Goal: Task Accomplishment & Management: Complete application form

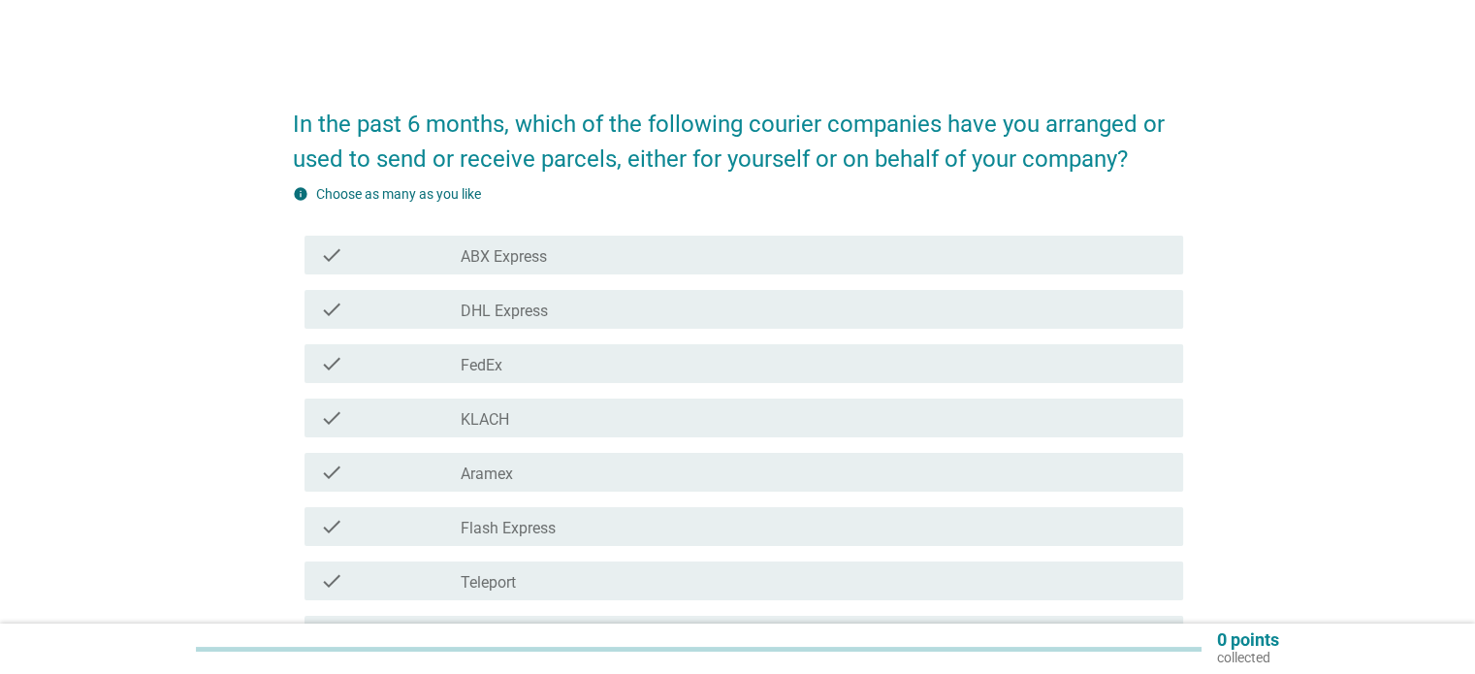
click at [572, 306] on div "check_box_outline_blank DHL Express" at bounding box center [814, 309] width 706 height 23
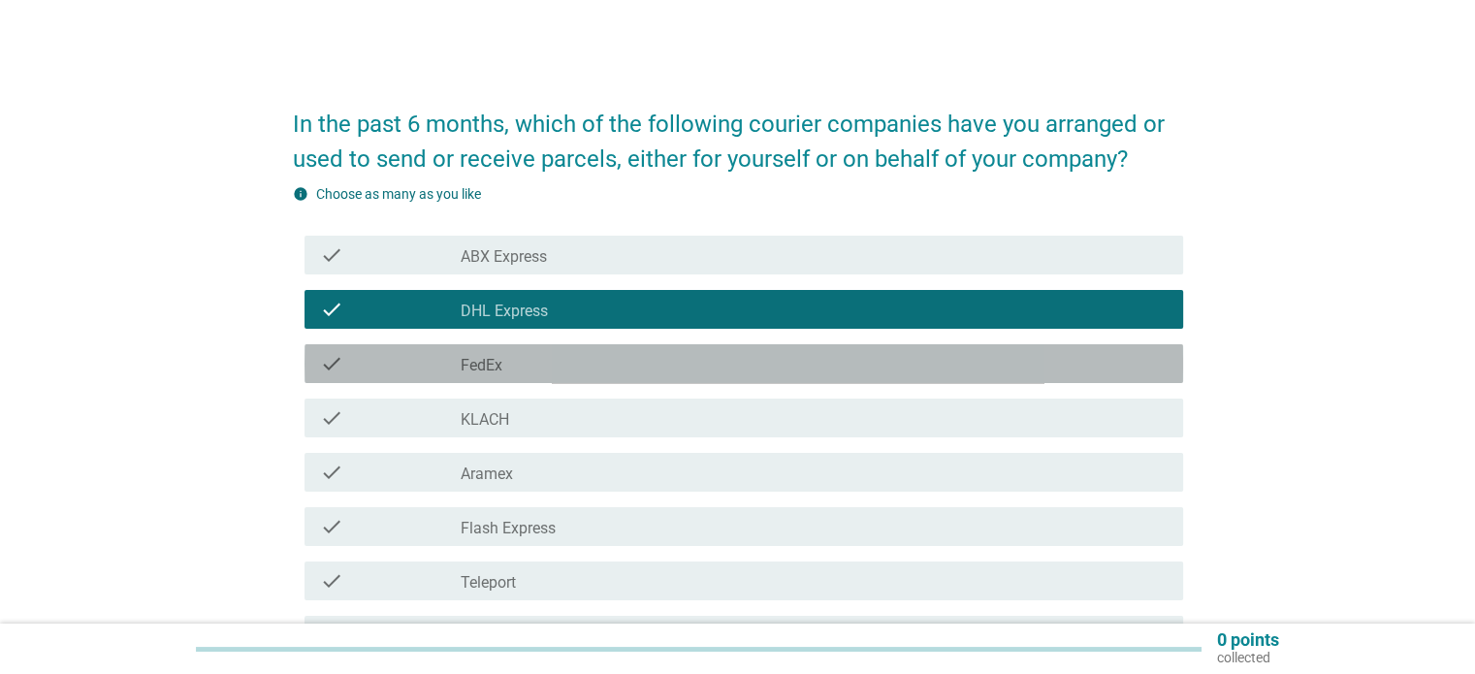
click at [555, 360] on div "check_box_outline_blank FedEx" at bounding box center [814, 363] width 706 height 23
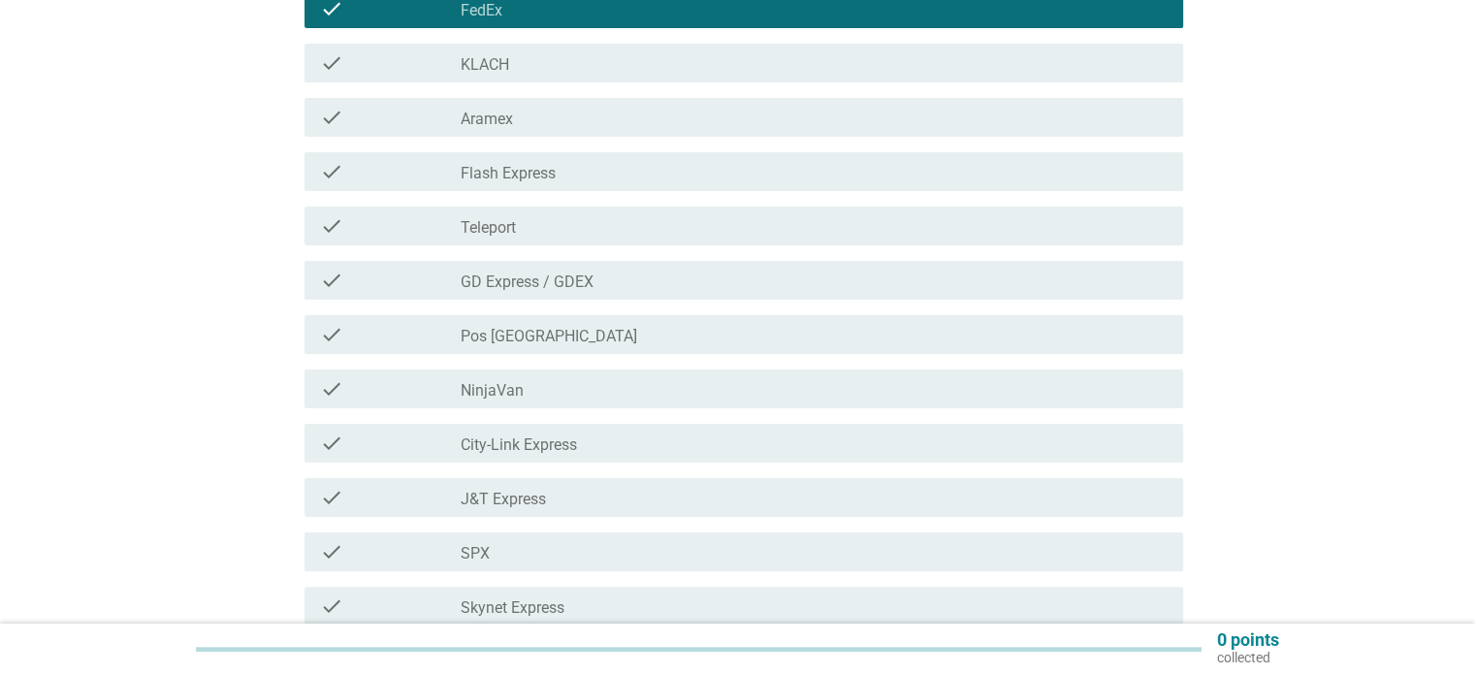
scroll to position [388, 0]
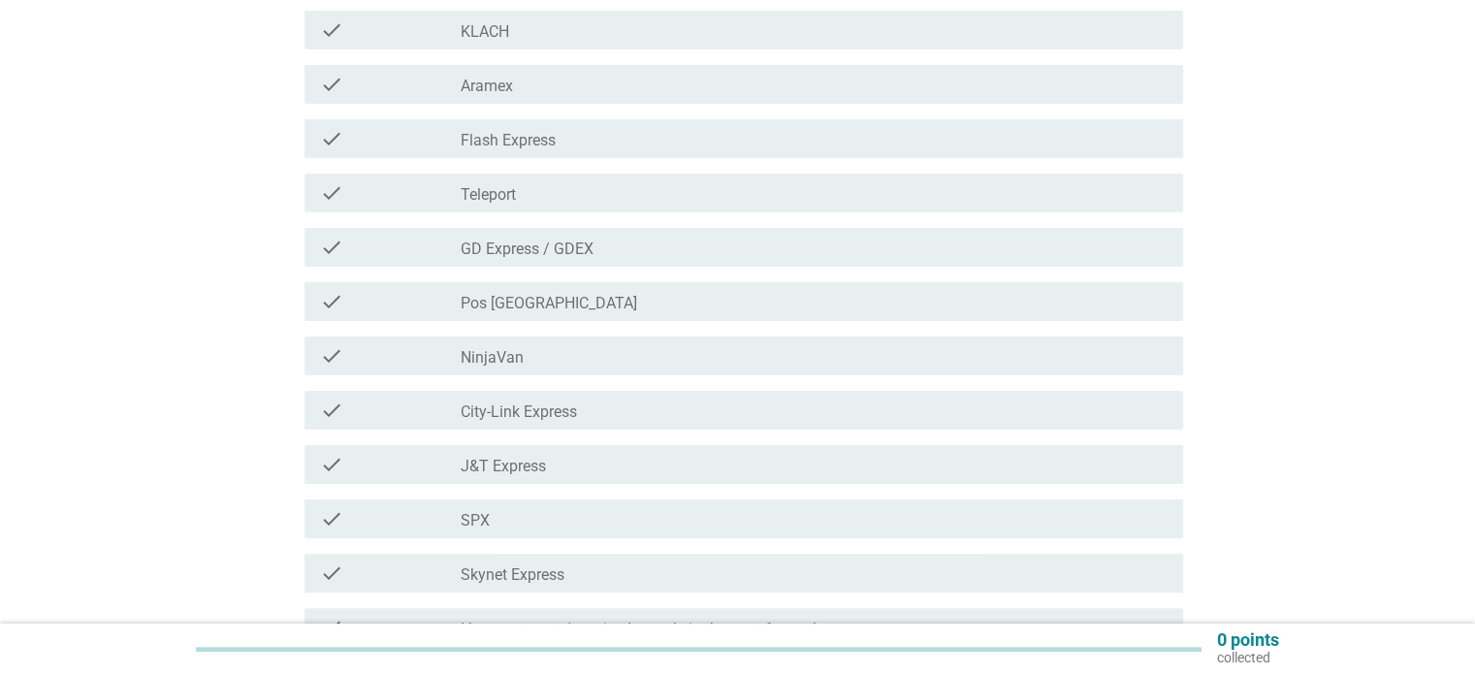
click at [591, 247] on label "GD Express / GDEX" at bounding box center [527, 249] width 133 height 19
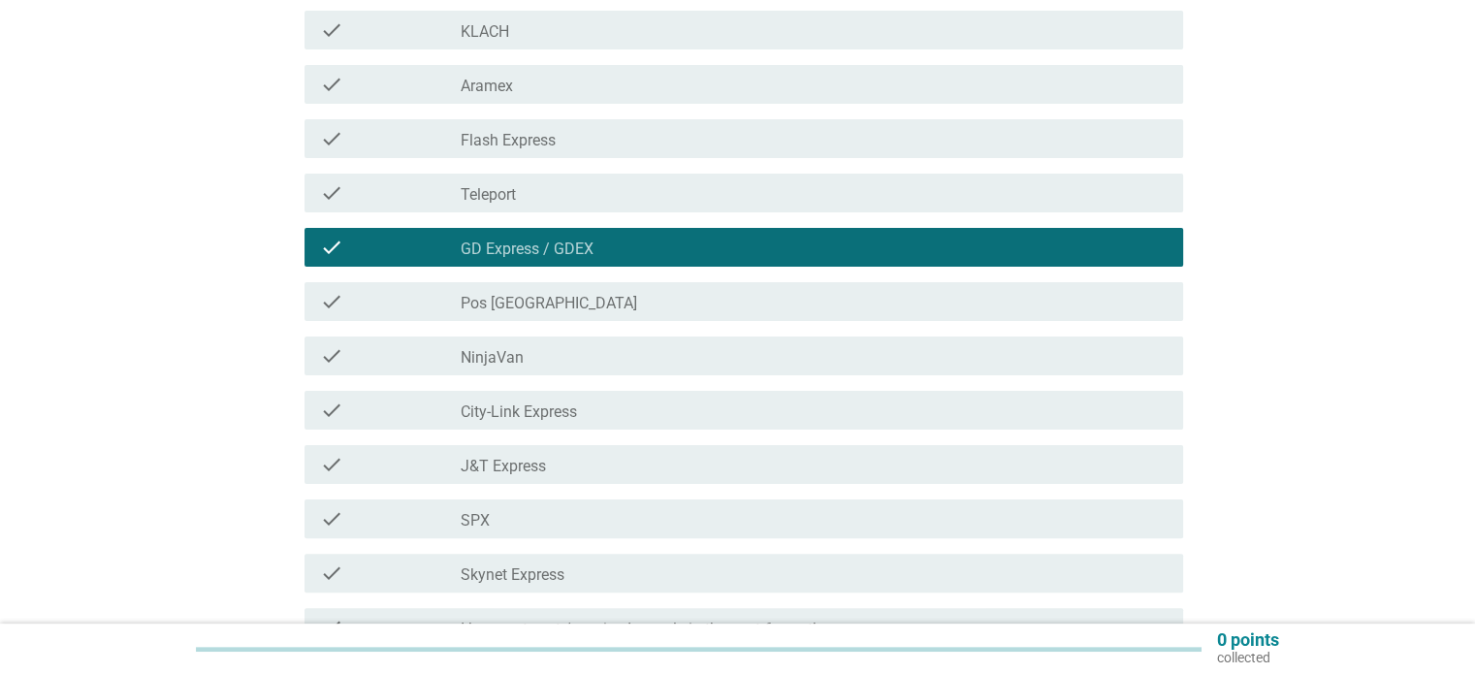
click at [626, 463] on div "check_box_outline_blank J&T Express" at bounding box center [814, 464] width 706 height 23
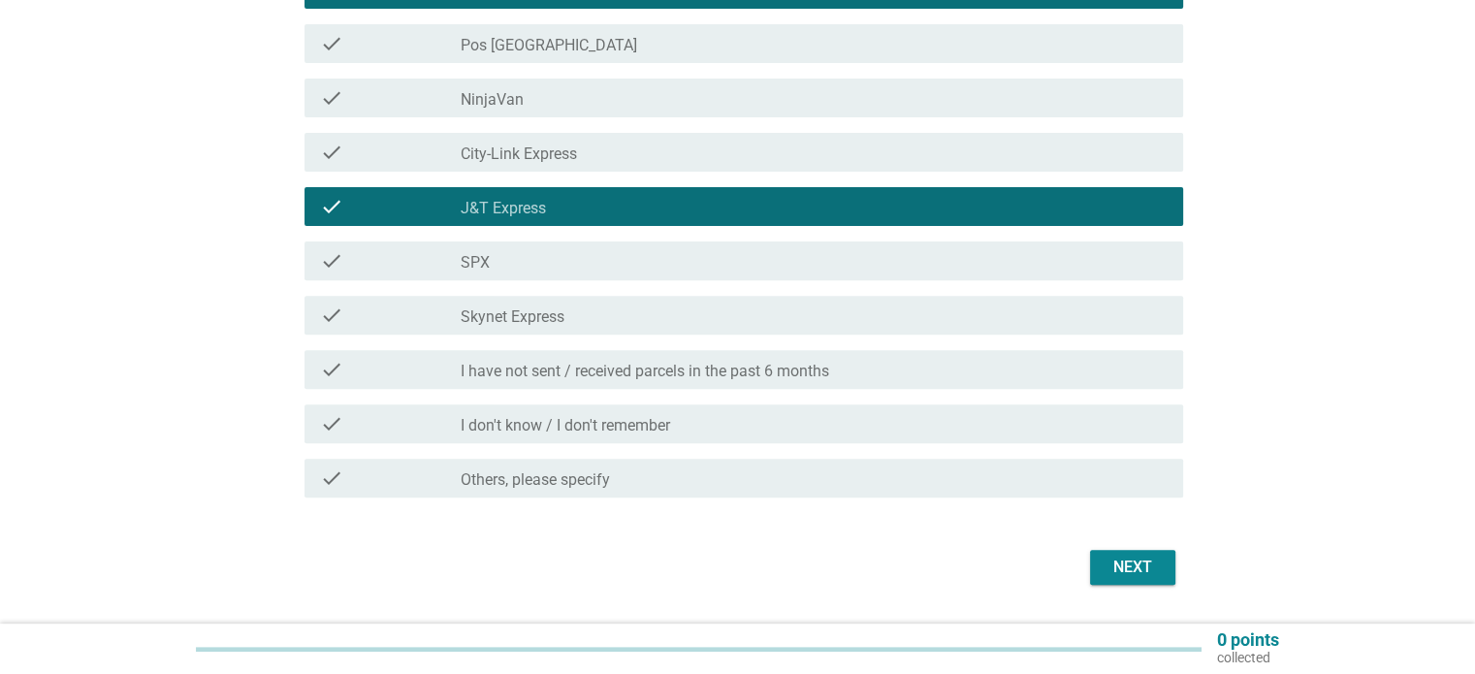
scroll to position [679, 0]
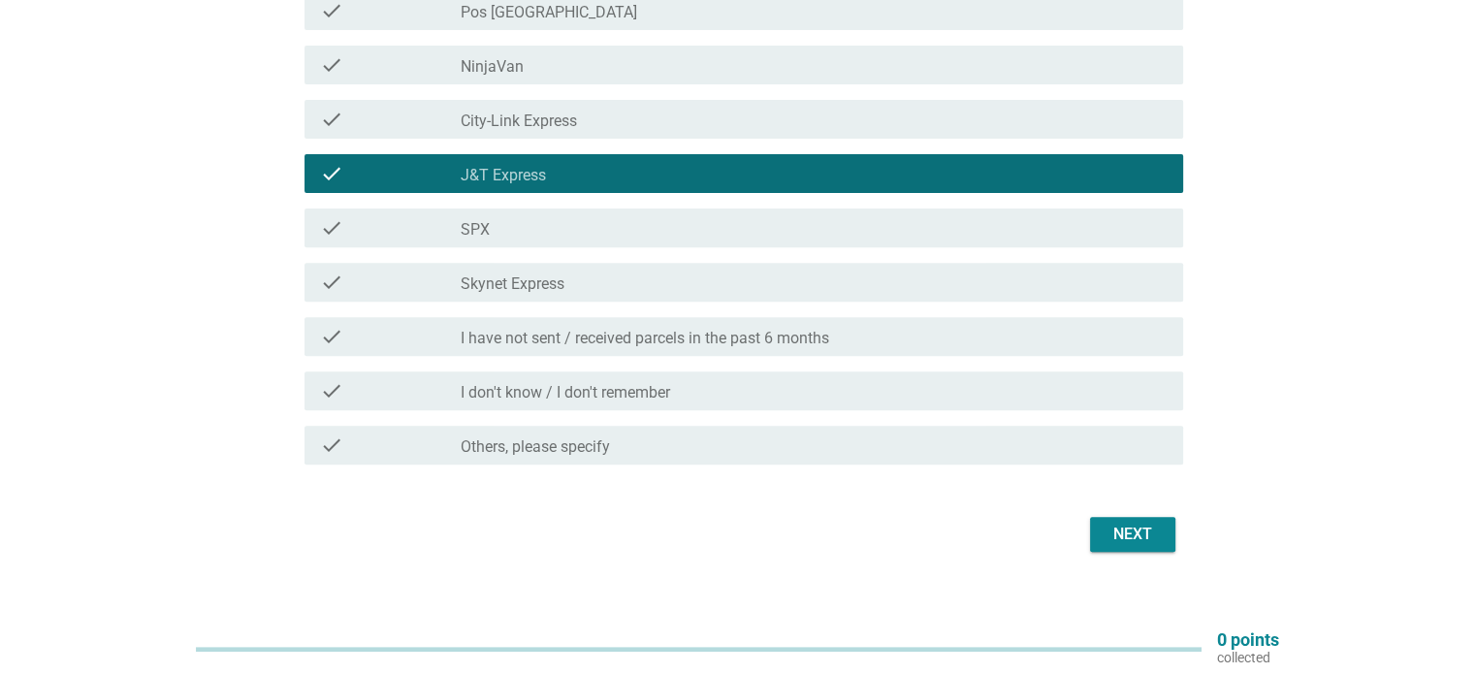
click at [1133, 534] on div "Next" at bounding box center [1133, 534] width 54 height 23
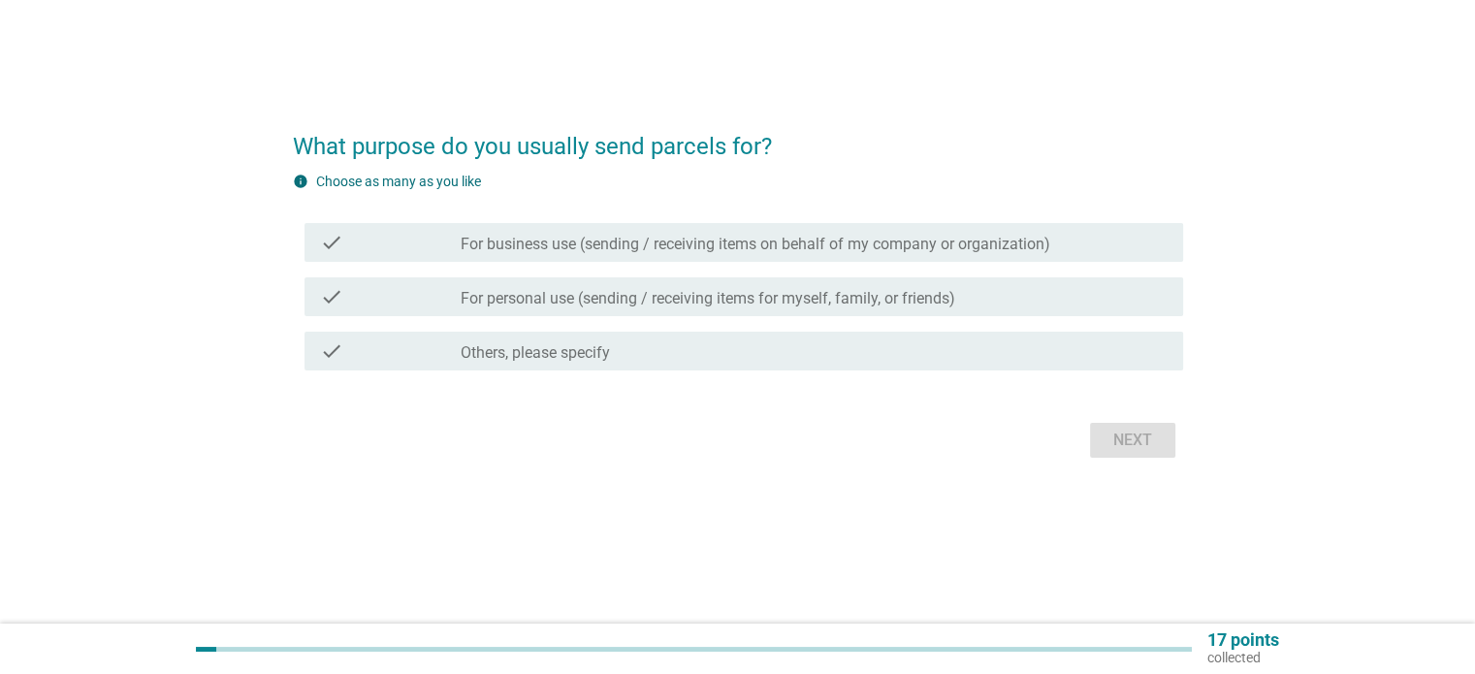
scroll to position [0, 0]
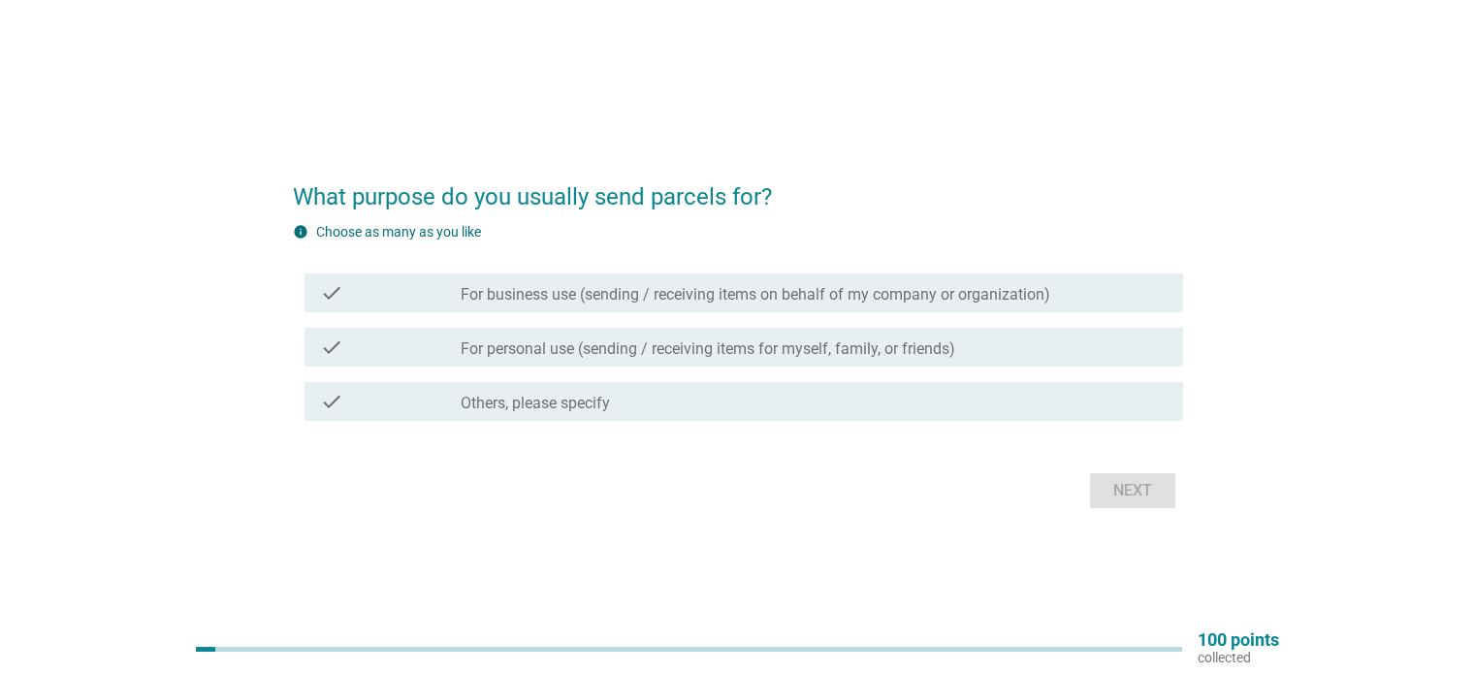
click at [666, 296] on label "For business use (sending / receiving items on behalf of my company or organiza…" at bounding box center [756, 294] width 590 height 19
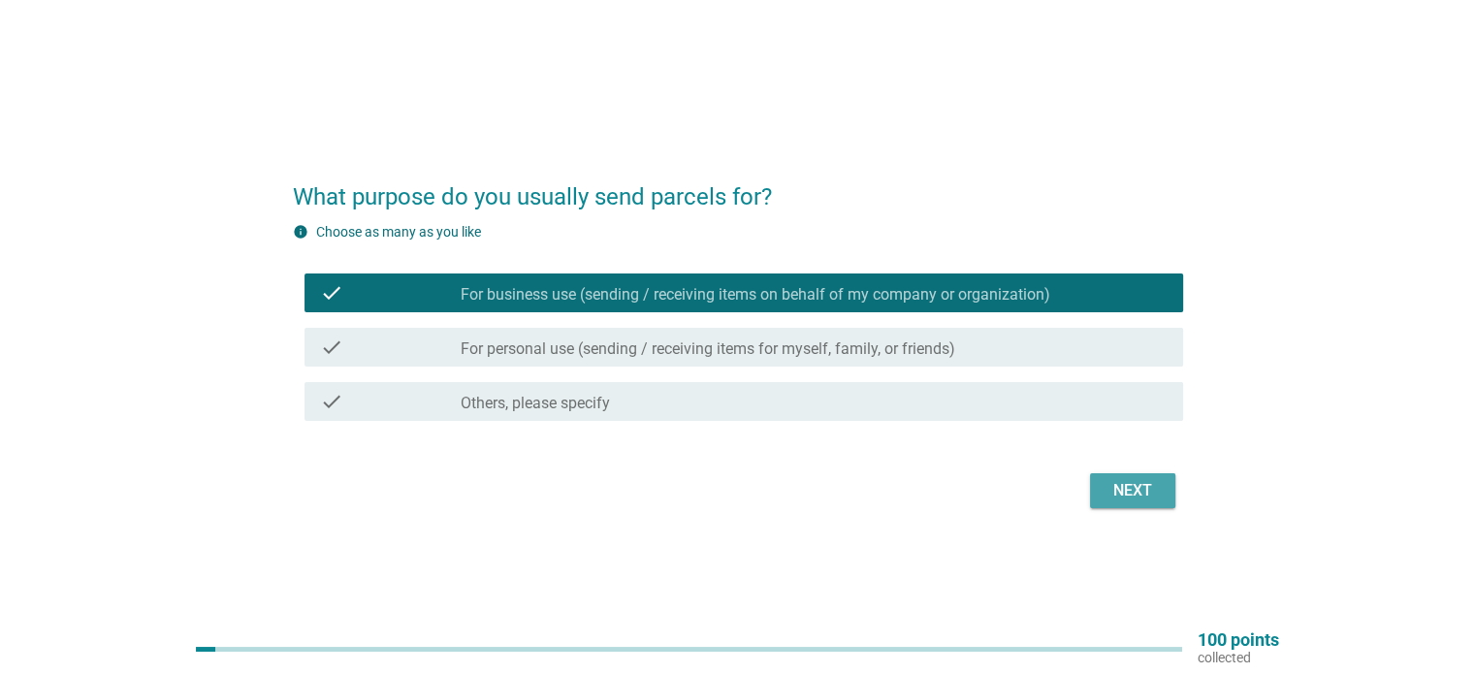
click at [1152, 489] on div "Next" at bounding box center [1133, 490] width 54 height 23
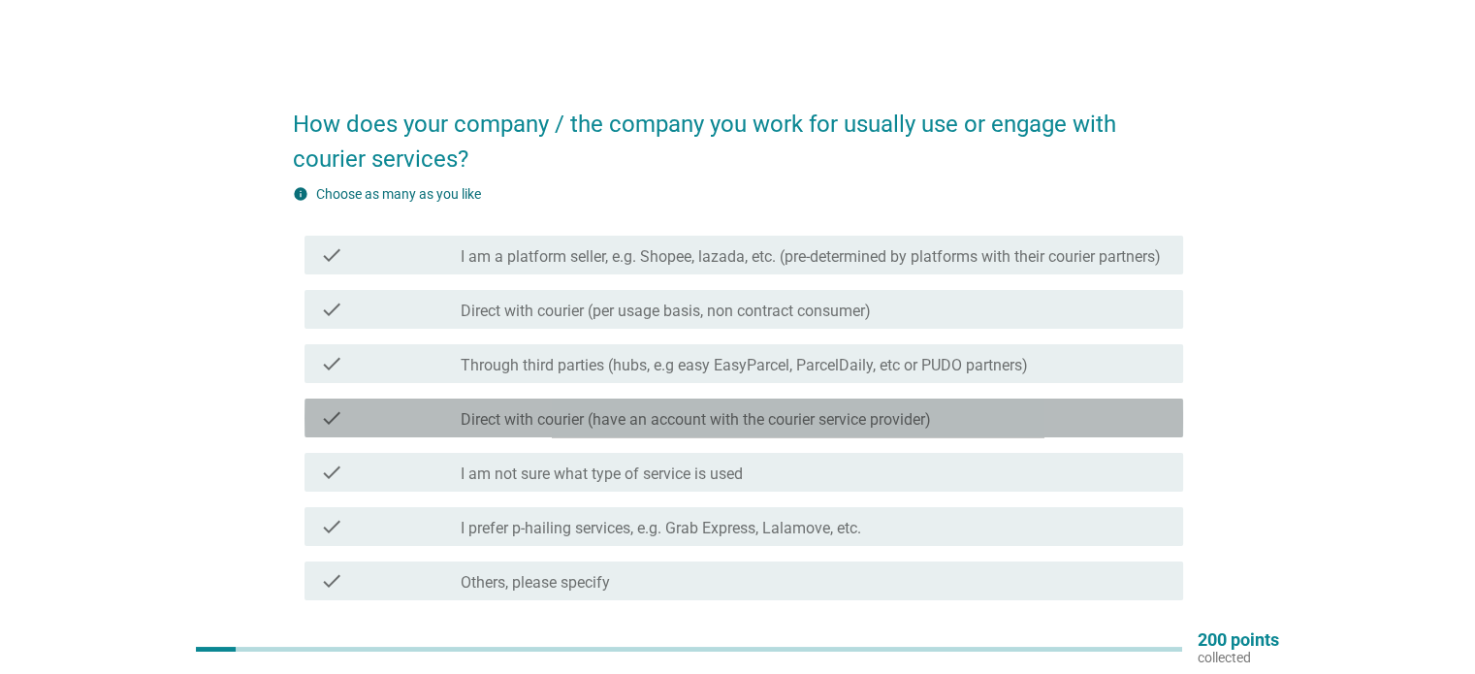
click at [745, 430] on label "Direct with courier (have an account with the courier service provider)" at bounding box center [696, 419] width 470 height 19
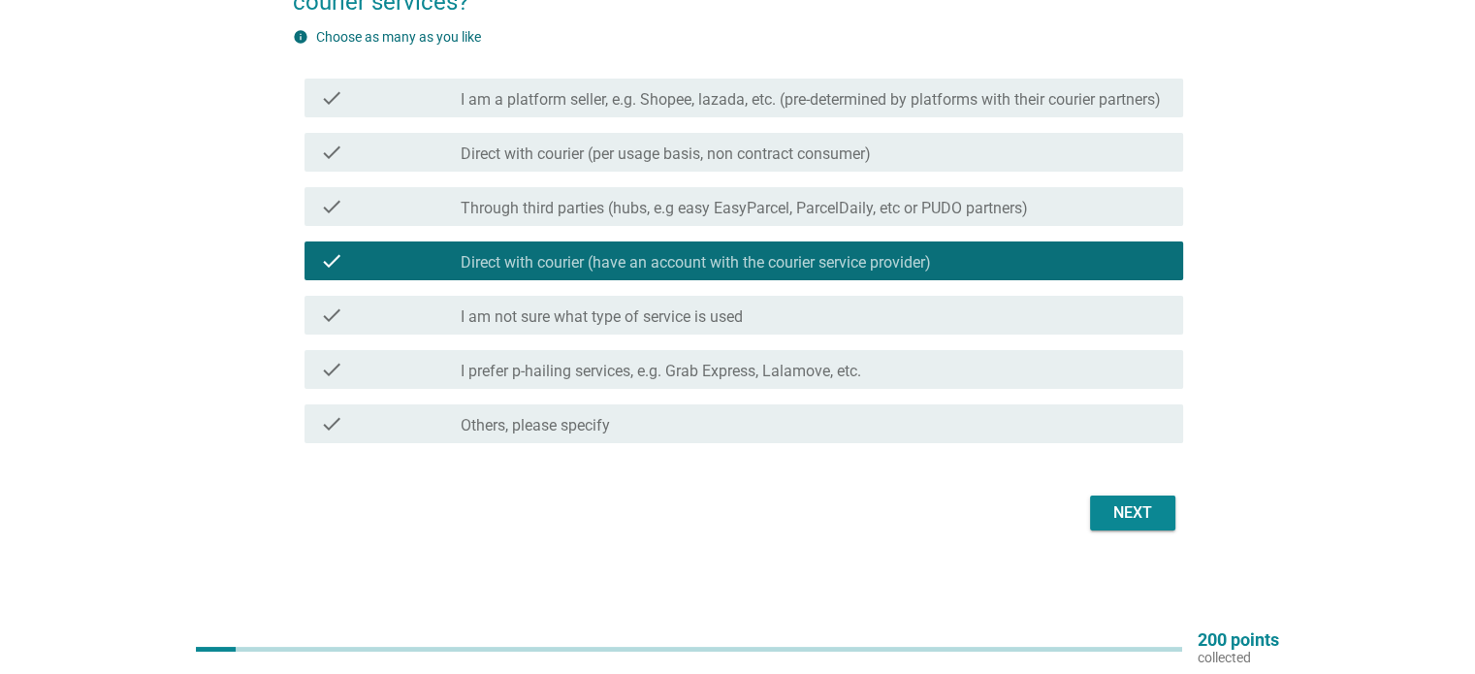
scroll to position [176, 0]
click at [1111, 514] on div "Next" at bounding box center [1133, 512] width 54 height 23
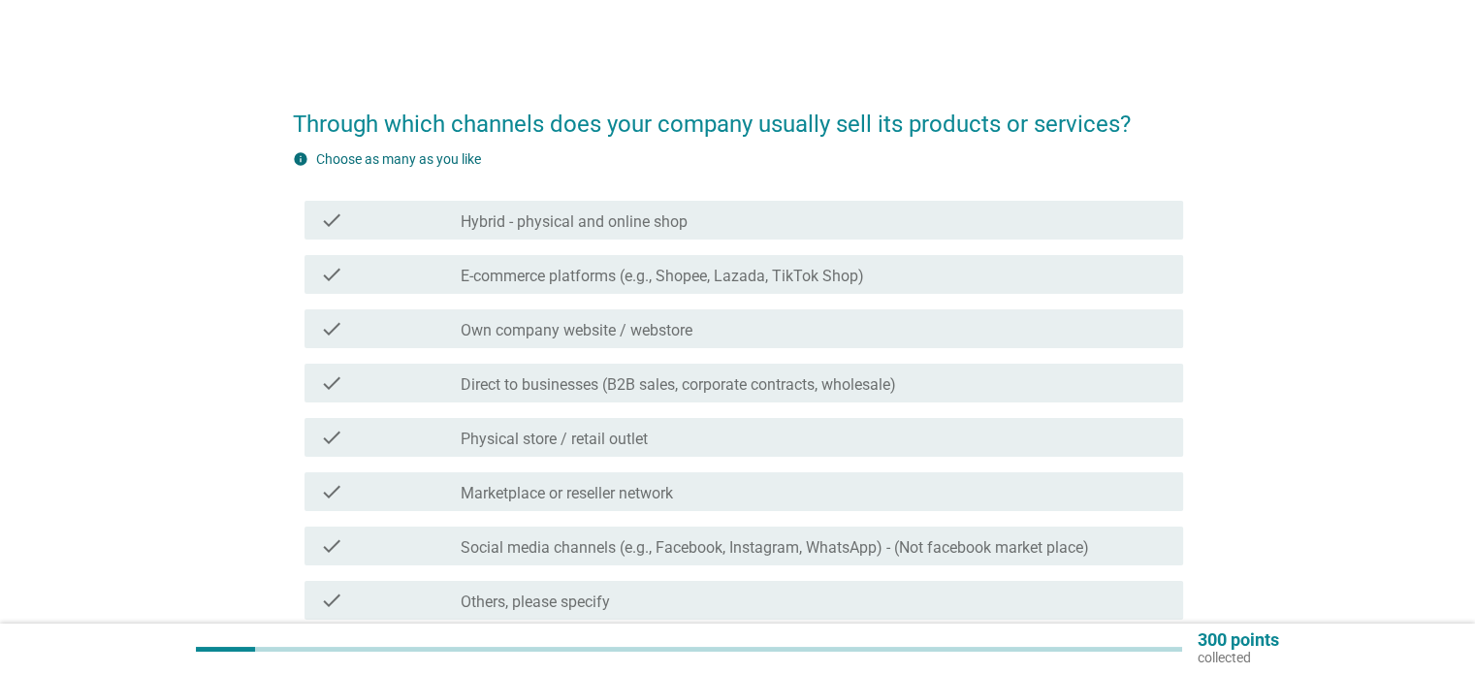
click at [623, 335] on label "Own company website / webstore" at bounding box center [577, 330] width 232 height 19
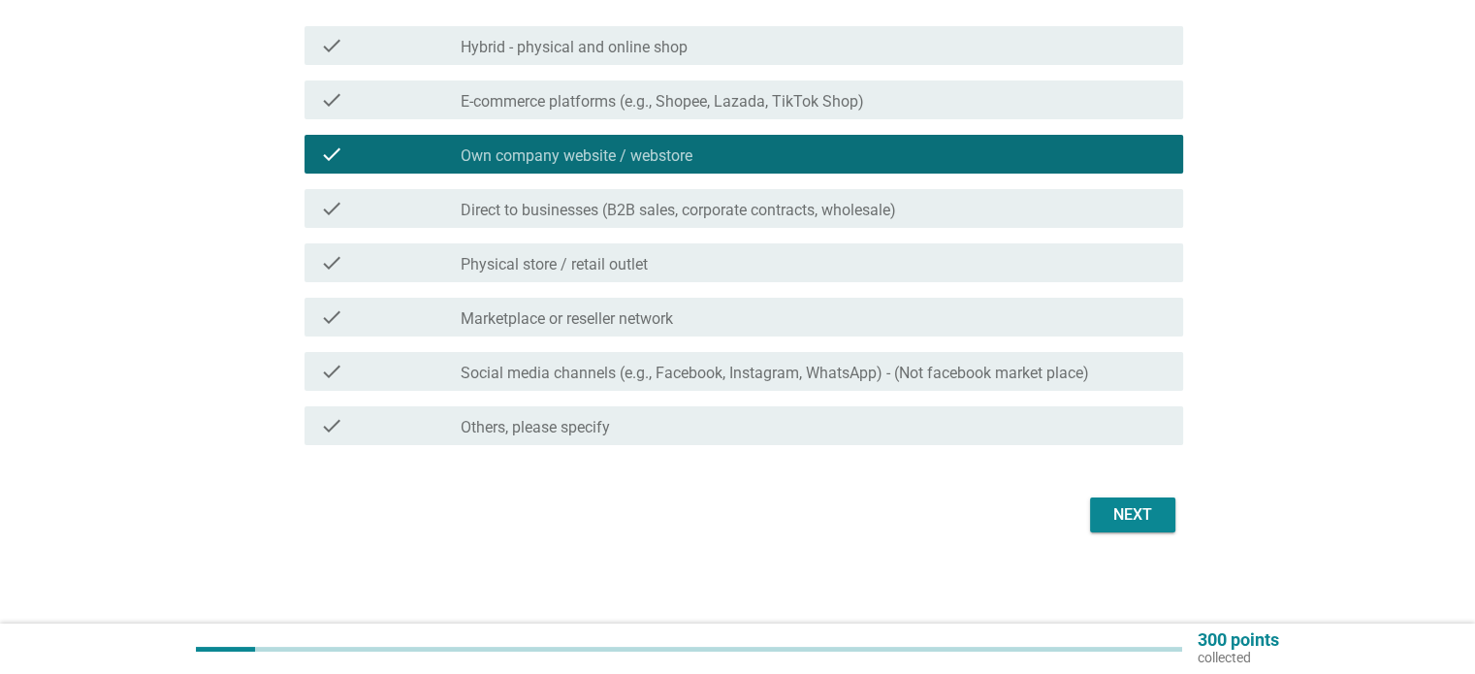
scroll to position [176, 0]
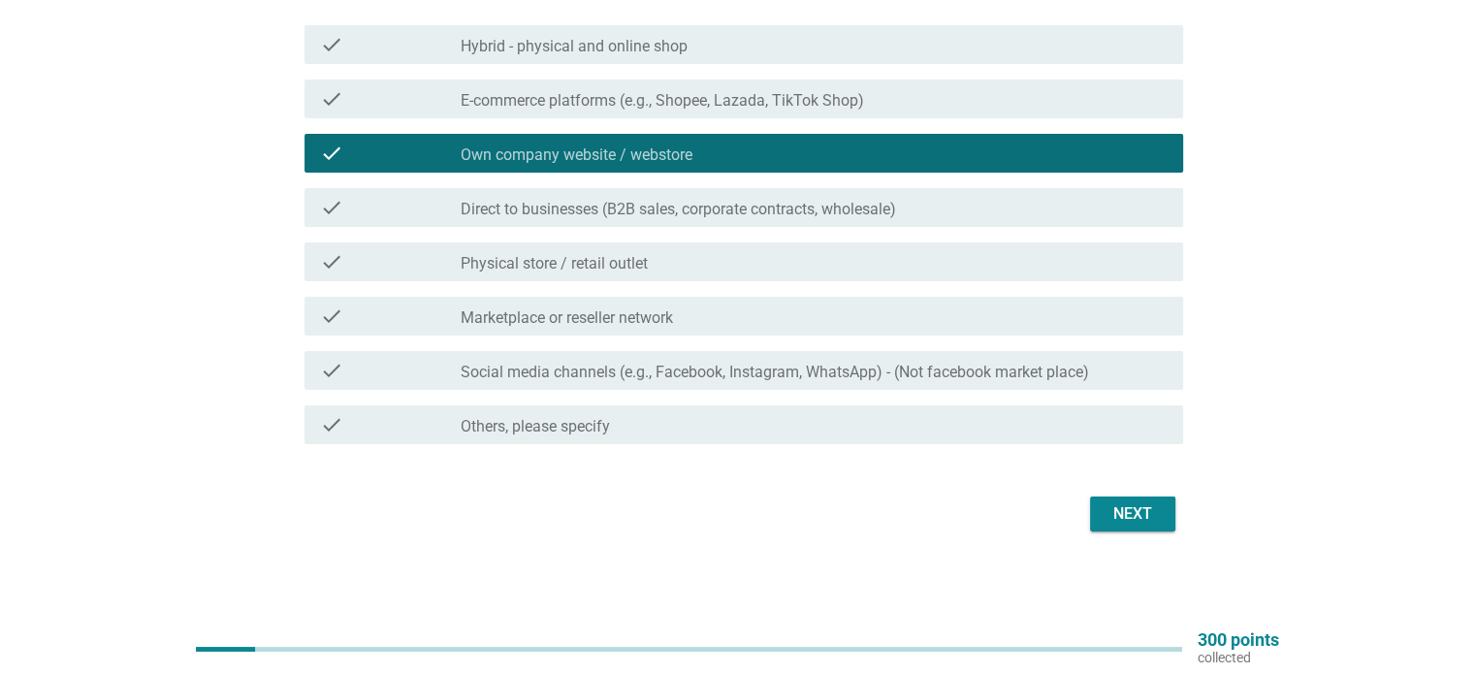
click at [613, 261] on label "Physical store / retail outlet" at bounding box center [554, 263] width 187 height 19
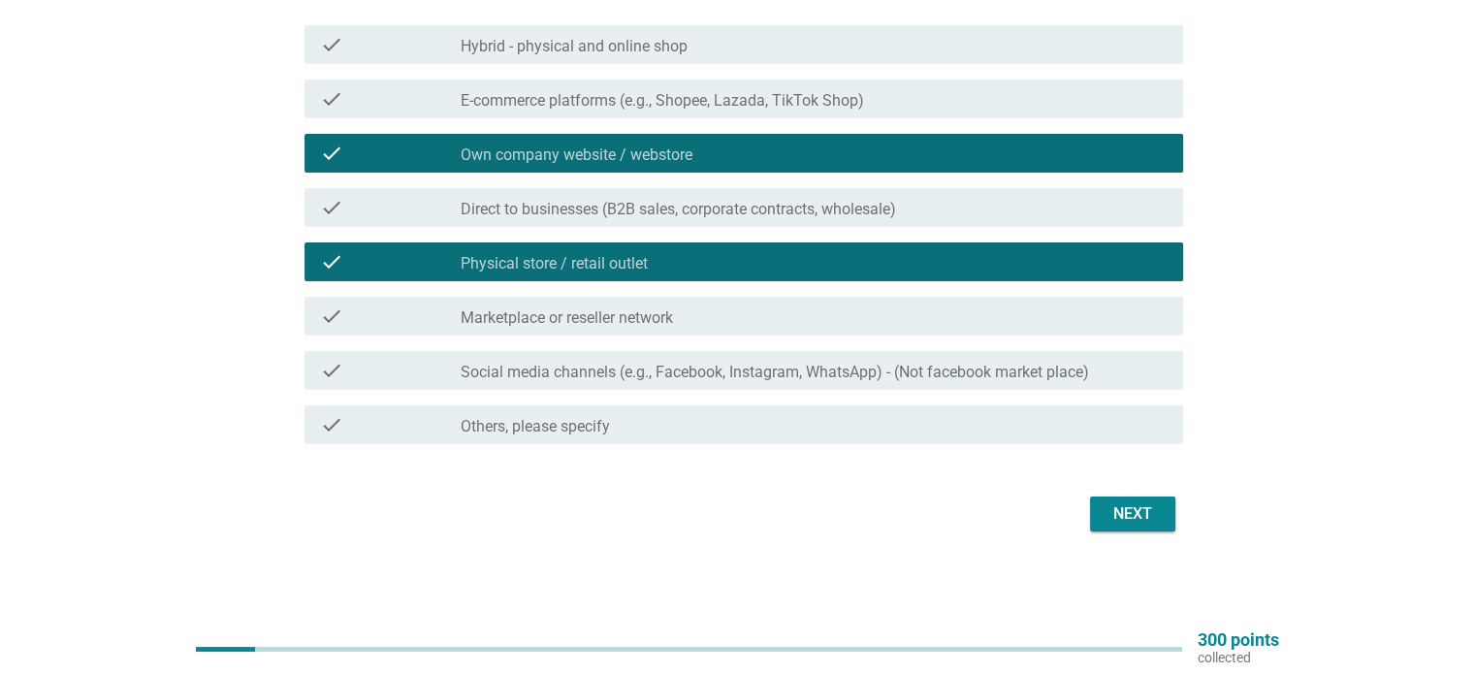
click at [645, 317] on label "Marketplace or reseller network" at bounding box center [567, 317] width 212 height 19
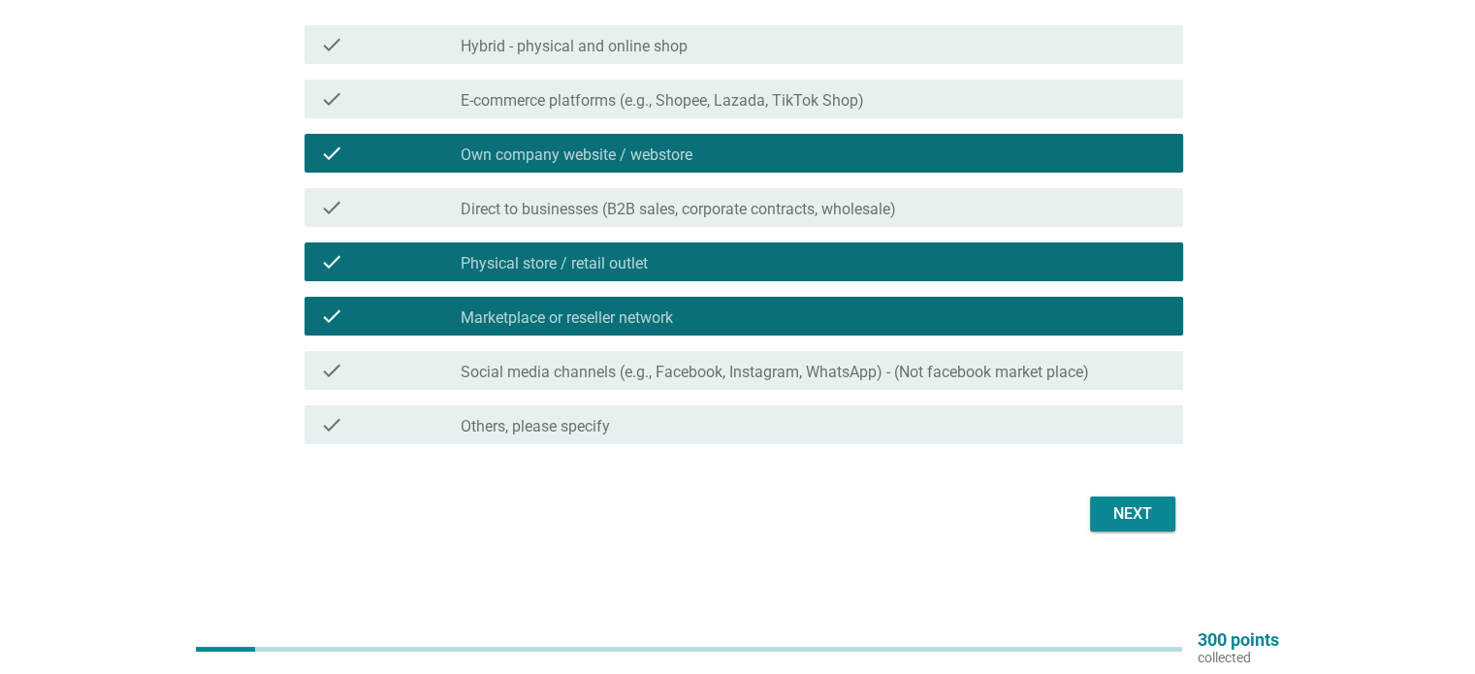
click at [945, 372] on label "Social media channels (e.g., Facebook, Instagram, WhatsApp) - (Not facebook mar…" at bounding box center [775, 372] width 628 height 19
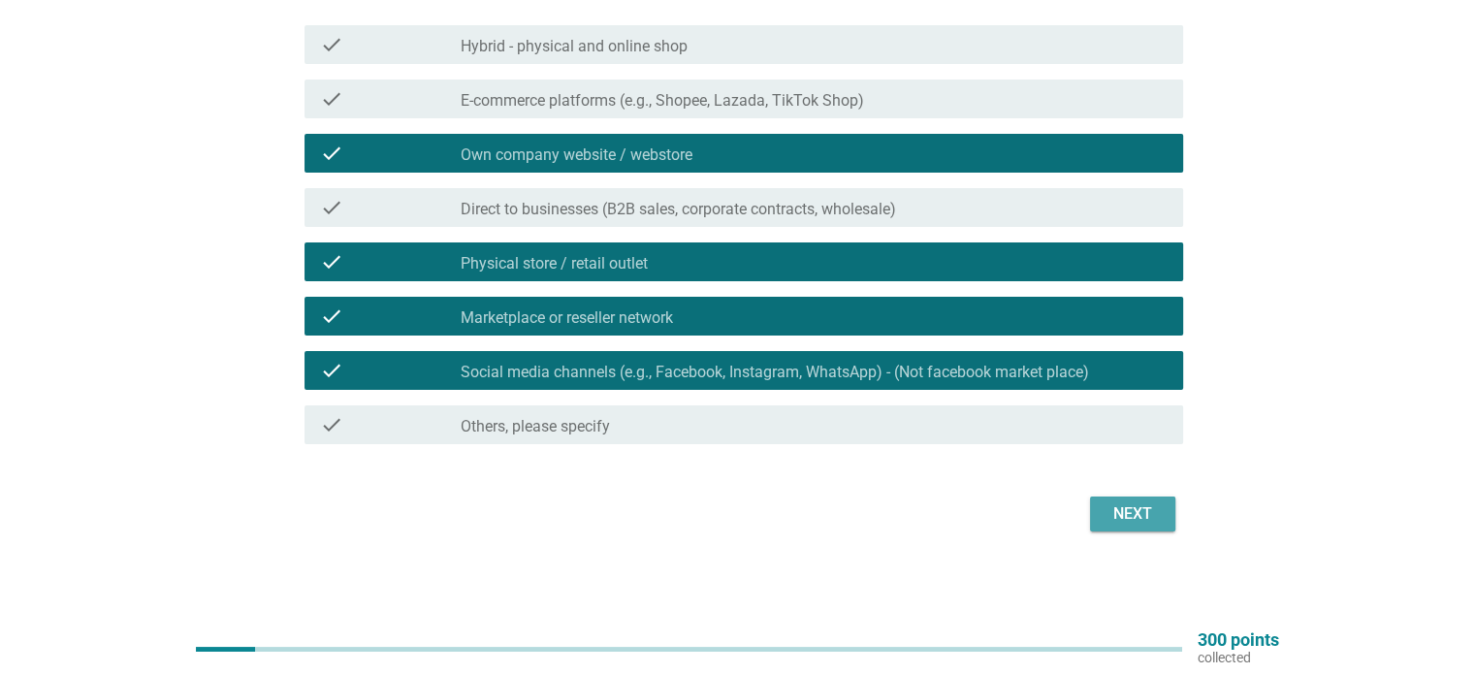
click at [1135, 519] on div "Next" at bounding box center [1133, 513] width 54 height 23
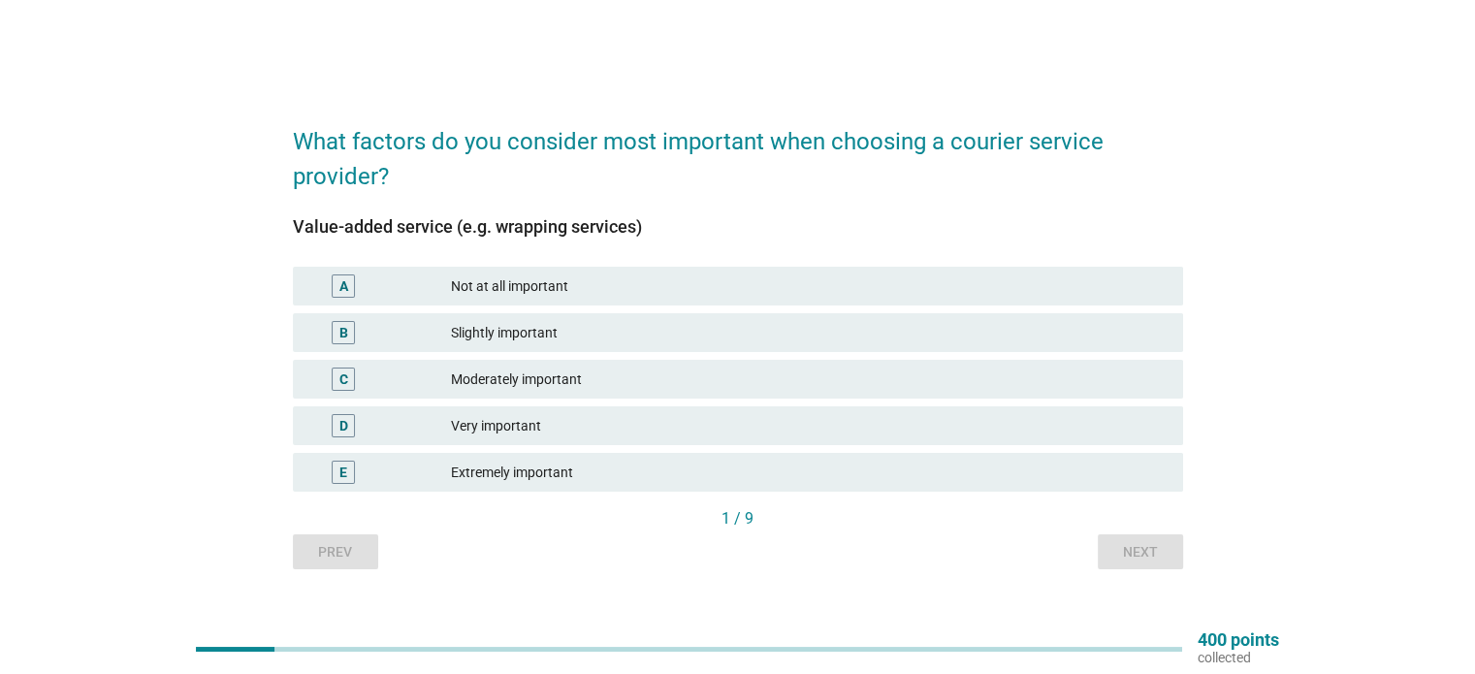
click at [615, 473] on div "Extremely important" at bounding box center [809, 472] width 716 height 23
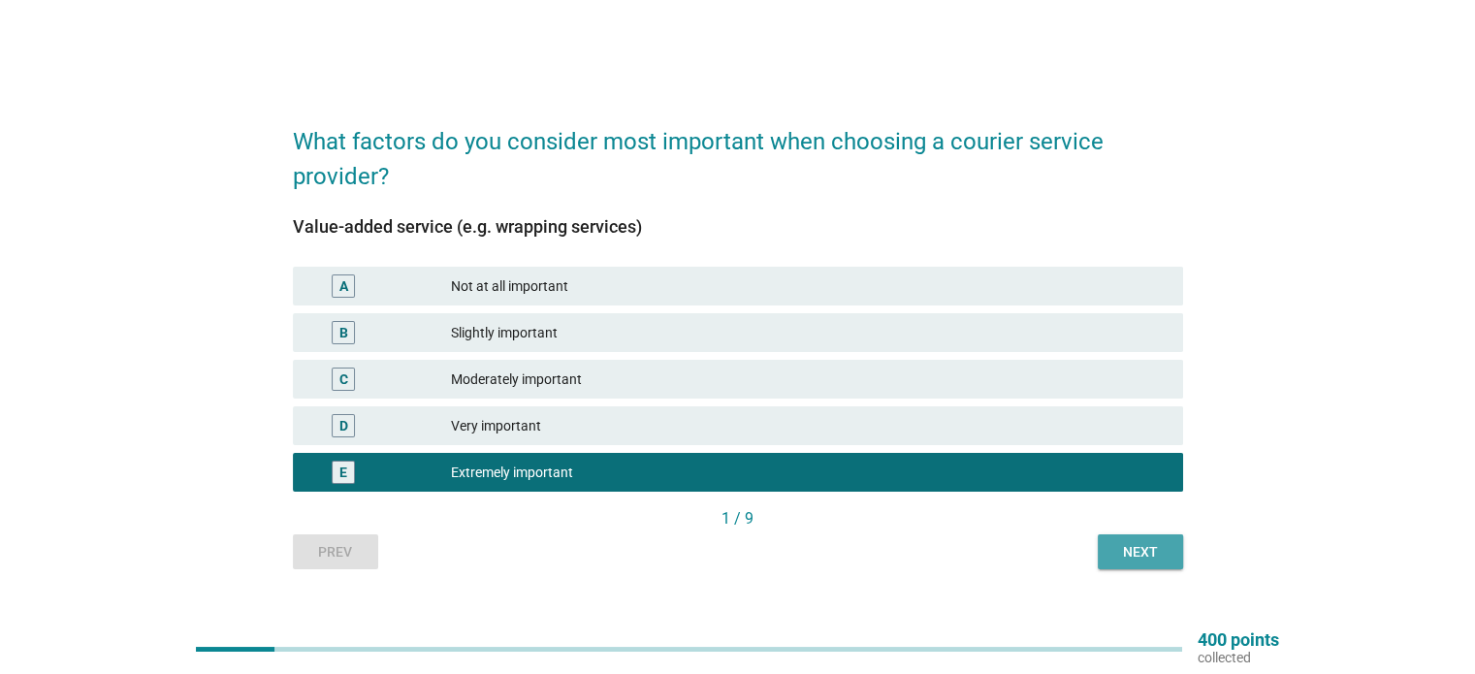
click at [1159, 553] on div "Next" at bounding box center [1140, 552] width 54 height 20
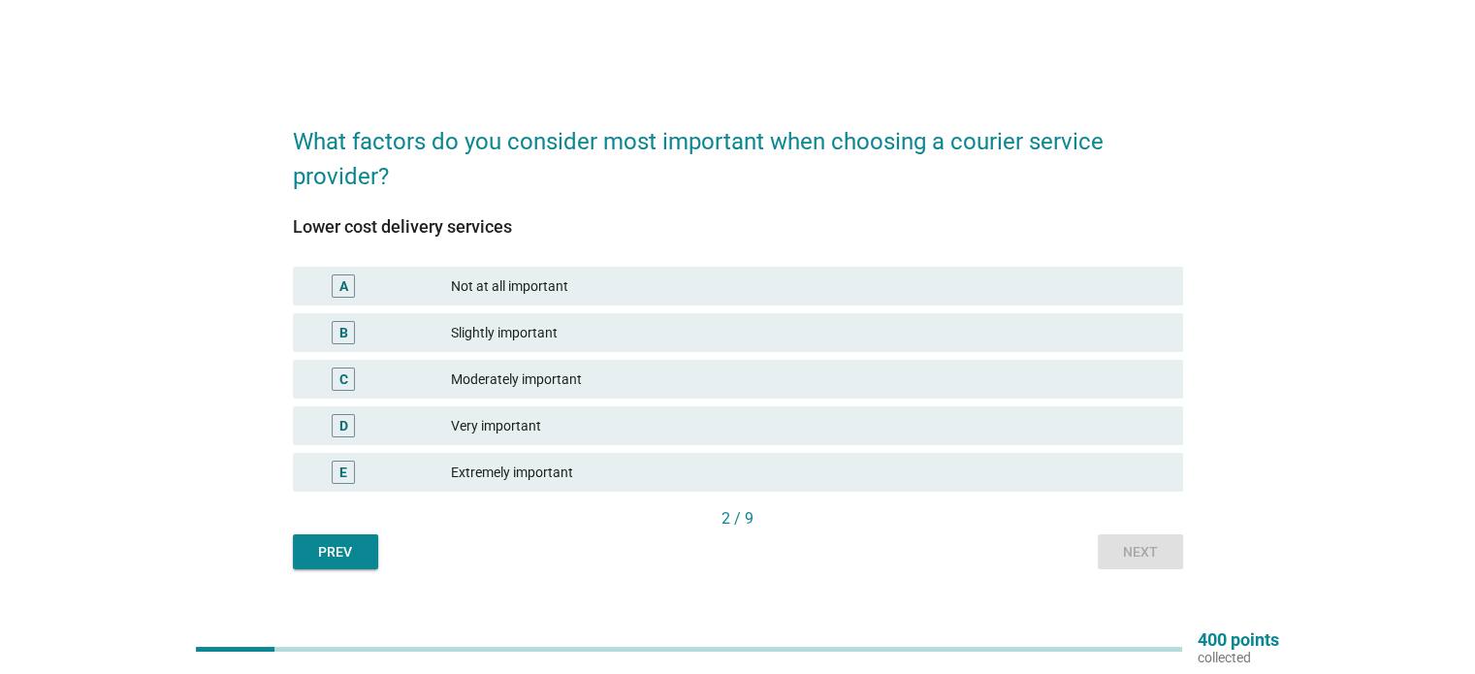
click at [603, 420] on div "Very important" at bounding box center [809, 425] width 716 height 23
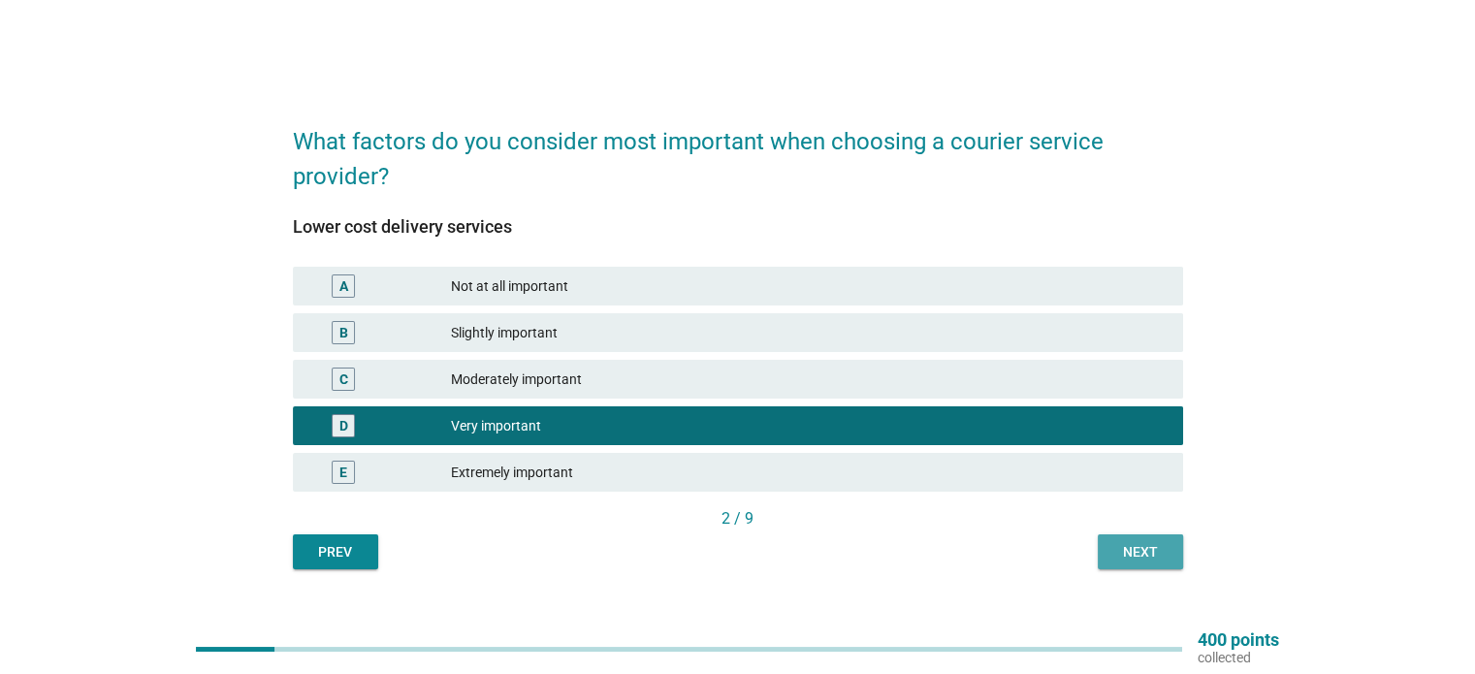
click at [1142, 551] on div "Next" at bounding box center [1140, 552] width 54 height 20
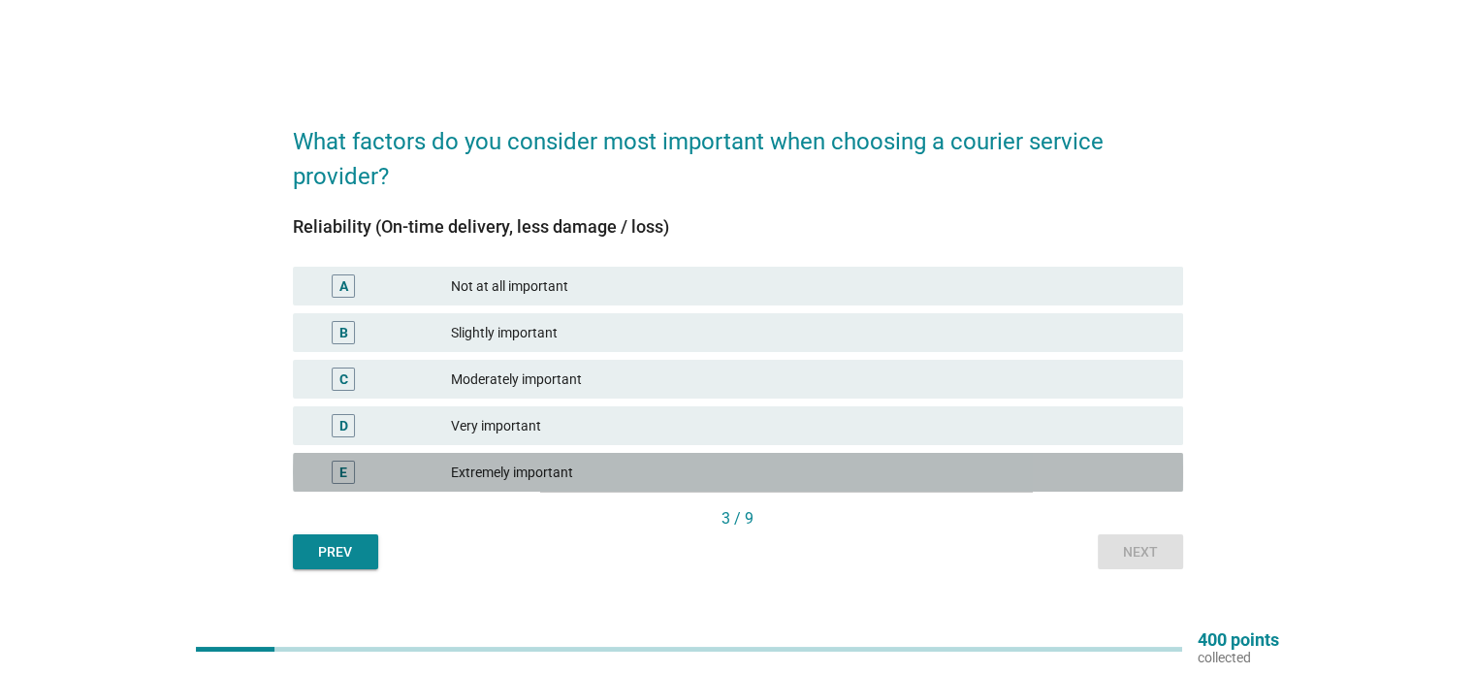
click at [614, 464] on div "Extremely important" at bounding box center [809, 472] width 716 height 23
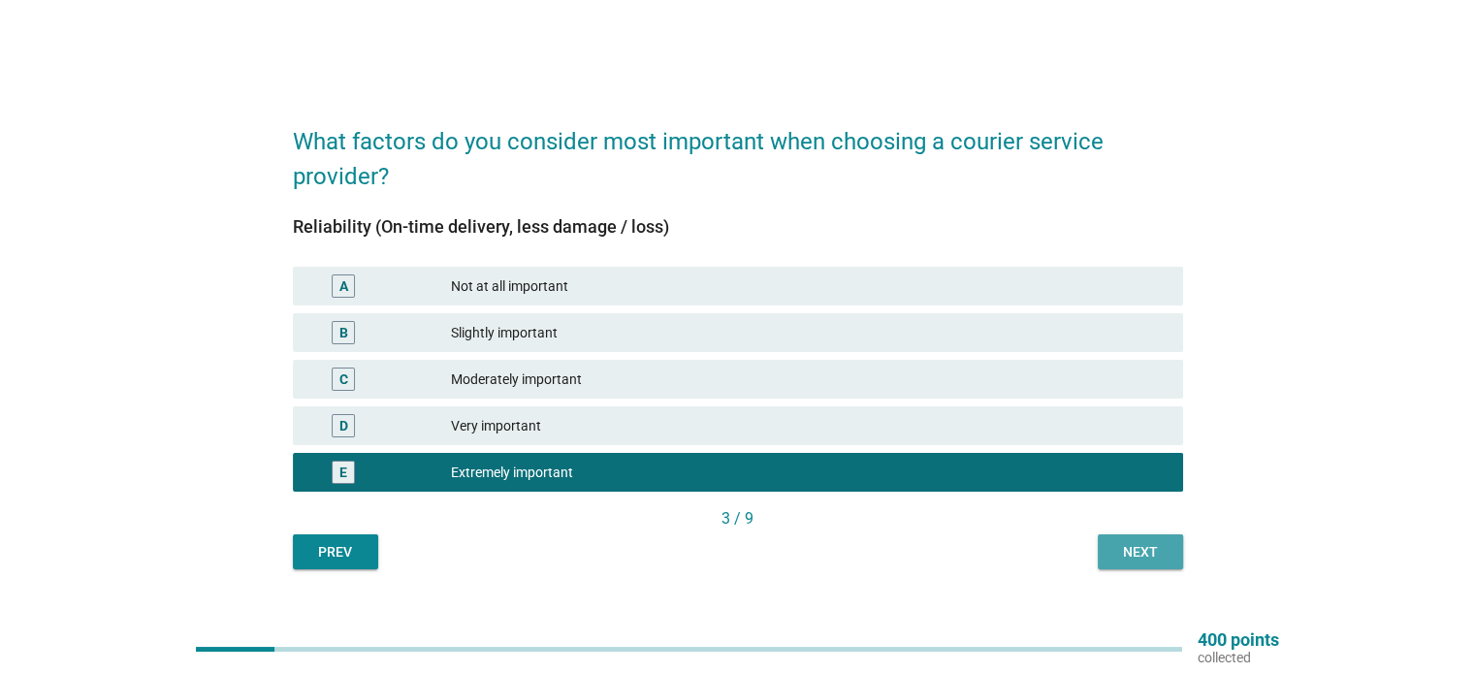
click at [1120, 542] on div "Next" at bounding box center [1140, 552] width 54 height 20
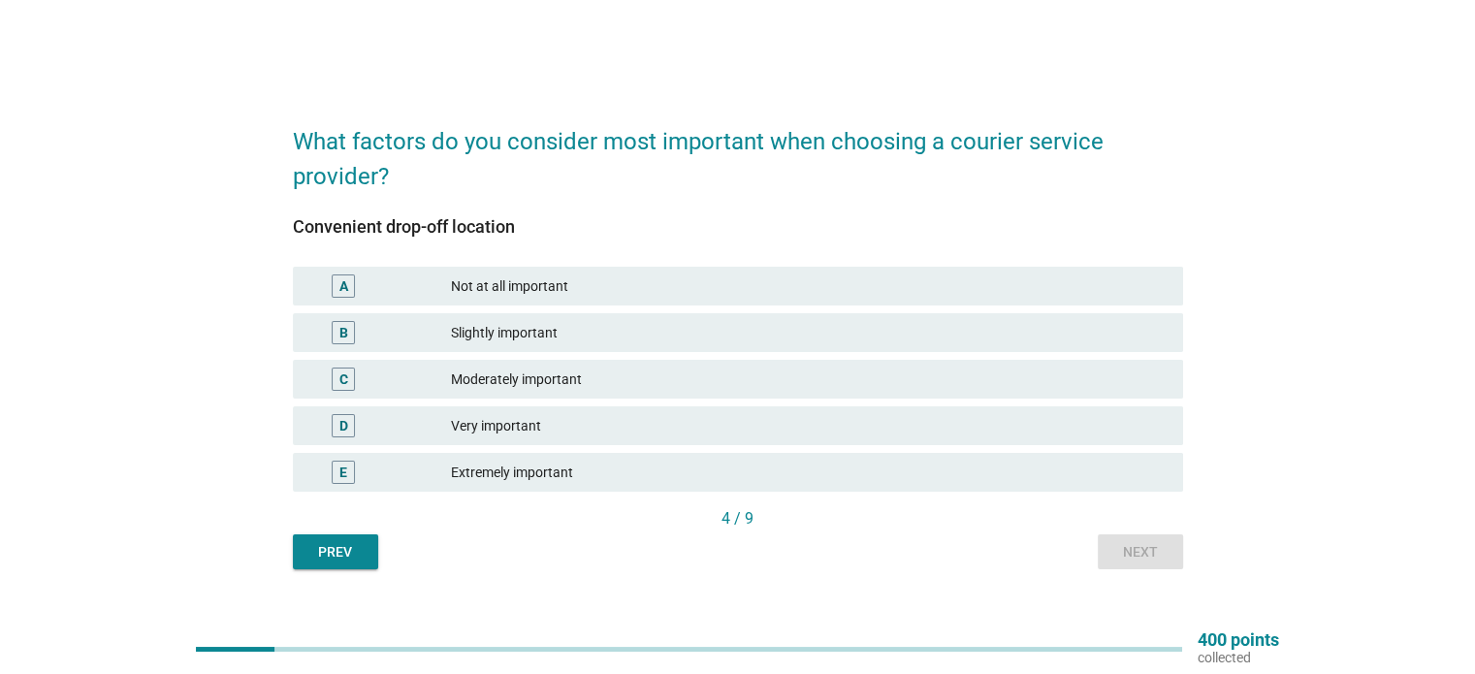
click at [566, 373] on div "Moderately important" at bounding box center [809, 379] width 716 height 23
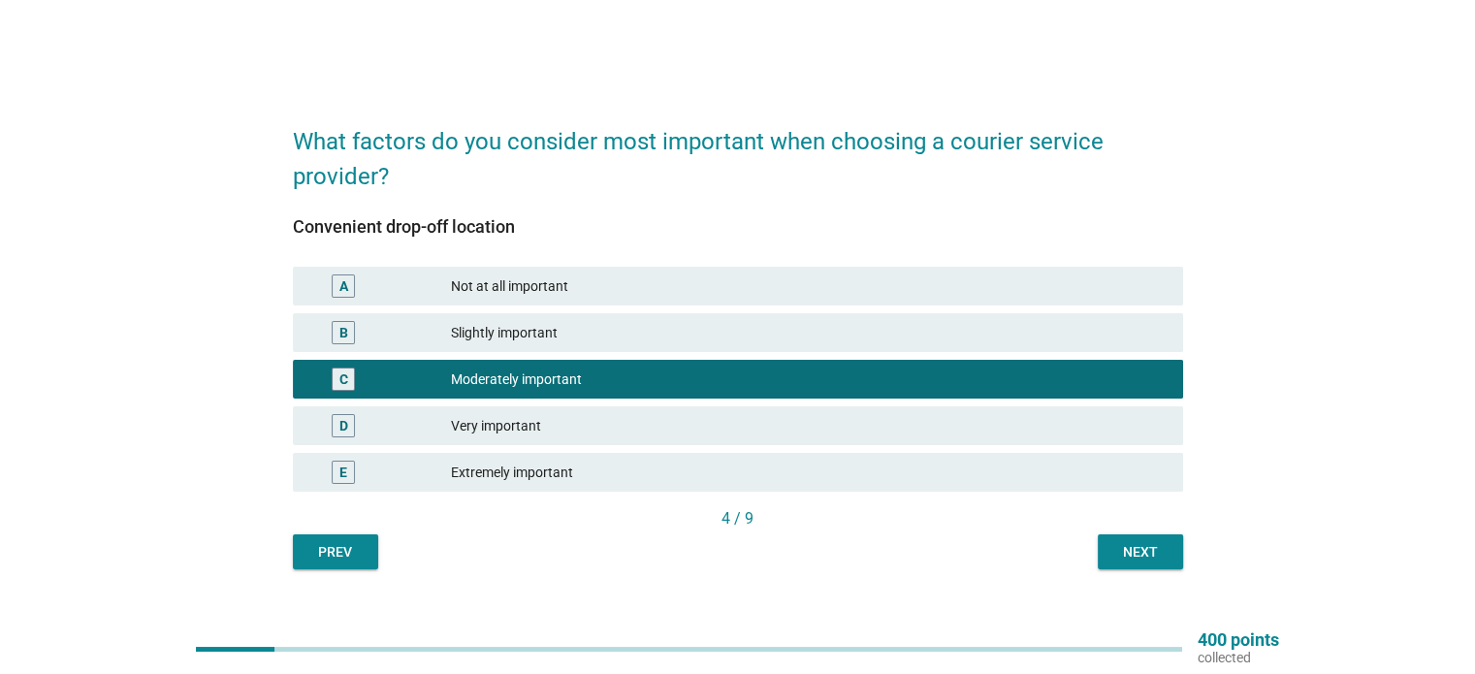
click at [1160, 545] on div "Next" at bounding box center [1140, 552] width 54 height 20
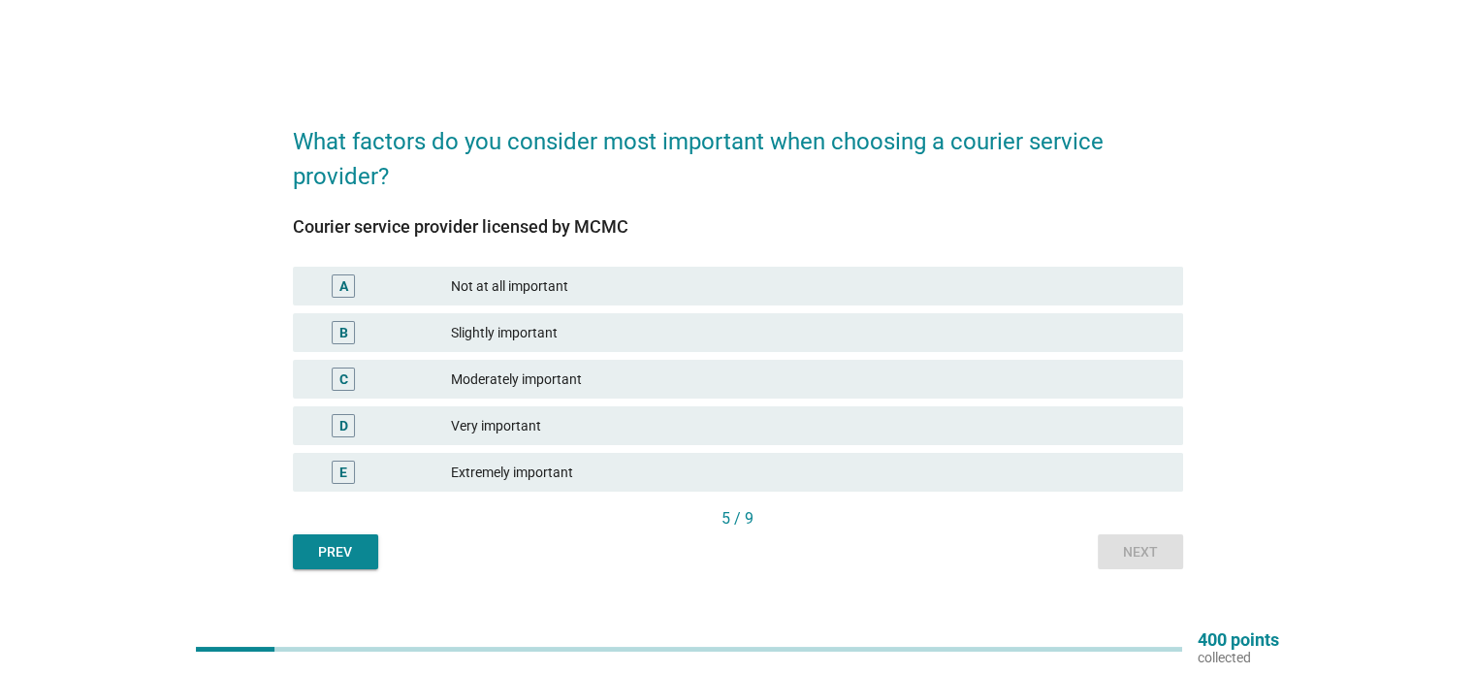
click at [558, 430] on div "Very important" at bounding box center [809, 425] width 716 height 23
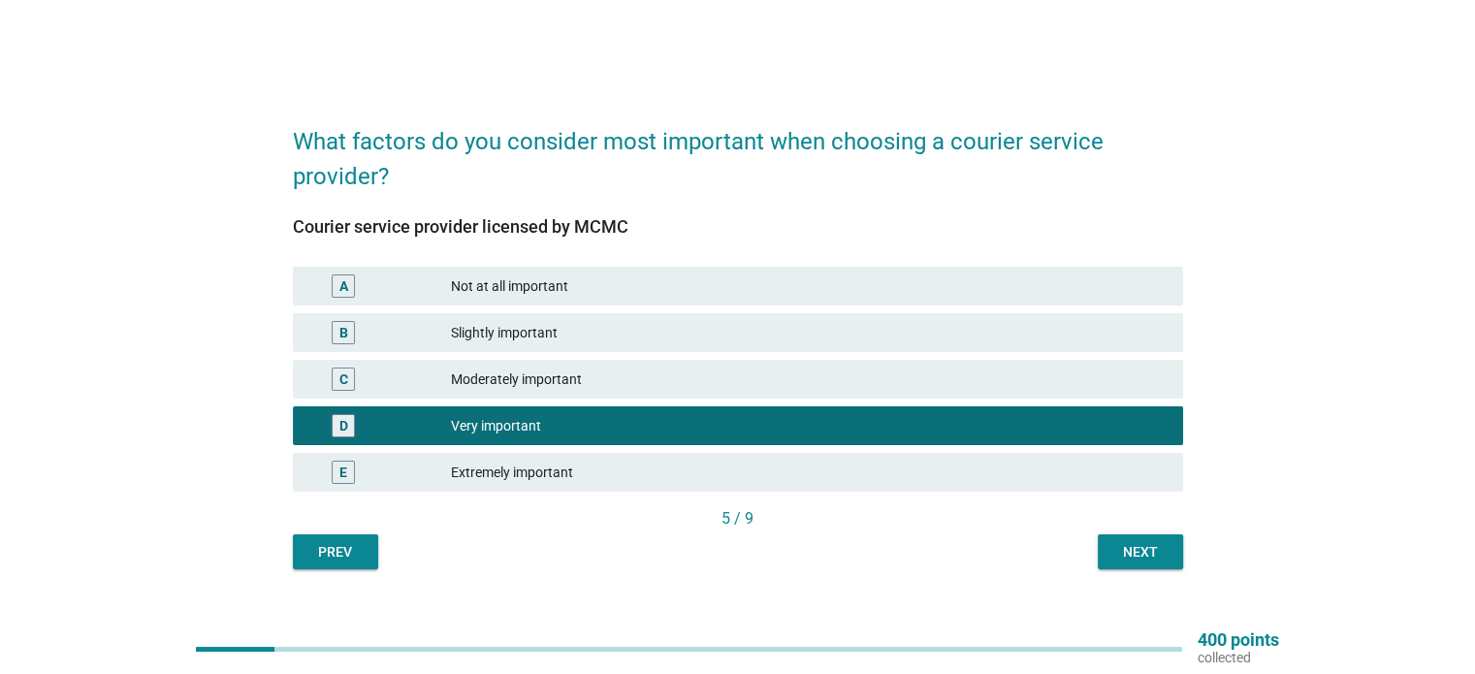
click at [1139, 550] on div "Next" at bounding box center [1140, 552] width 54 height 20
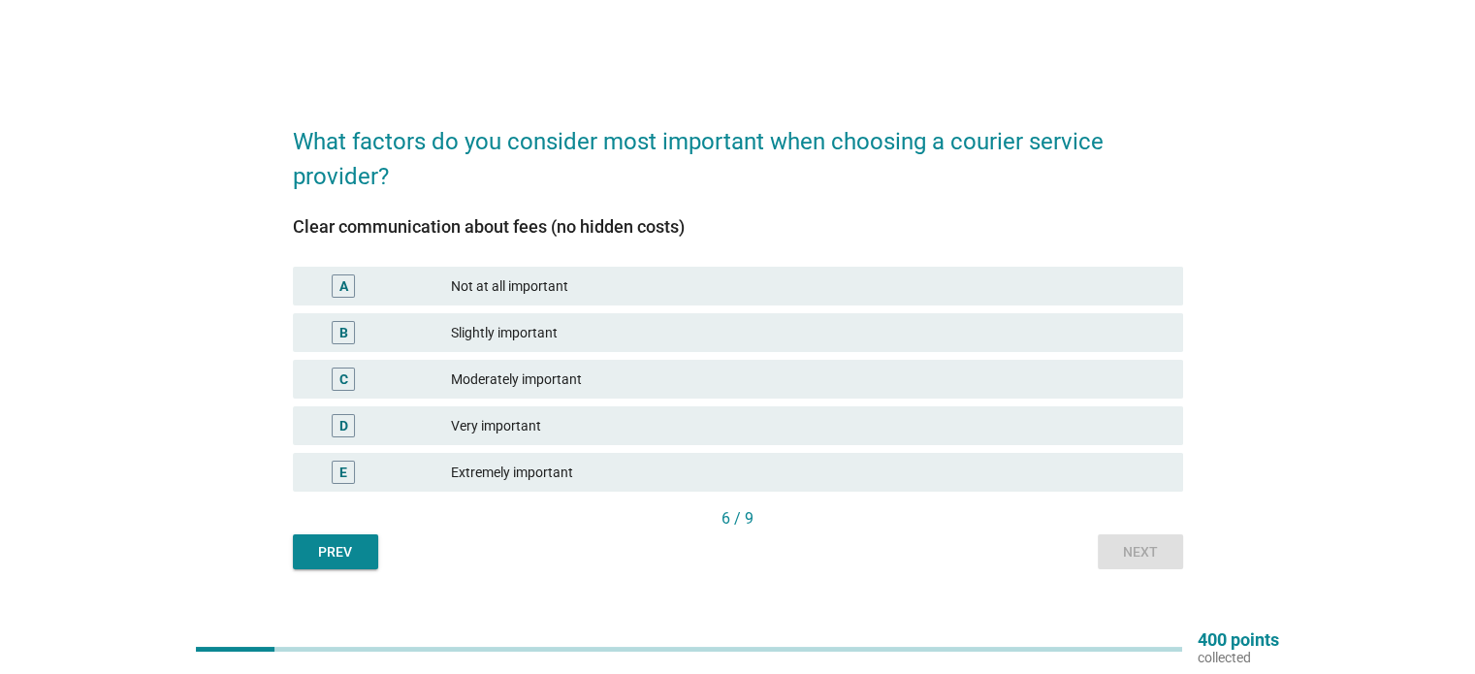
click at [598, 471] on div "Extremely important" at bounding box center [809, 472] width 716 height 23
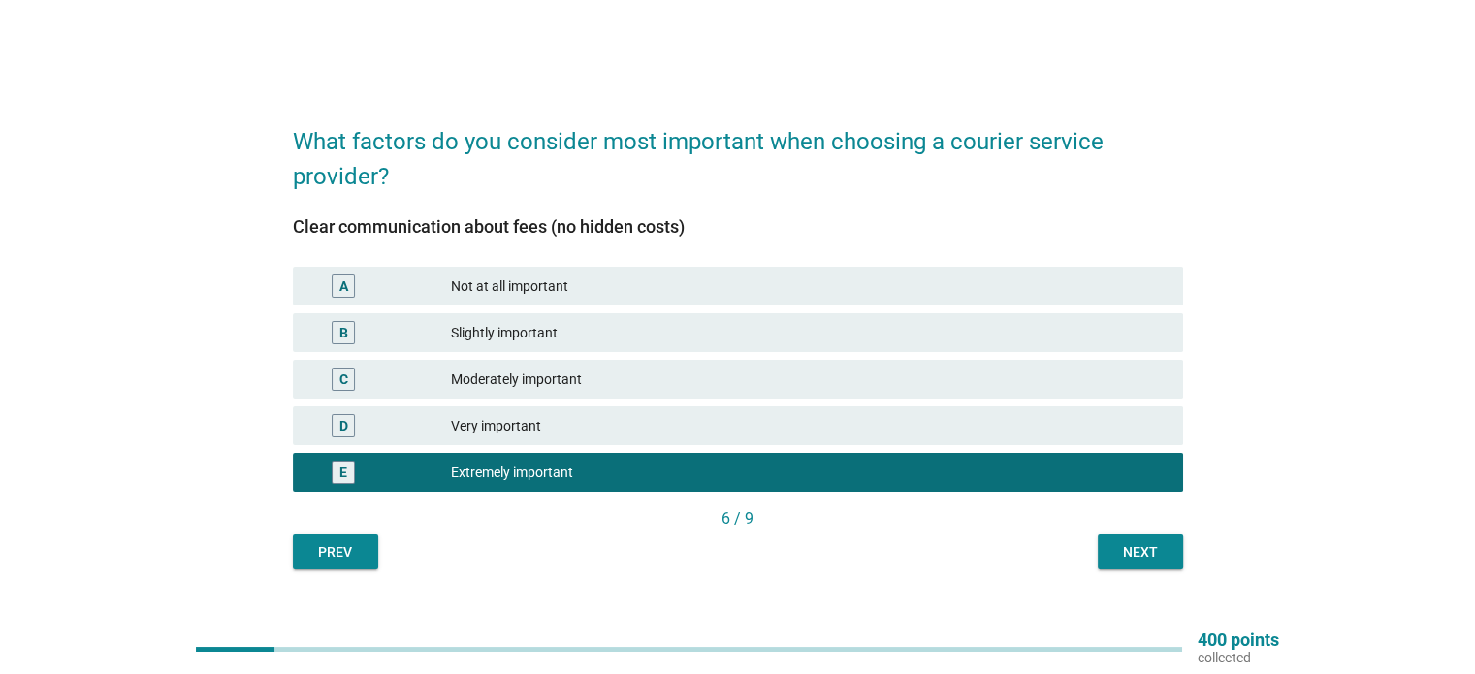
click at [1127, 553] on div "Next" at bounding box center [1140, 552] width 54 height 20
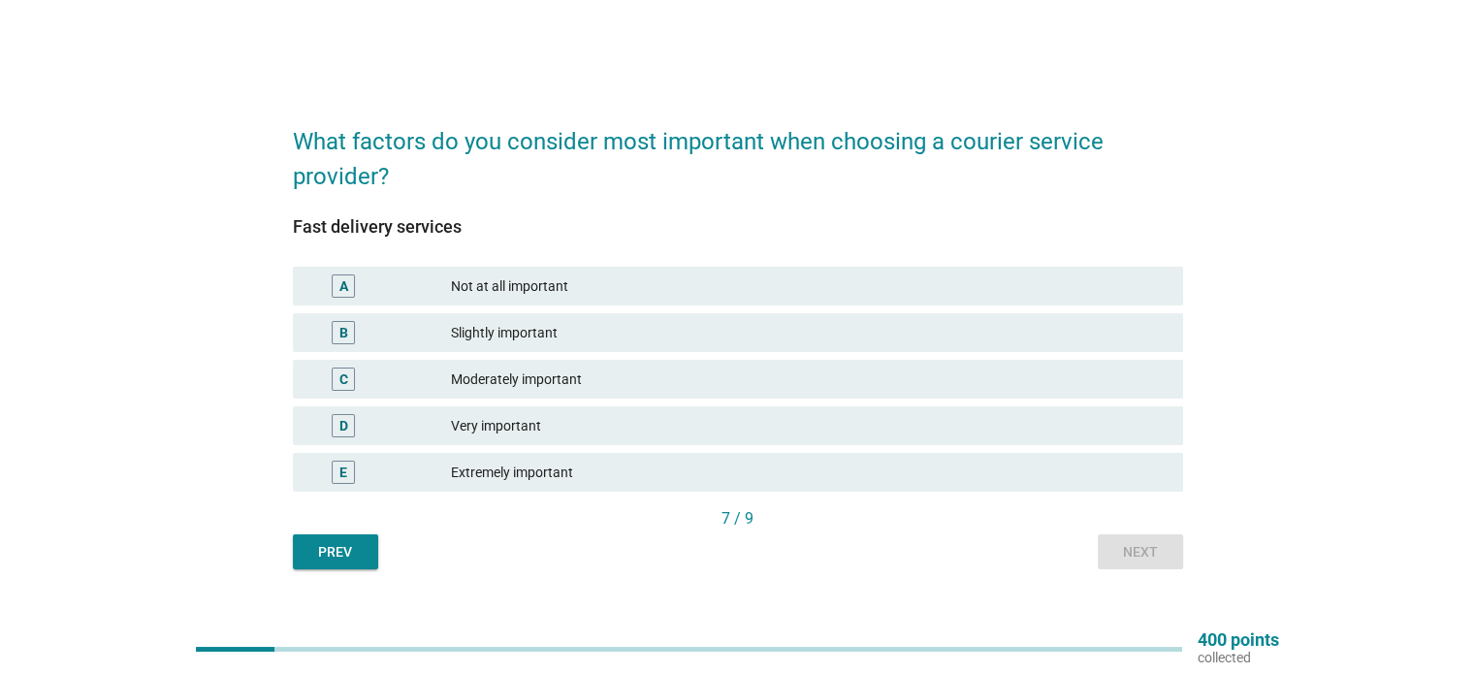
click at [582, 476] on div "Extremely important" at bounding box center [809, 472] width 716 height 23
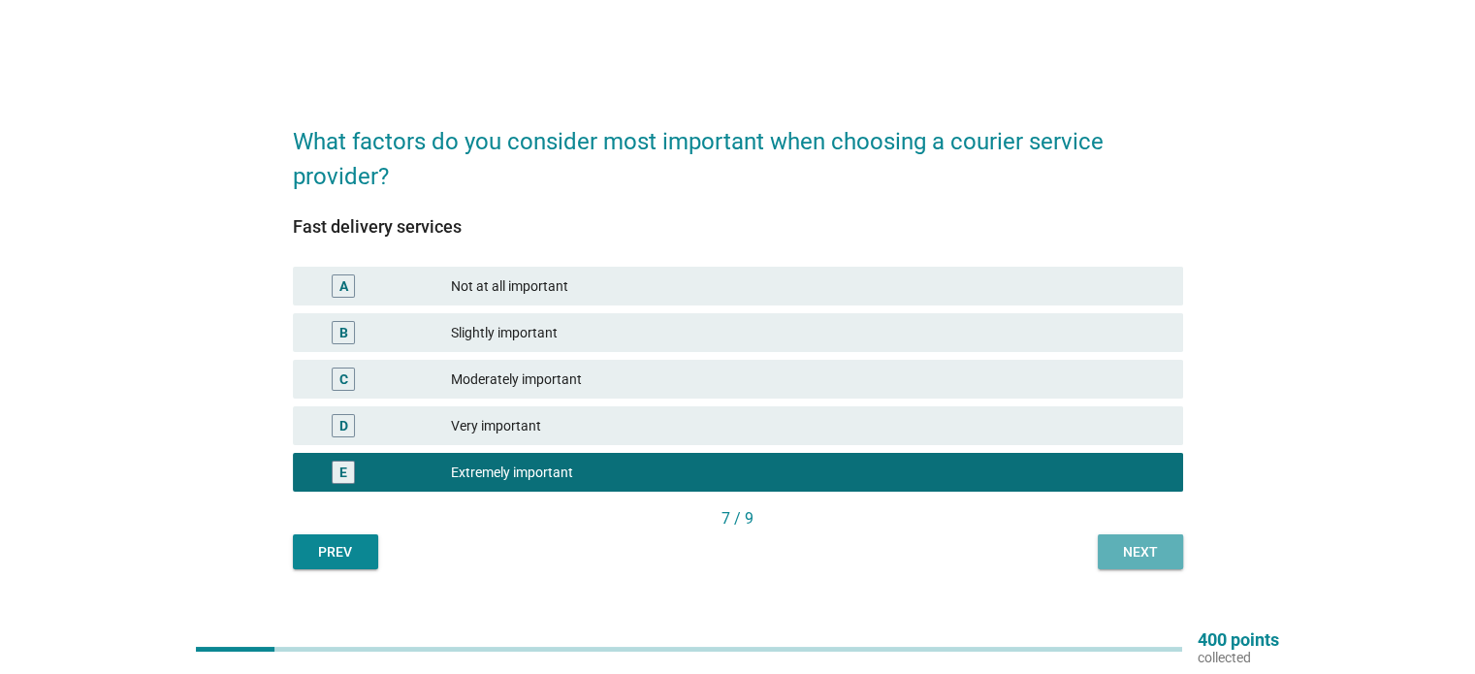
click at [1114, 545] on div "Next" at bounding box center [1140, 552] width 54 height 20
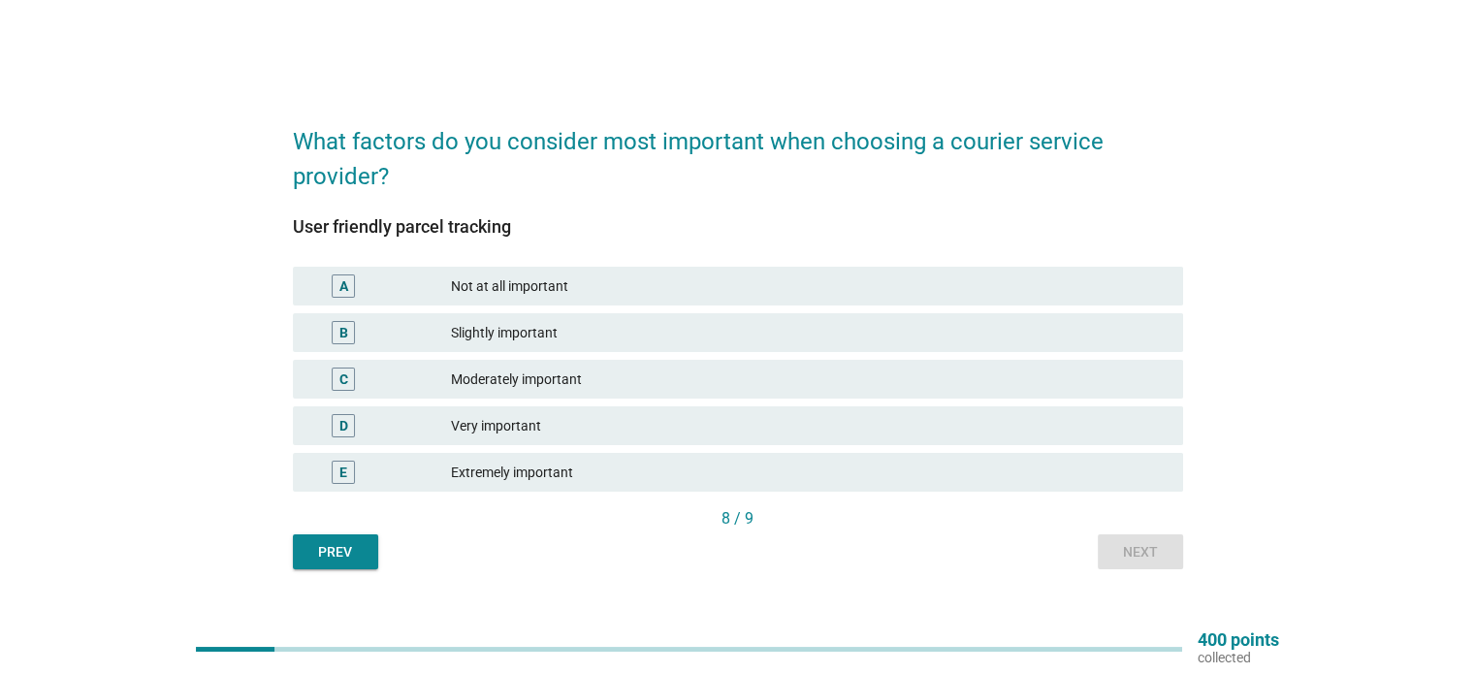
click at [555, 374] on div "Moderately important" at bounding box center [809, 379] width 716 height 23
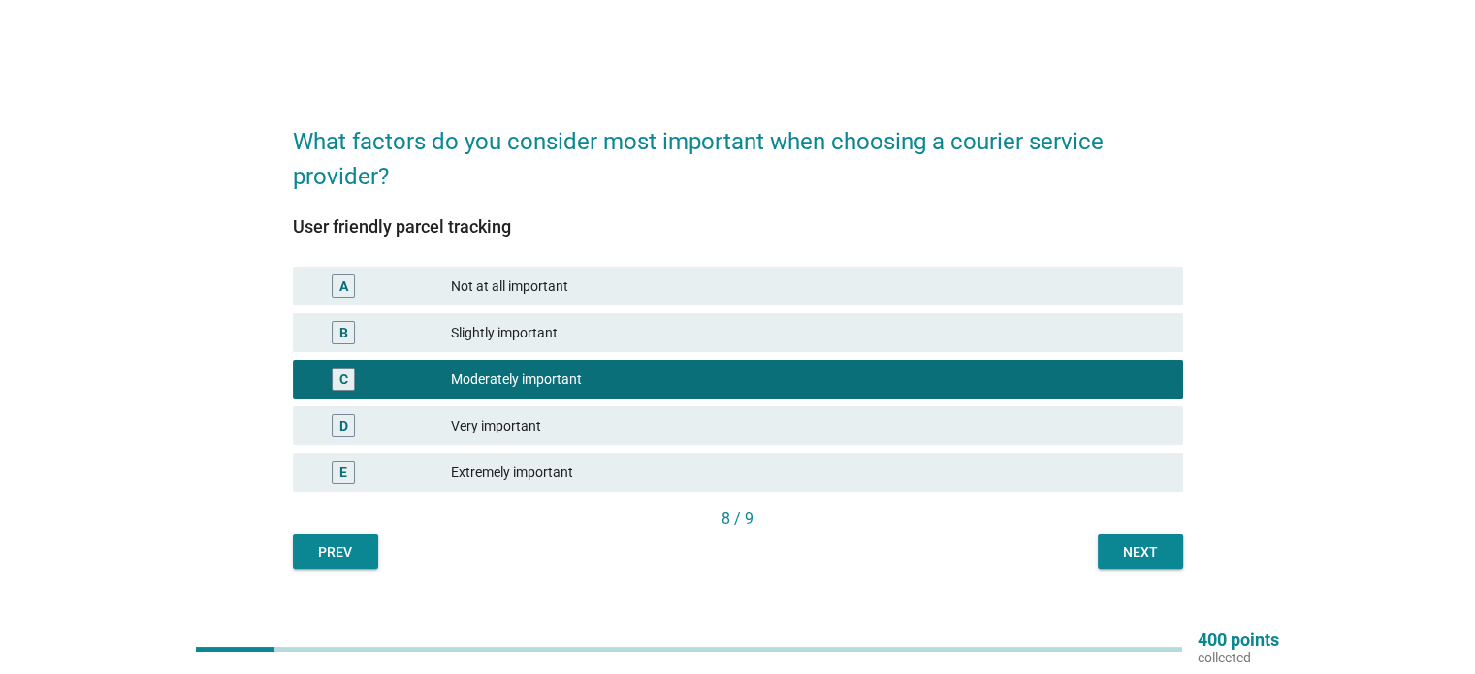
click at [608, 406] on div "D Very important" at bounding box center [738, 425] width 890 height 39
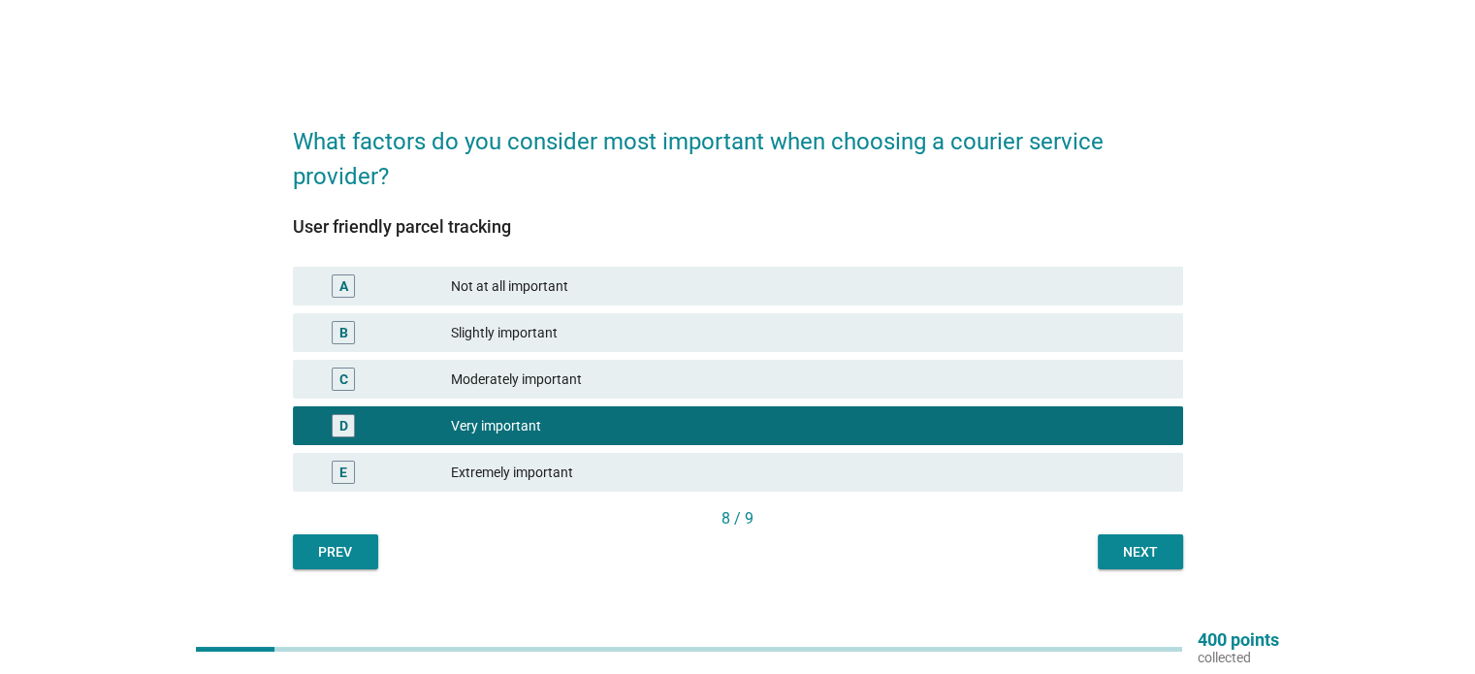
click at [1107, 555] on button "Next" at bounding box center [1140, 551] width 85 height 35
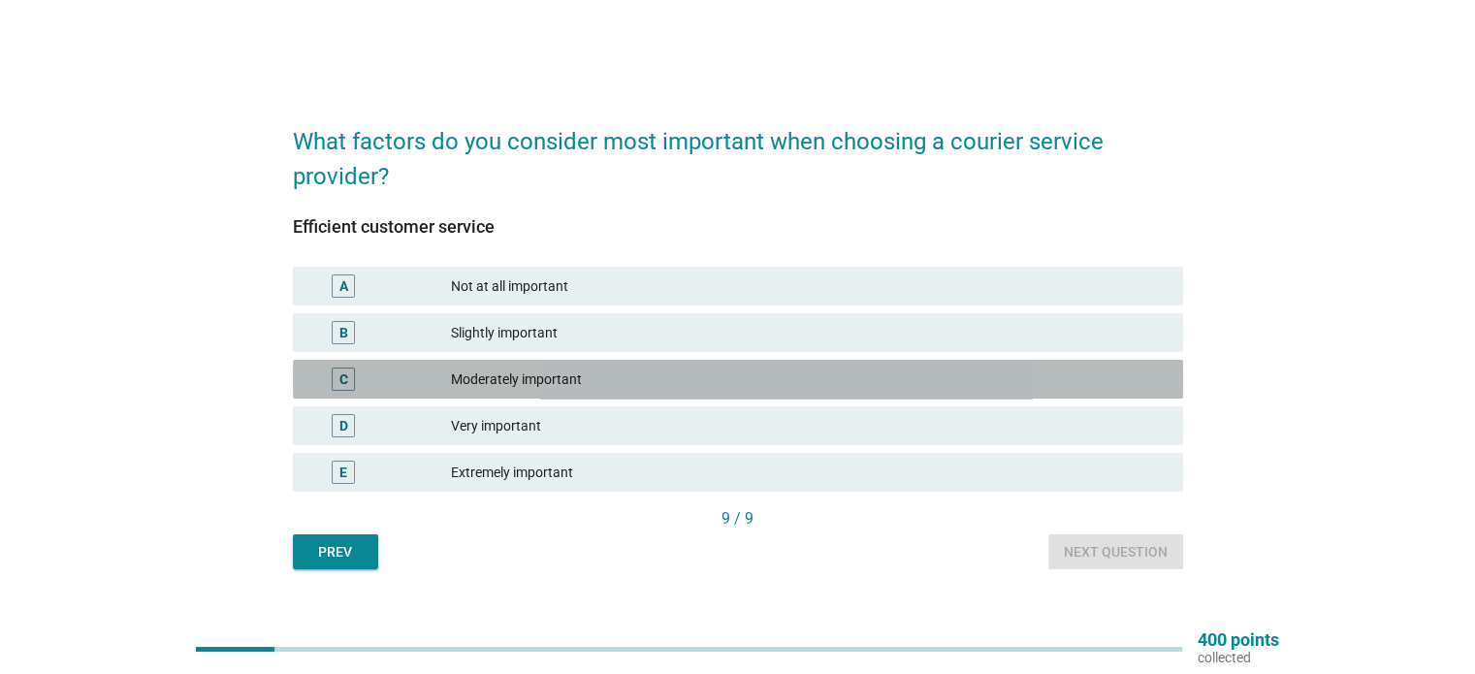
click at [594, 383] on div "Moderately important" at bounding box center [809, 379] width 716 height 23
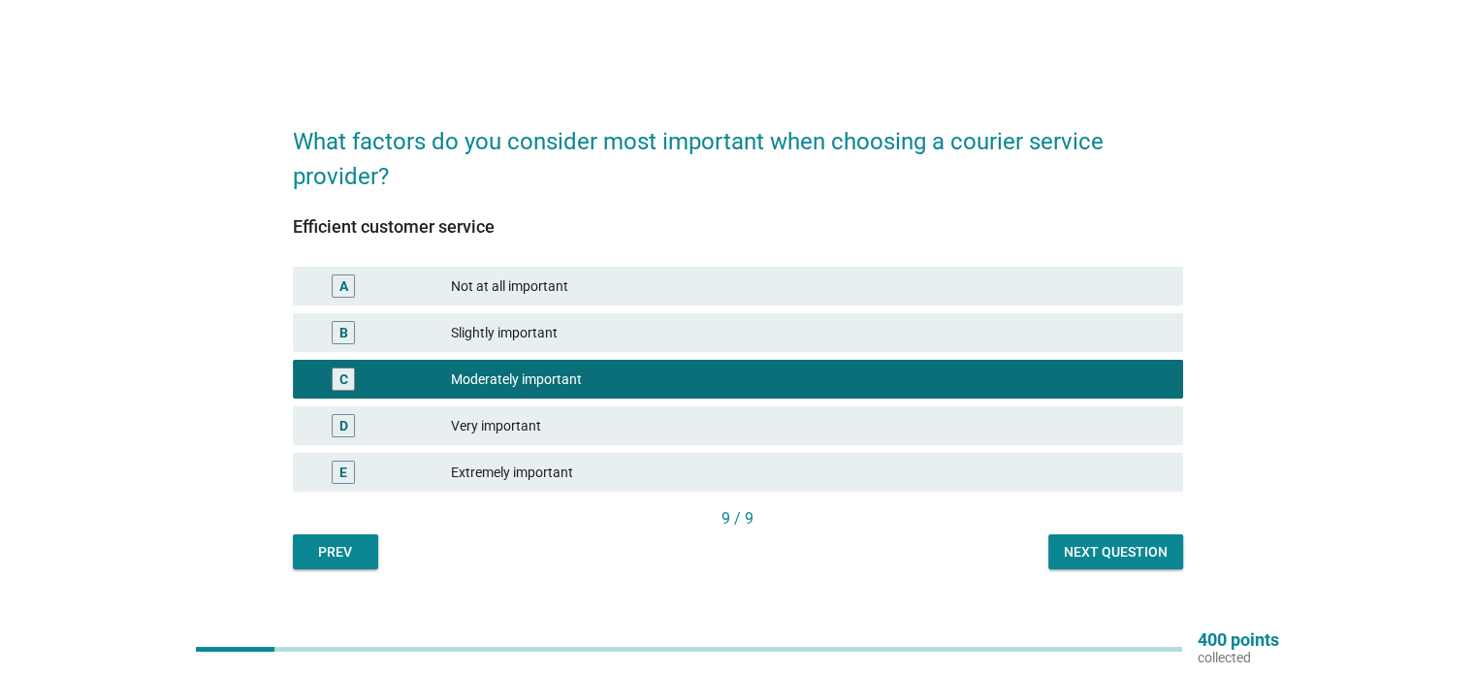
click at [590, 422] on div "Very important" at bounding box center [809, 425] width 716 height 23
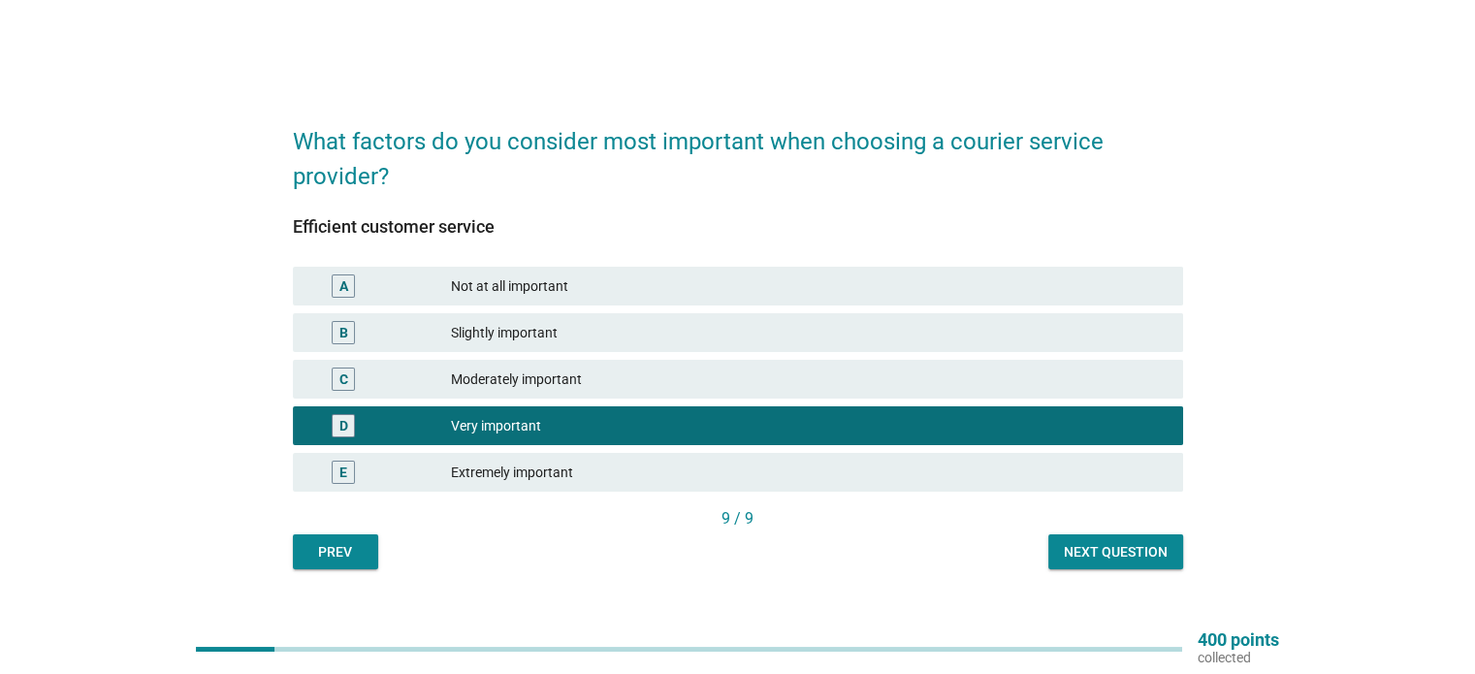
click at [1117, 542] on div "Next question" at bounding box center [1116, 552] width 104 height 20
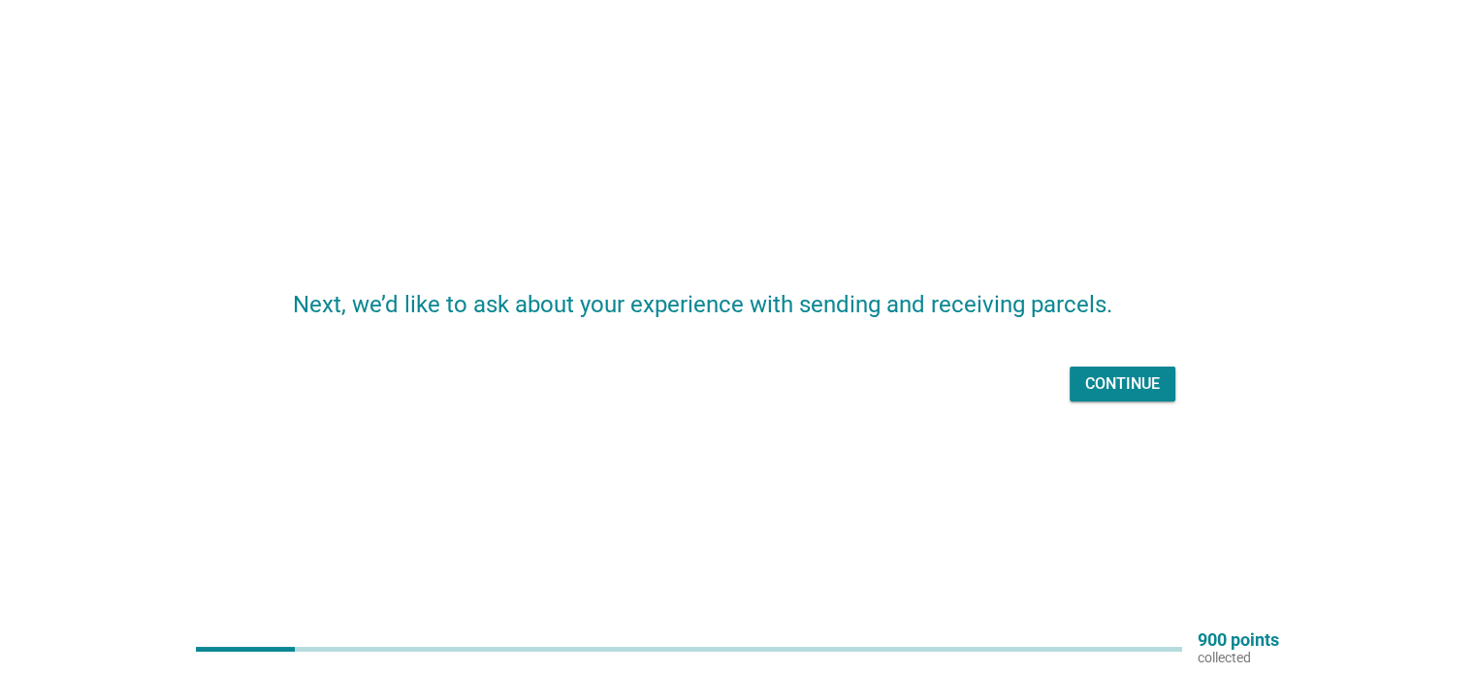
click at [1106, 384] on div "Continue" at bounding box center [1122, 383] width 75 height 23
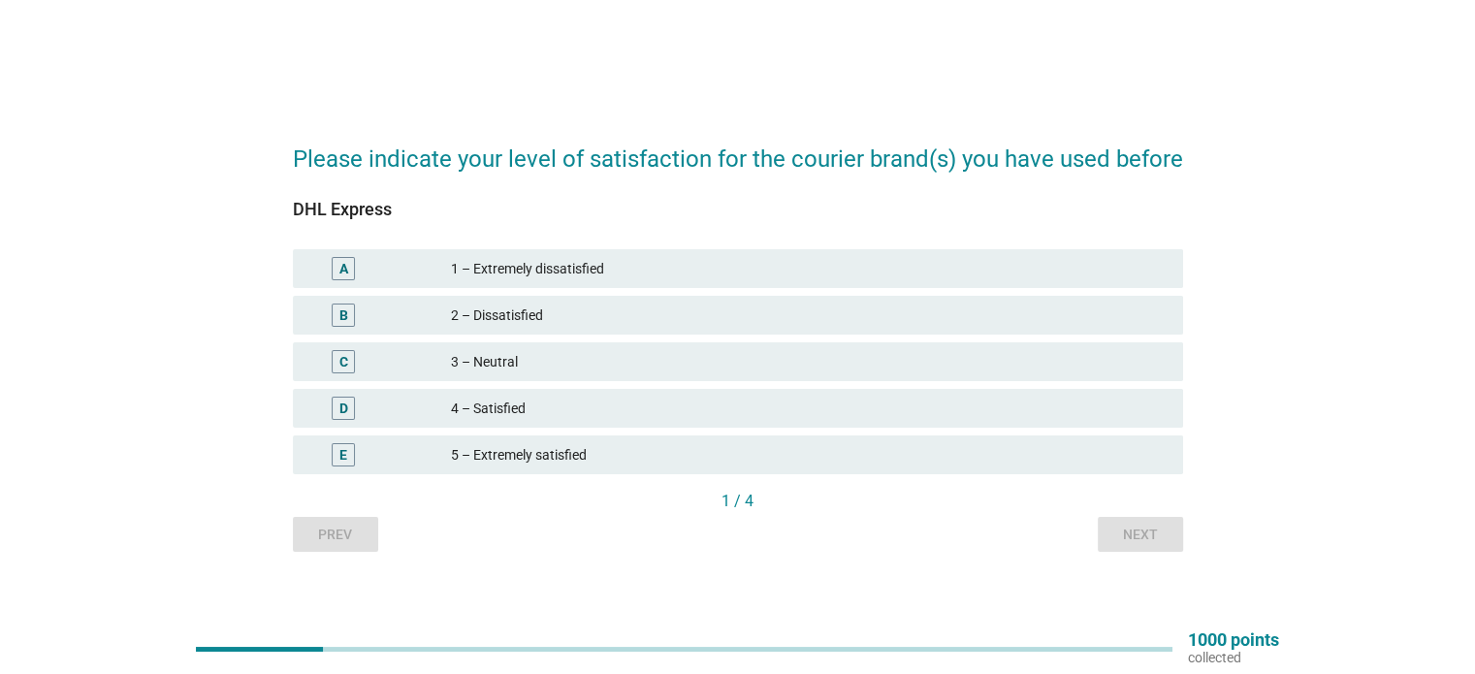
click at [591, 271] on div "1 – Extremely dissatisfied" at bounding box center [809, 268] width 716 height 23
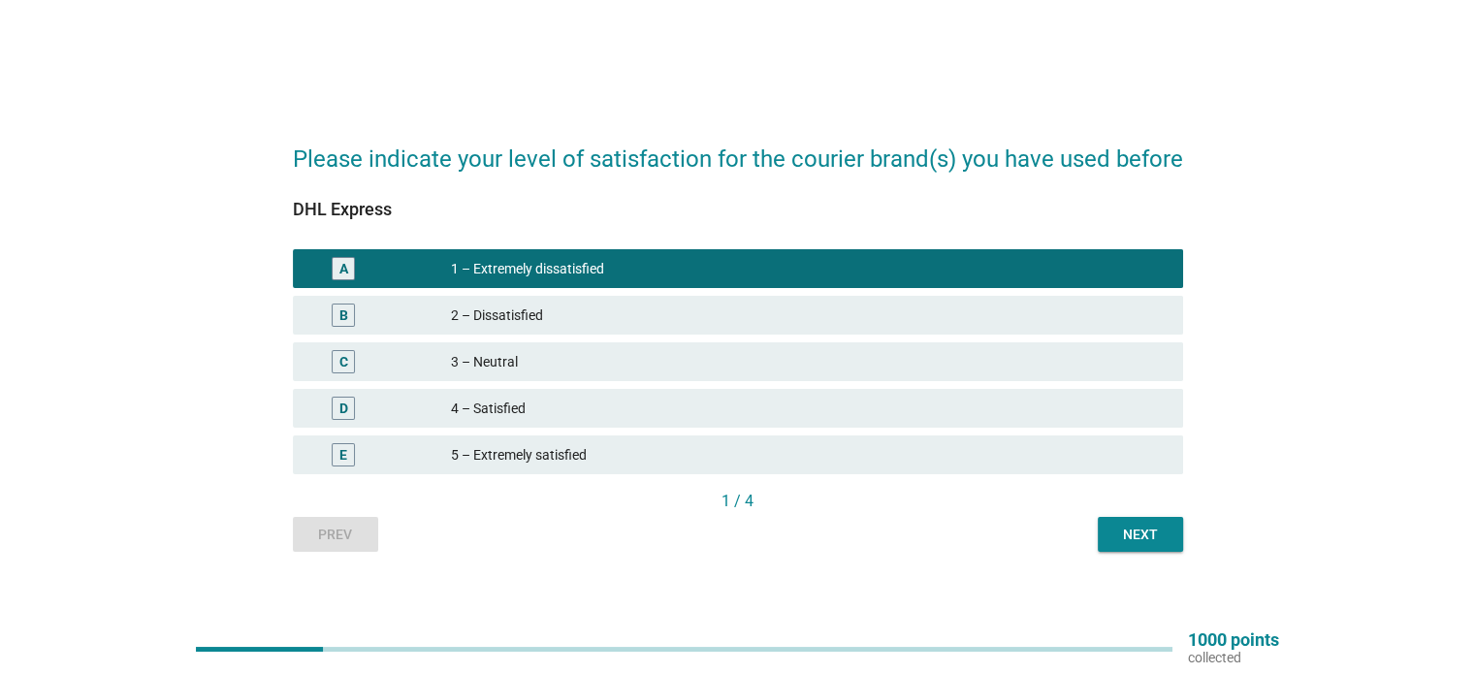
click at [1137, 522] on button "Next" at bounding box center [1140, 534] width 85 height 35
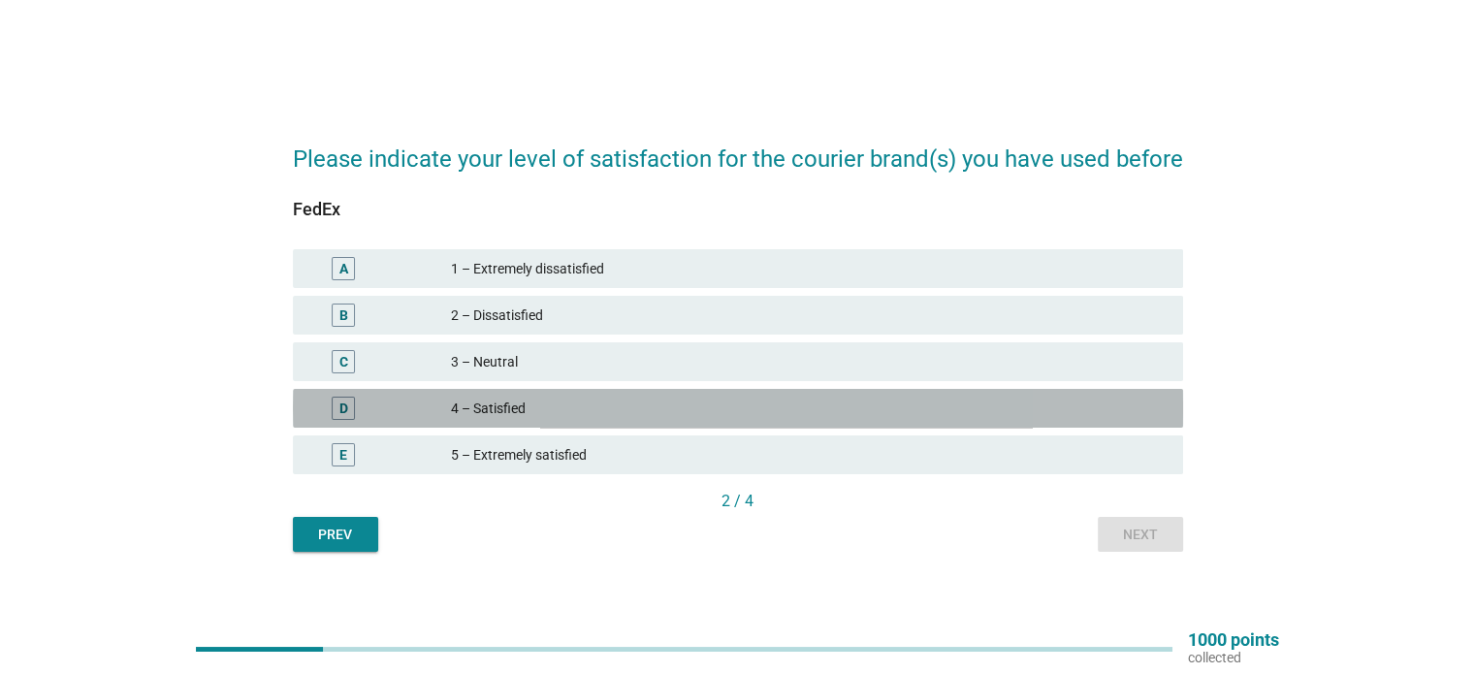
click at [572, 398] on div "4 – Satisfied" at bounding box center [809, 408] width 716 height 23
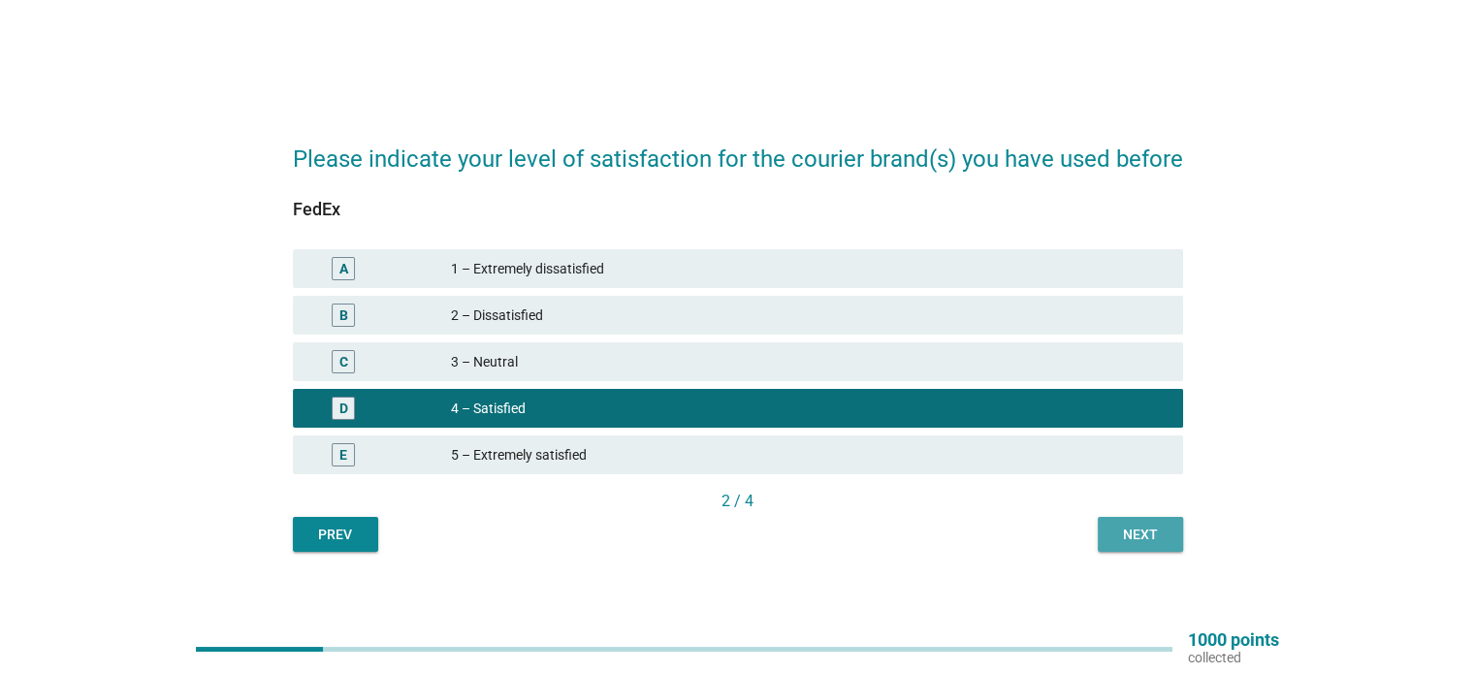
click at [1155, 538] on div "Next" at bounding box center [1140, 535] width 54 height 20
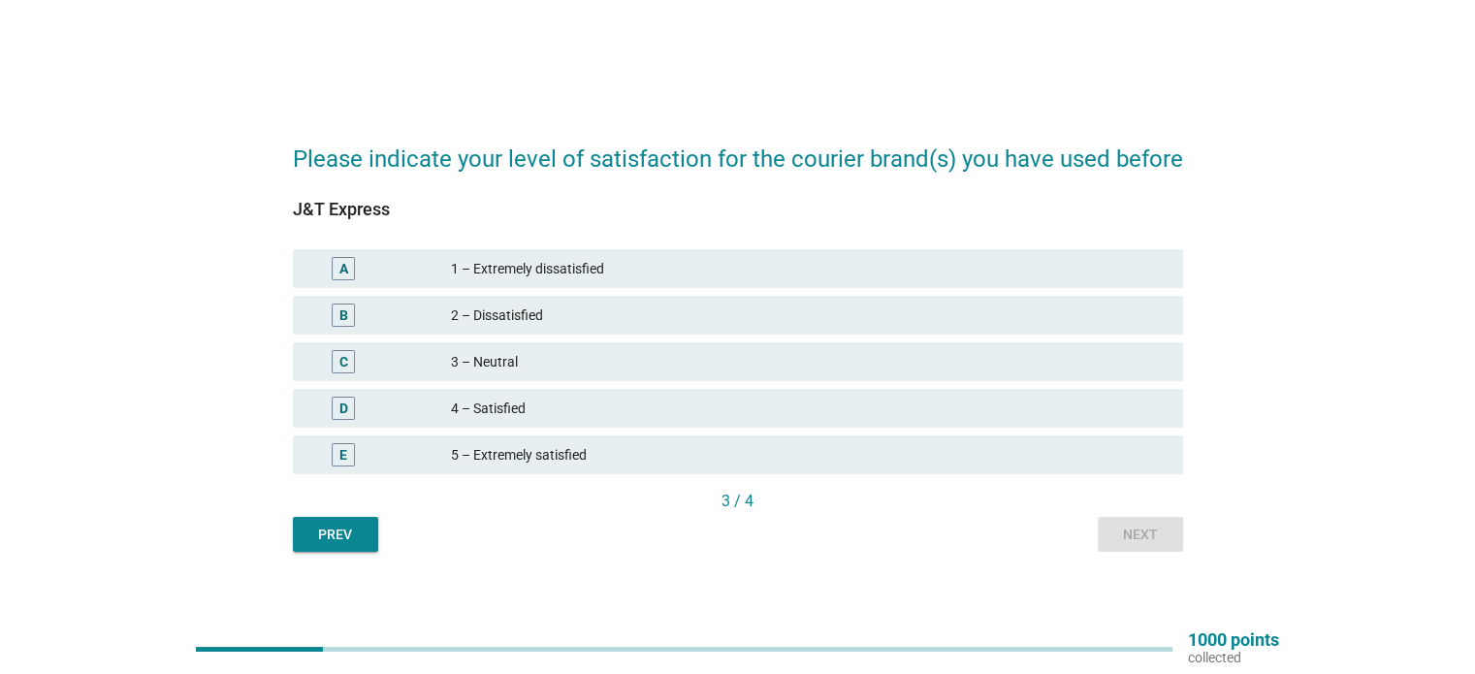
click at [563, 413] on div "4 – Satisfied" at bounding box center [809, 408] width 716 height 23
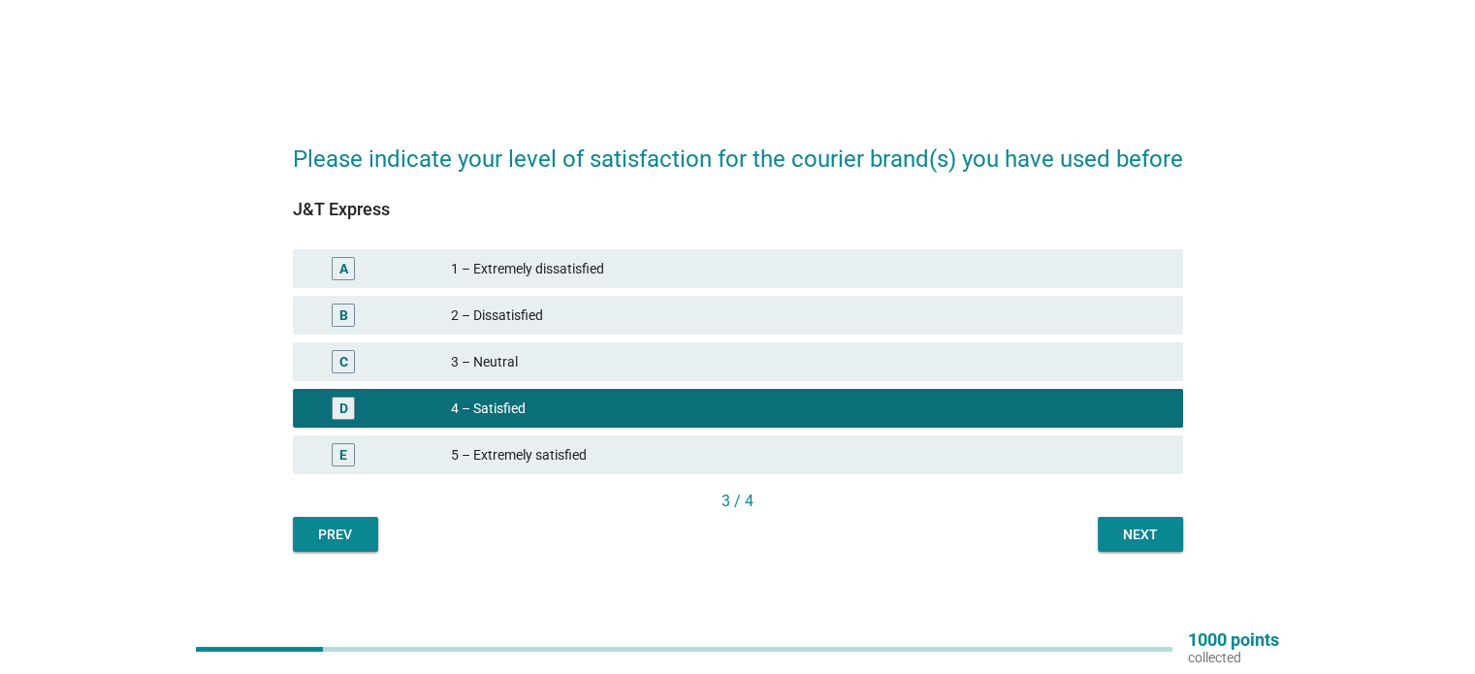
click at [1151, 548] on button "Next" at bounding box center [1140, 534] width 85 height 35
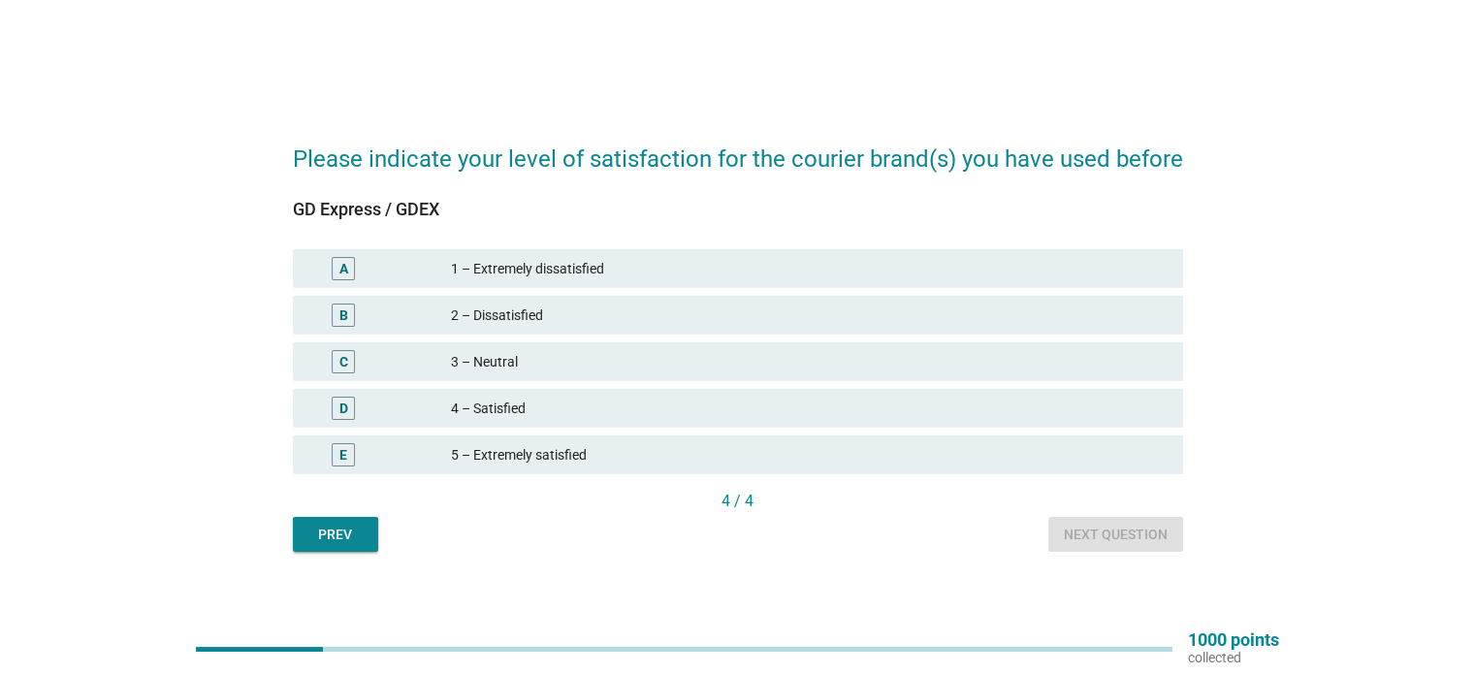
click at [669, 453] on div "5 – Extremely satisfied" at bounding box center [809, 454] width 716 height 23
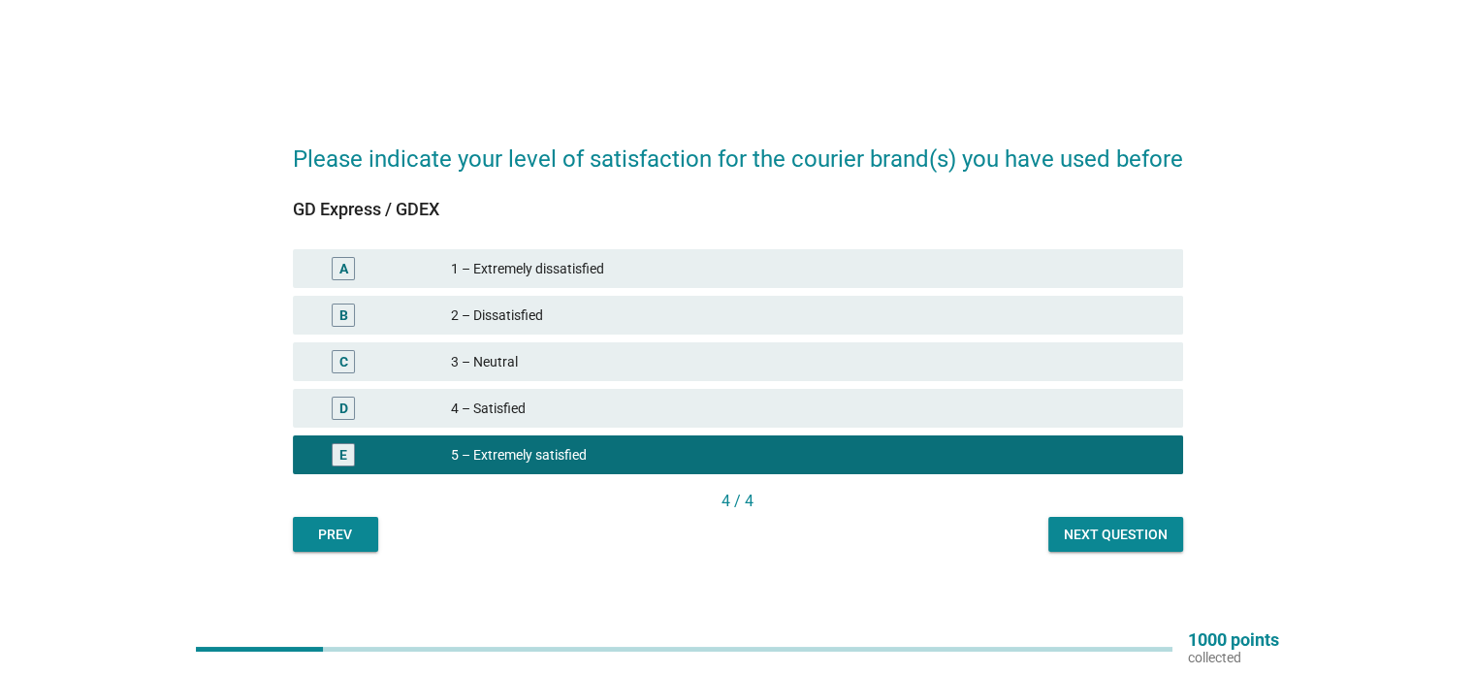
click at [1108, 533] on div "Next question" at bounding box center [1116, 535] width 104 height 20
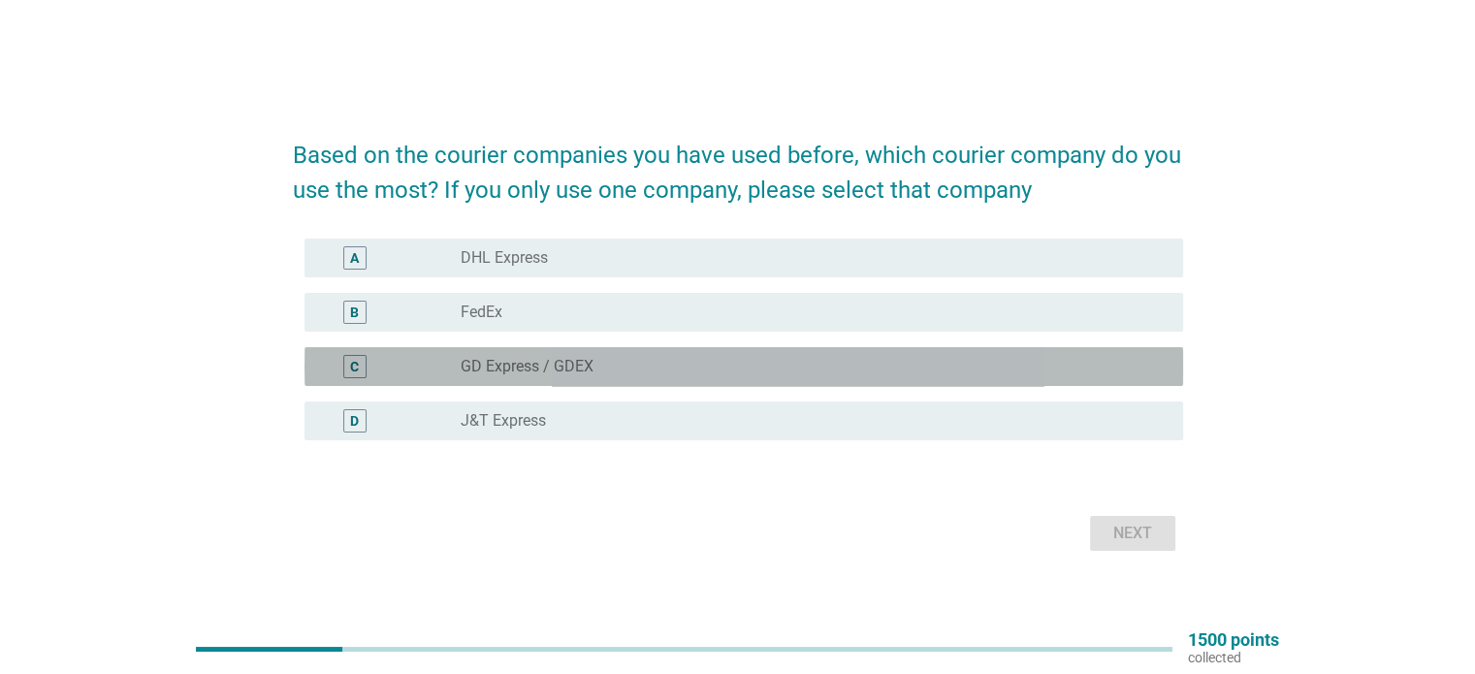
click at [578, 367] on label "GD Express / GDEX" at bounding box center [527, 366] width 133 height 19
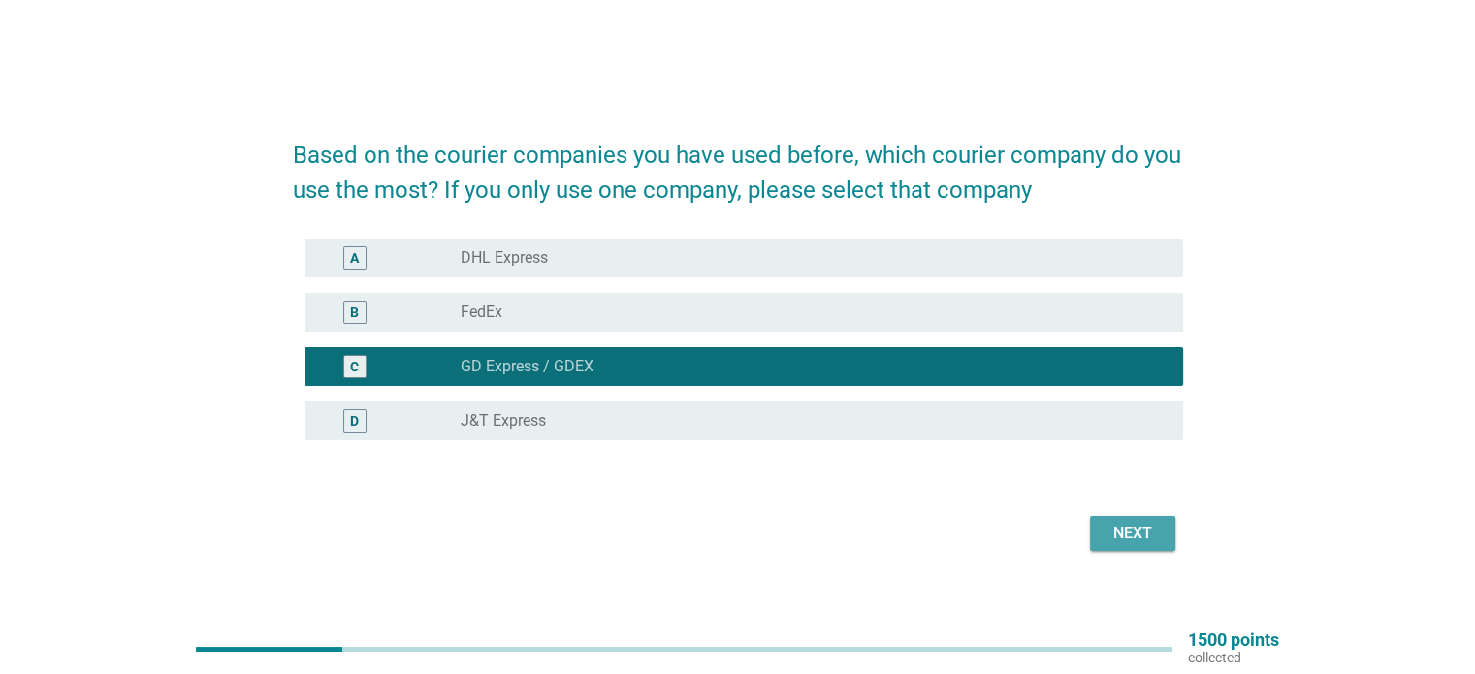
click at [1124, 537] on div "Next" at bounding box center [1133, 533] width 54 height 23
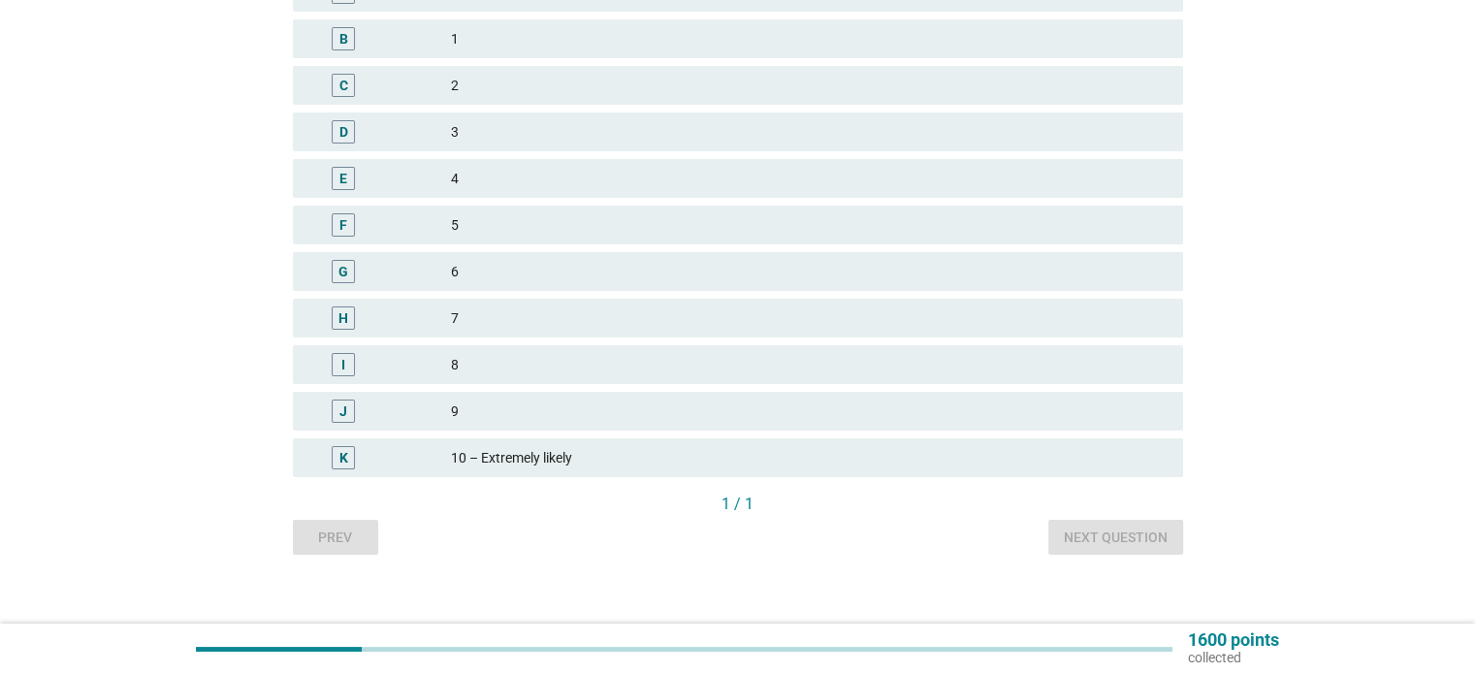
scroll to position [260, 0]
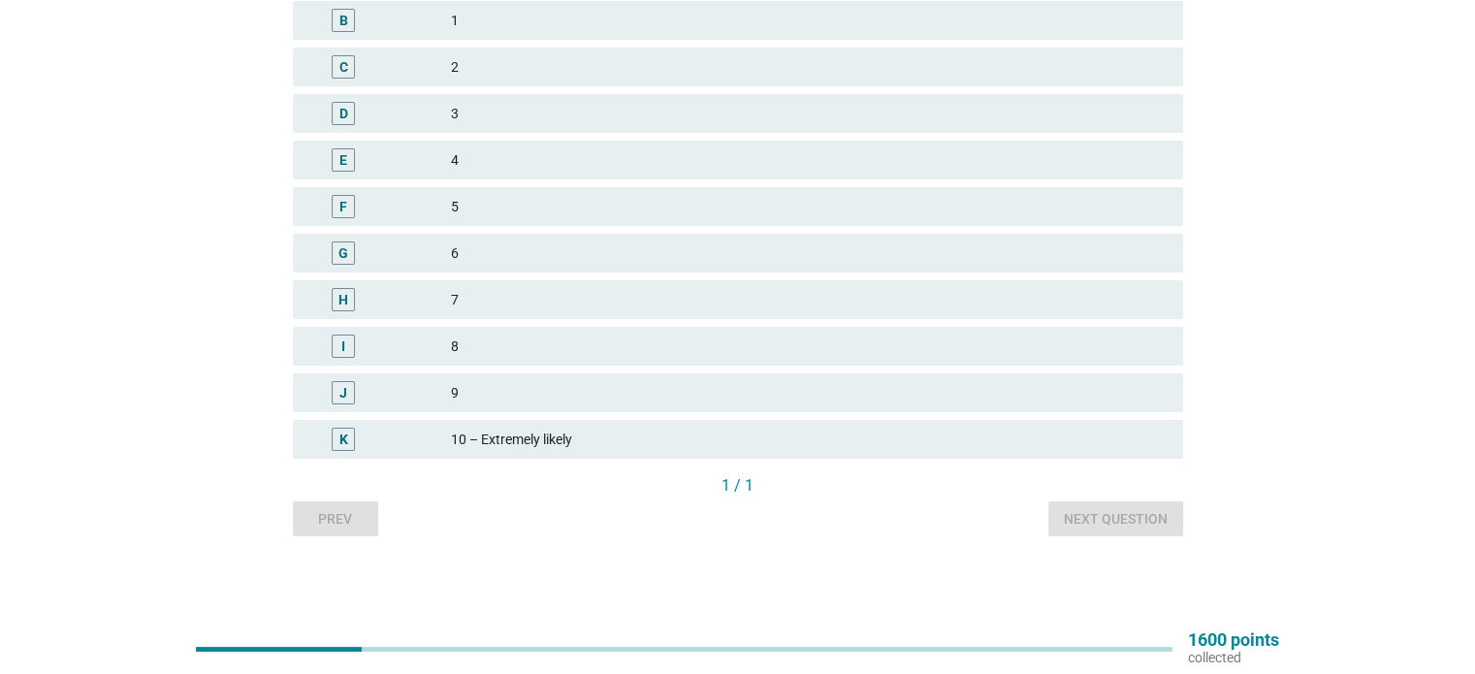
click at [504, 390] on div "9" at bounding box center [809, 392] width 716 height 23
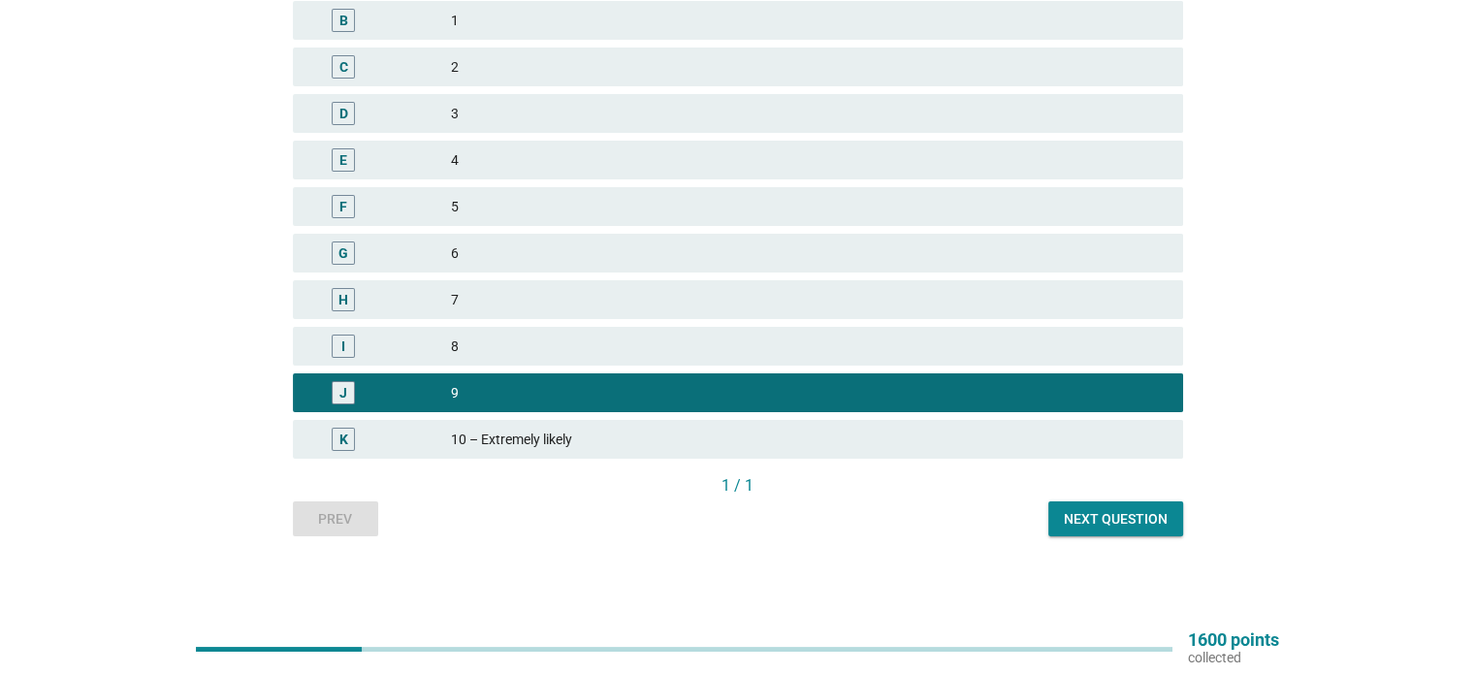
click at [1126, 510] on div "Next question" at bounding box center [1116, 519] width 104 height 20
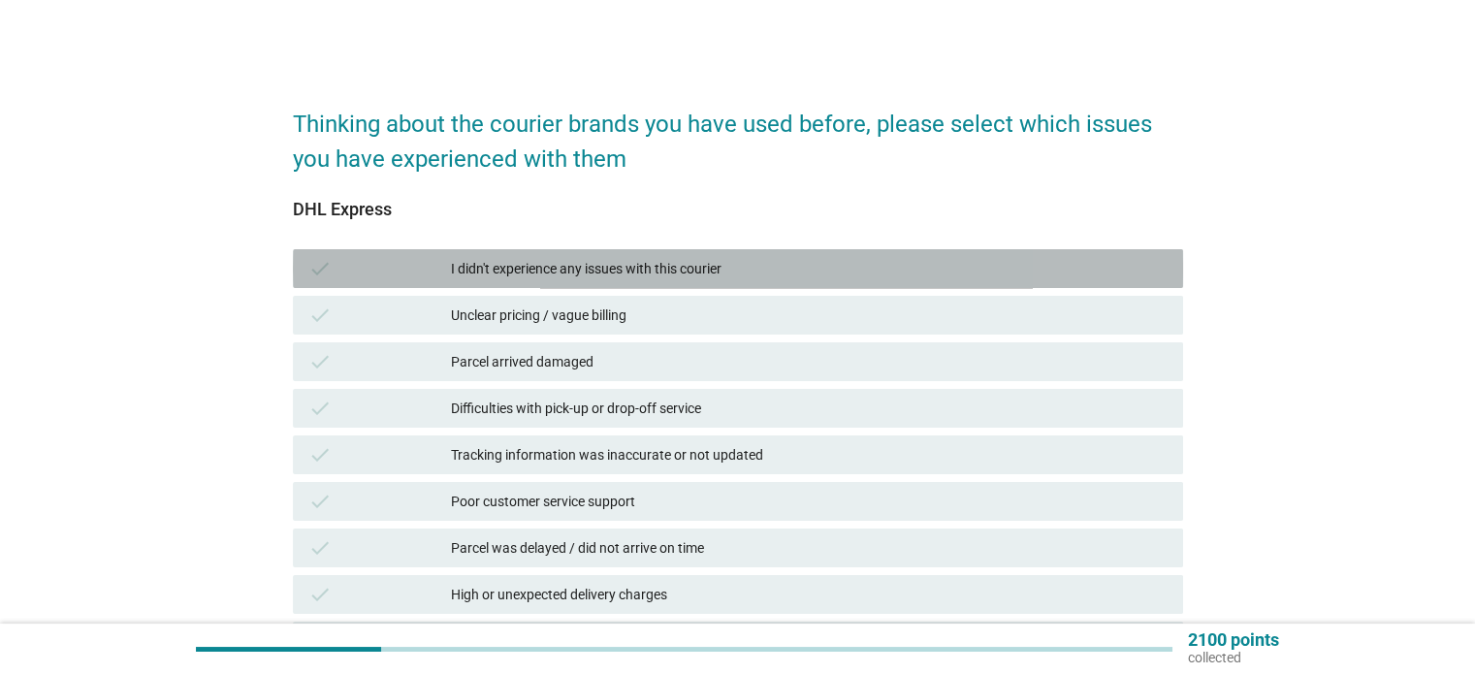
click at [714, 276] on div "I didn't experience any issues with this courier" at bounding box center [809, 268] width 716 height 23
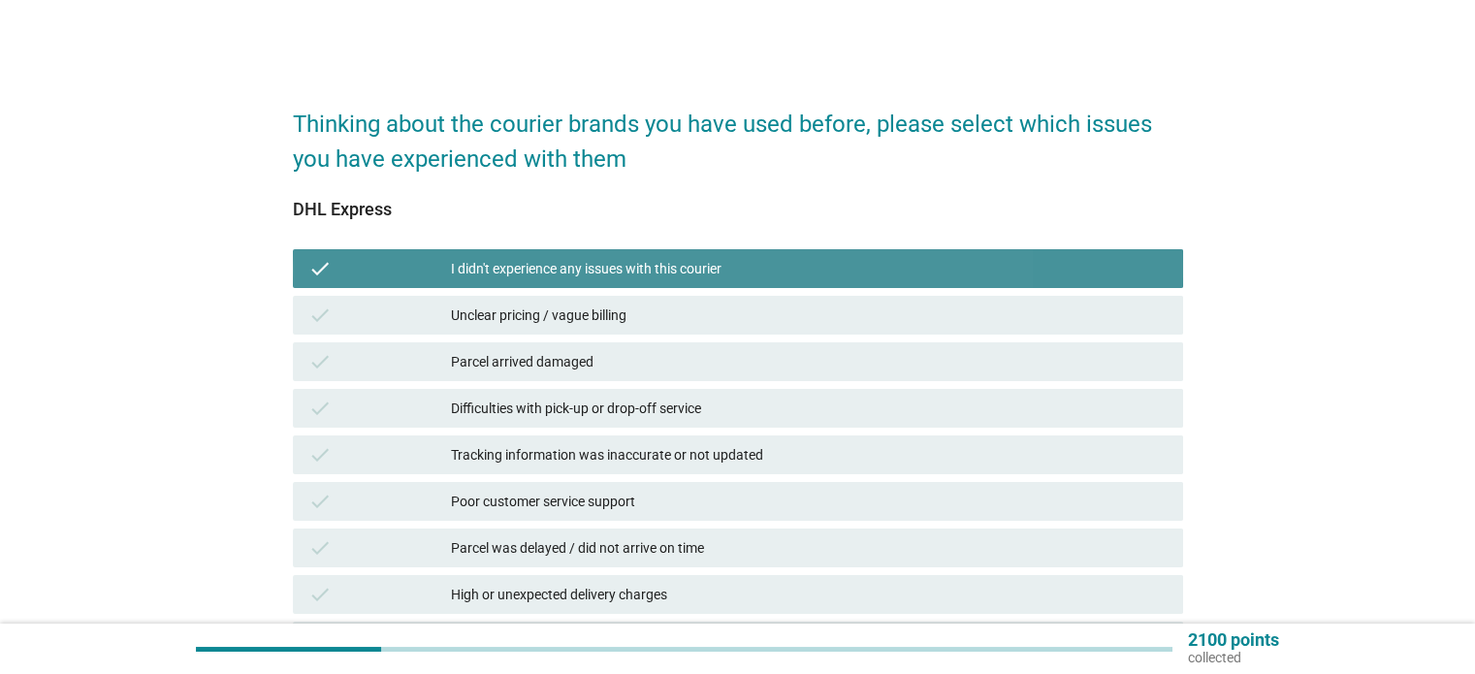
click at [706, 278] on div "I didn't experience any issues with this courier" at bounding box center [809, 268] width 716 height 23
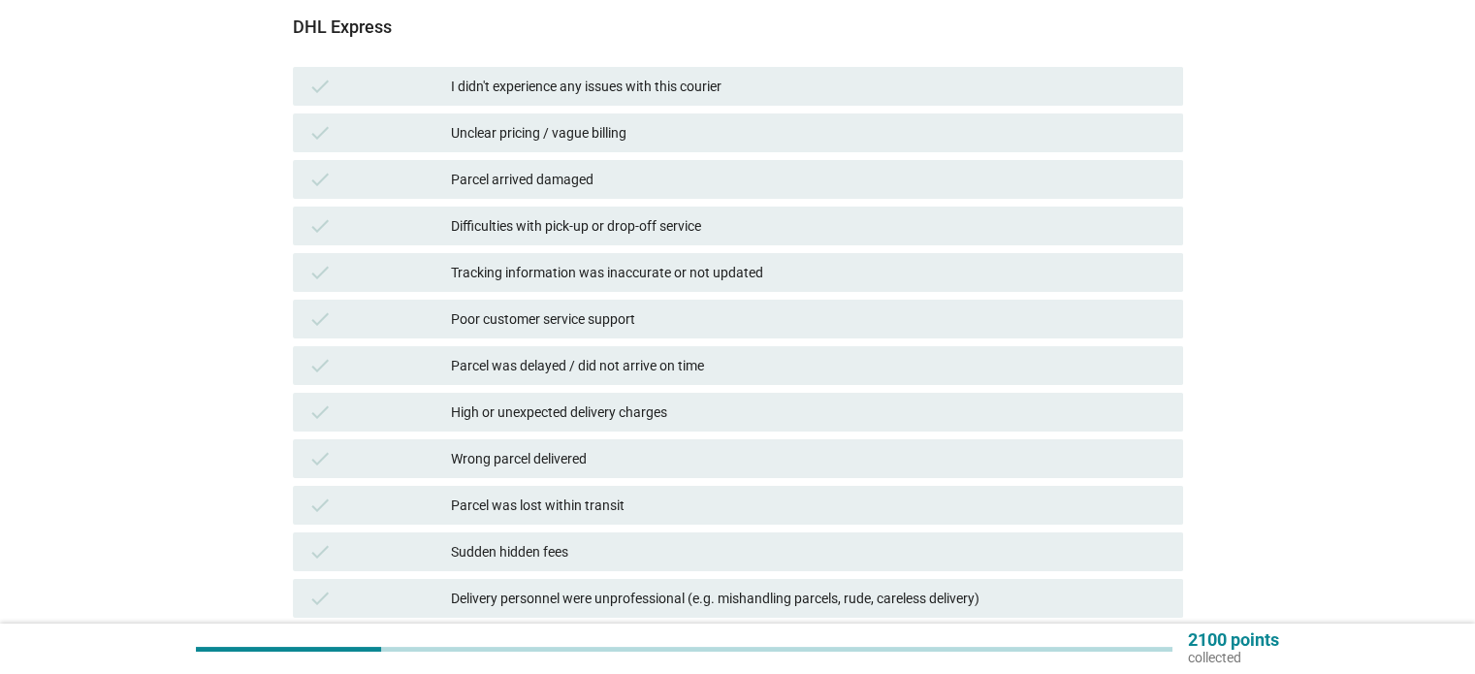
scroll to position [194, 0]
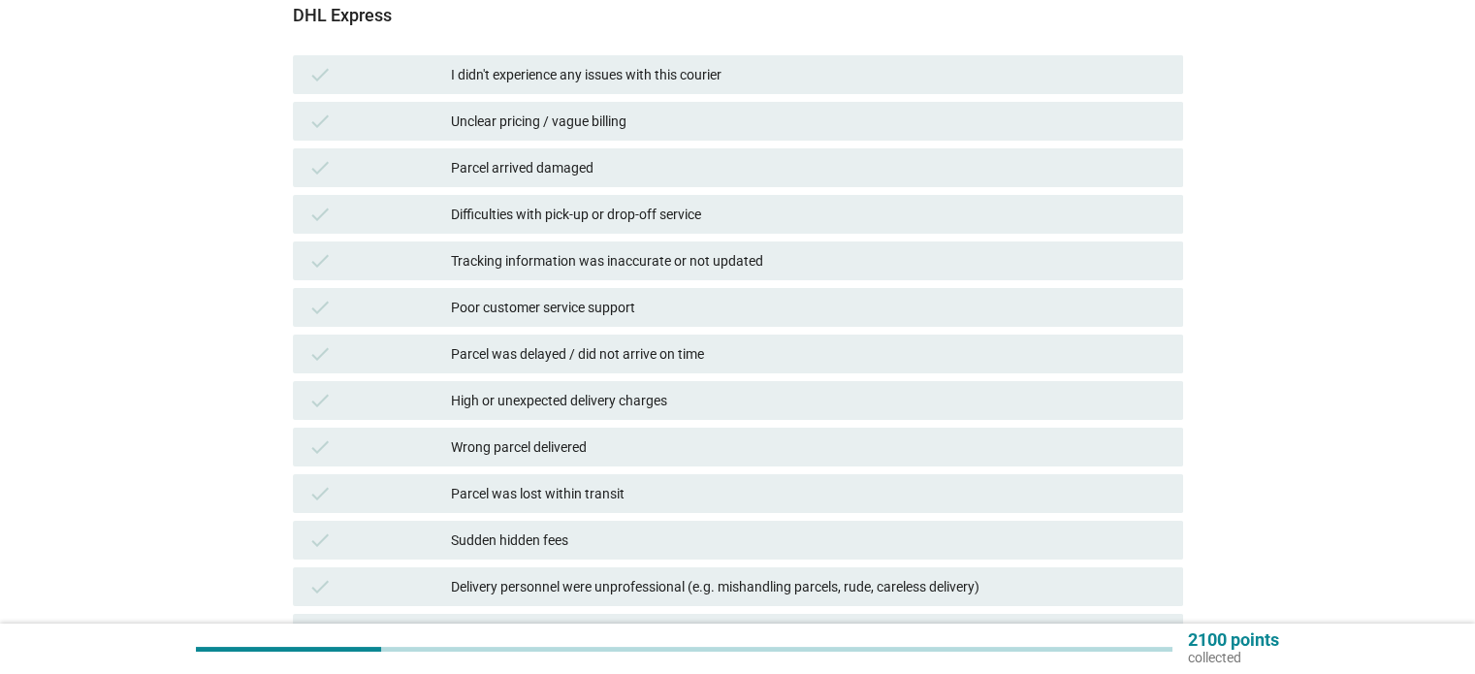
click at [698, 358] on div "Parcel was delayed / did not arrive on time" at bounding box center [809, 353] width 716 height 23
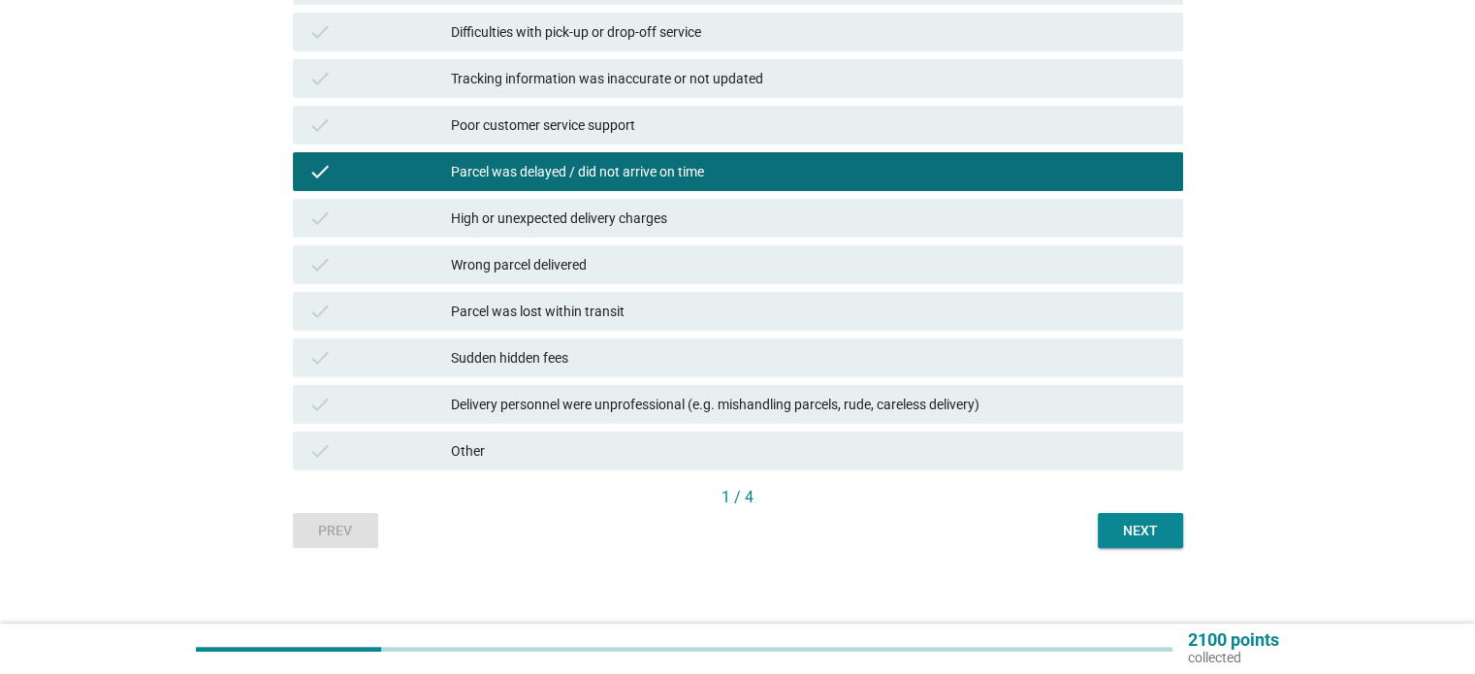
scroll to position [388, 0]
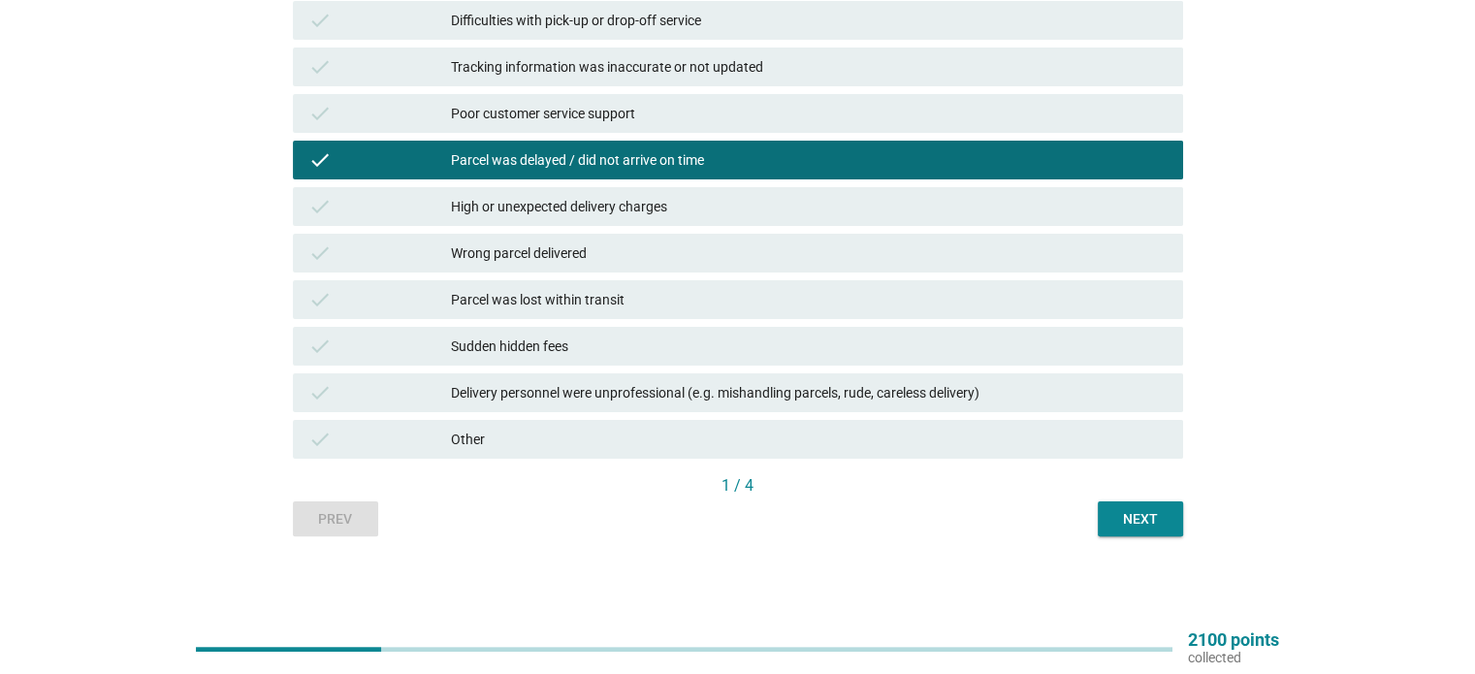
click at [691, 350] on div "Sudden hidden fees" at bounding box center [809, 346] width 716 height 23
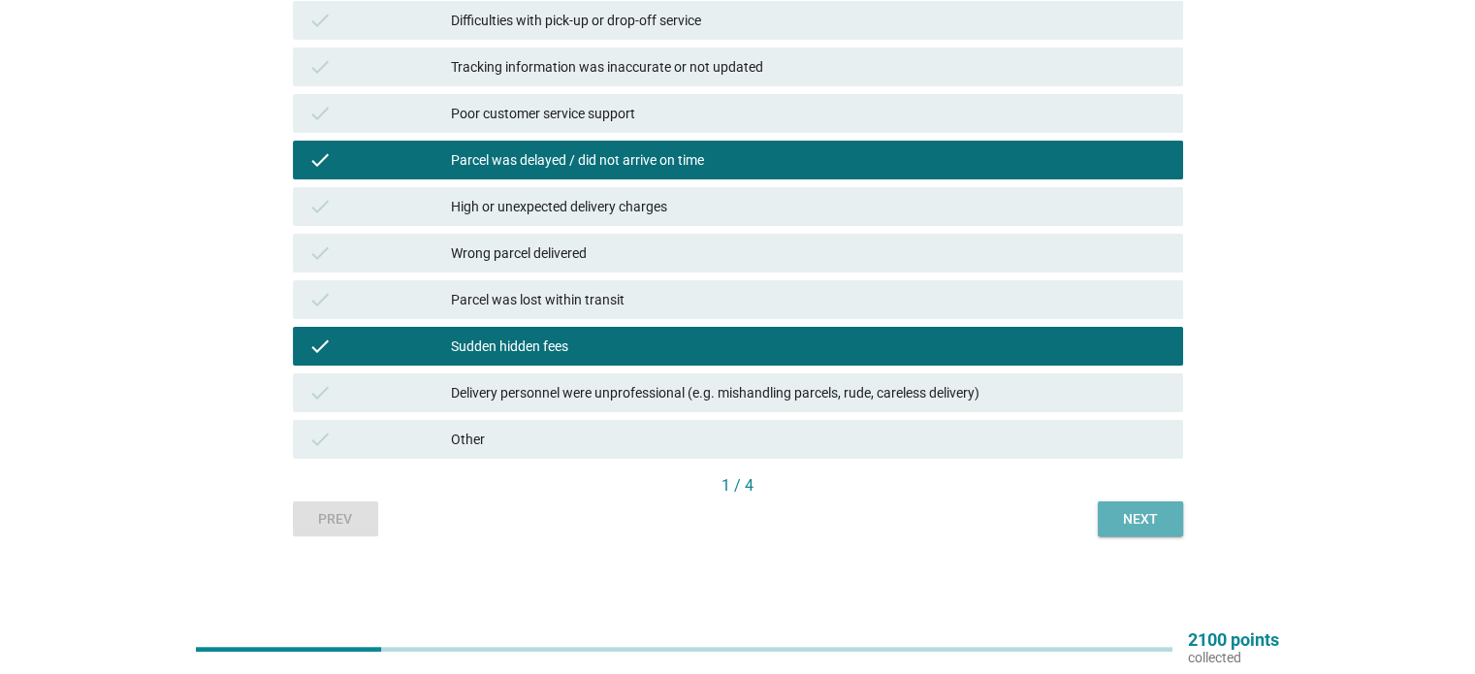
click at [1127, 514] on div "Next" at bounding box center [1140, 519] width 54 height 20
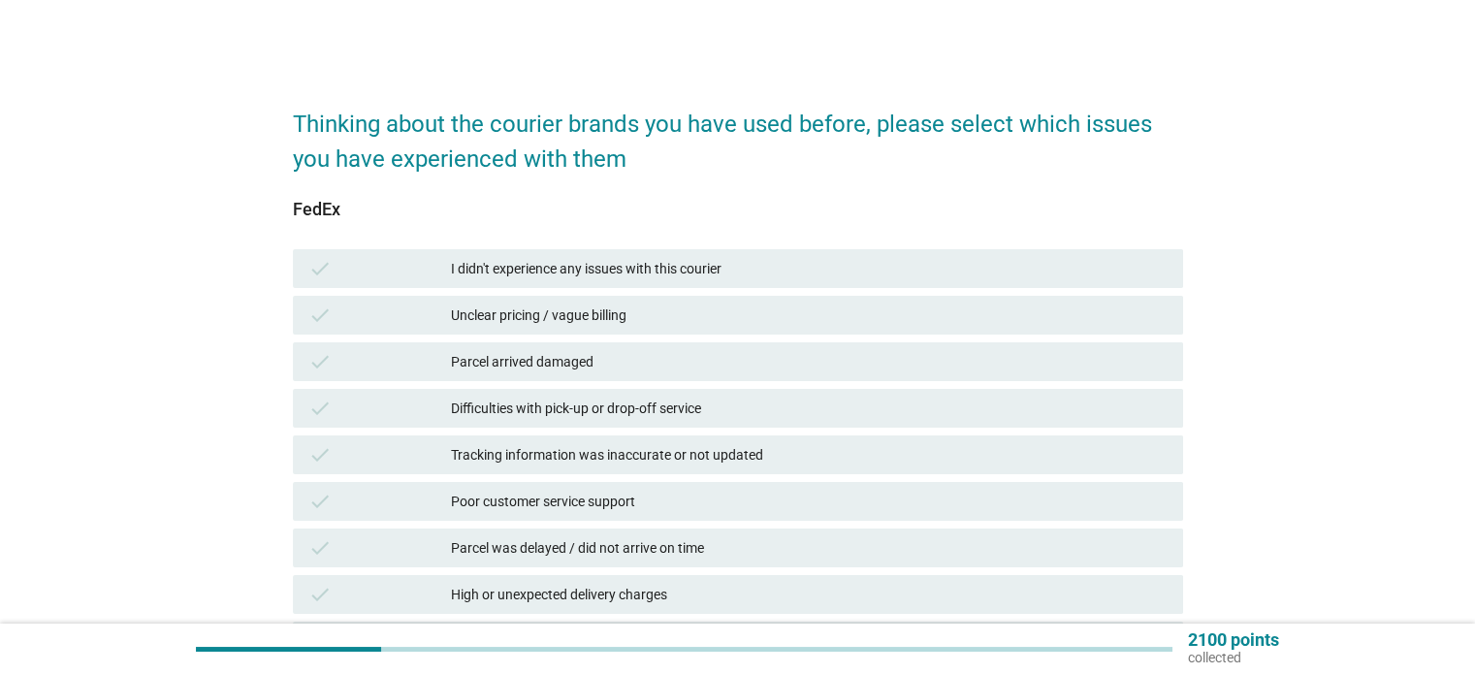
click at [693, 271] on div "I didn't experience any issues with this courier" at bounding box center [809, 268] width 716 height 23
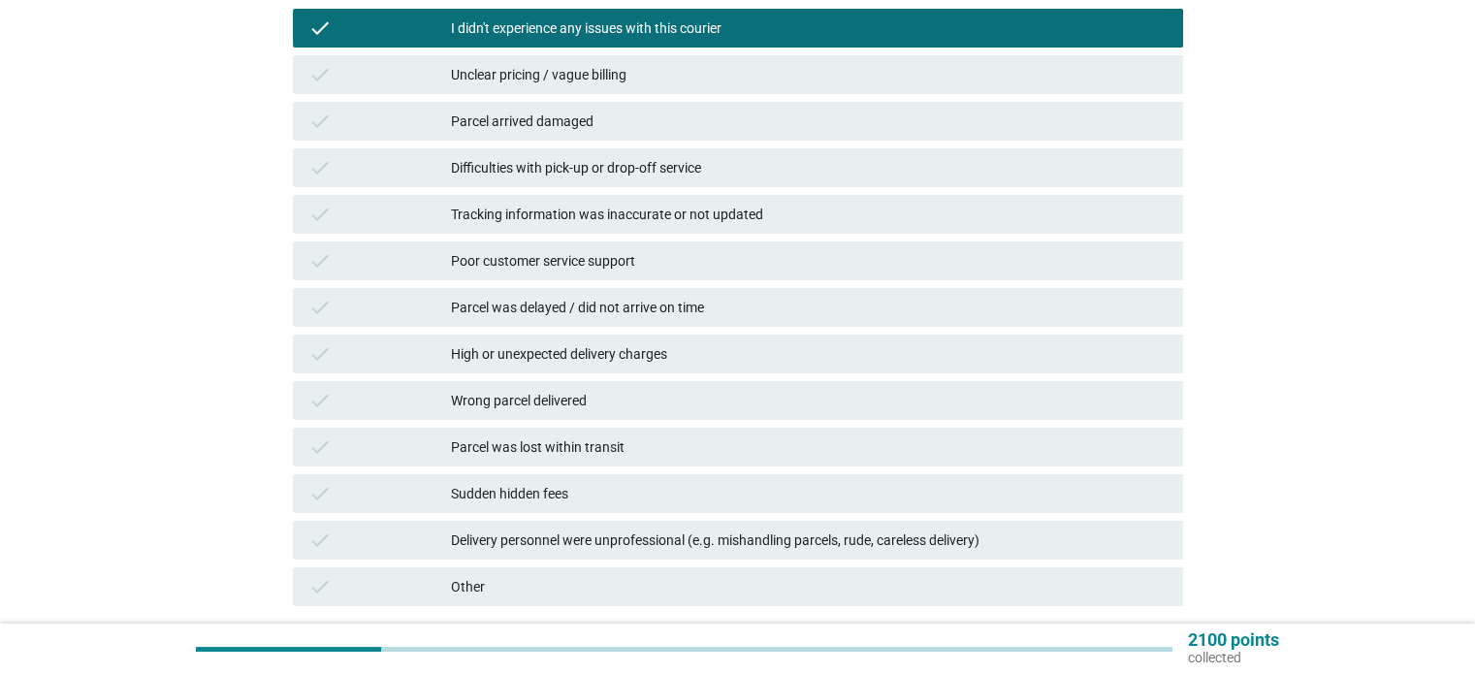
scroll to position [388, 0]
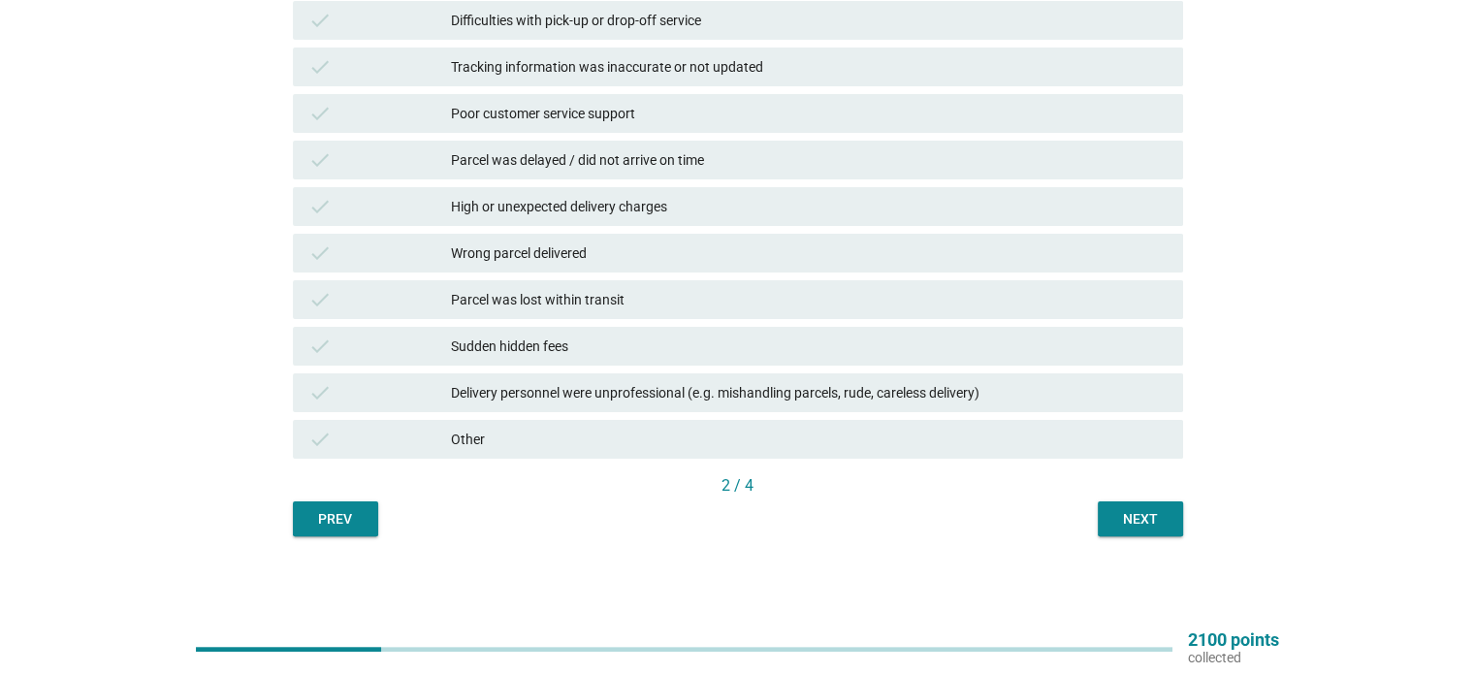
click at [1131, 513] on div "Next" at bounding box center [1140, 519] width 54 height 20
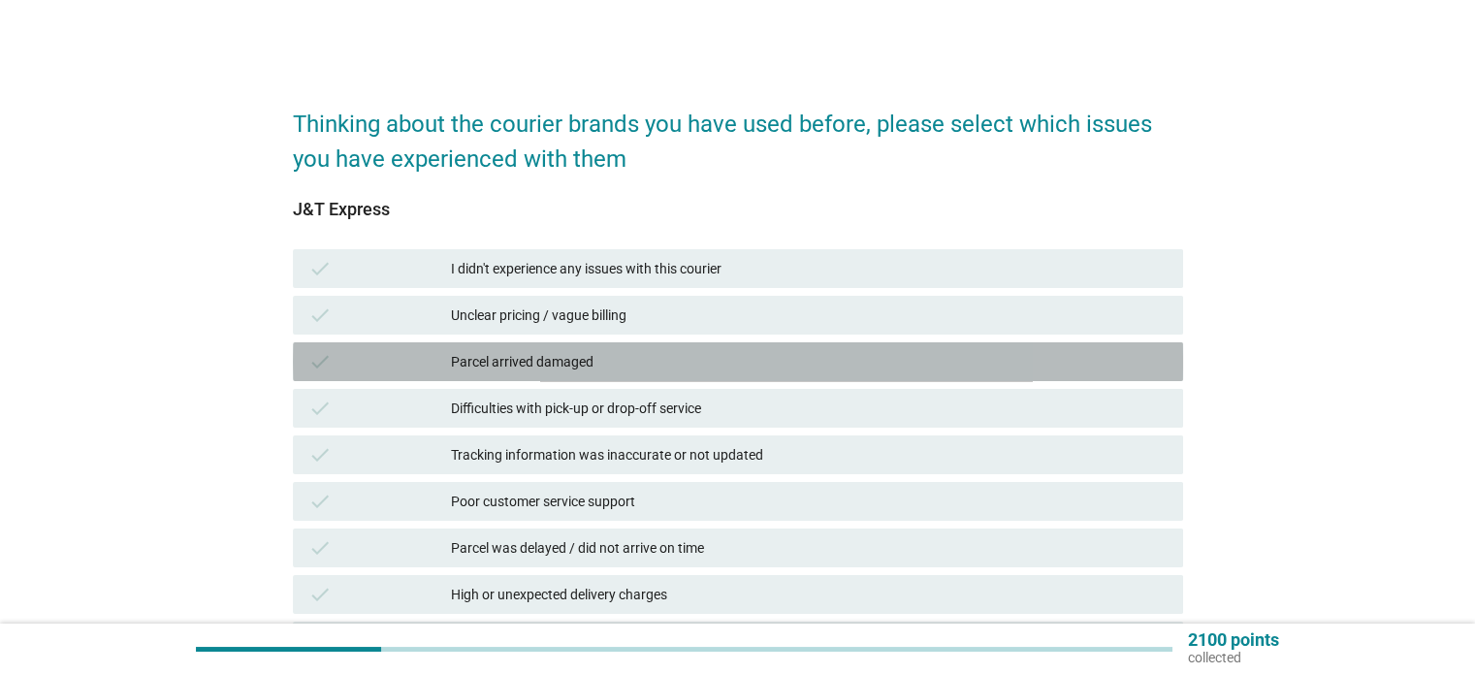
click at [671, 359] on div "Parcel arrived damaged" at bounding box center [809, 361] width 716 height 23
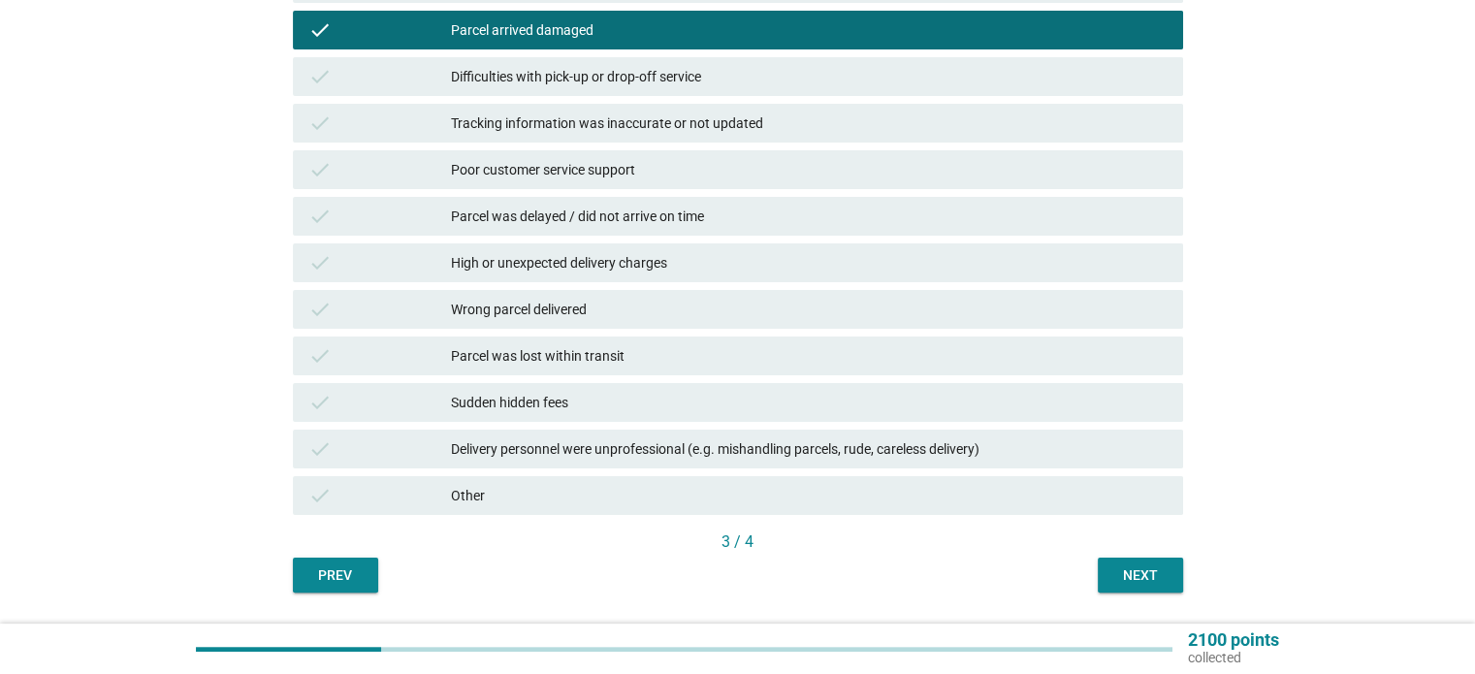
scroll to position [388, 0]
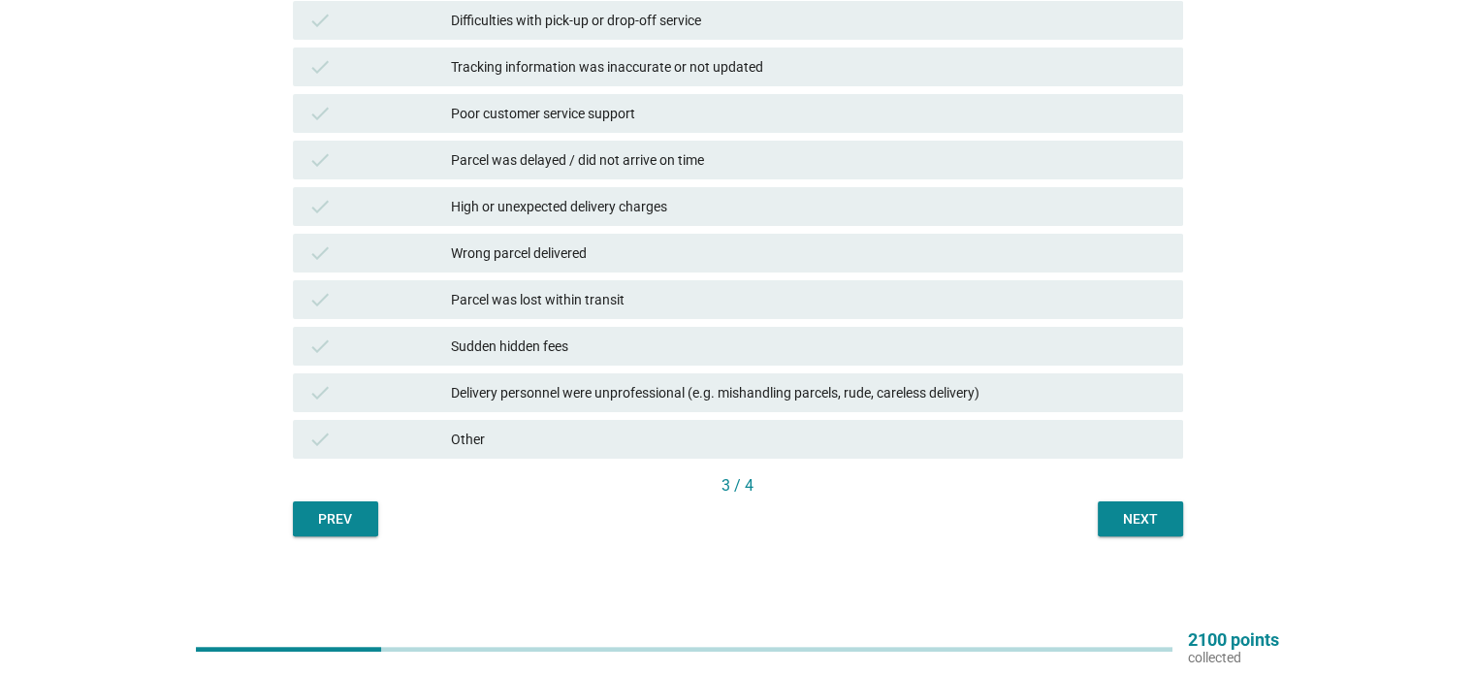
click at [659, 254] on div "Wrong parcel delivered" at bounding box center [809, 252] width 716 height 23
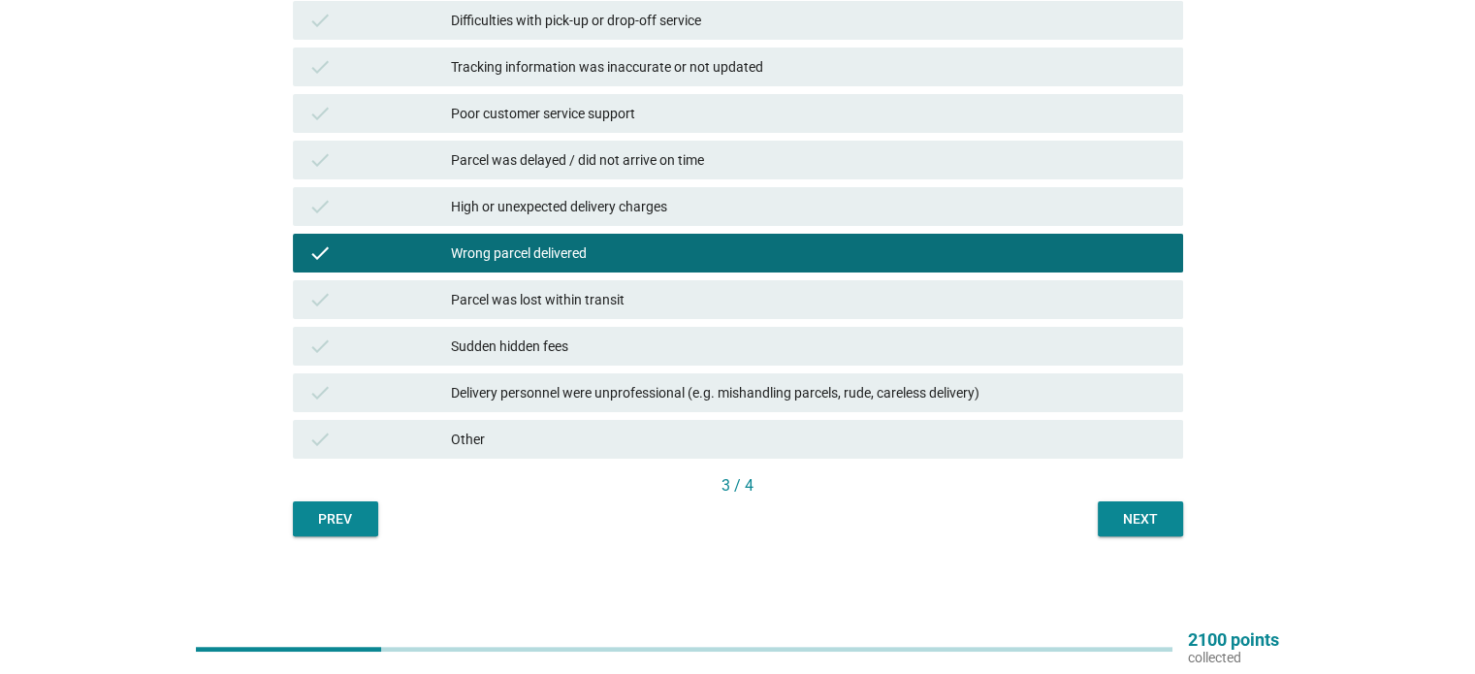
click at [1153, 524] on div "Next" at bounding box center [1140, 519] width 54 height 20
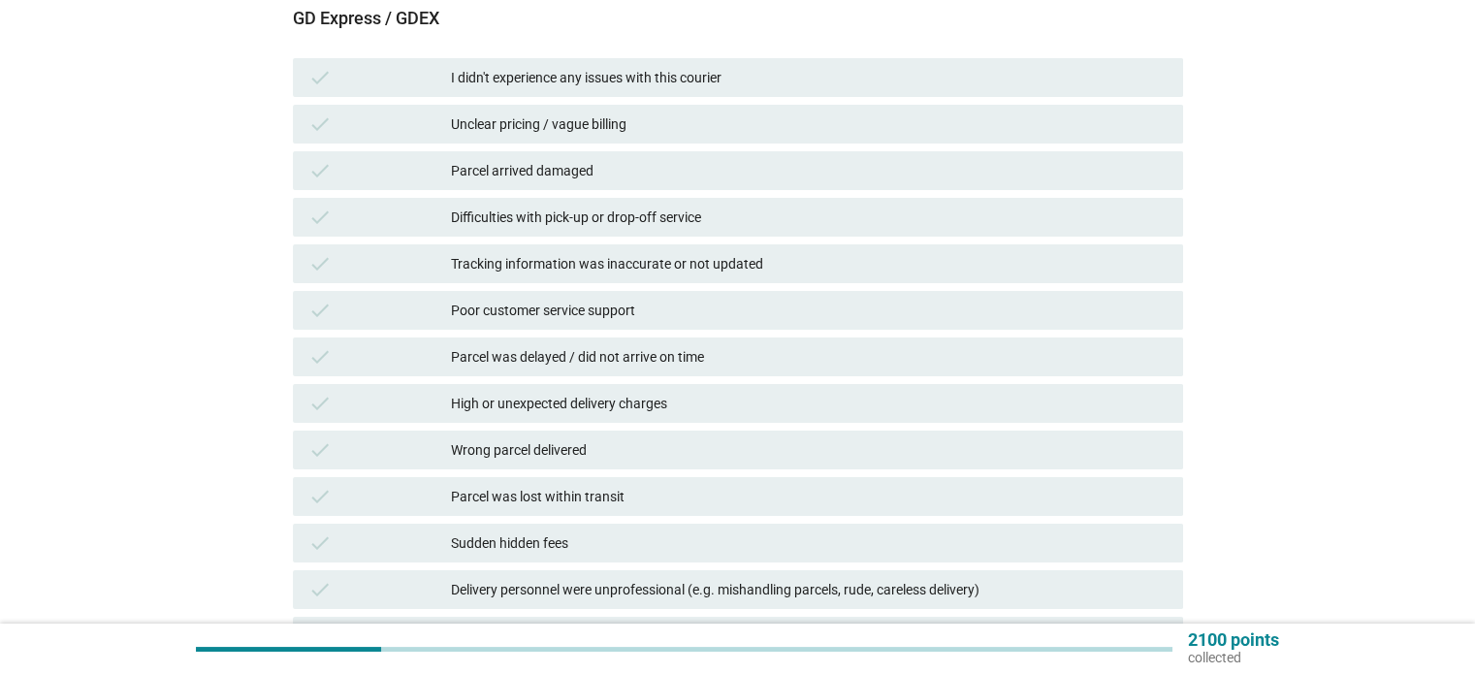
scroll to position [194, 0]
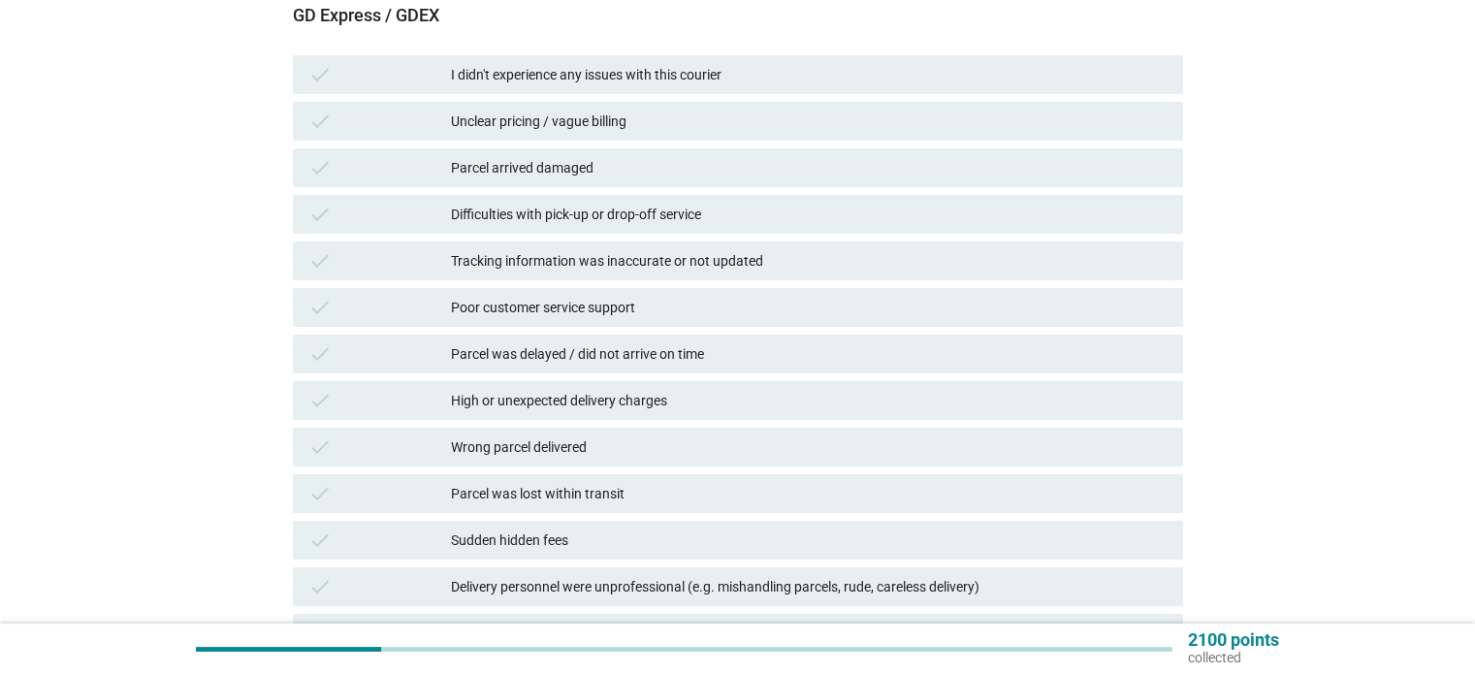
click at [805, 70] on div "I didn't experience any issues with this courier" at bounding box center [809, 74] width 716 height 23
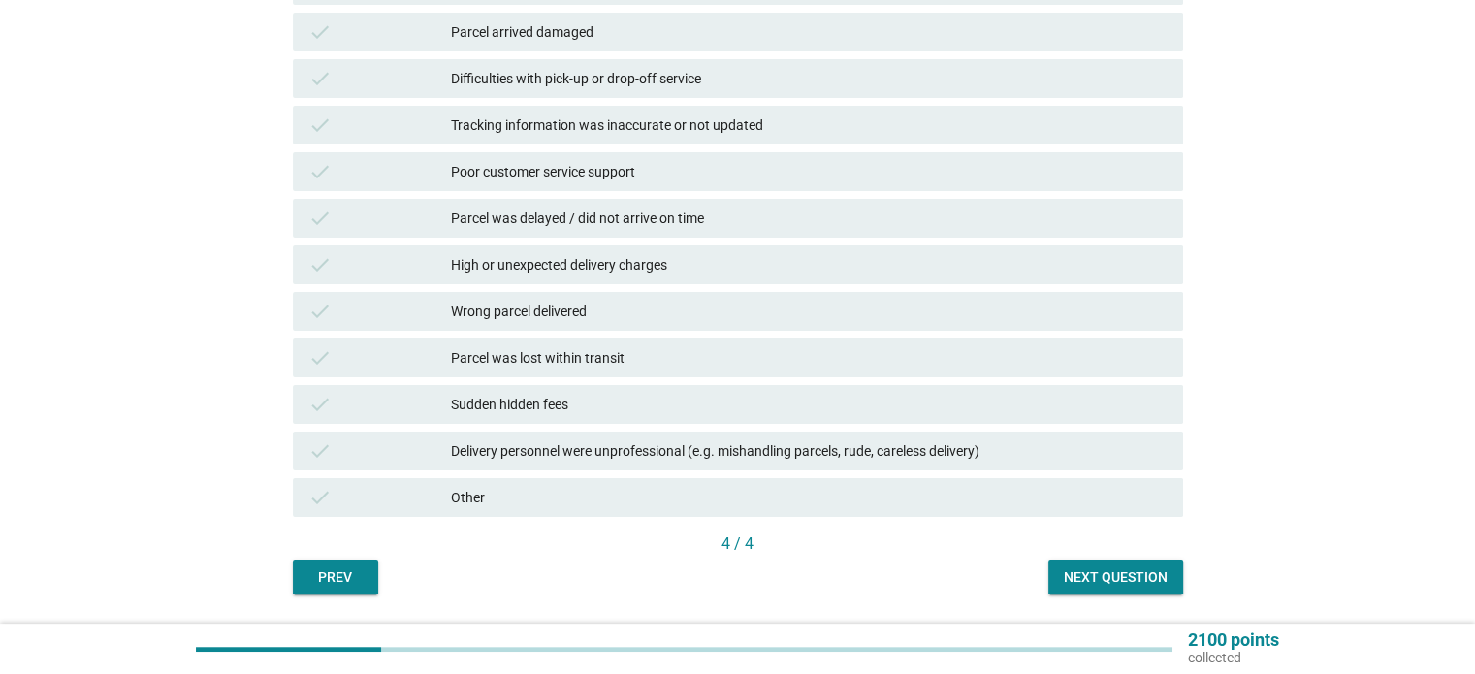
scroll to position [388, 0]
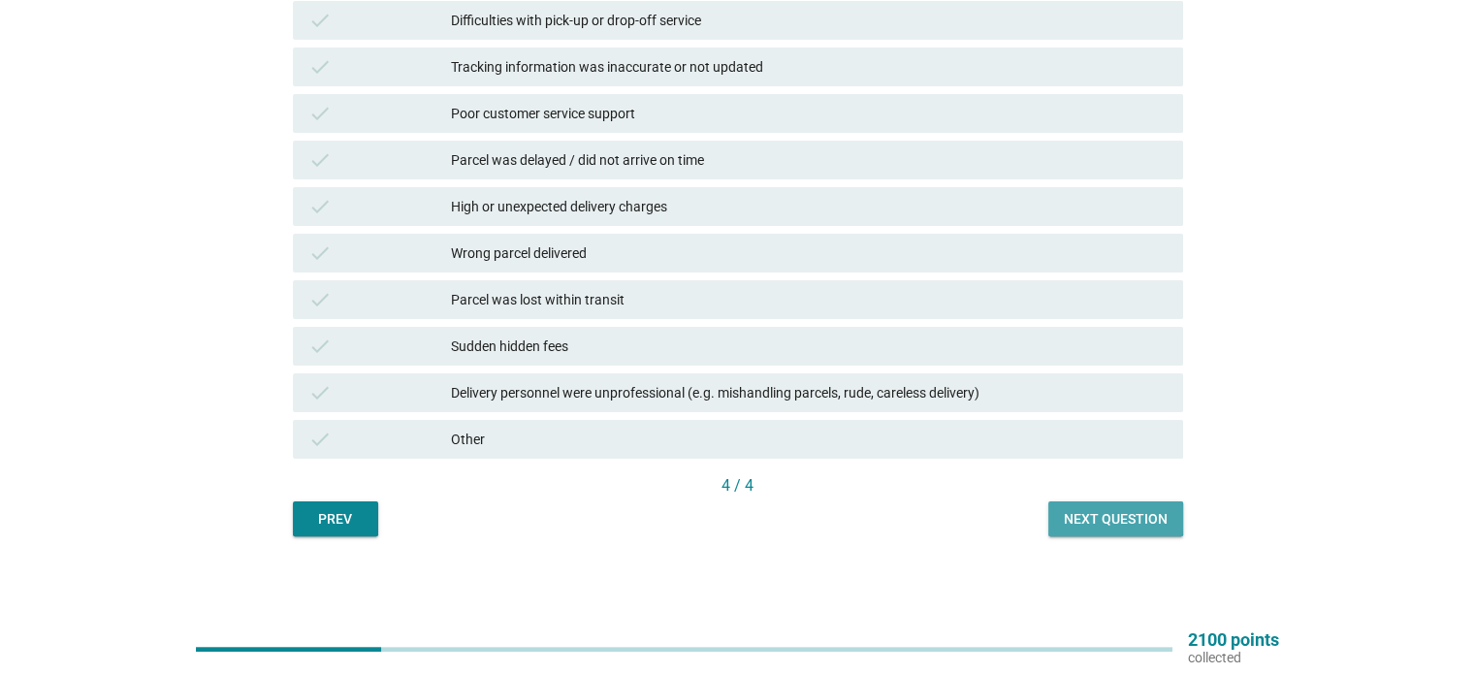
click at [1148, 512] on div "Next question" at bounding box center [1116, 519] width 104 height 20
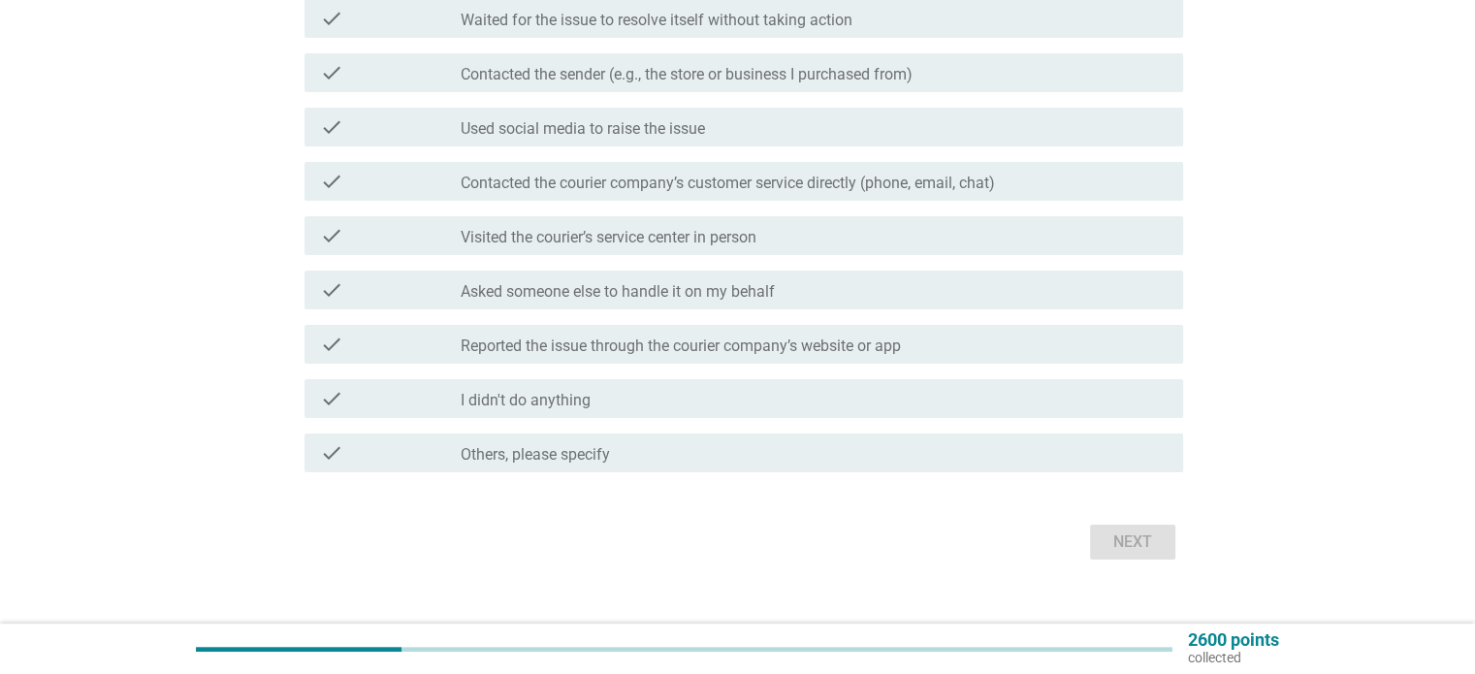
scroll to position [373, 0]
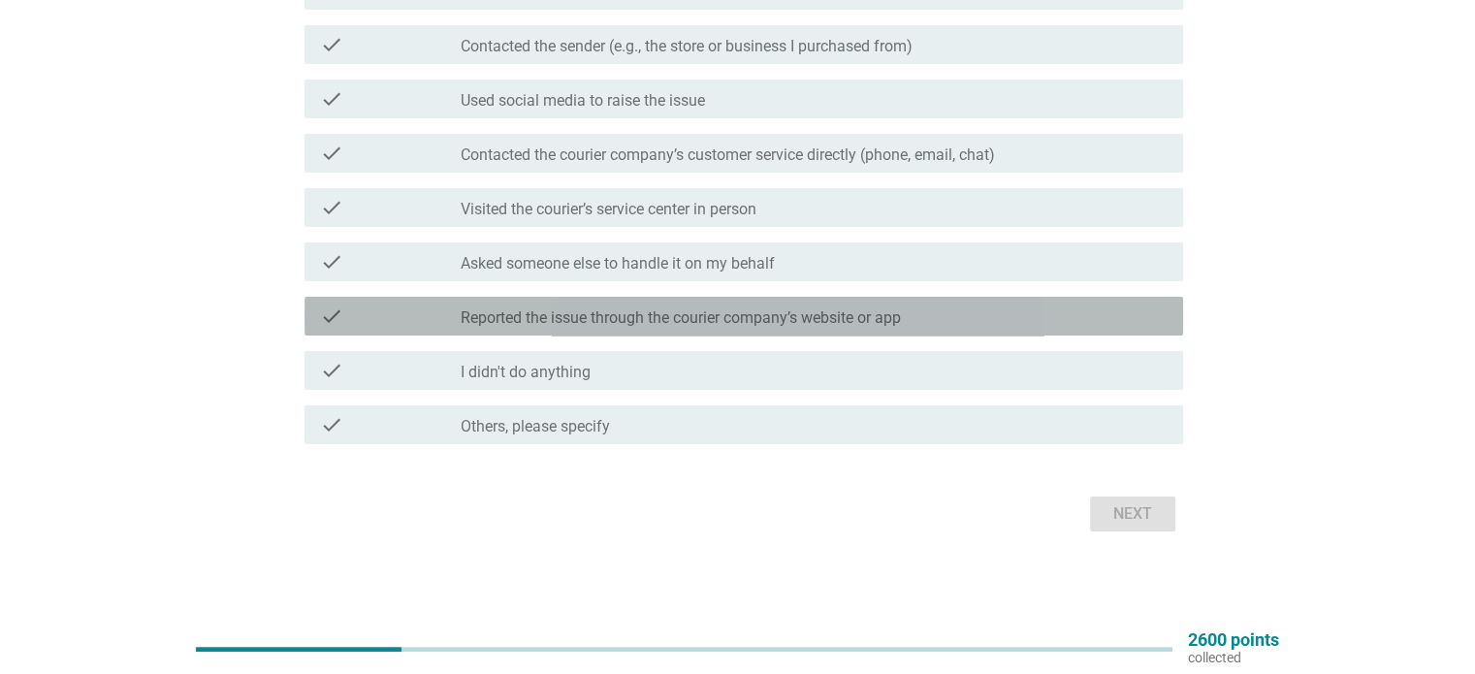
click at [680, 318] on label "Reported the issue through the courier company’s website or app" at bounding box center [681, 317] width 440 height 19
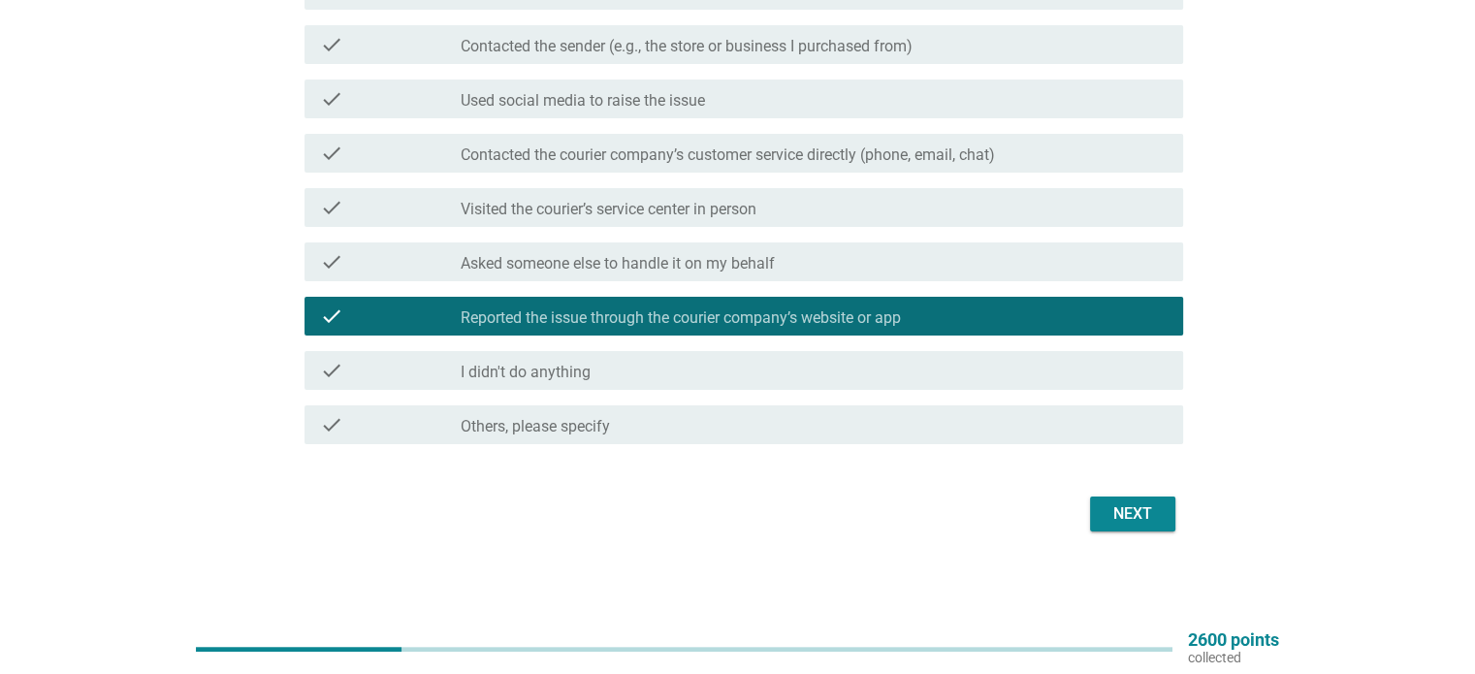
click at [1138, 511] on div "Next" at bounding box center [1133, 513] width 54 height 23
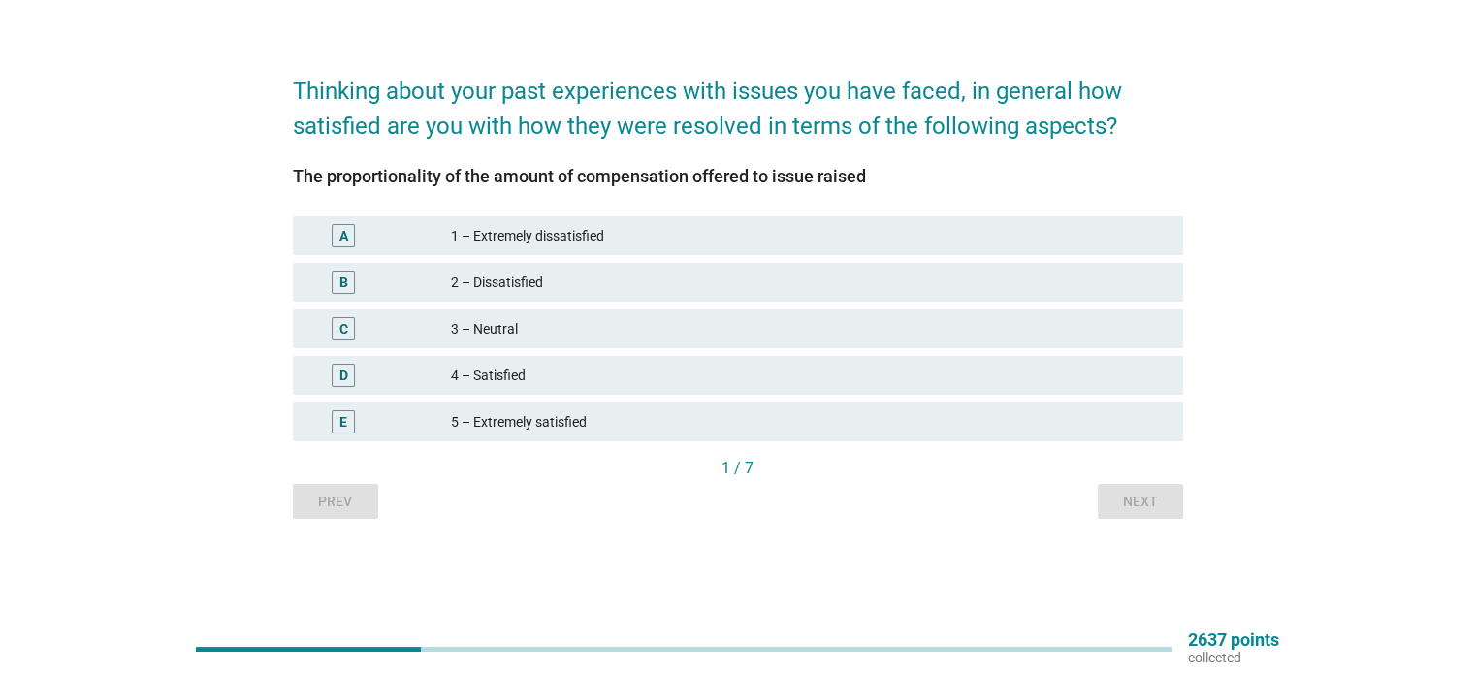
scroll to position [0, 0]
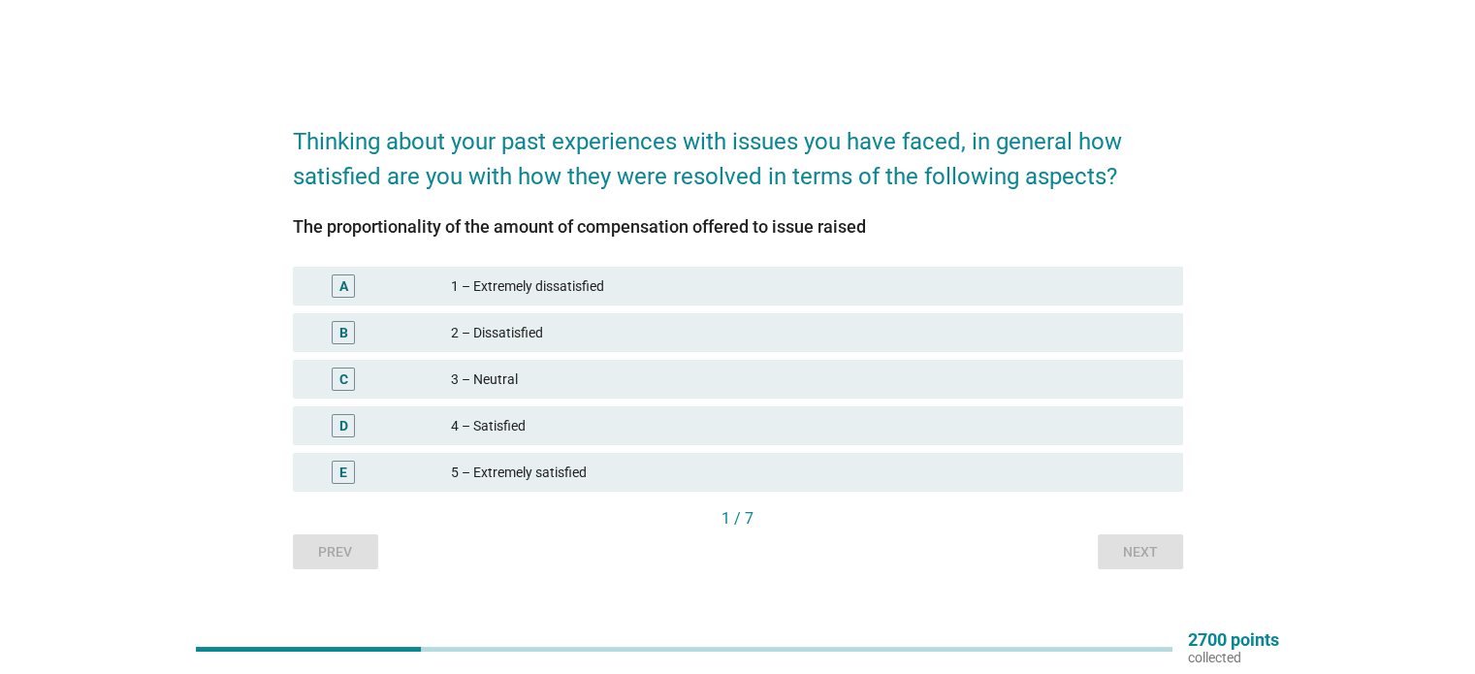
click at [1288, 329] on div "Thinking about your past experiences with issues you have faced, in general how…" at bounding box center [738, 337] width 1382 height 496
click at [660, 332] on div "2 – Dissatisfied" at bounding box center [809, 332] width 716 height 23
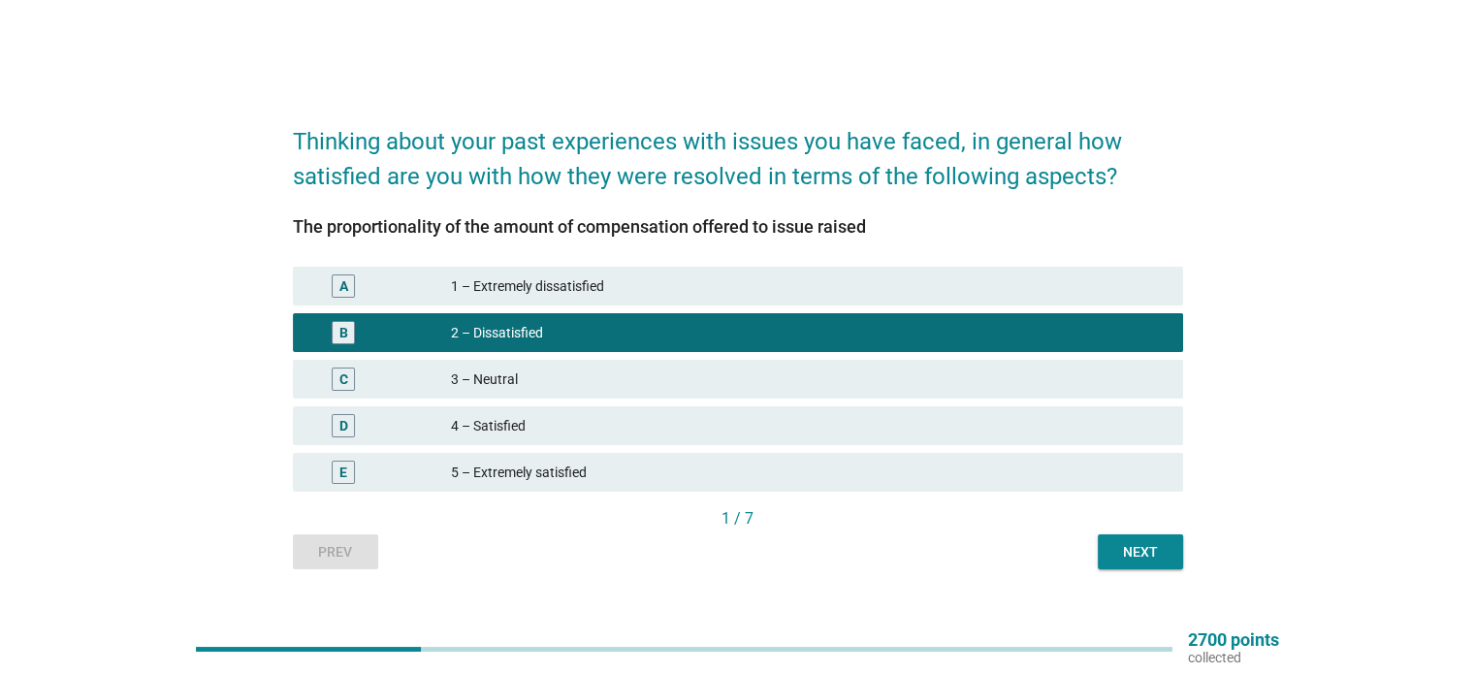
click at [1167, 558] on button "Next" at bounding box center [1140, 551] width 85 height 35
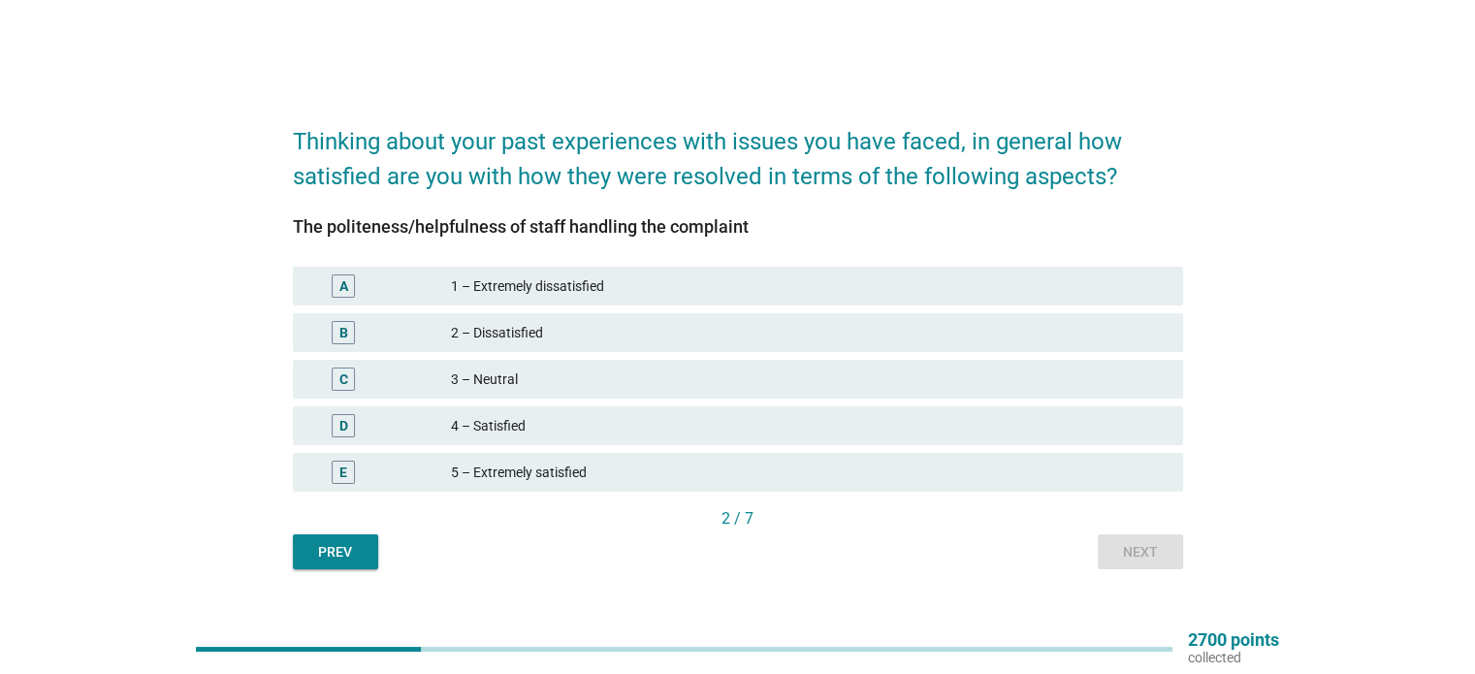
click at [701, 371] on div "3 – Neutral" at bounding box center [809, 379] width 716 height 23
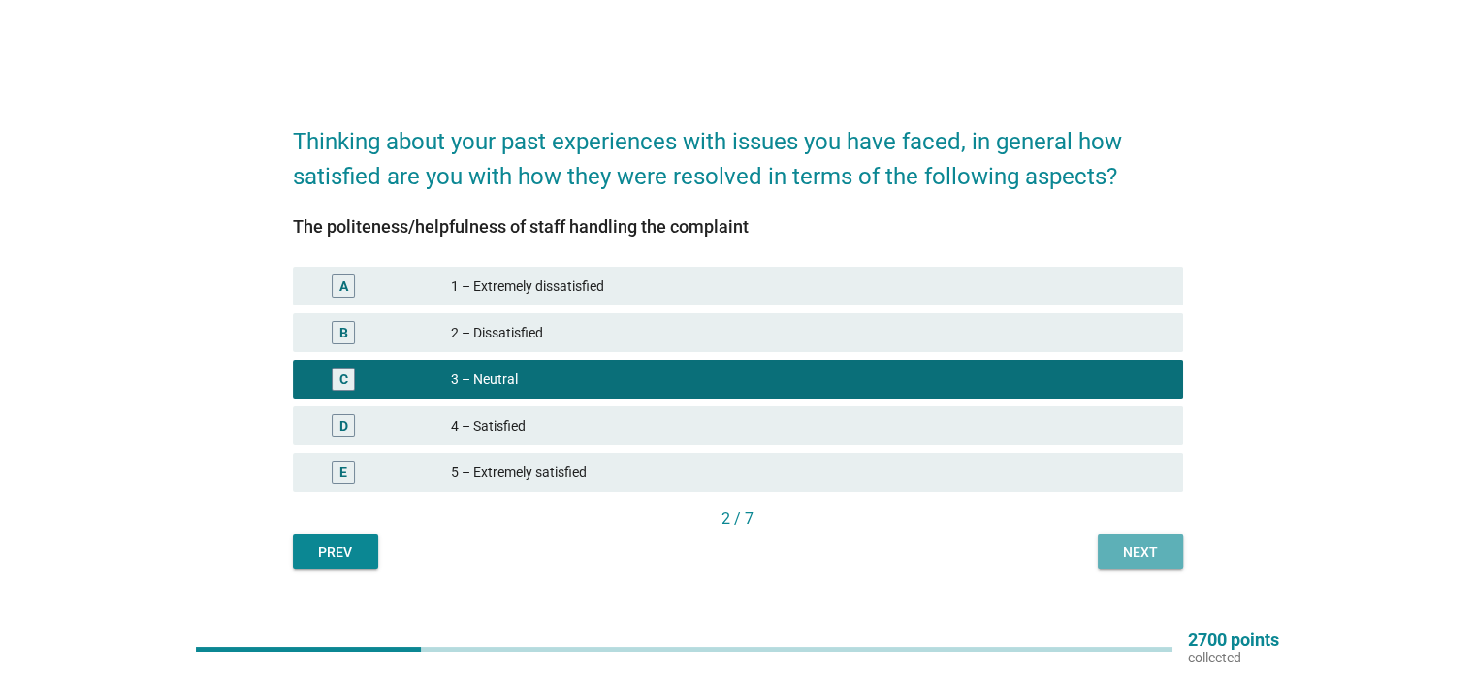
drag, startPoint x: 1141, startPoint y: 554, endPoint x: 1129, endPoint y: 549, distance: 12.6
click at [1140, 554] on div "Next" at bounding box center [1140, 552] width 54 height 20
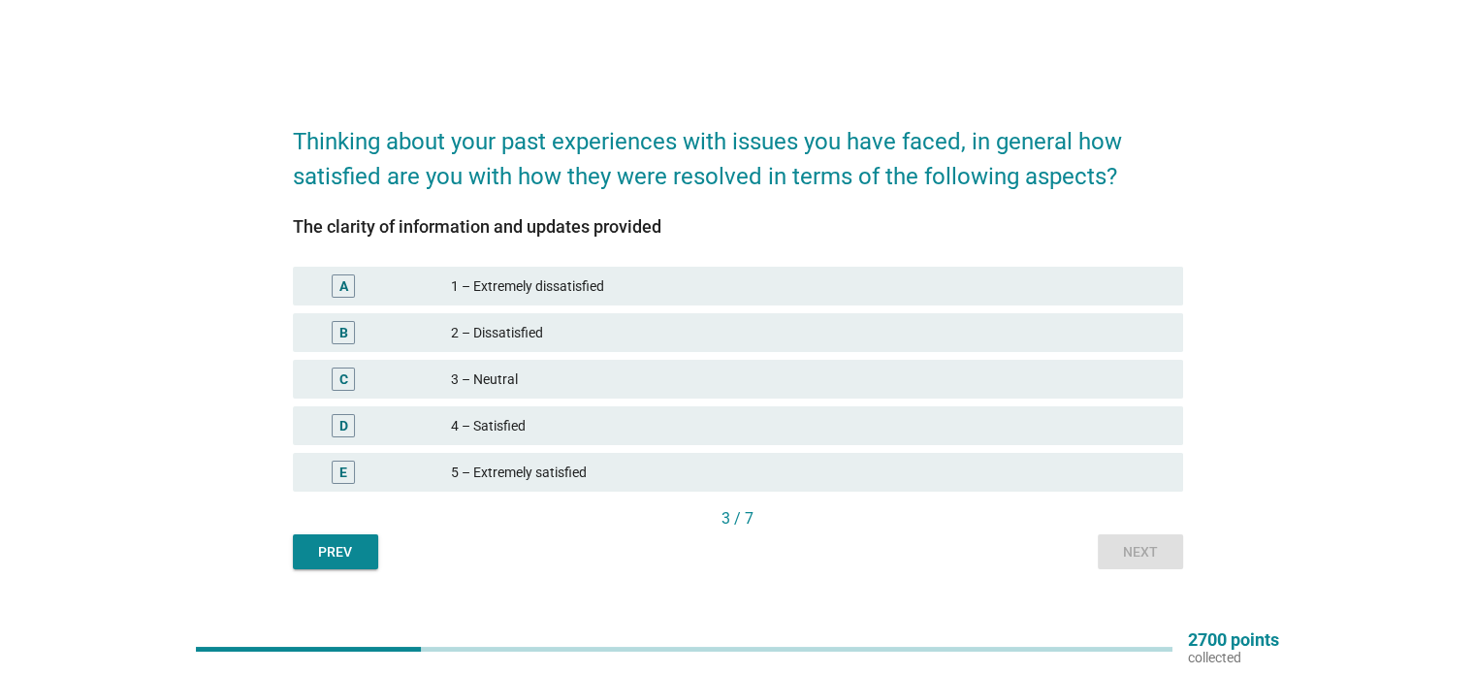
click at [751, 426] on div "4 – Satisfied" at bounding box center [809, 425] width 716 height 23
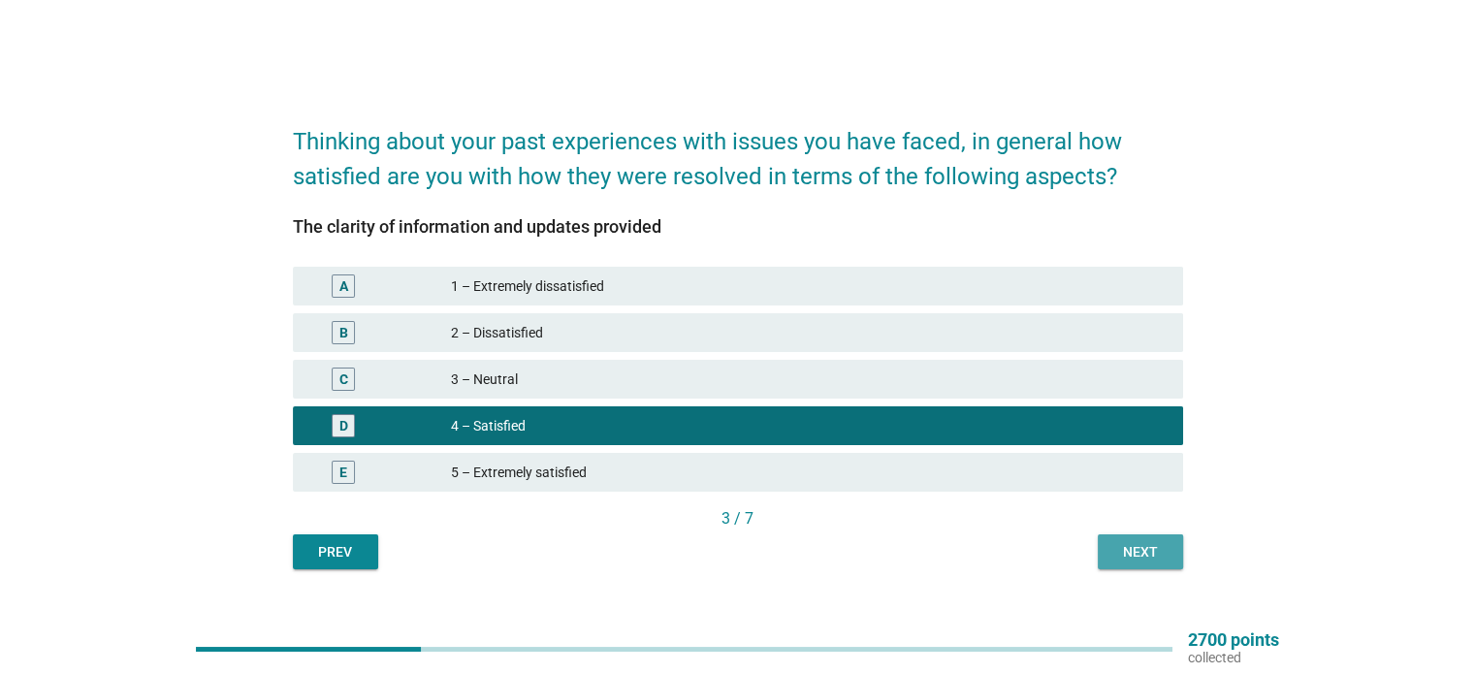
click at [1158, 546] on div "Next" at bounding box center [1140, 552] width 54 height 20
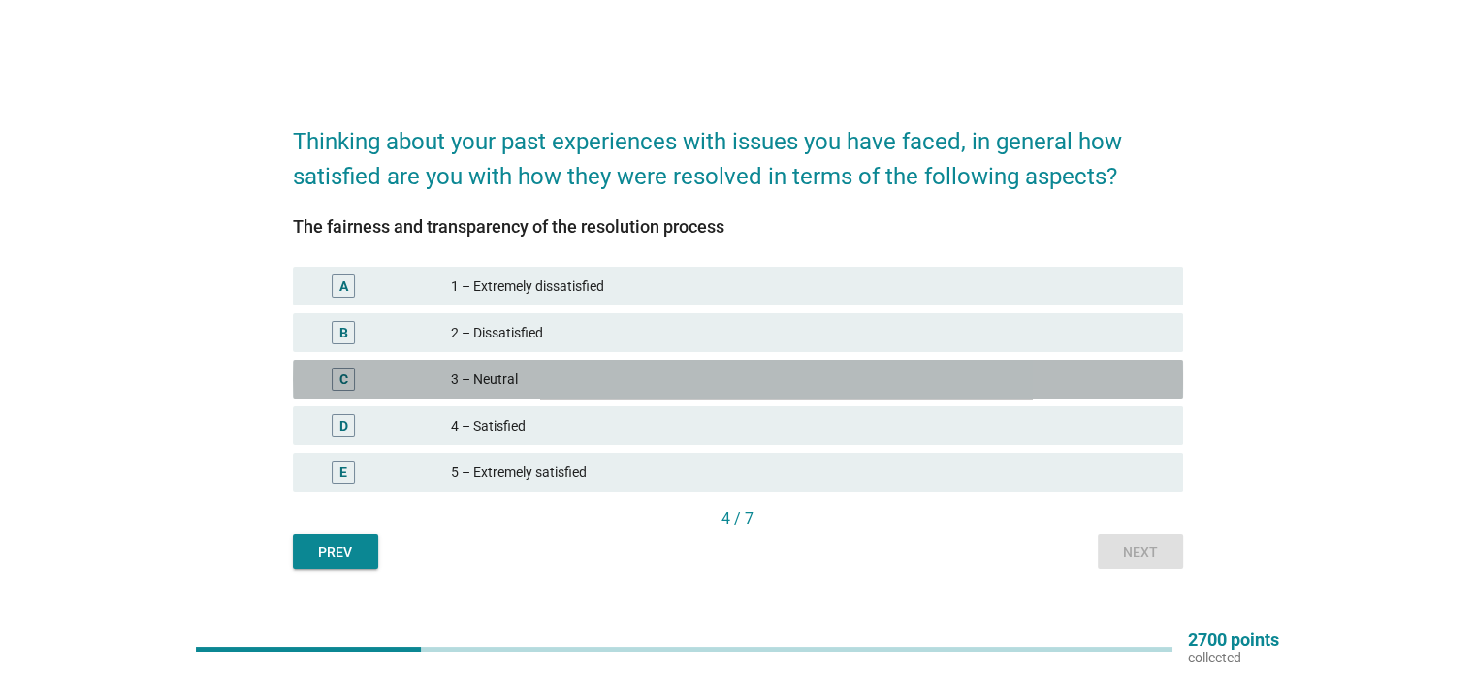
click at [762, 371] on div "3 – Neutral" at bounding box center [809, 379] width 716 height 23
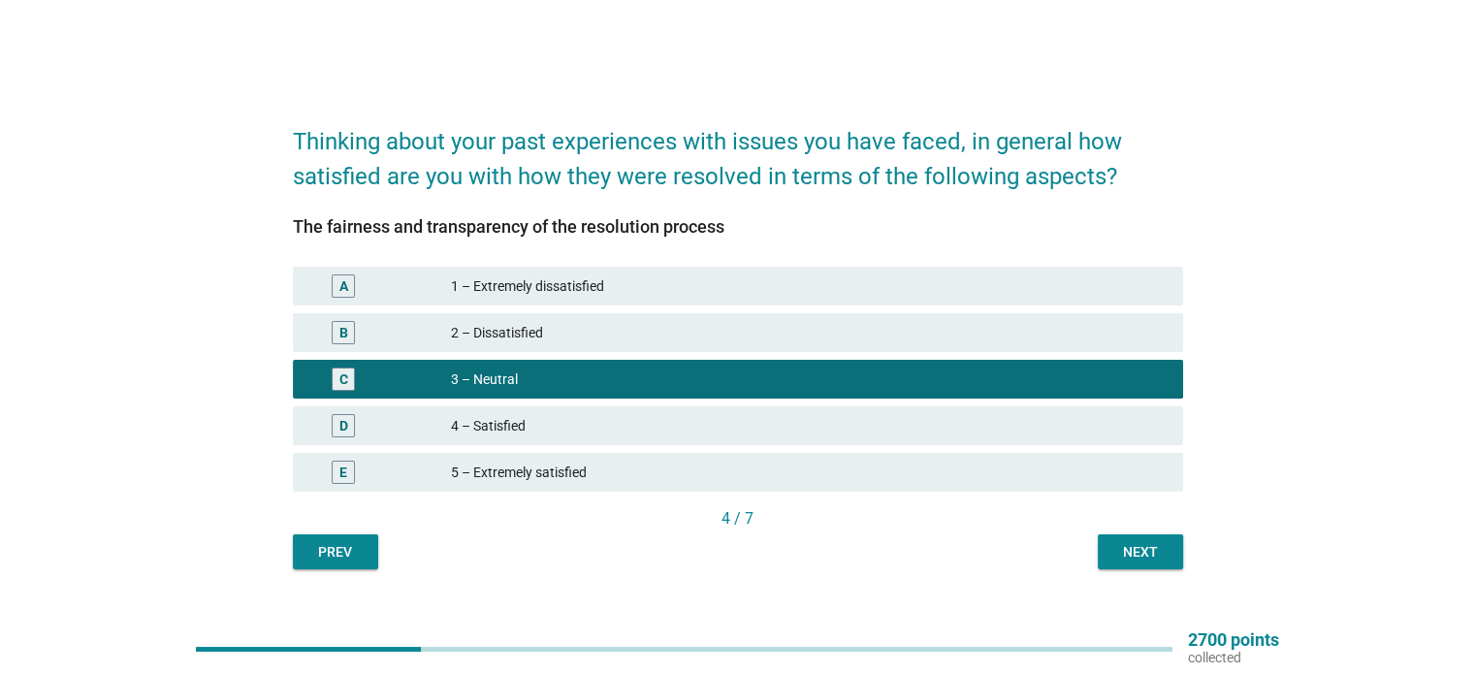
click at [1127, 546] on div "Next" at bounding box center [1140, 552] width 54 height 20
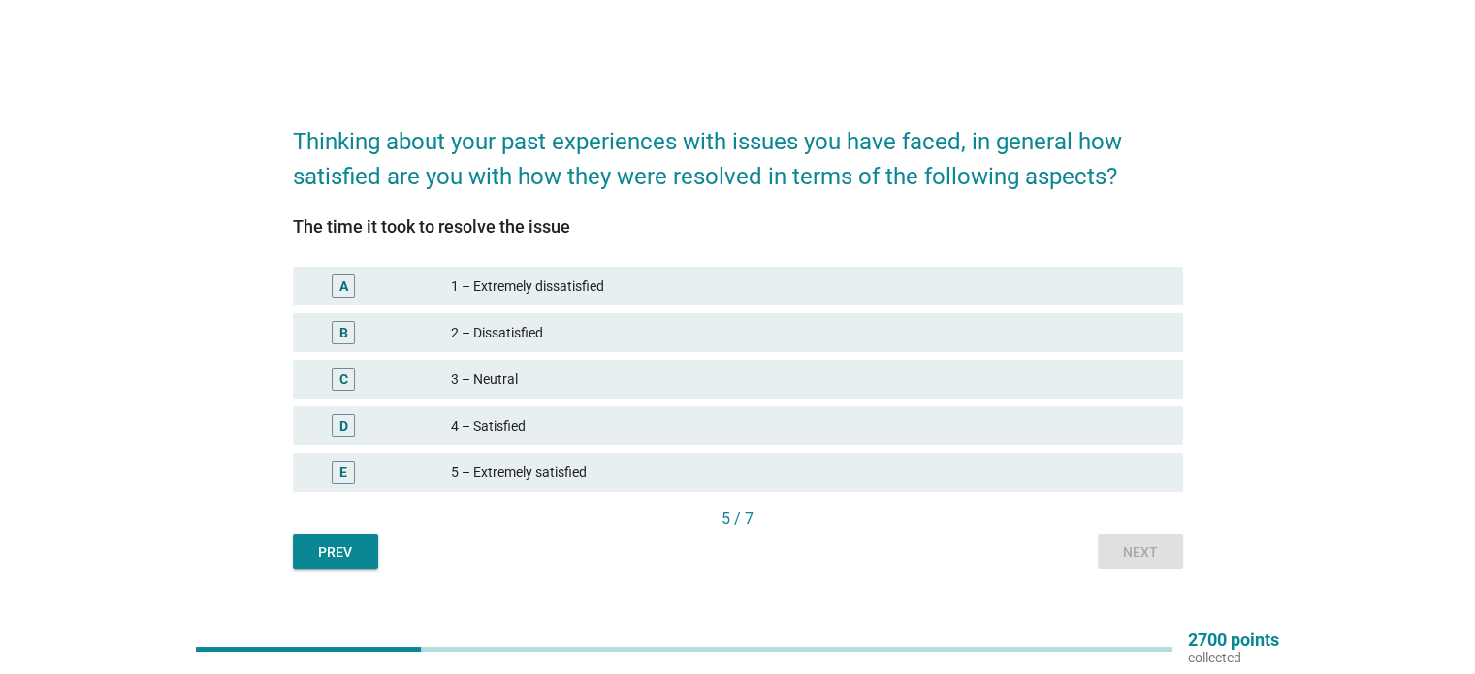
click at [774, 316] on div "B 2 – Dissatisfied" at bounding box center [738, 332] width 890 height 39
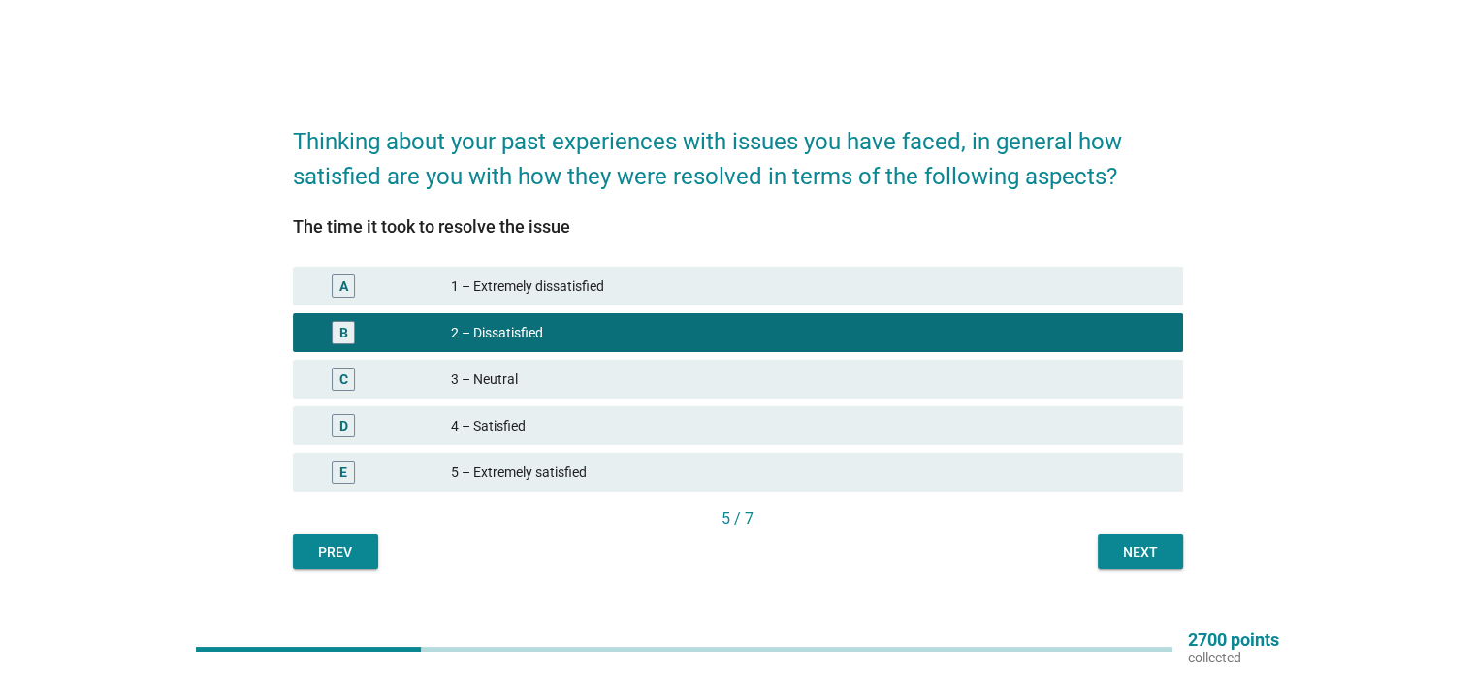
click at [1138, 545] on div "Next" at bounding box center [1140, 552] width 54 height 20
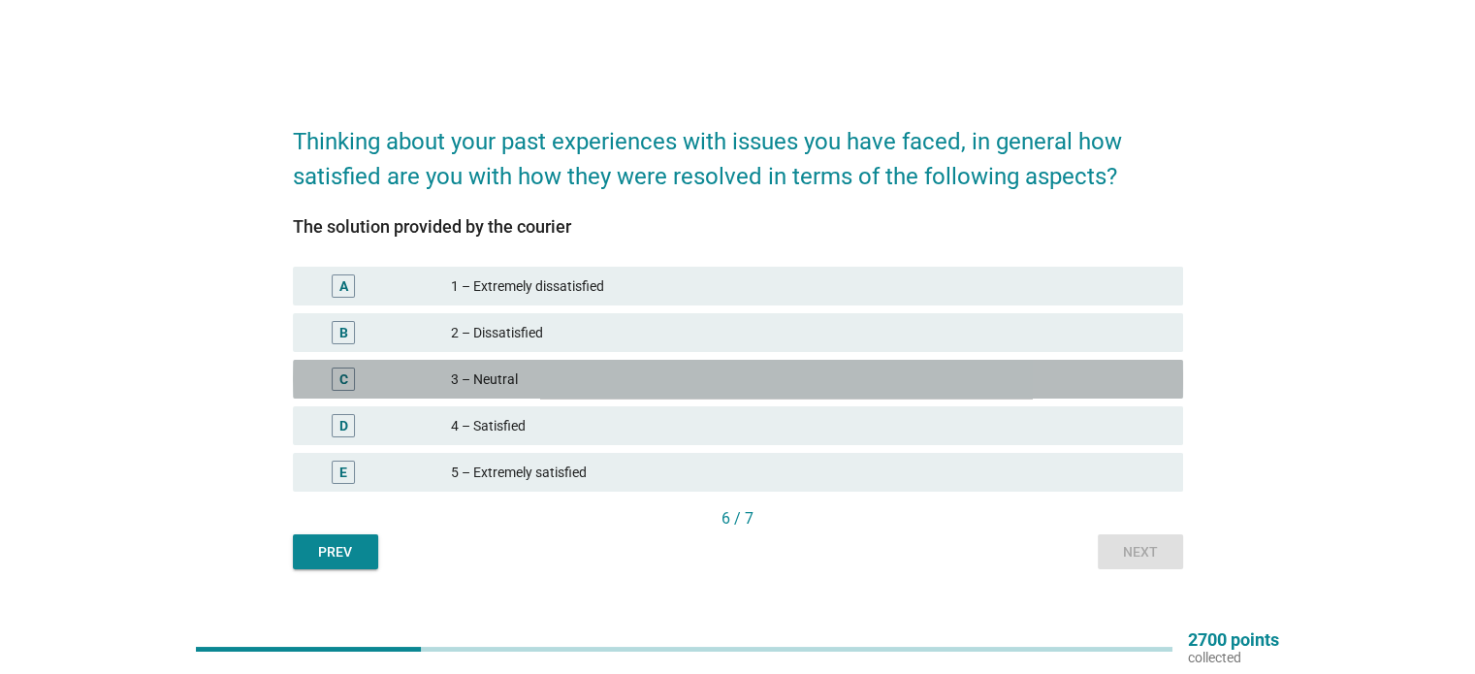
drag, startPoint x: 755, startPoint y: 395, endPoint x: 766, endPoint y: 410, distance: 19.4
click at [758, 395] on div "C 3 – Neutral" at bounding box center [738, 379] width 890 height 39
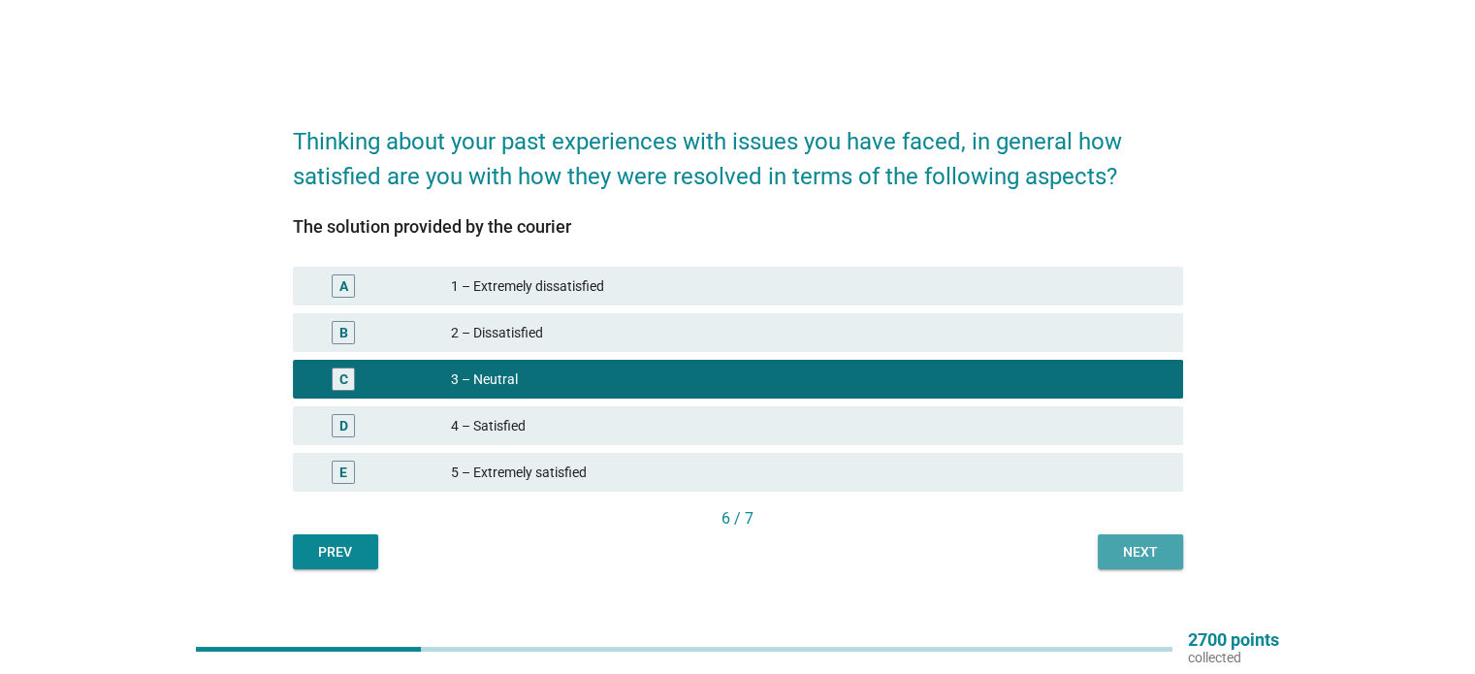
click at [1129, 553] on div "Next" at bounding box center [1140, 552] width 54 height 20
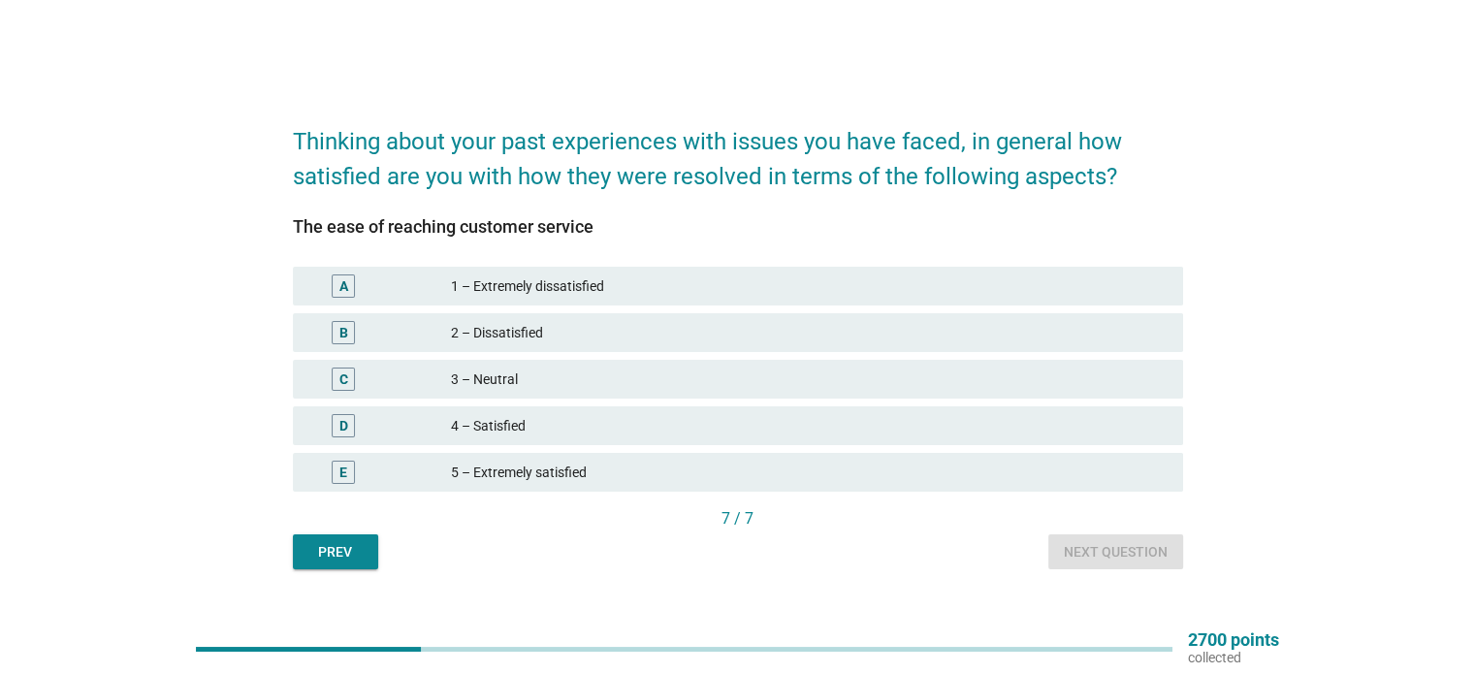
click at [708, 304] on div "A 1 – Extremely dissatisfied" at bounding box center [738, 286] width 890 height 39
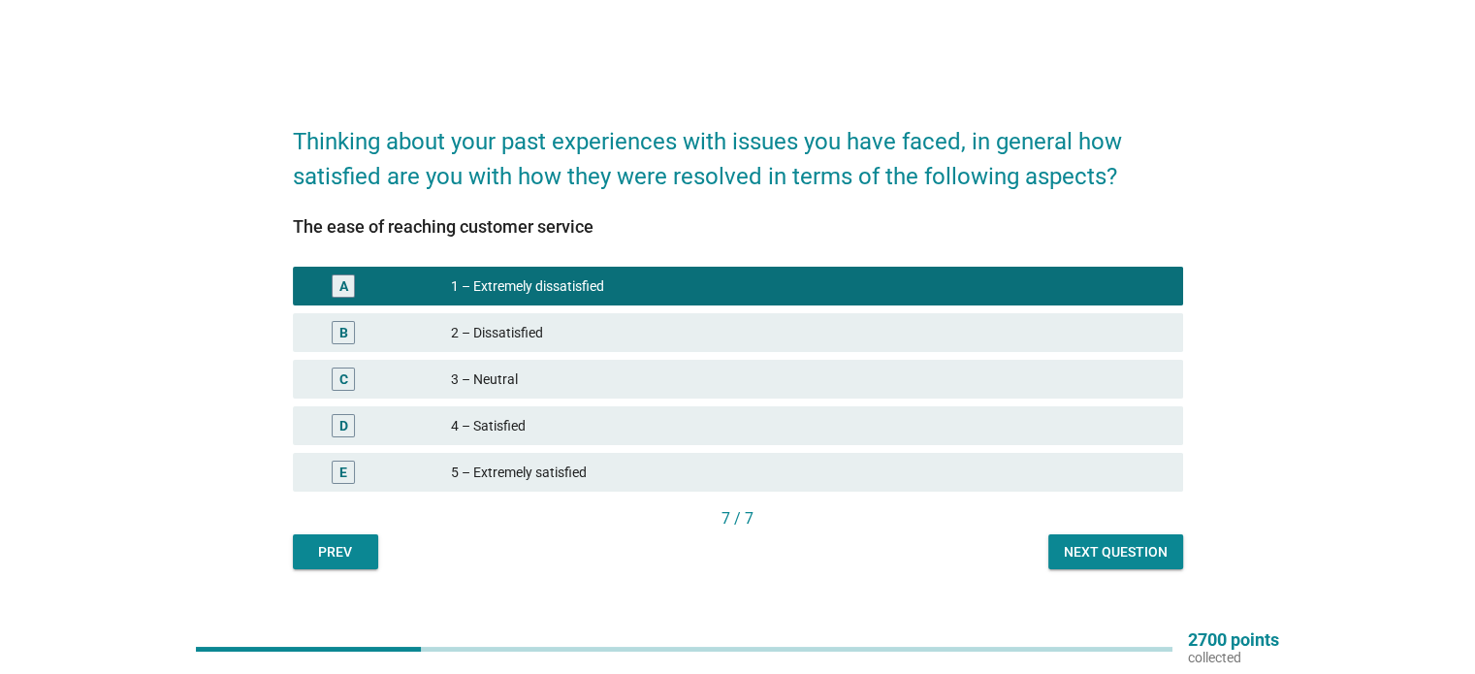
click at [1102, 555] on div "Next question" at bounding box center [1116, 552] width 104 height 20
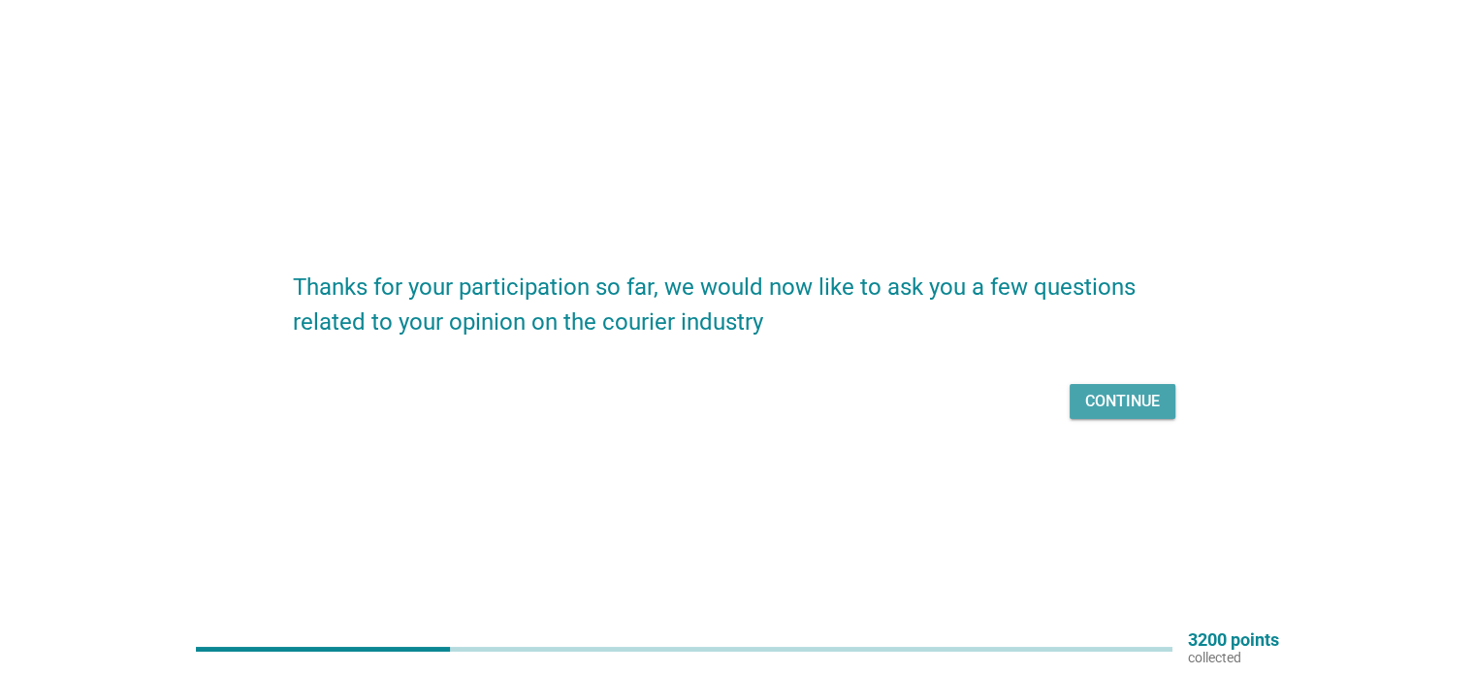
click at [1108, 402] on div "Continue" at bounding box center [1122, 401] width 75 height 23
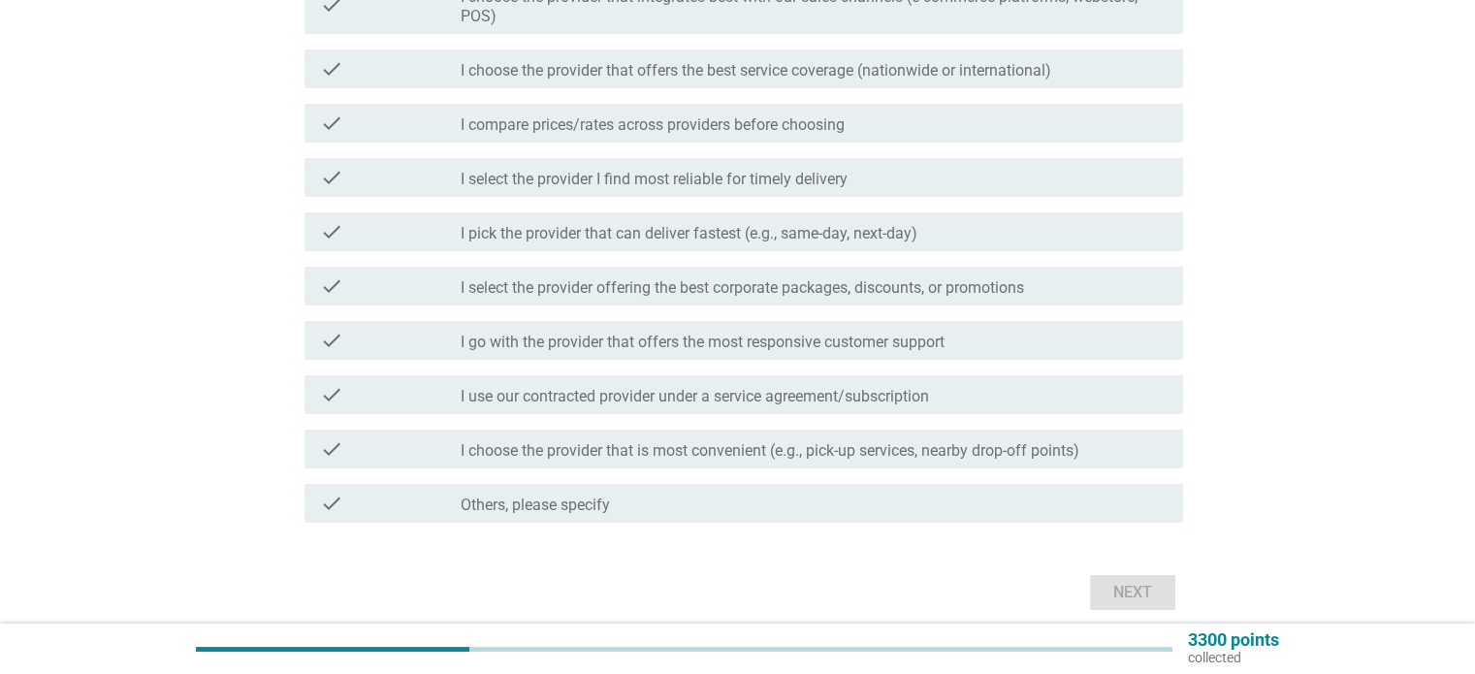
scroll to position [338, 0]
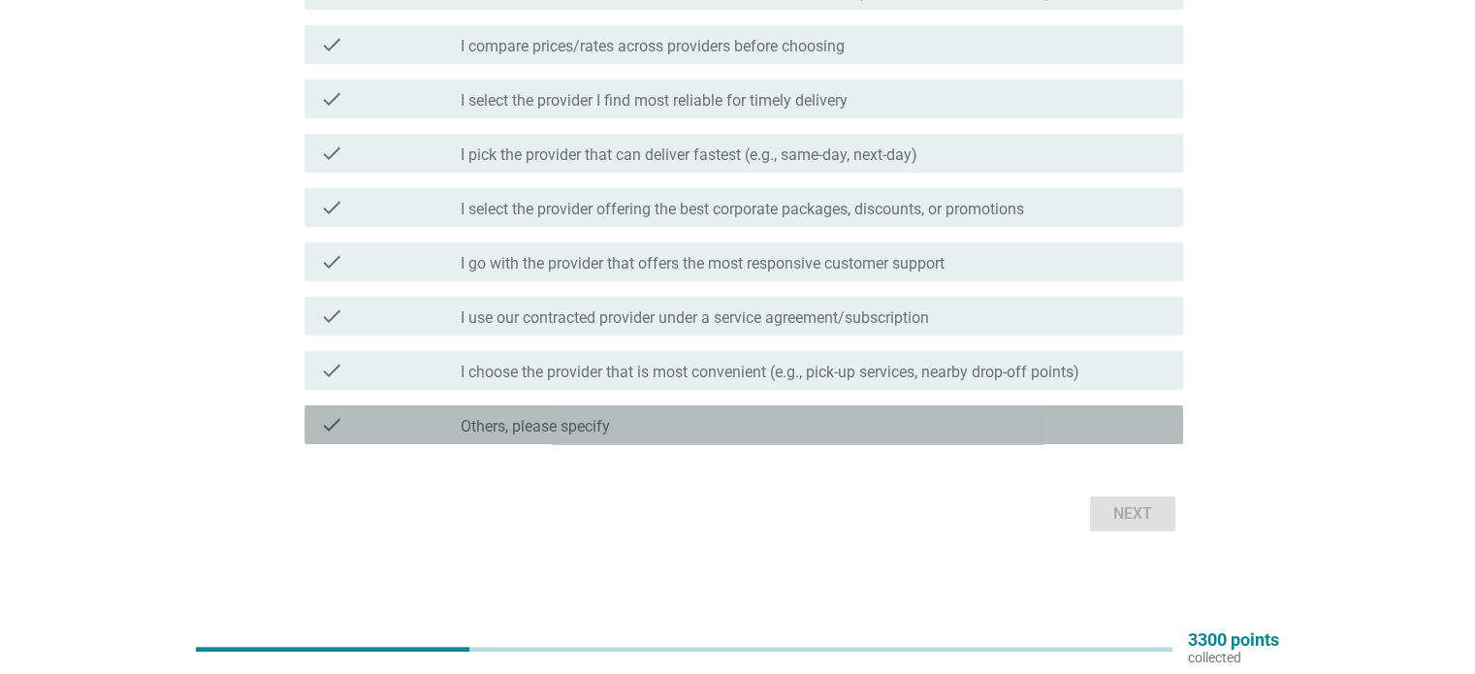
click at [788, 432] on div "check_box_outline_blank Others, please specify" at bounding box center [814, 424] width 706 height 23
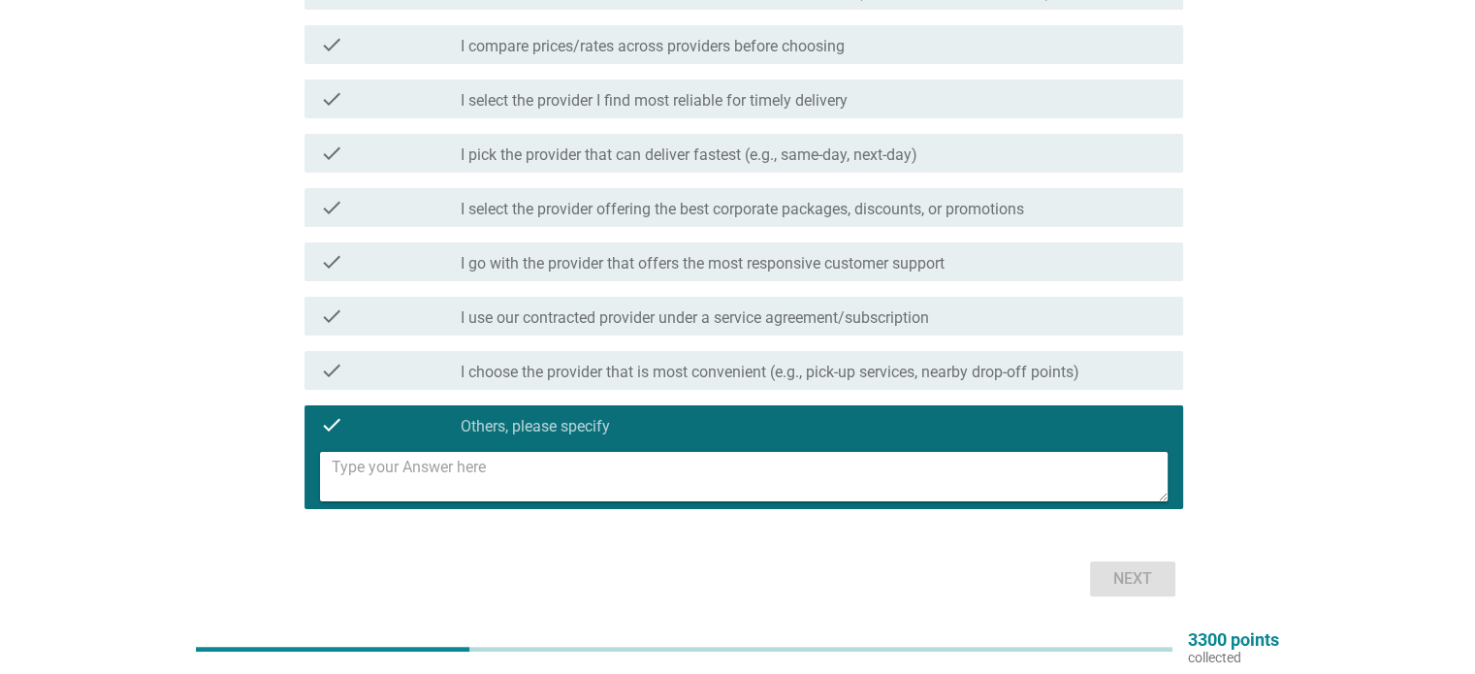
click at [816, 387] on div "check check_box_outline_blank I choose the provider that is most convenient (e.…" at bounding box center [744, 370] width 879 height 39
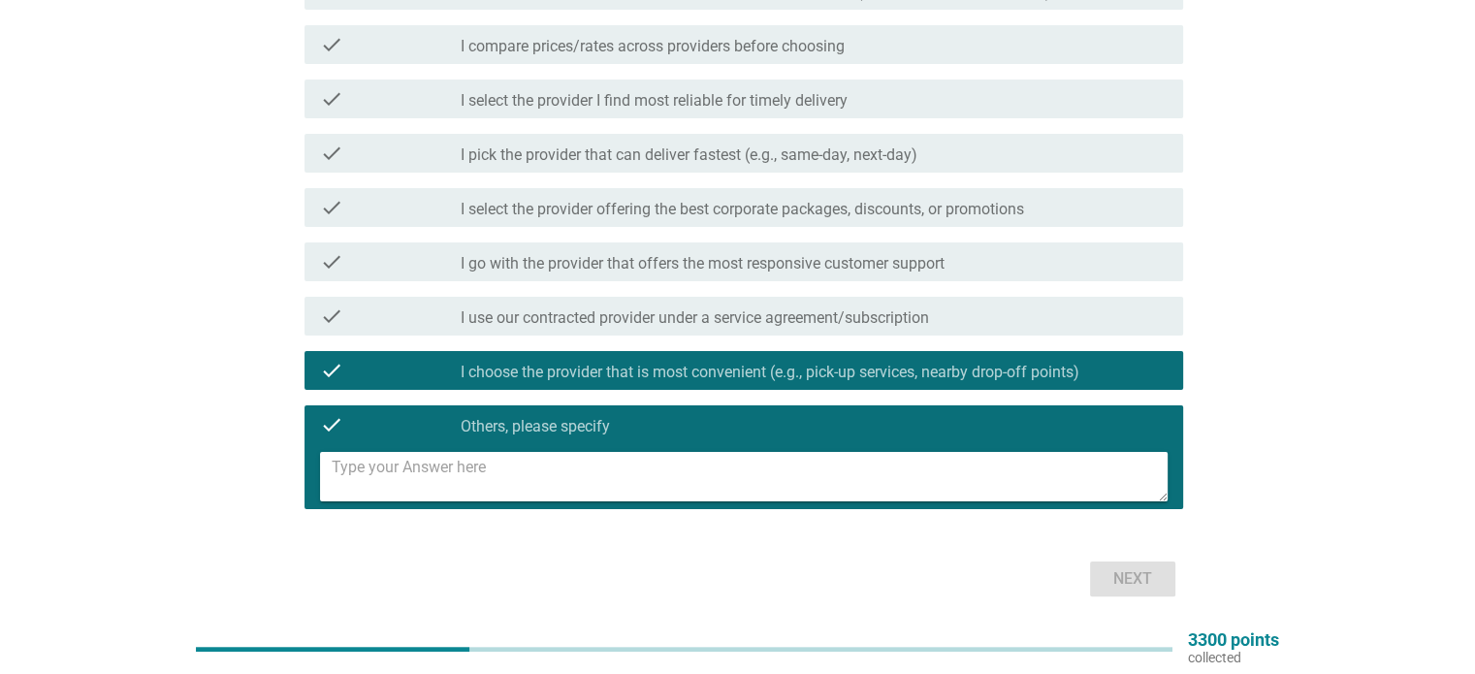
click at [768, 407] on div "check check_box_outline_blank Others, please specify" at bounding box center [744, 424] width 879 height 39
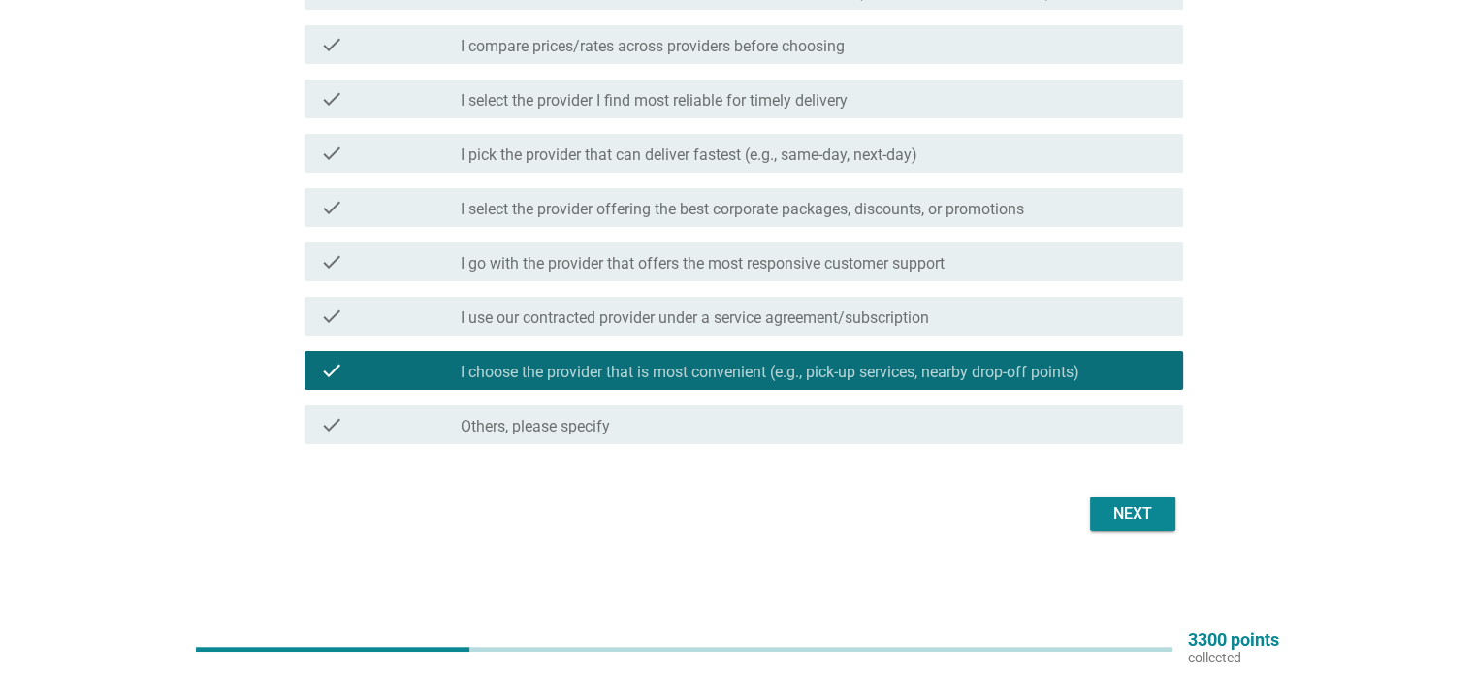
click at [764, 266] on label "I go with the provider that offers the most responsive customer support" at bounding box center [703, 263] width 484 height 19
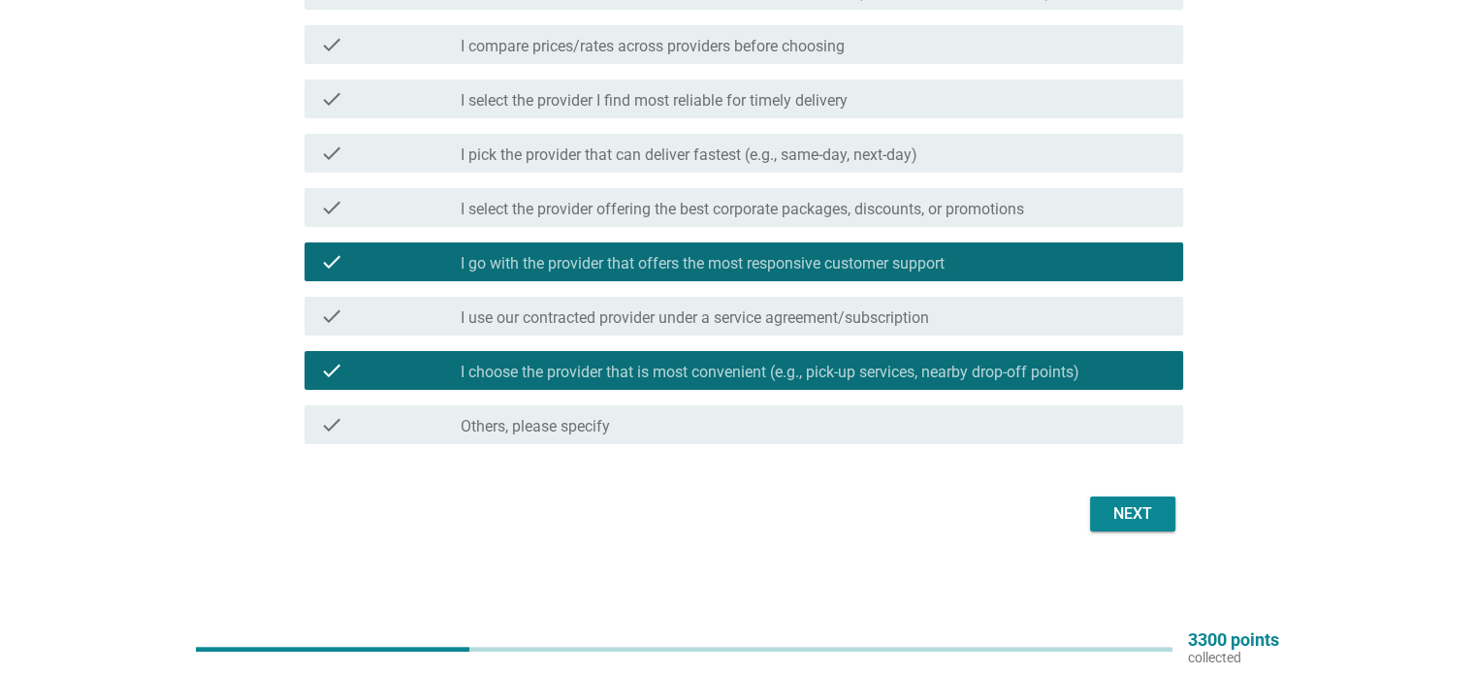
click at [1123, 526] on button "Next" at bounding box center [1132, 514] width 85 height 35
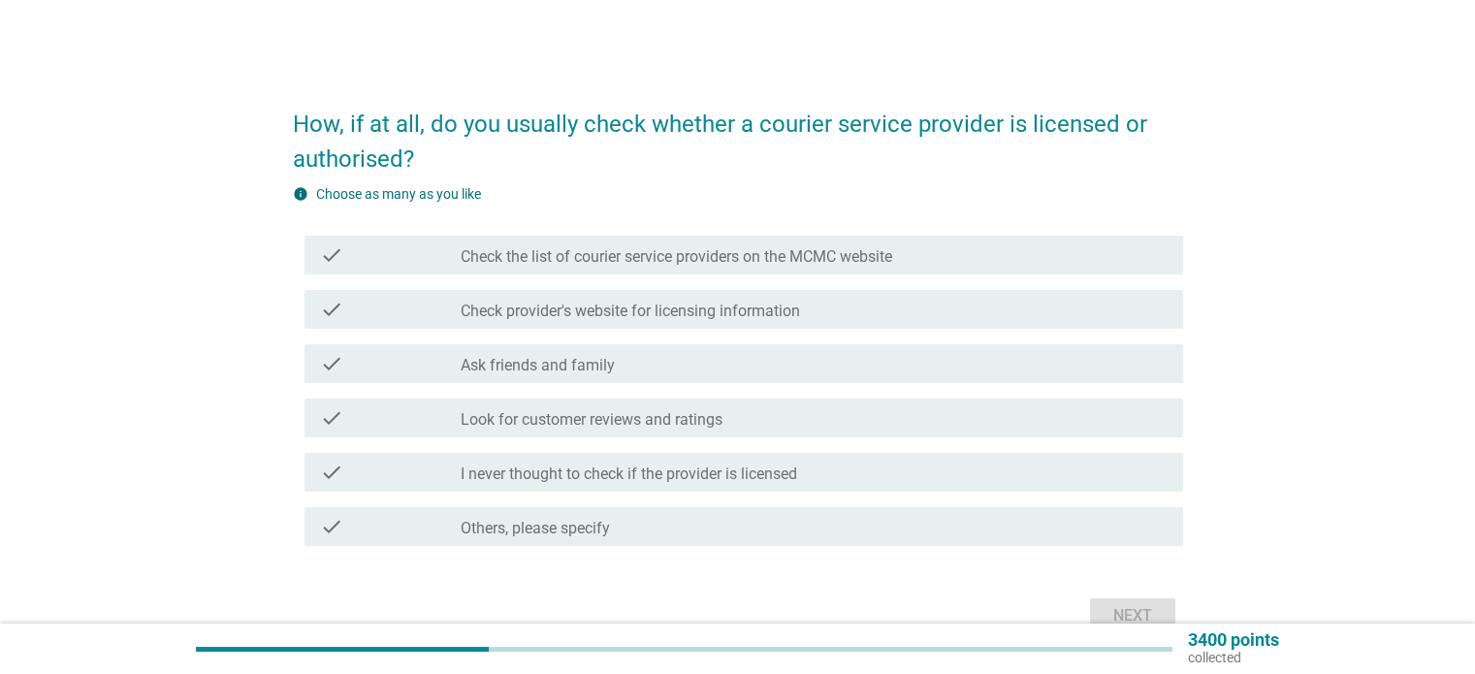
click at [737, 311] on label "Check provider's website for licensing information" at bounding box center [630, 311] width 339 height 19
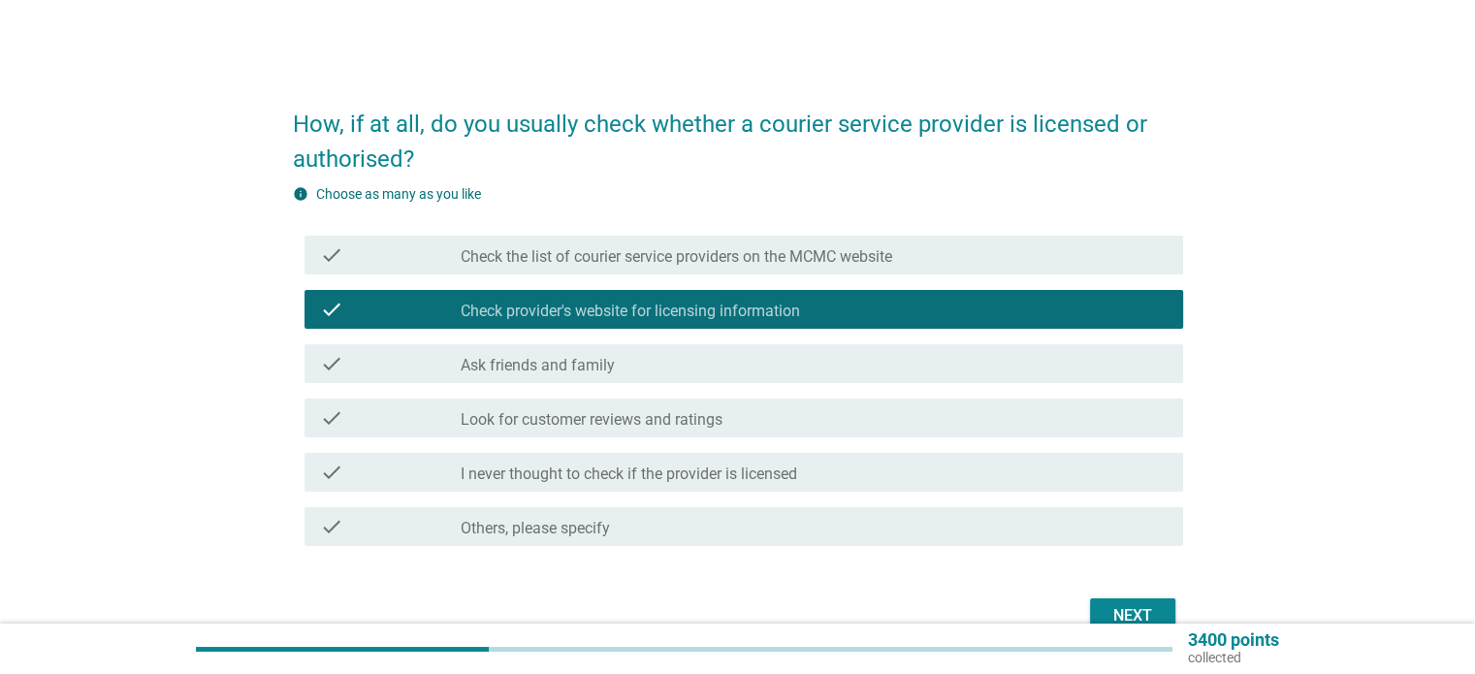
click at [770, 455] on div "check check_box_outline_blank I never thought to check if the provider is licen…" at bounding box center [744, 472] width 879 height 39
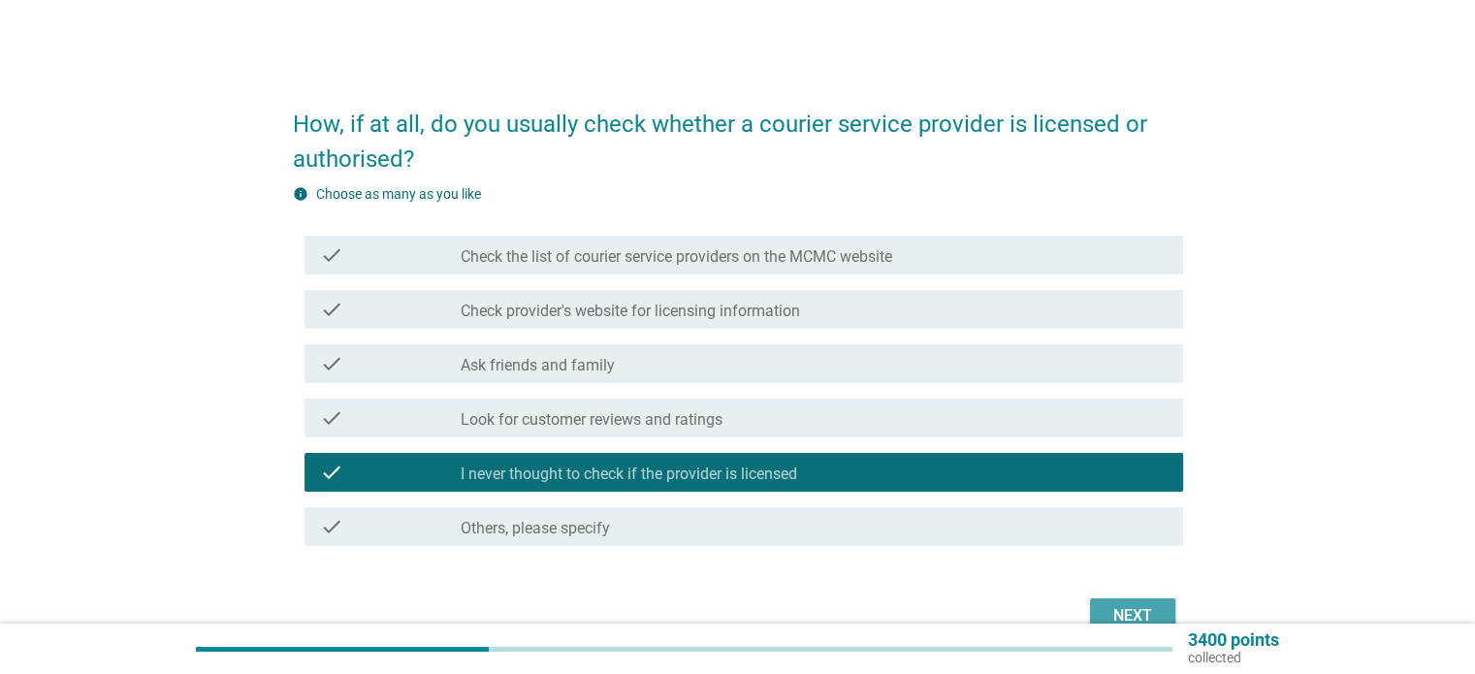
click at [1119, 607] on div "Next" at bounding box center [1133, 615] width 54 height 23
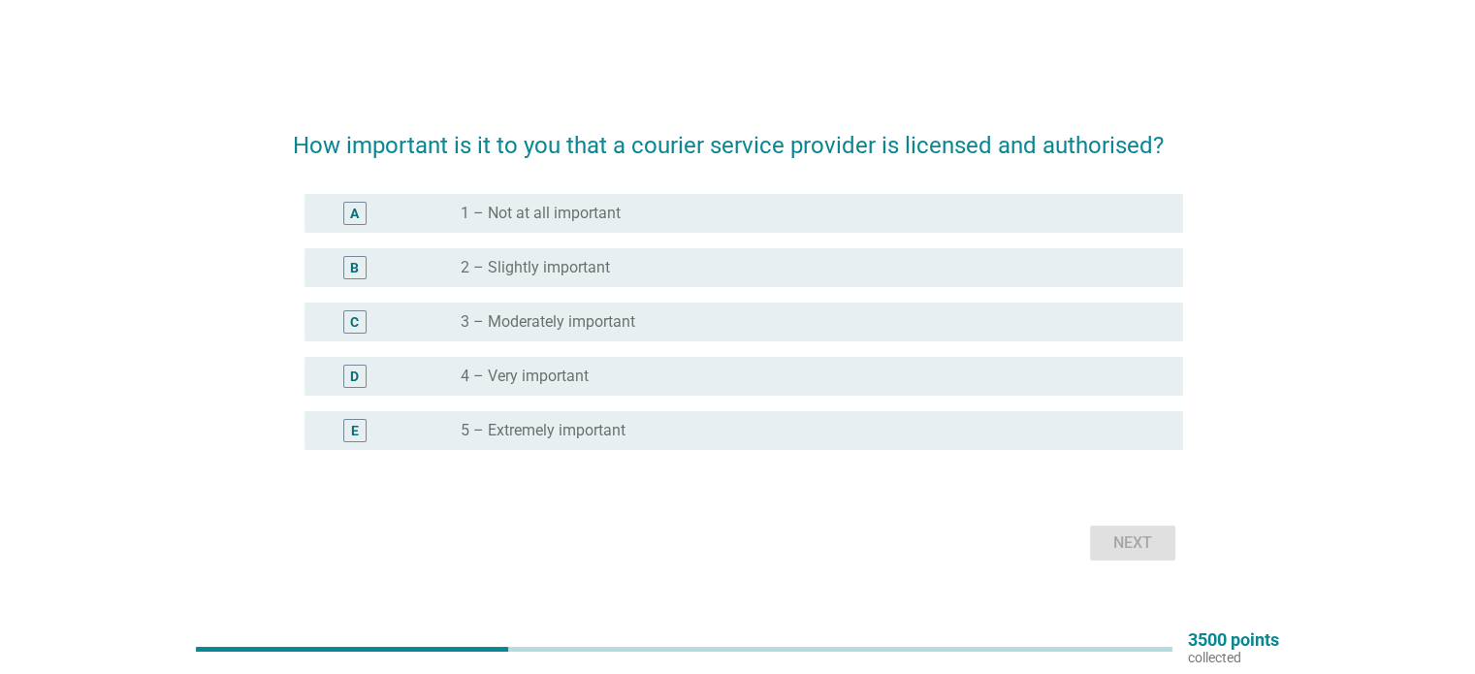
click at [668, 380] on div "radio_button_unchecked 4 – Very important" at bounding box center [806, 376] width 691 height 19
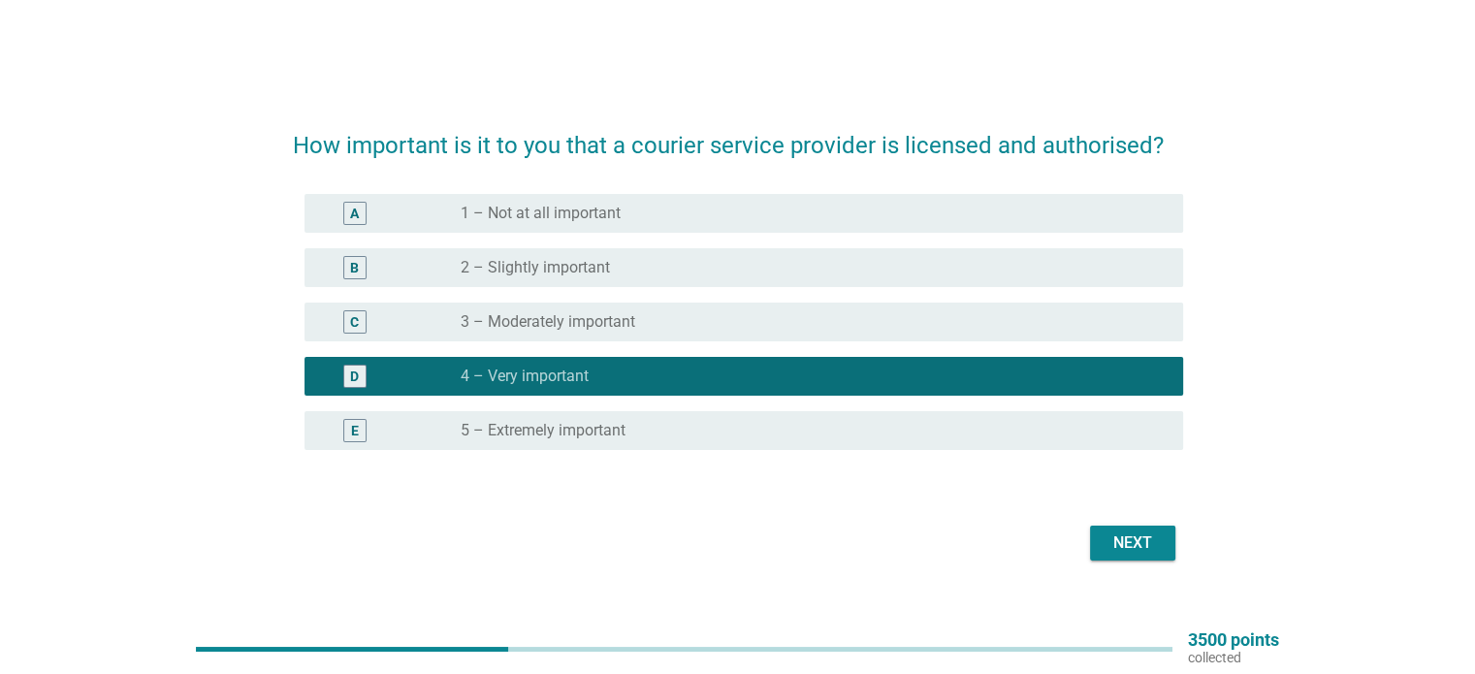
click at [1120, 547] on div "Next" at bounding box center [1133, 542] width 54 height 23
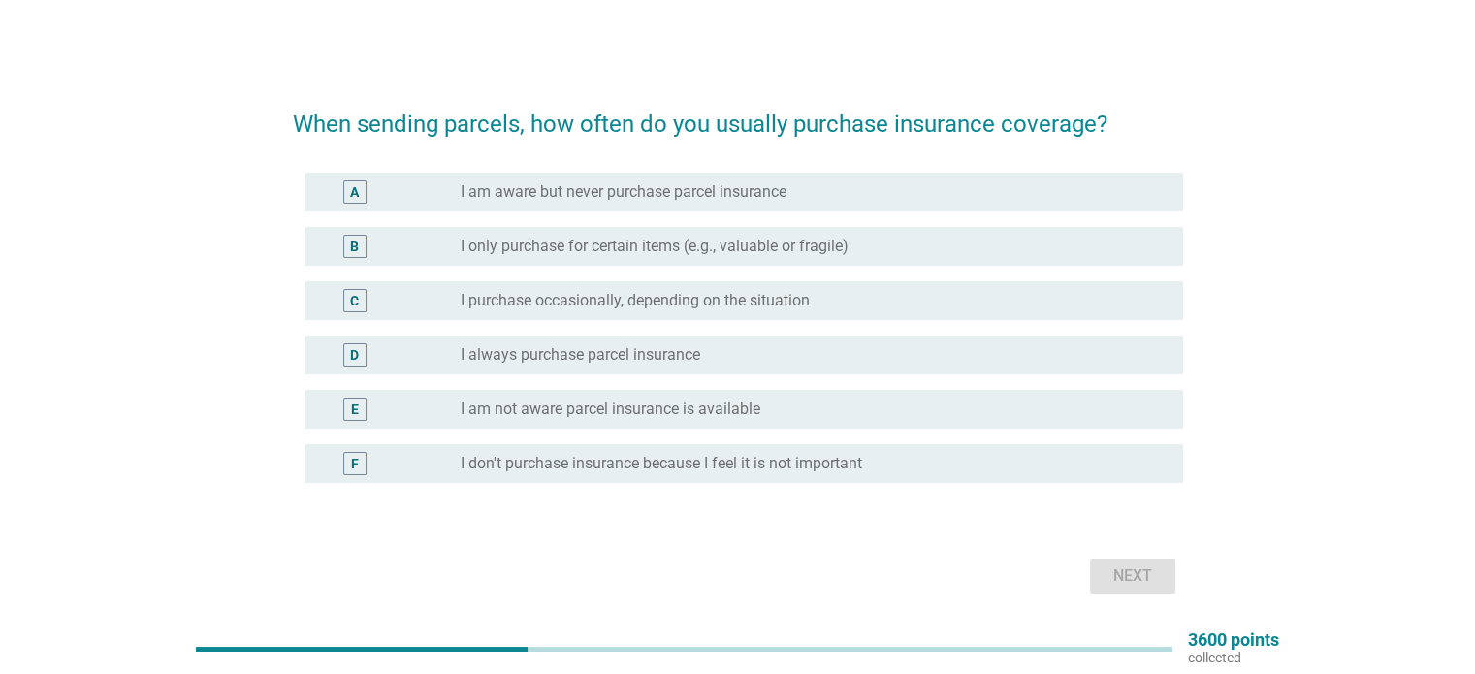
click at [626, 357] on label "I always purchase parcel insurance" at bounding box center [581, 354] width 240 height 19
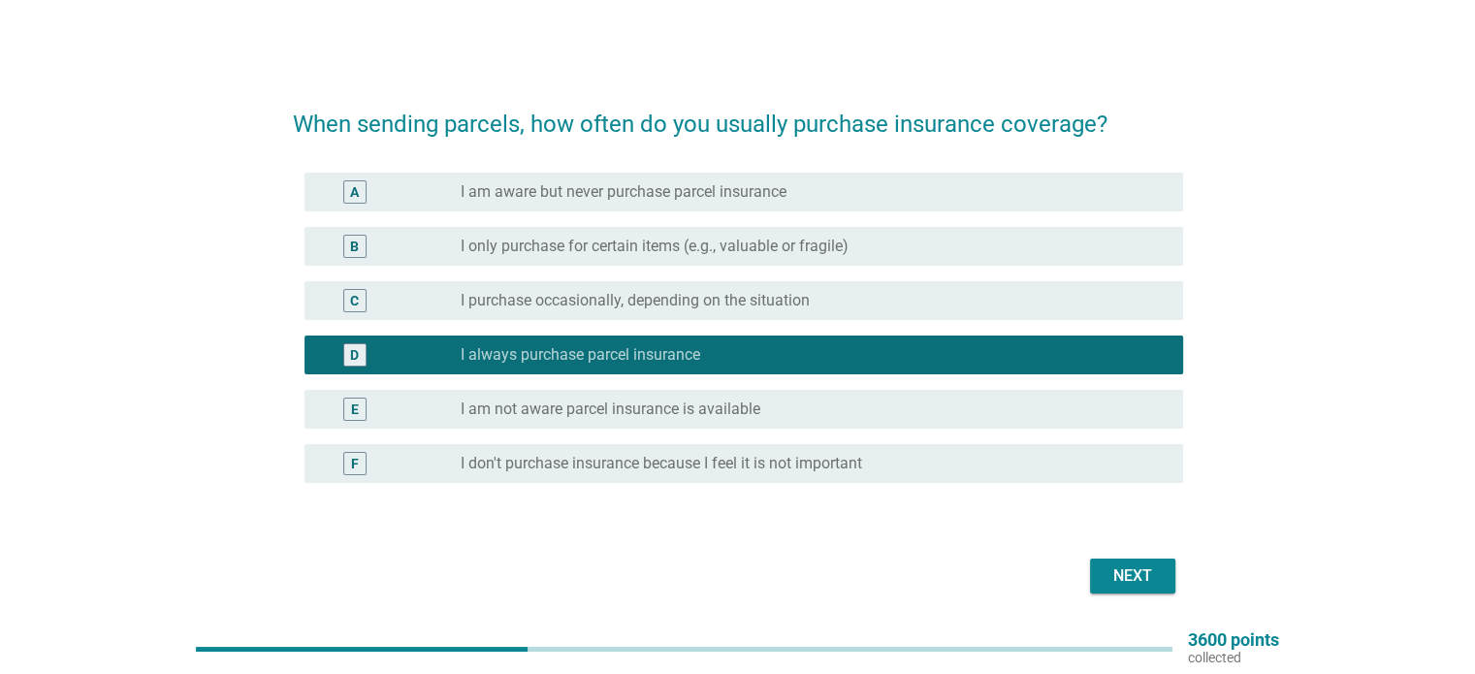
click at [1143, 569] on div "Next" at bounding box center [1133, 575] width 54 height 23
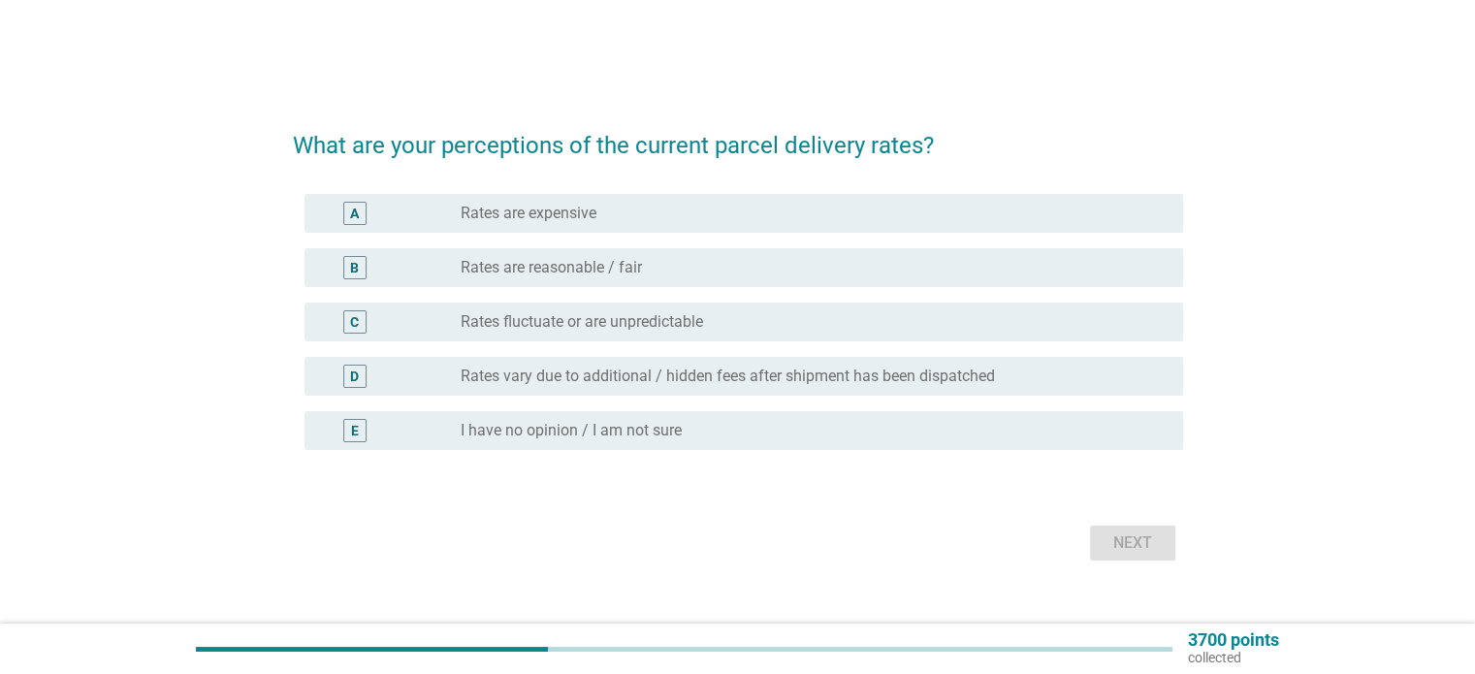
click at [605, 370] on label "Rates vary due to additional / hidden fees after shipment has been dispatched" at bounding box center [728, 376] width 534 height 19
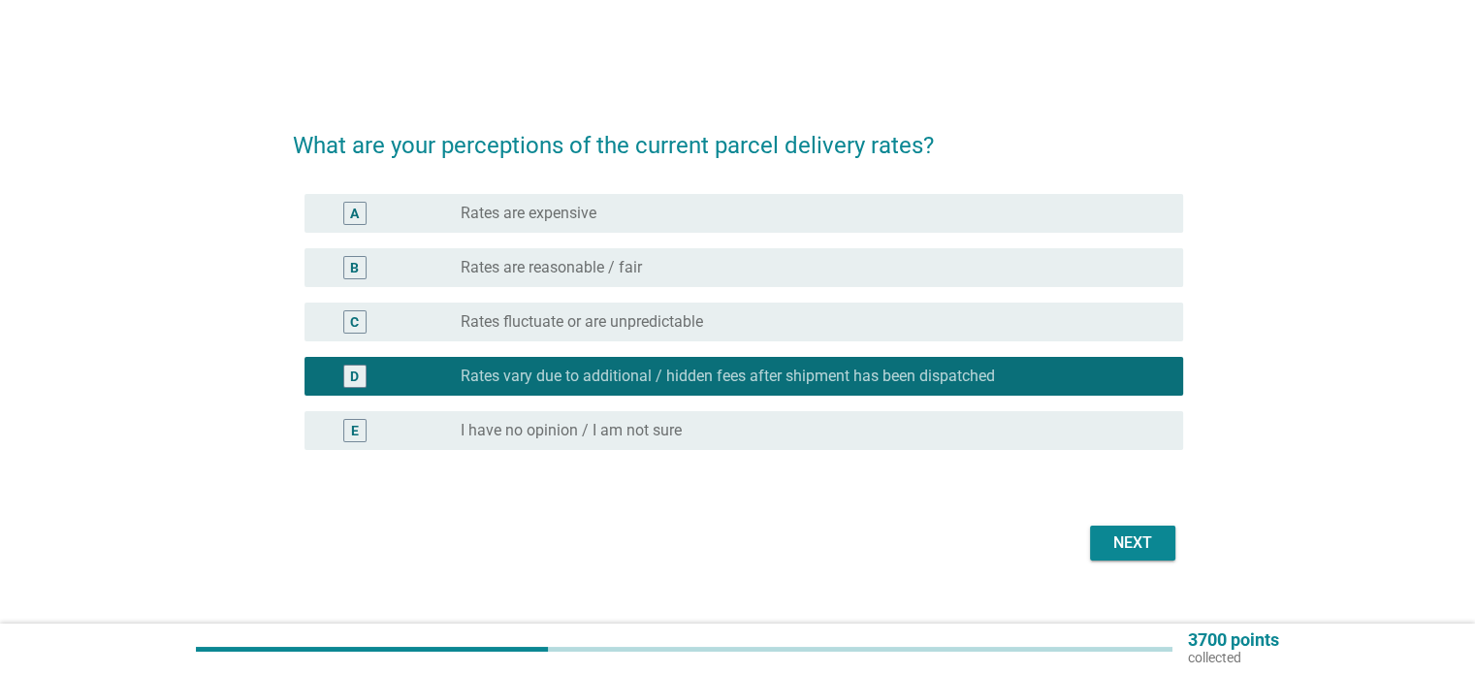
click at [1133, 554] on button "Next" at bounding box center [1132, 543] width 85 height 35
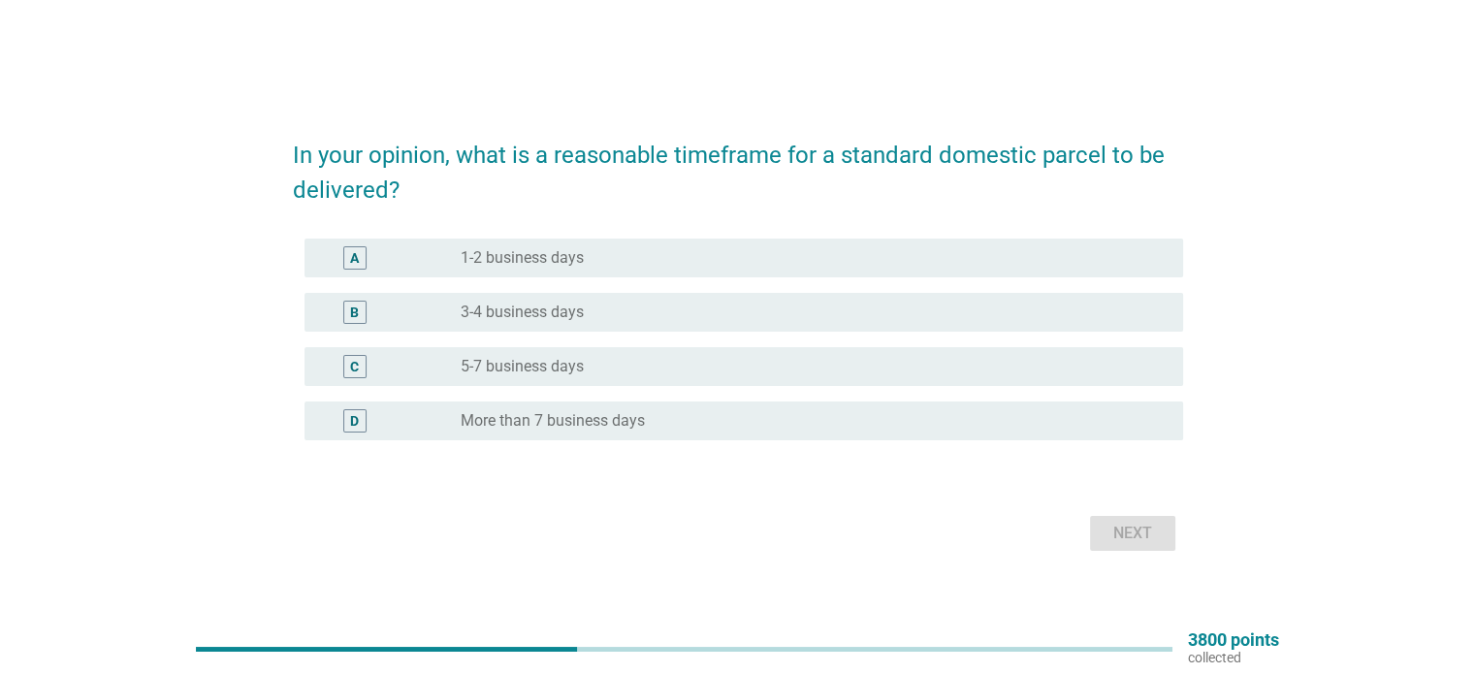
click at [635, 368] on div "radio_button_unchecked 5-7 business days" at bounding box center [806, 366] width 691 height 19
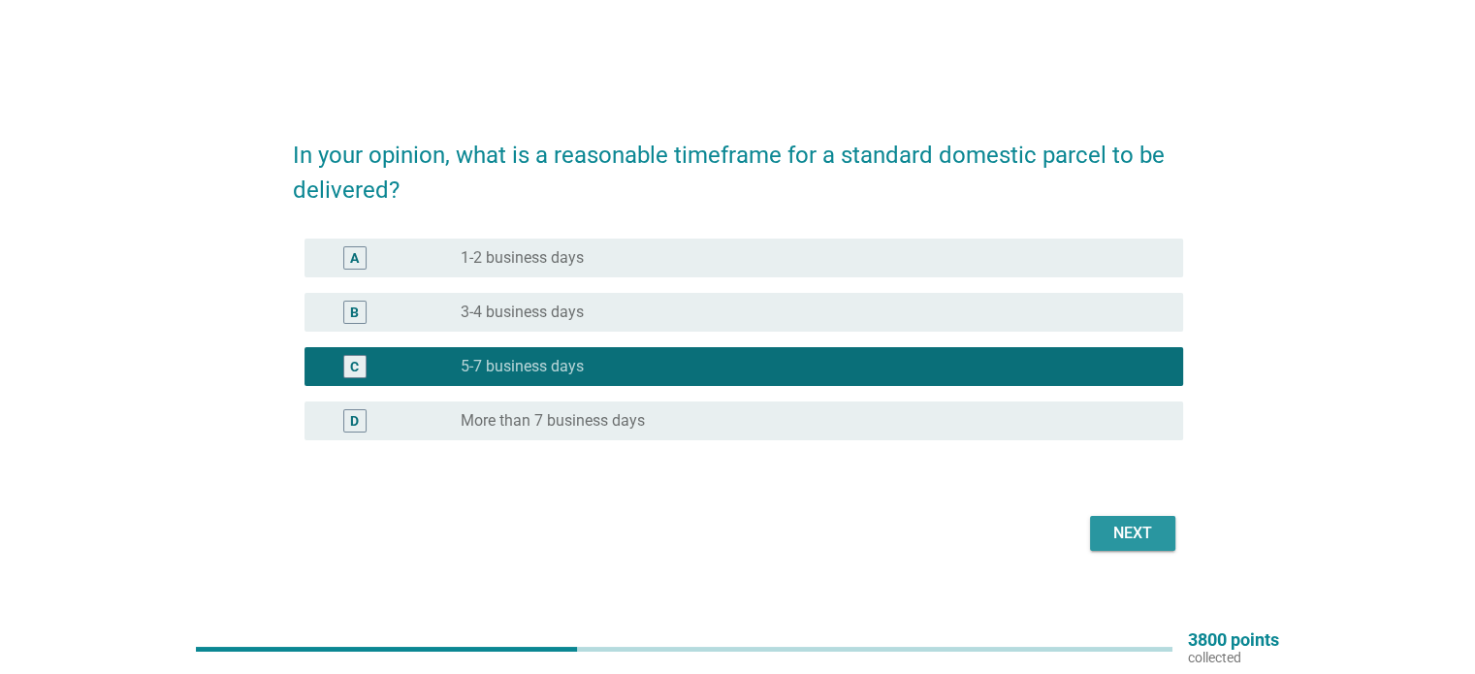
click at [1103, 546] on button "Next" at bounding box center [1132, 533] width 85 height 35
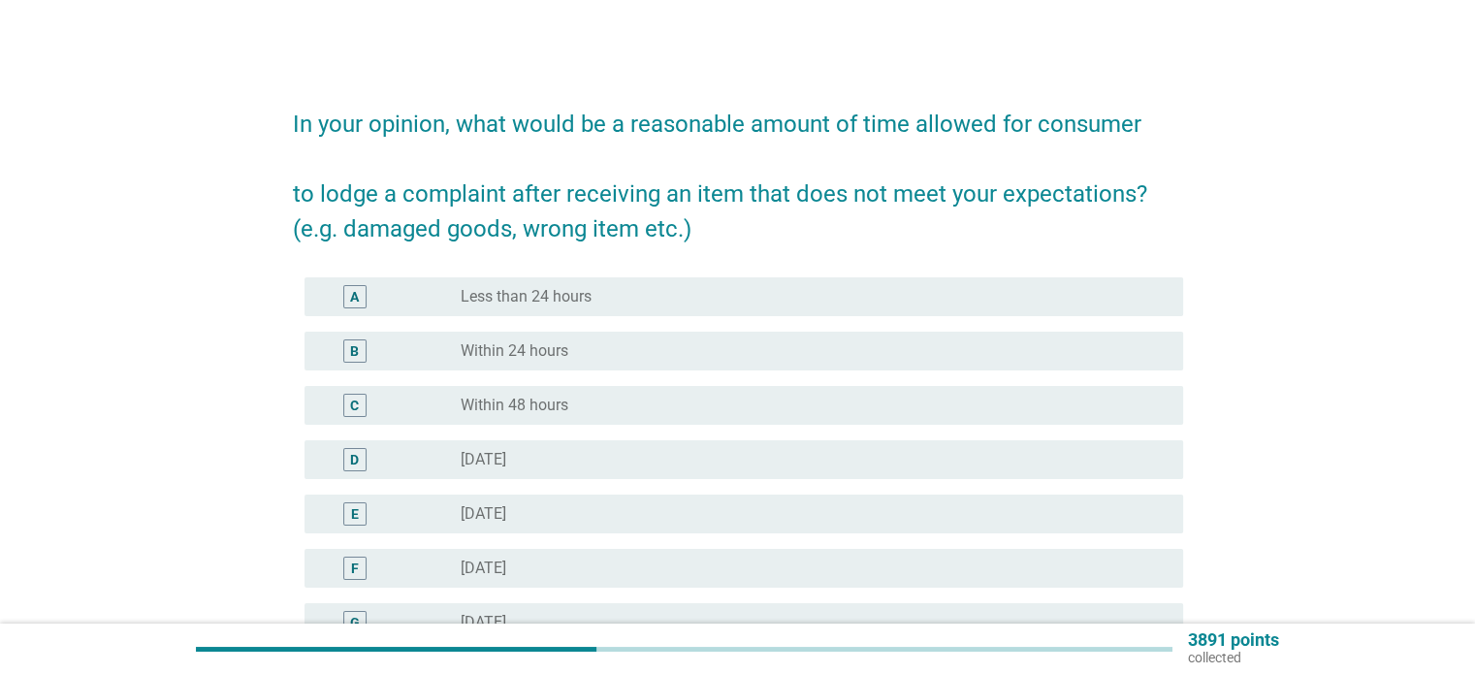
click at [482, 366] on div "B radio_button_unchecked Within 24 hours" at bounding box center [744, 351] width 879 height 39
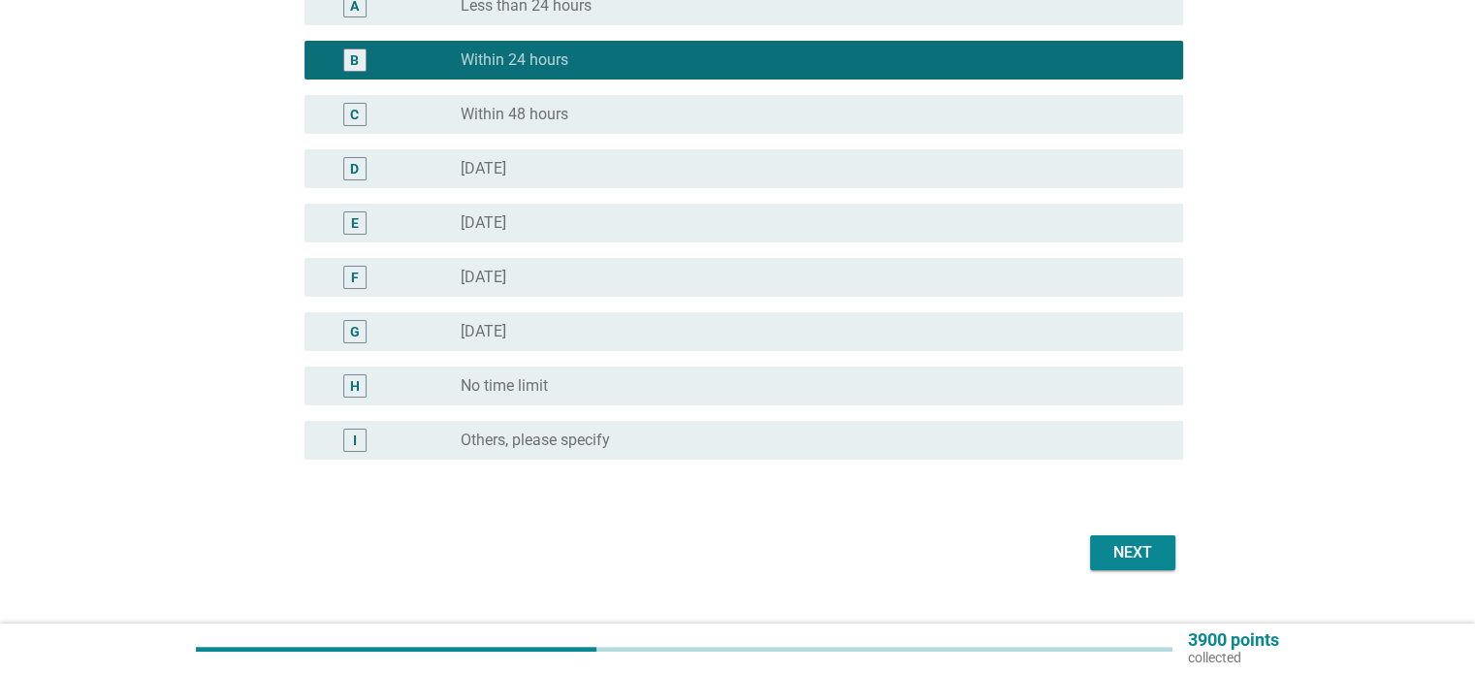
scroll to position [330, 0]
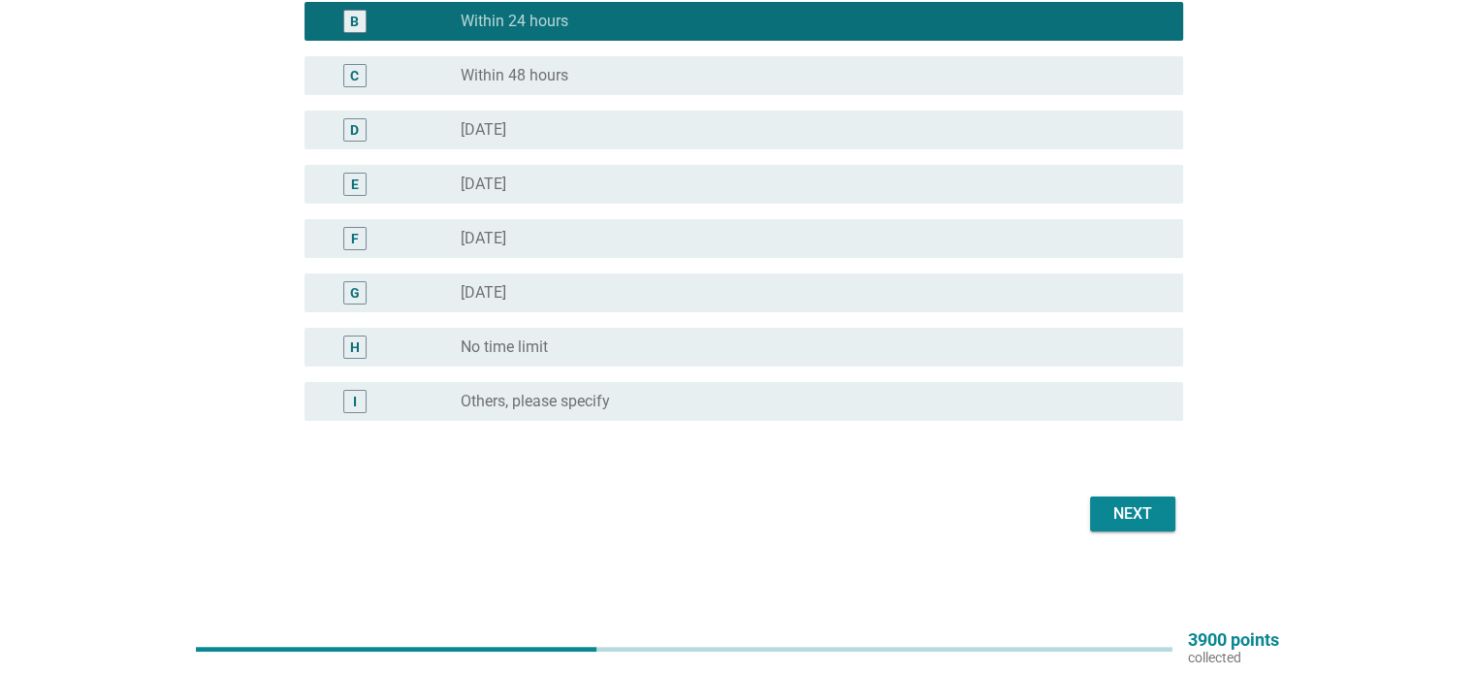
click at [1139, 502] on div "Next" at bounding box center [1133, 513] width 54 height 23
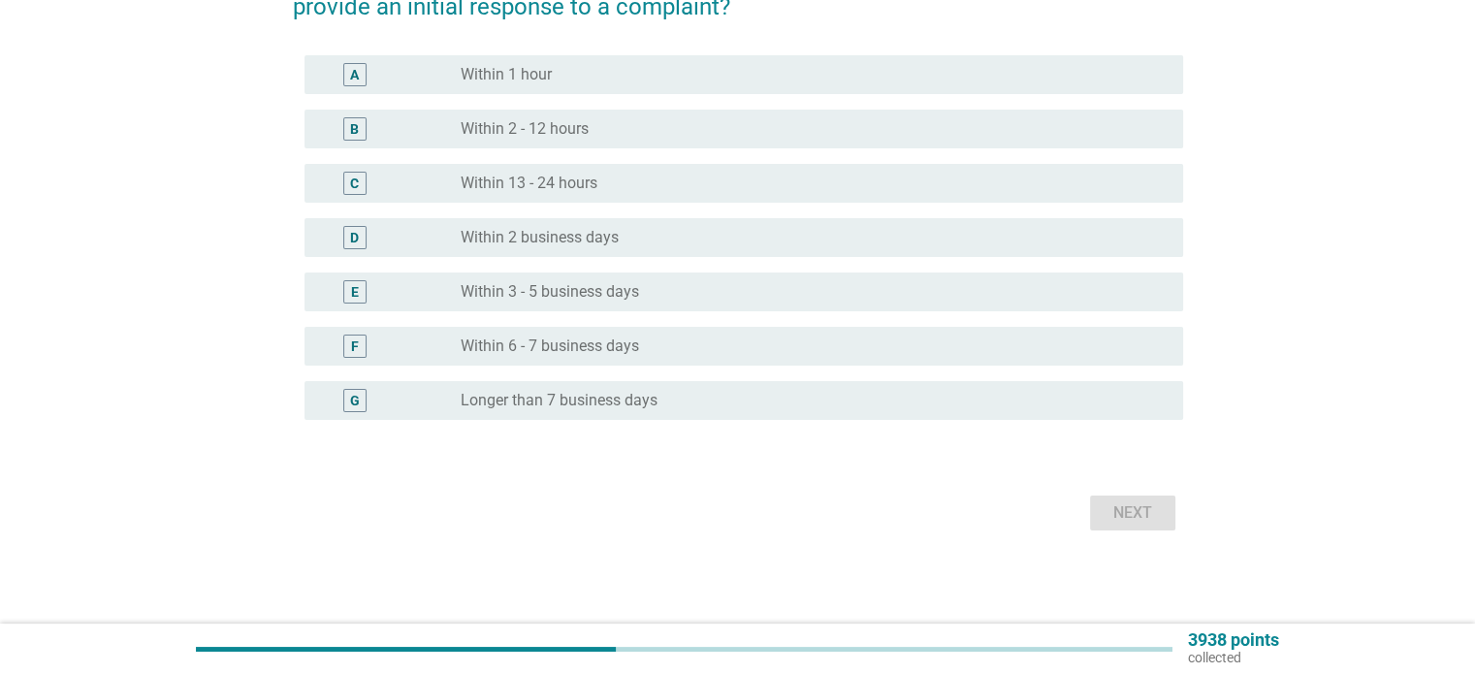
scroll to position [0, 0]
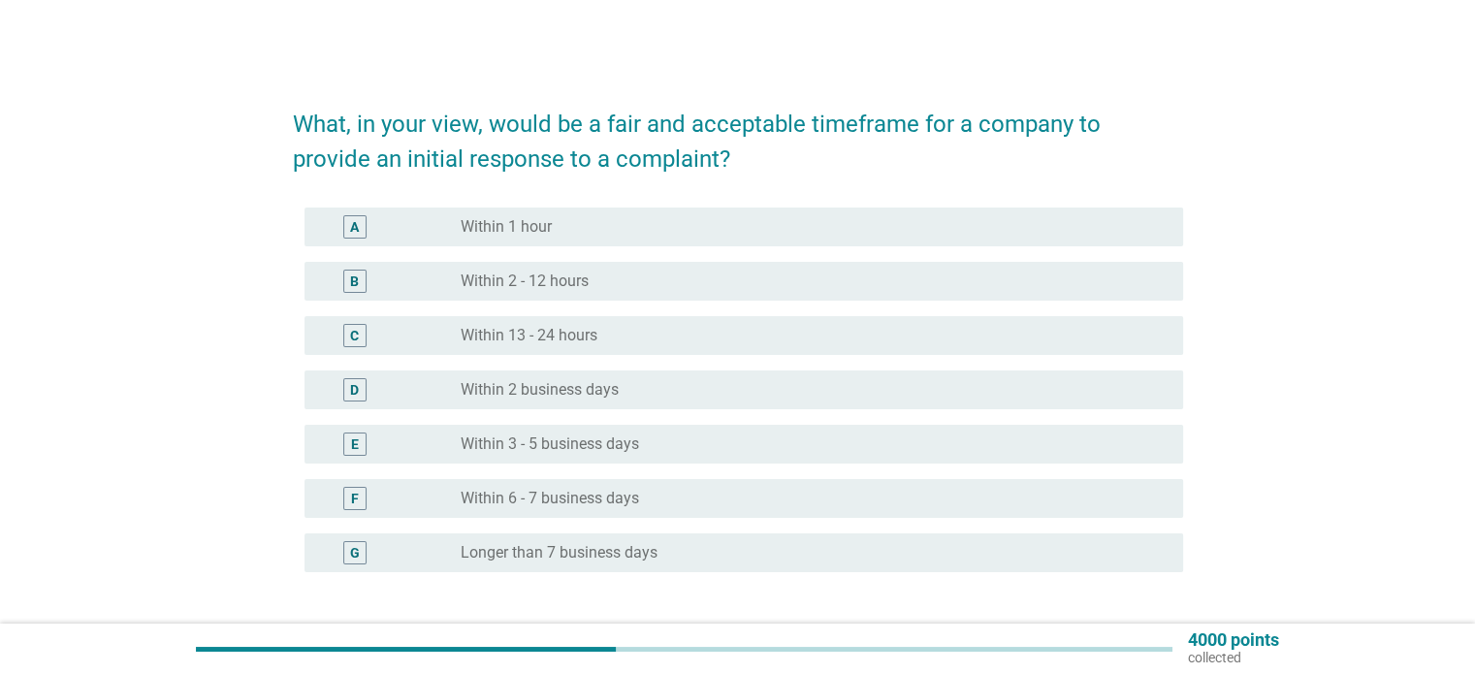
click at [648, 285] on div "radio_button_unchecked Within 2 - 12 hours" at bounding box center [806, 281] width 691 height 19
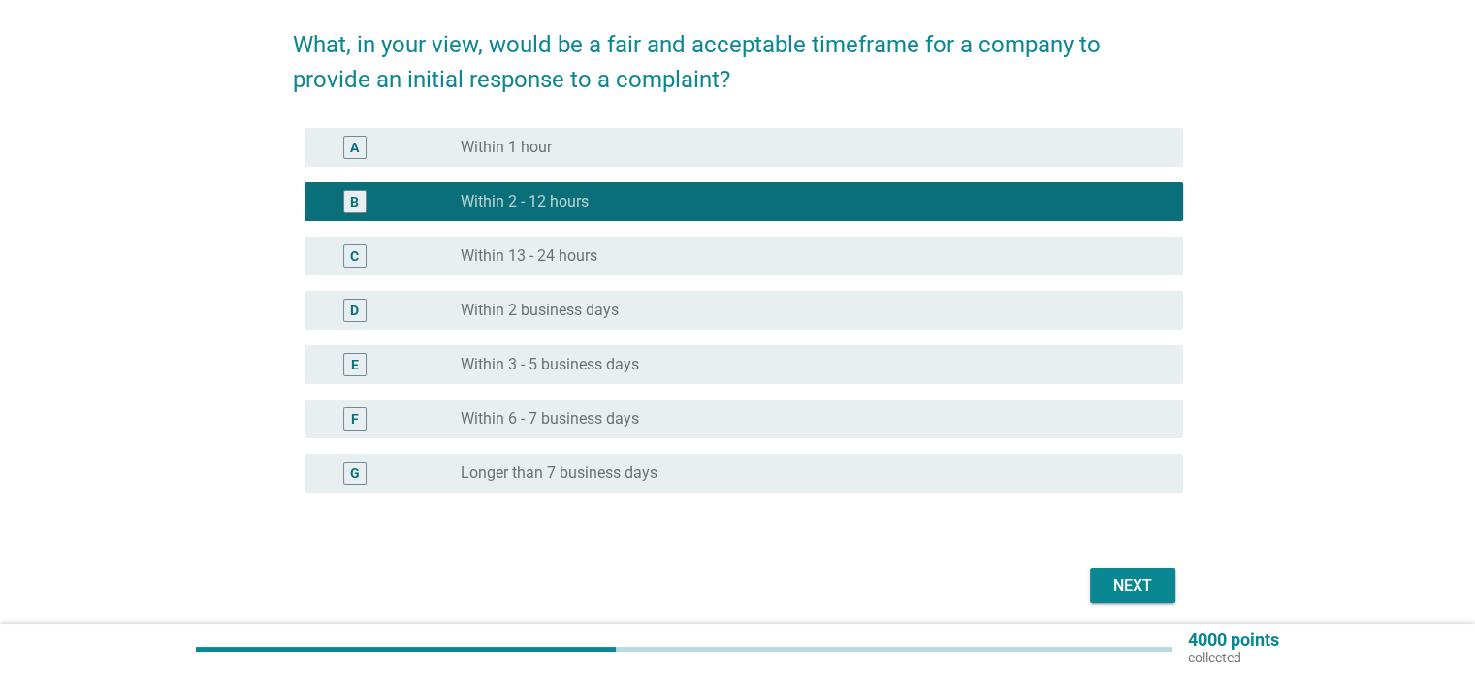
scroll to position [151, 0]
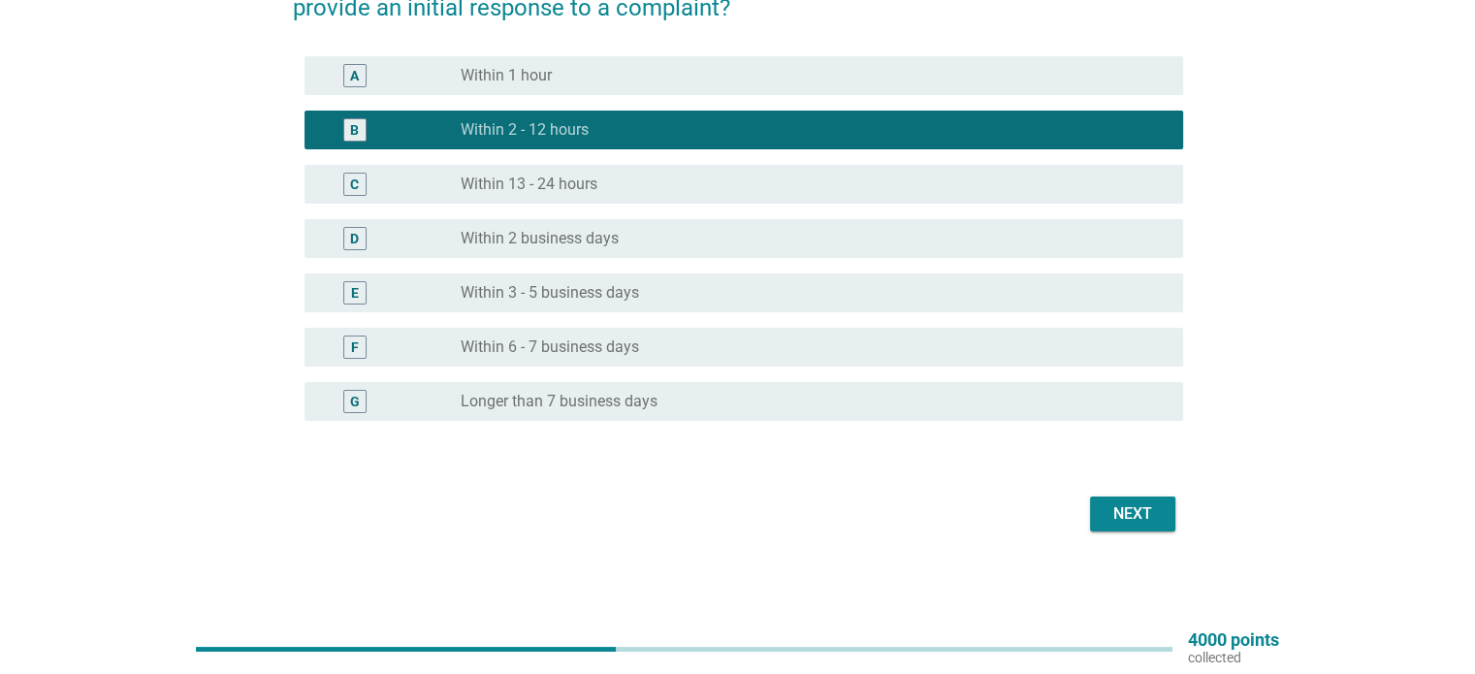
click at [1125, 511] on div "Next" at bounding box center [1133, 513] width 54 height 23
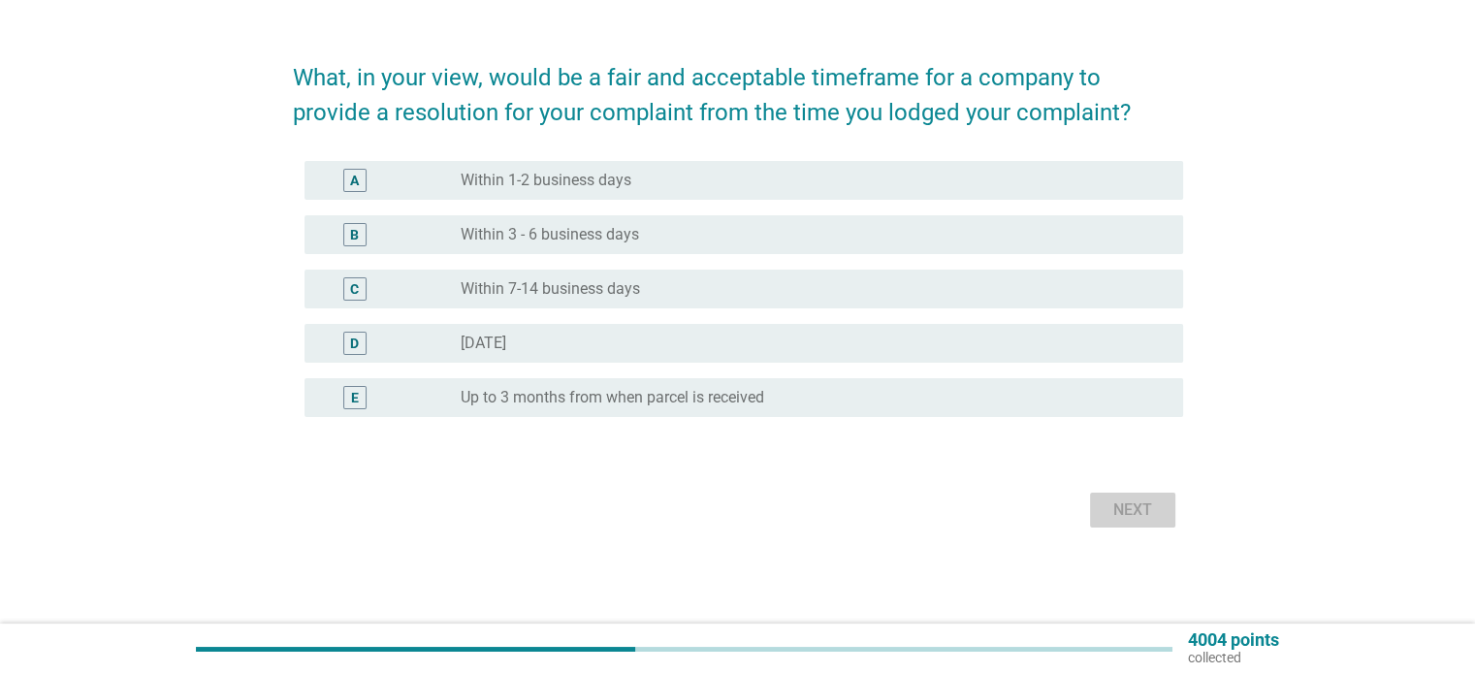
scroll to position [0, 0]
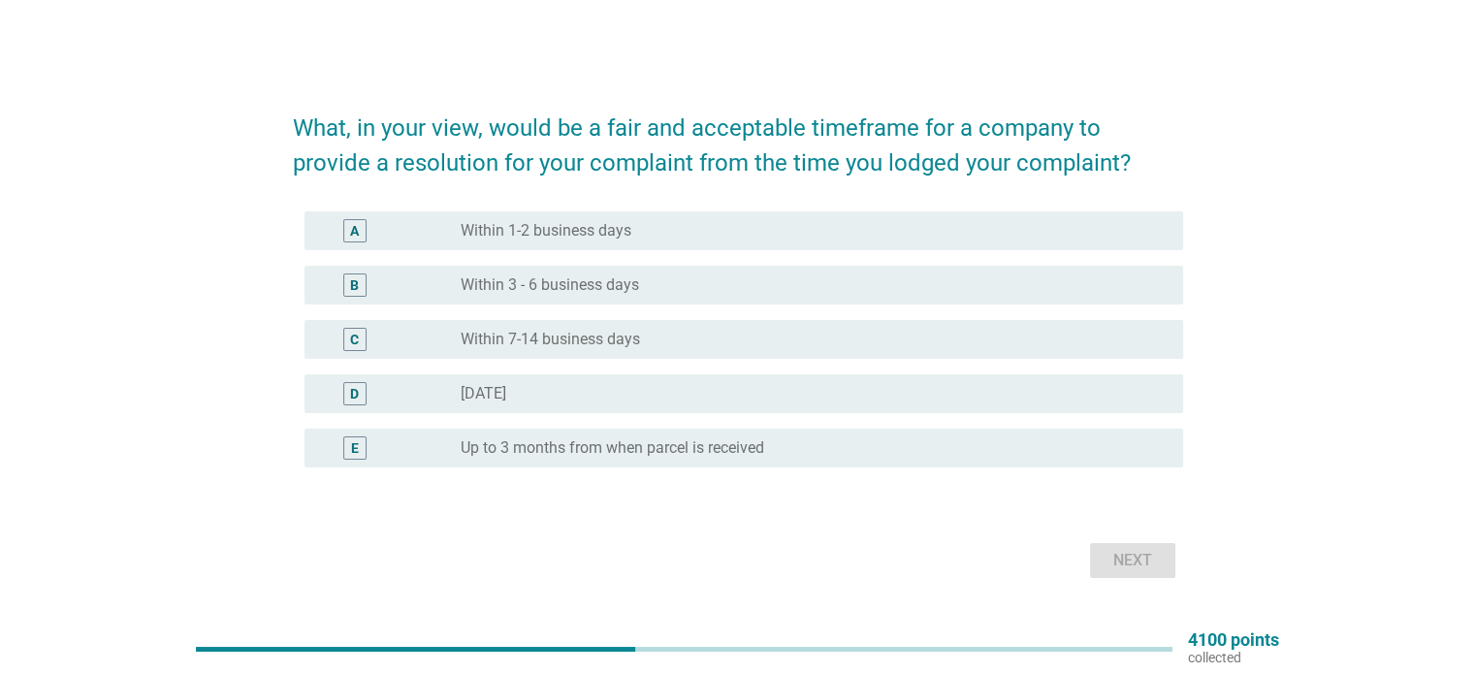
click at [640, 340] on div "radio_button_unchecked Within 7-14 business days" at bounding box center [806, 339] width 691 height 19
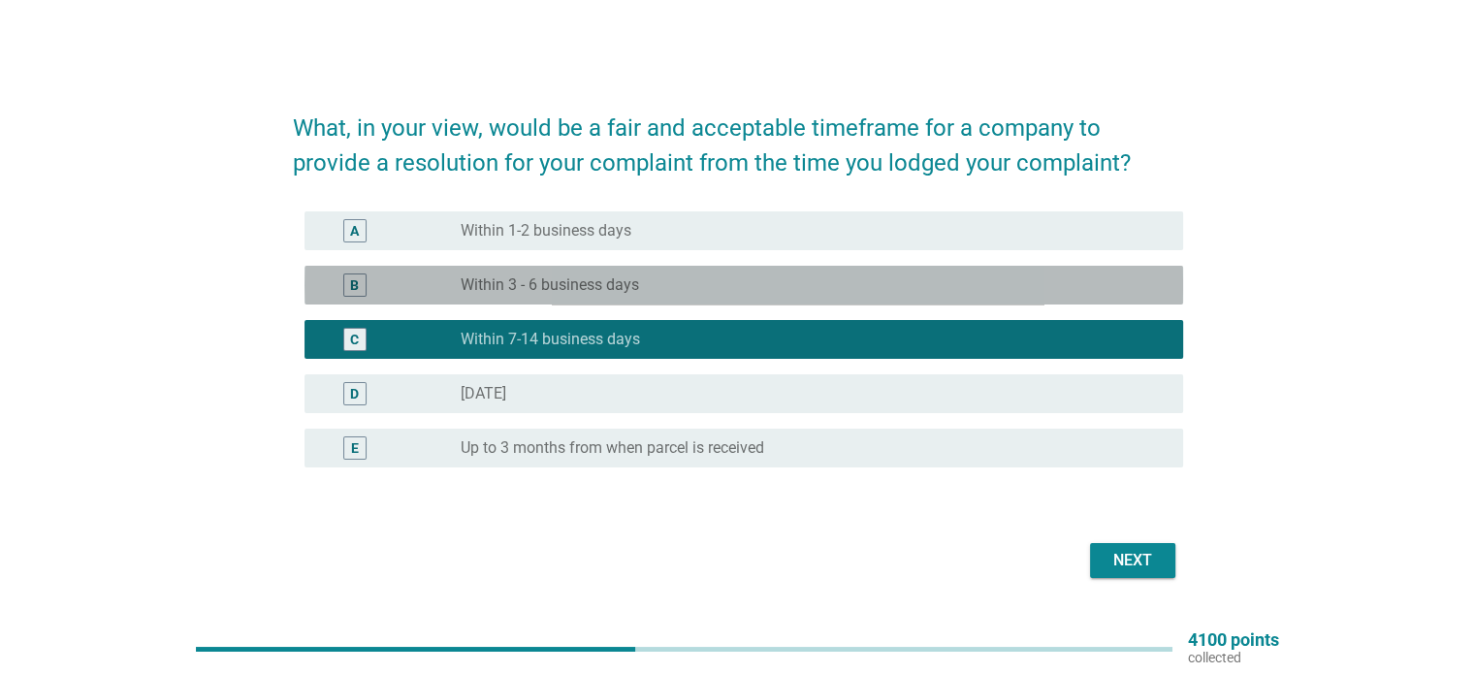
click at [670, 285] on div "radio_button_unchecked Within 3 - 6 business days" at bounding box center [806, 284] width 691 height 19
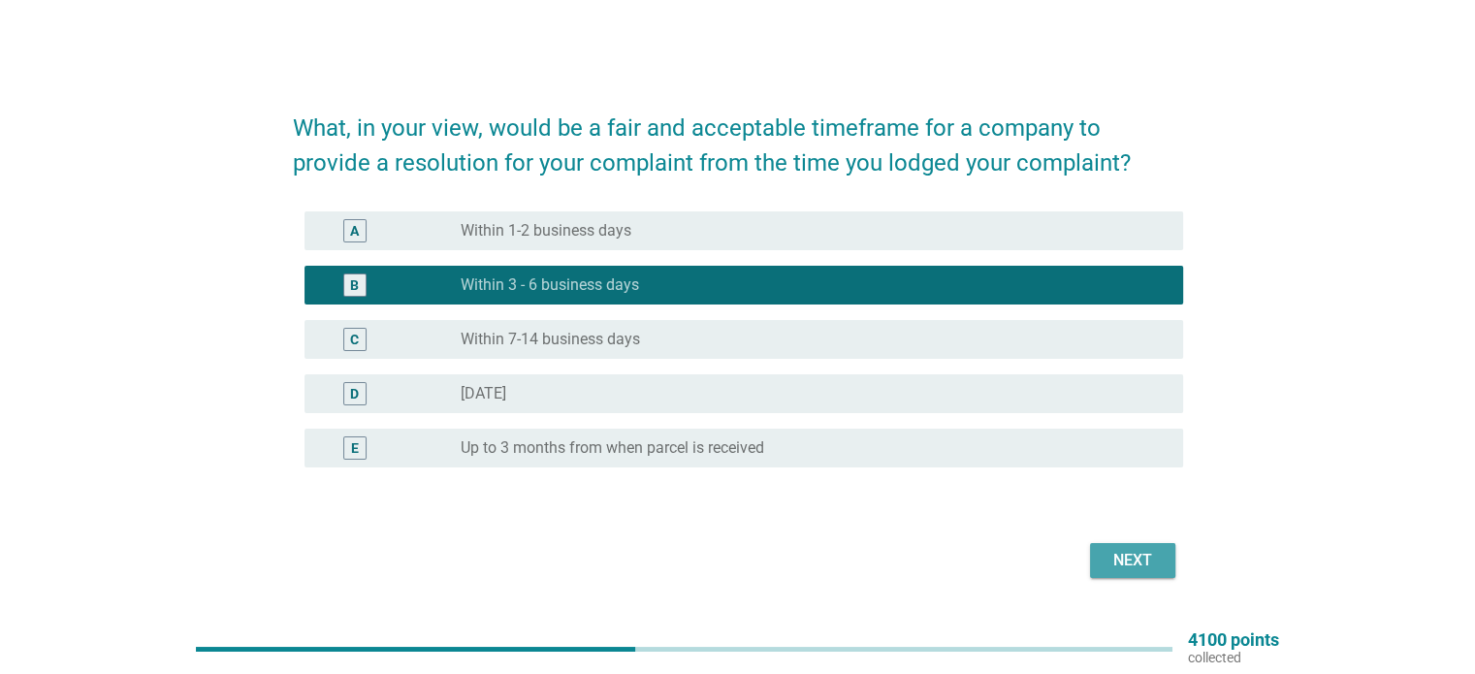
click at [1137, 569] on div "Next" at bounding box center [1133, 560] width 54 height 23
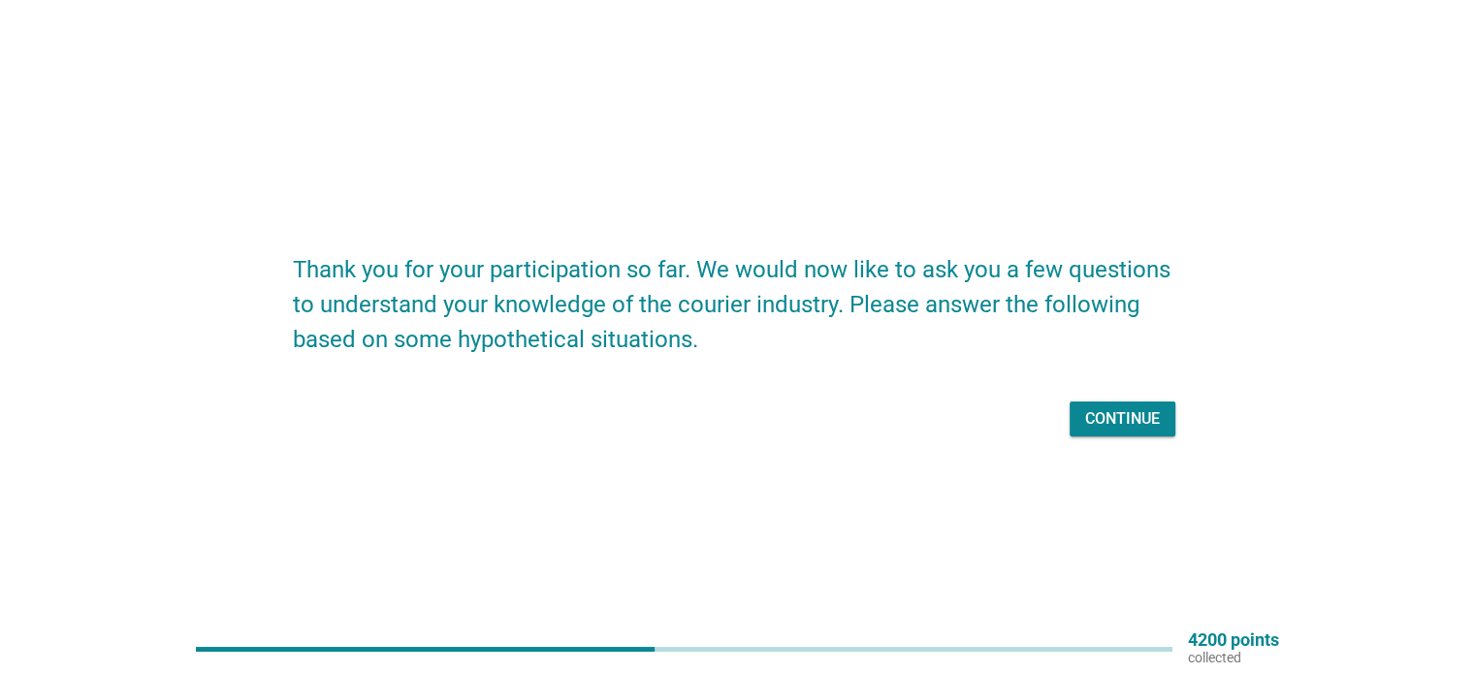
click at [1111, 405] on button "Continue" at bounding box center [1123, 419] width 106 height 35
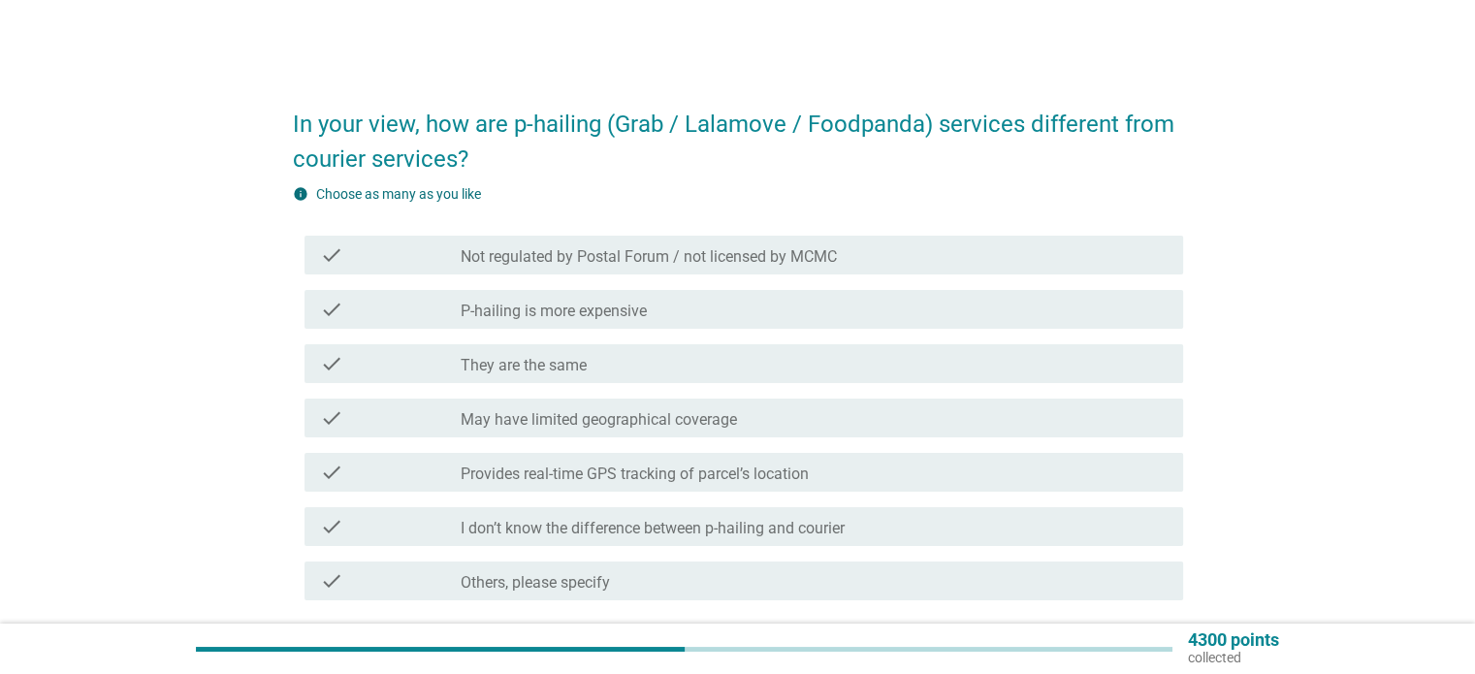
click at [776, 467] on label "Provides real-time GPS tracking of parcel’s location" at bounding box center [635, 474] width 348 height 19
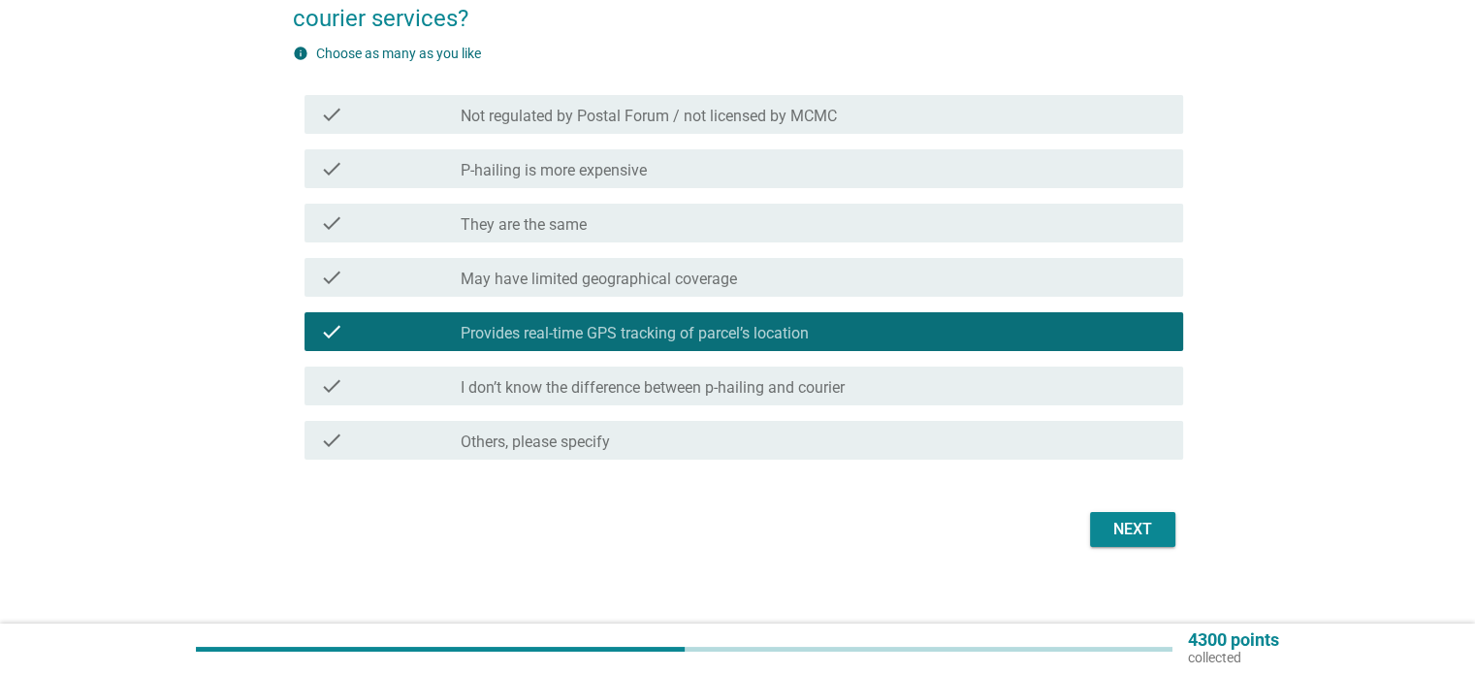
scroll to position [156, 0]
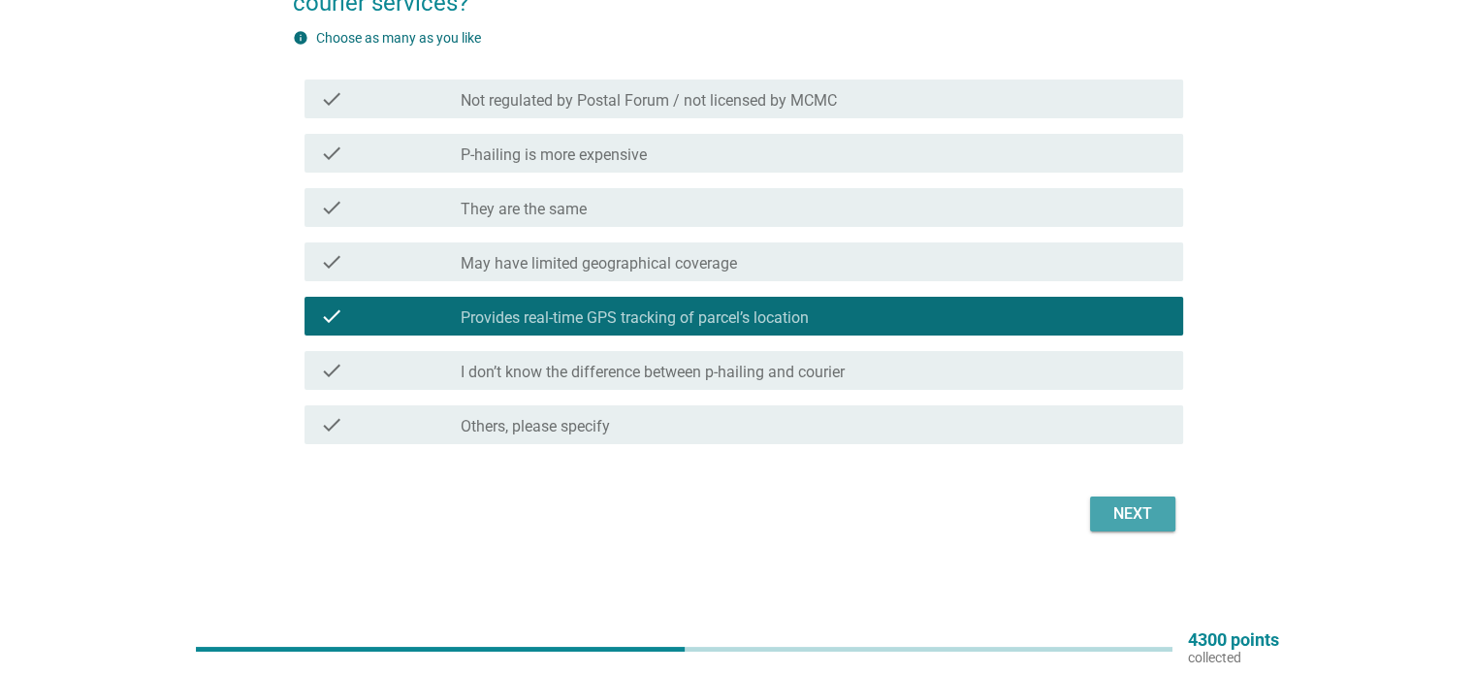
click at [1136, 522] on div "Next" at bounding box center [1133, 513] width 54 height 23
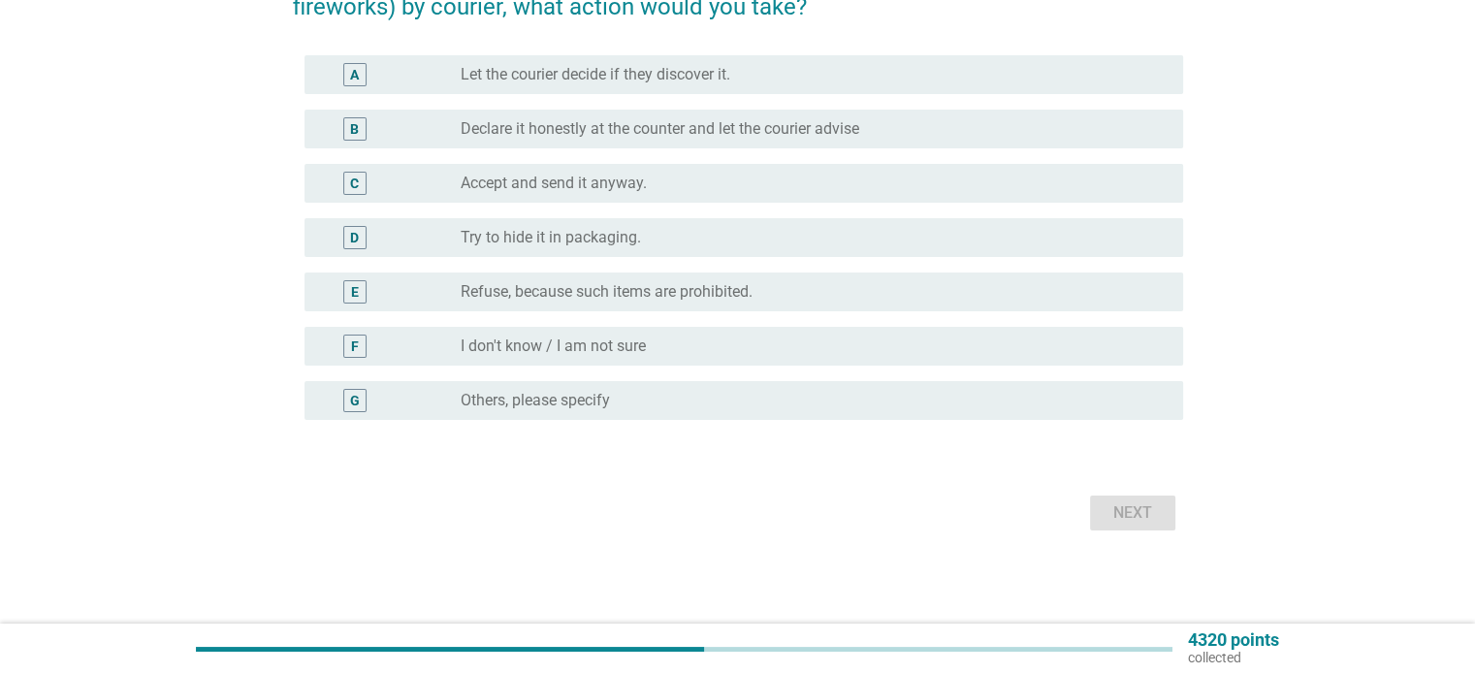
scroll to position [0, 0]
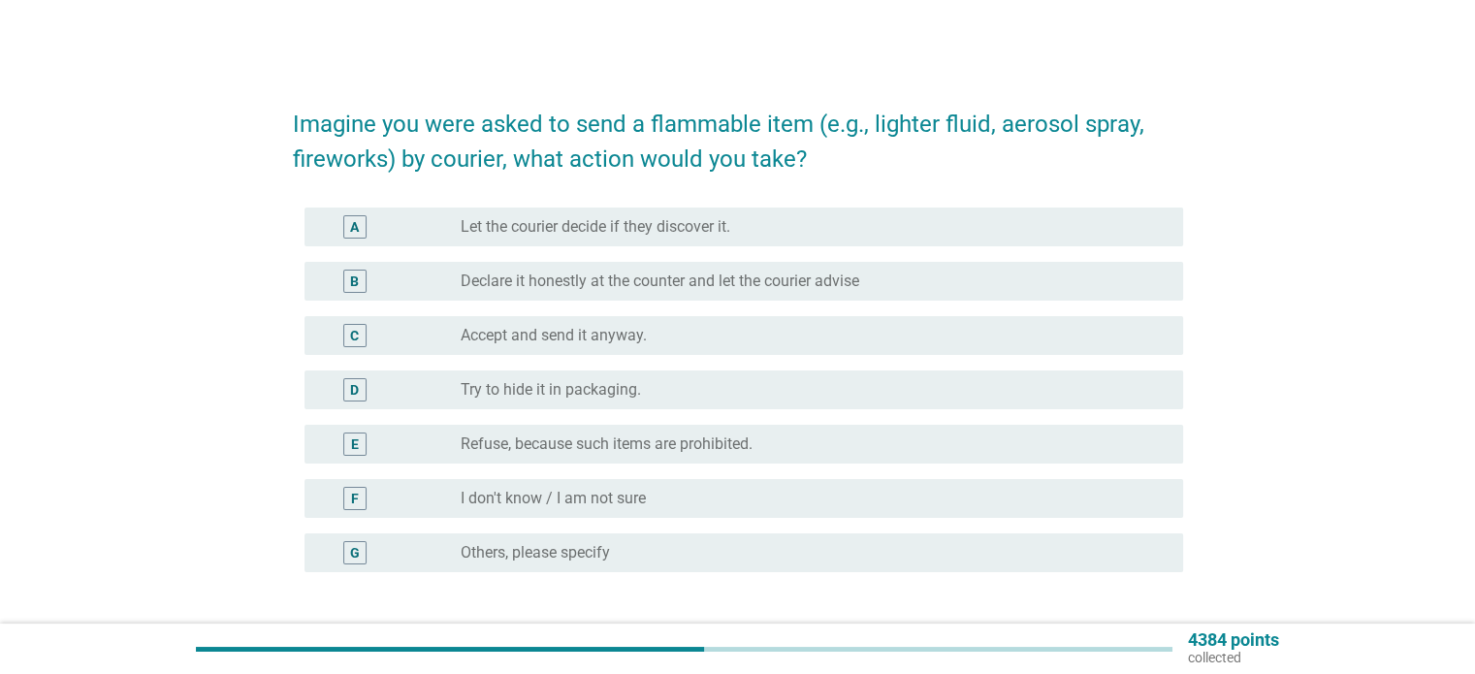
click at [679, 321] on div "C radio_button_unchecked Accept and send it anyway." at bounding box center [744, 335] width 879 height 39
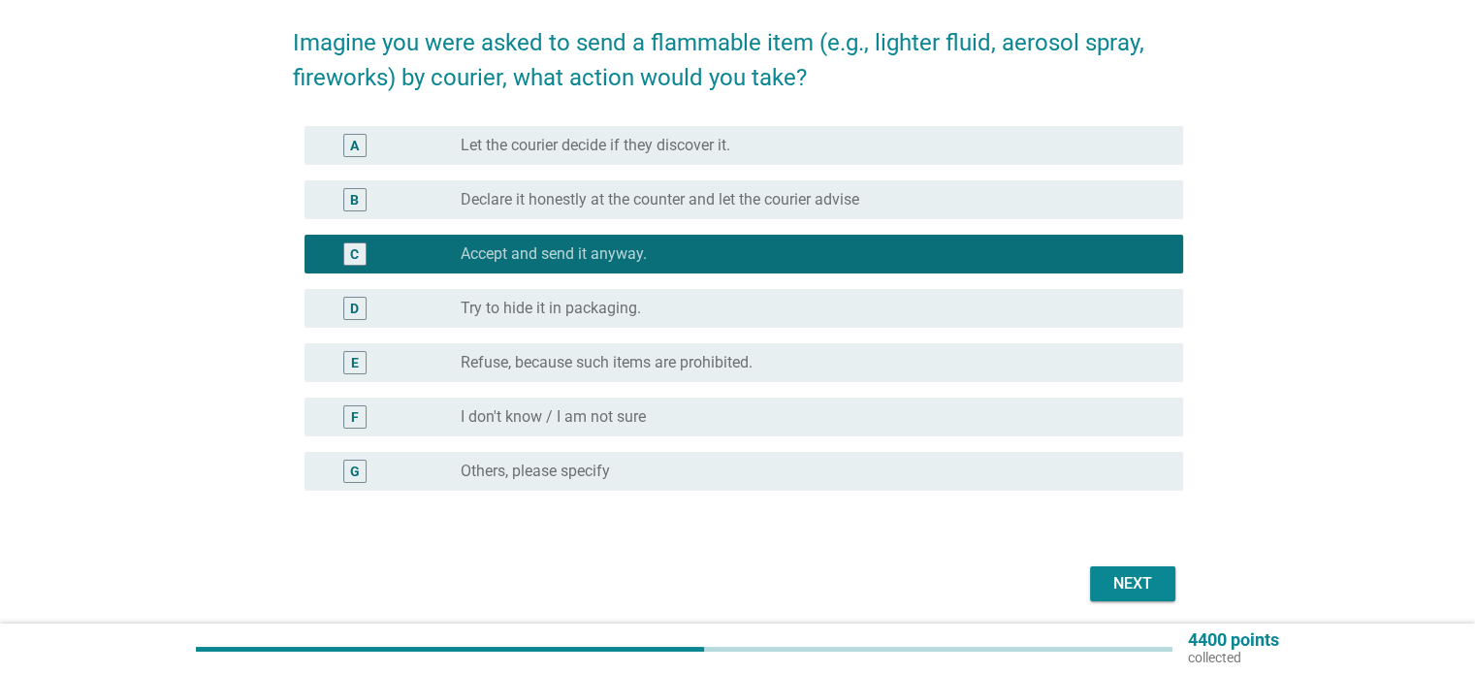
scroll to position [151, 0]
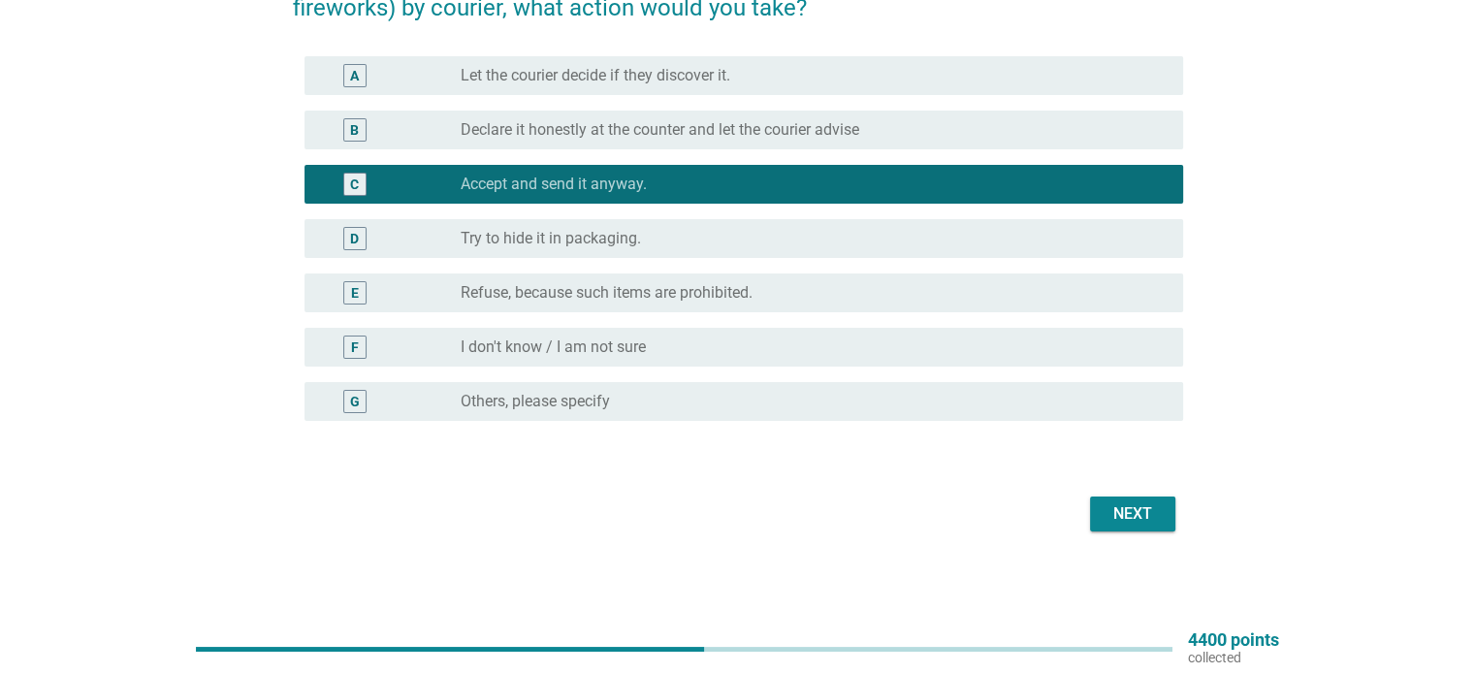
click at [1120, 503] on div "Next" at bounding box center [1133, 513] width 54 height 23
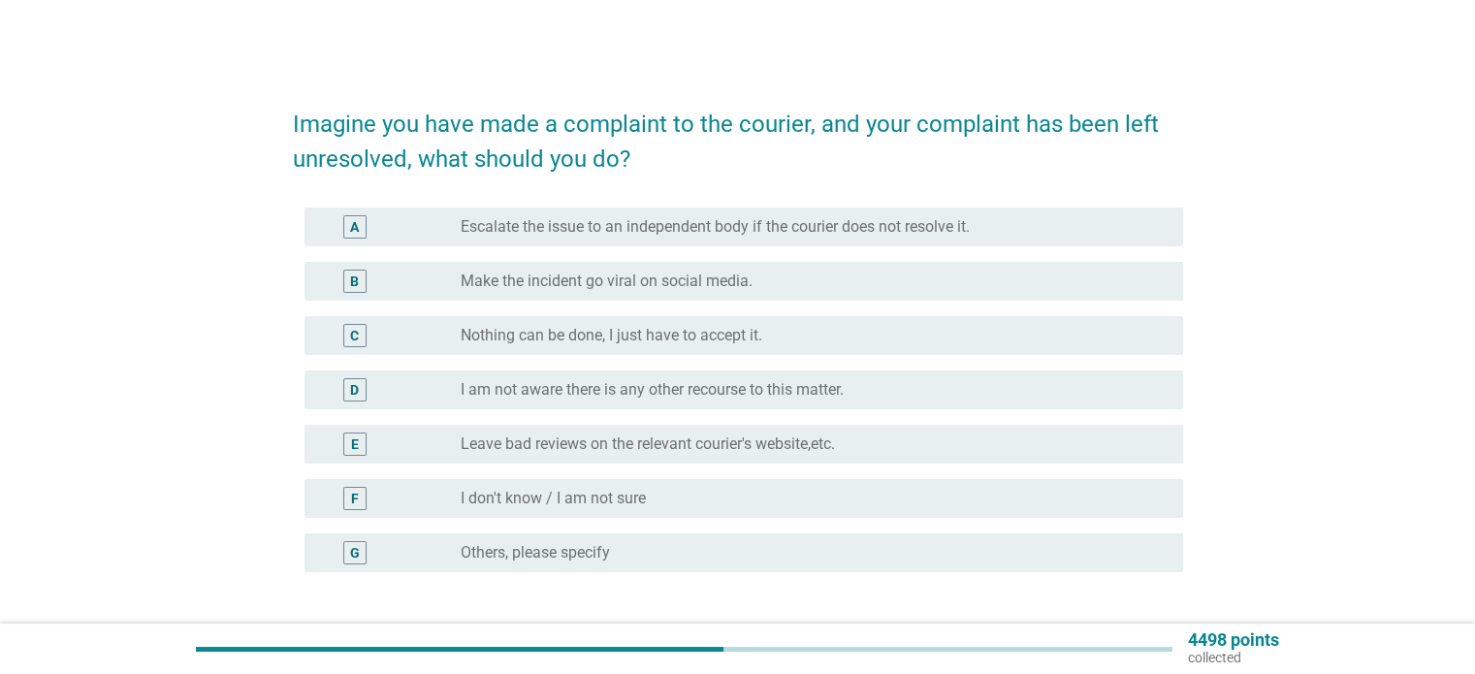
click at [624, 350] on div "C radio_button_unchecked Nothing can be done, I just have to accept it." at bounding box center [744, 335] width 879 height 39
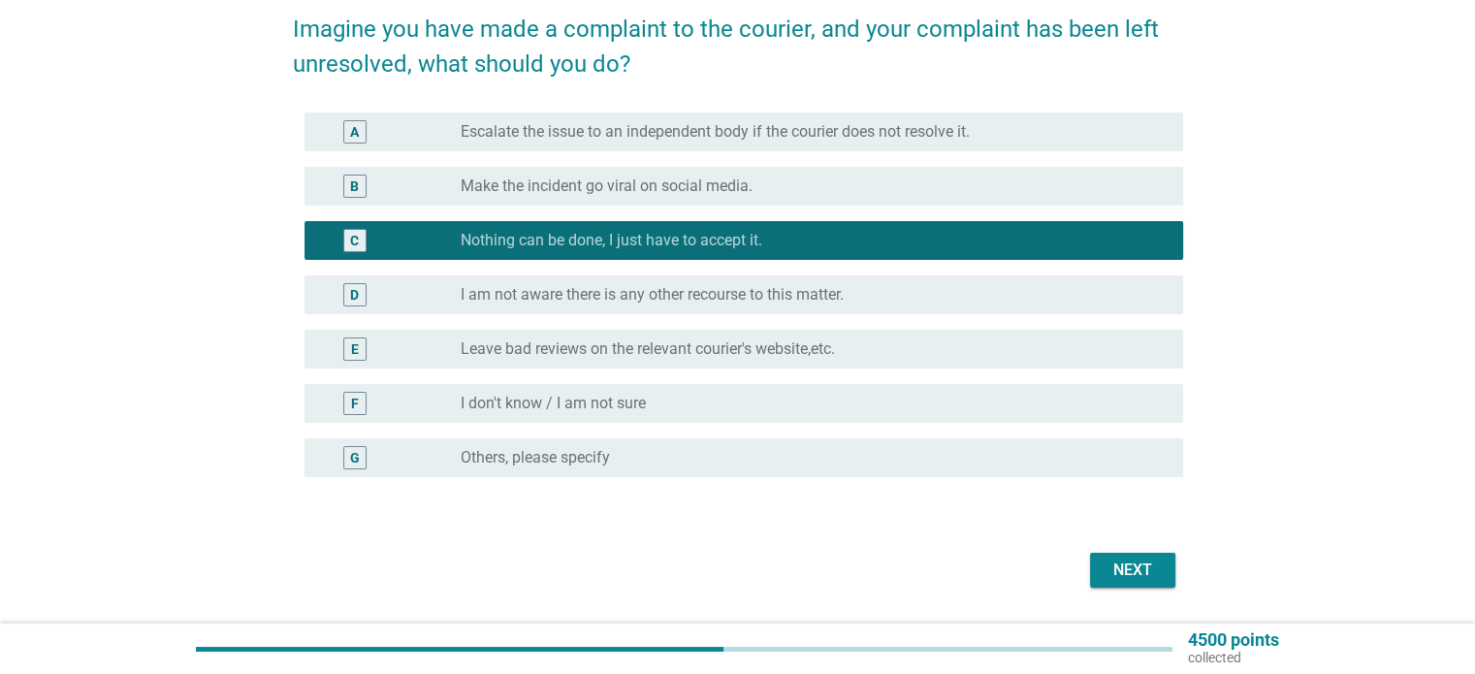
scroll to position [151, 0]
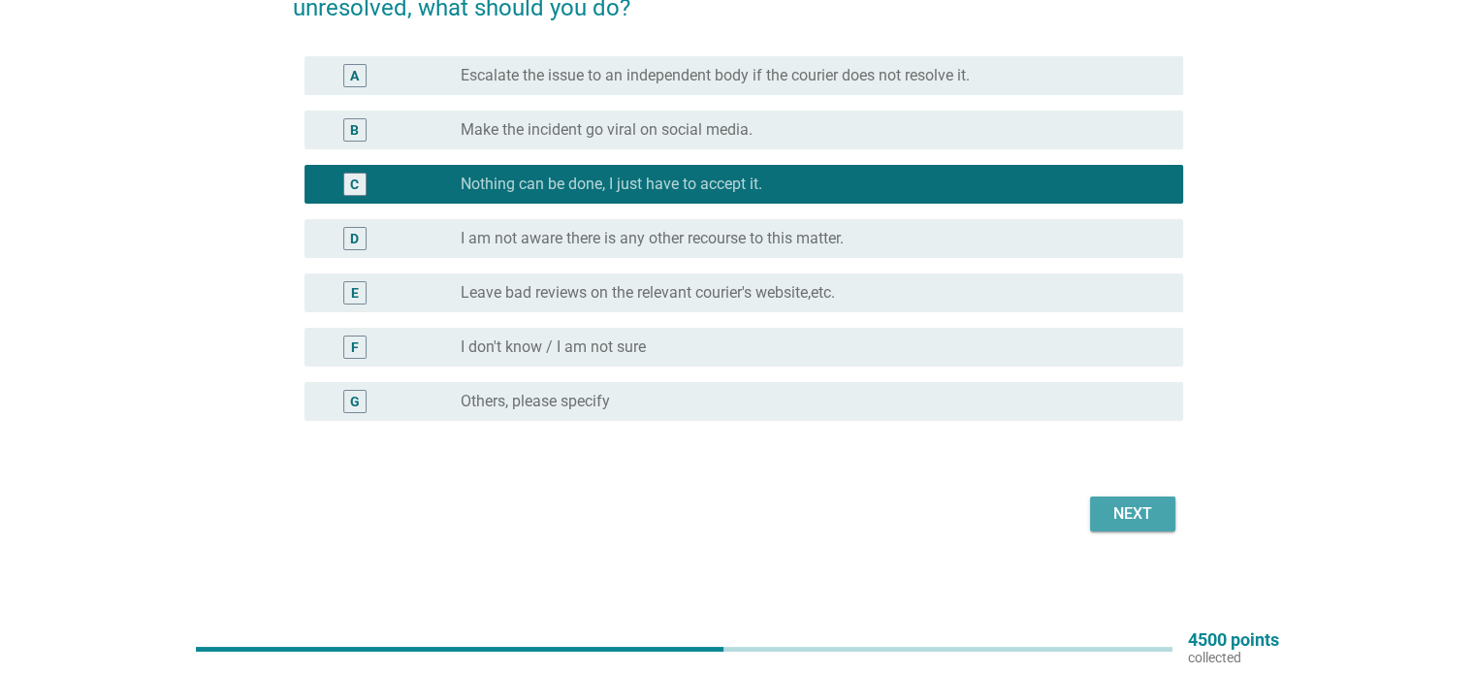
click at [1148, 515] on div "Next" at bounding box center [1133, 513] width 54 height 23
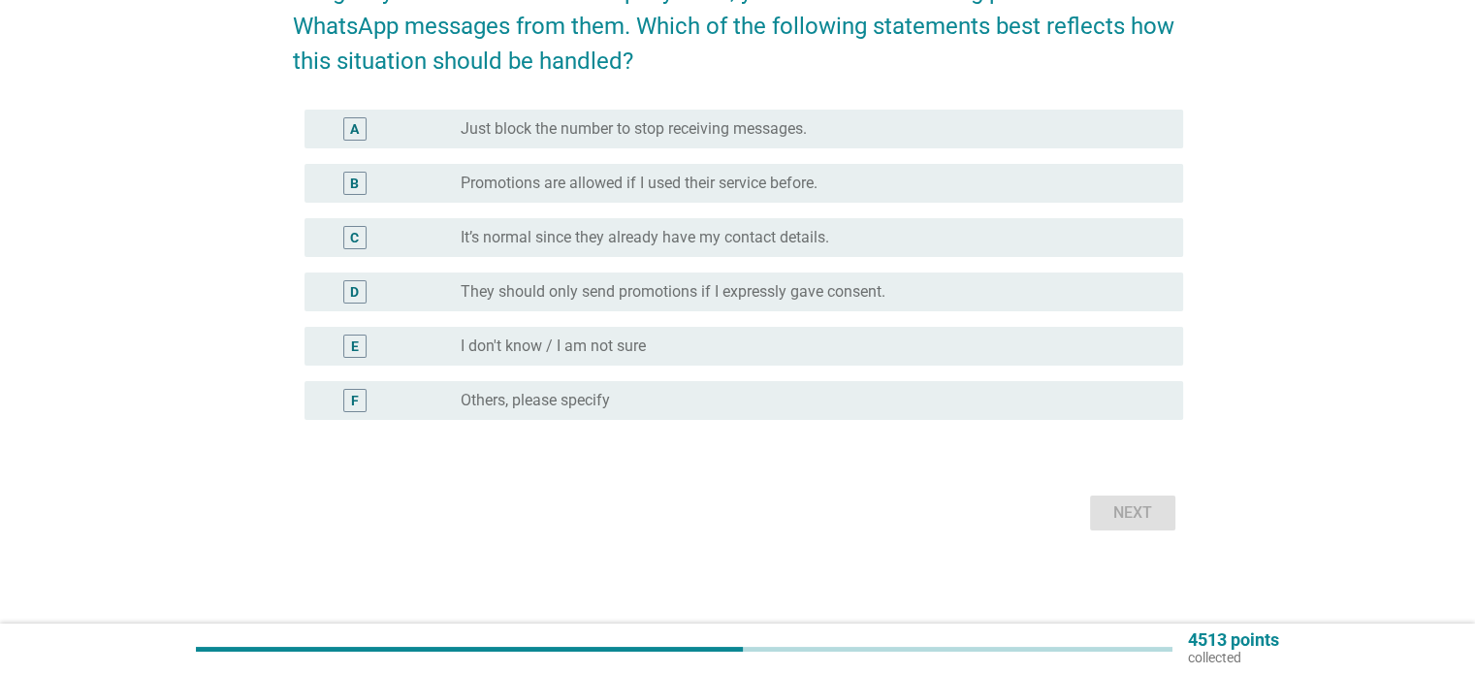
scroll to position [0, 0]
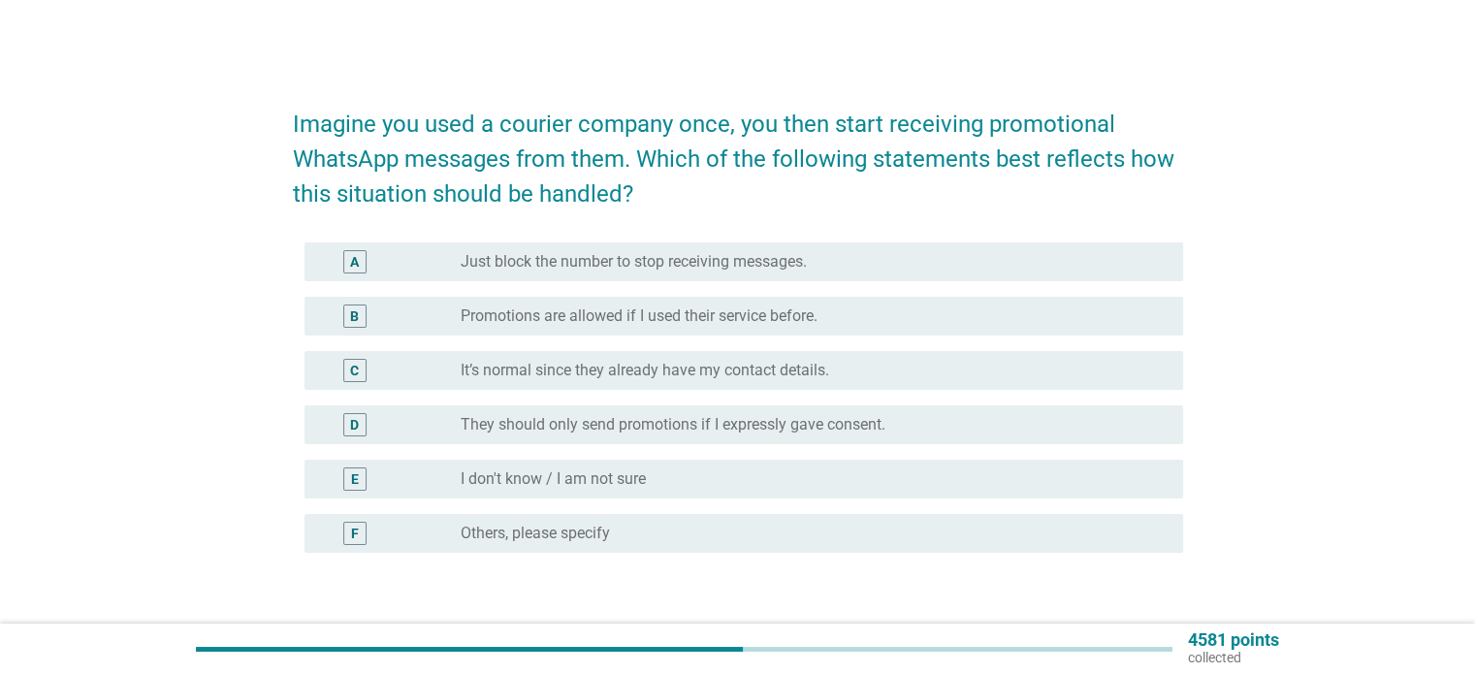
click at [556, 344] on div "C radio_button_unchecked It’s normal since they already have my contact details." at bounding box center [738, 370] width 890 height 54
click at [655, 428] on label "They should only send promotions if I expressly gave consent." at bounding box center [673, 424] width 425 height 19
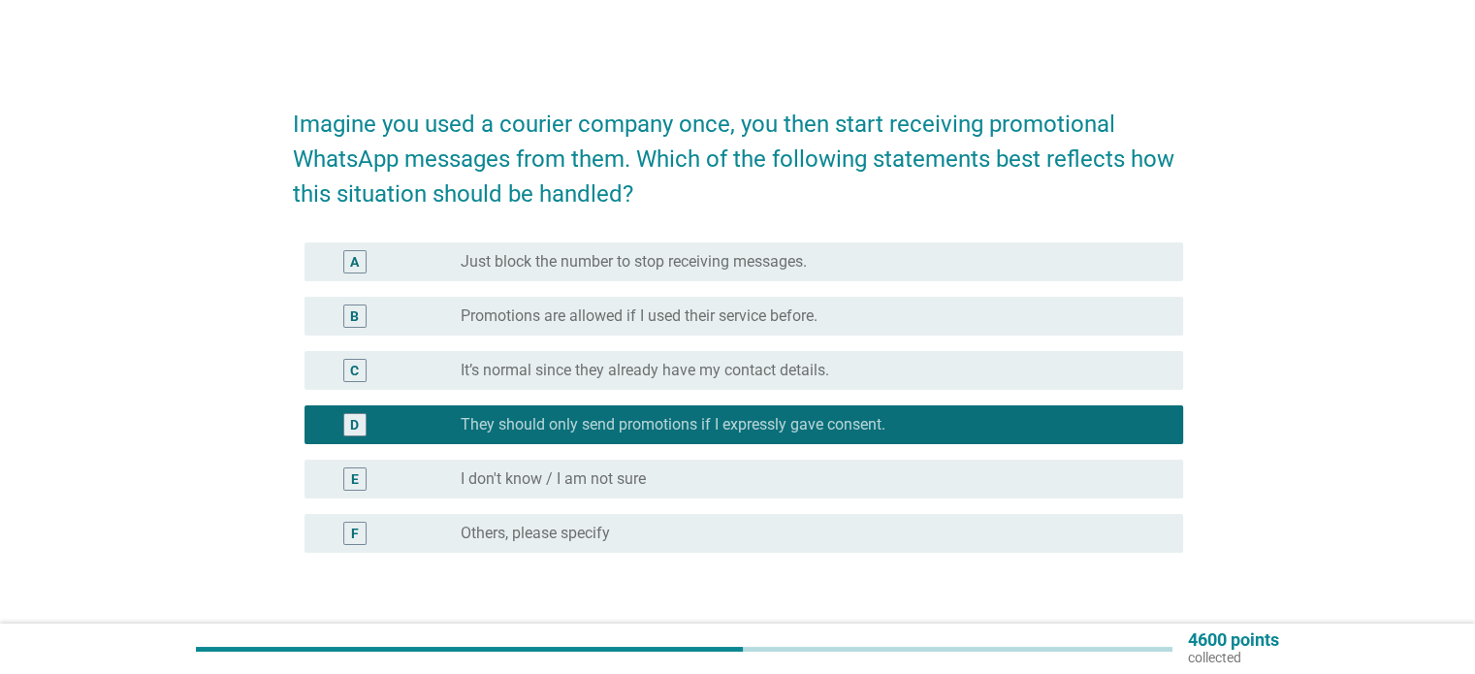
scroll to position [132, 0]
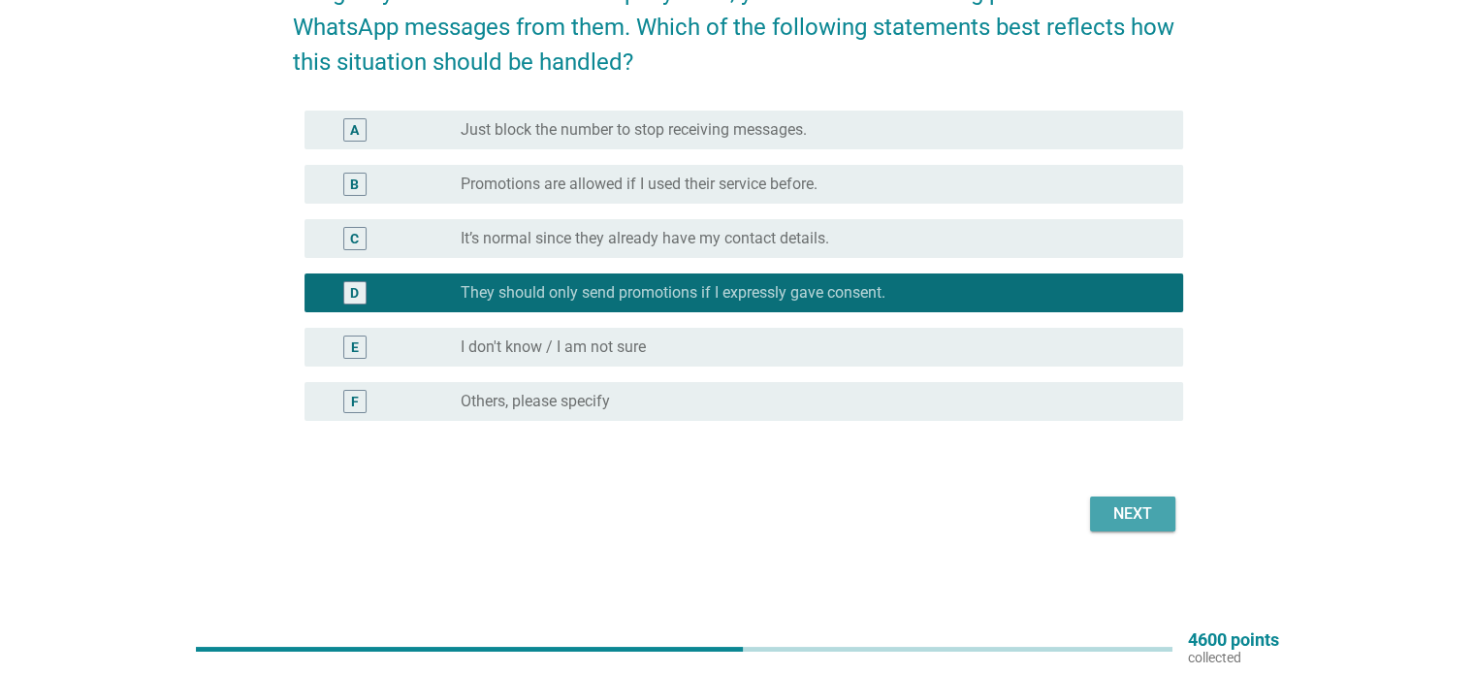
click at [1153, 512] on div "Next" at bounding box center [1133, 513] width 54 height 23
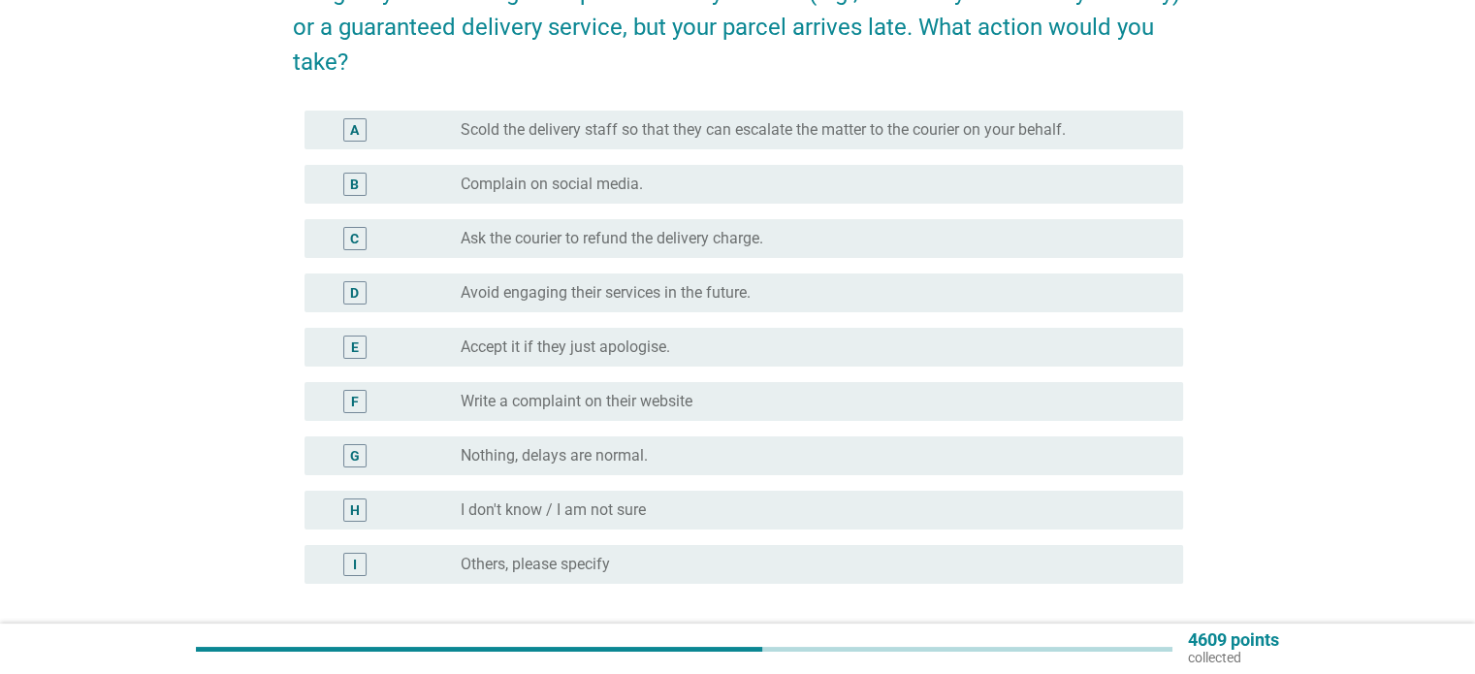
scroll to position [0, 0]
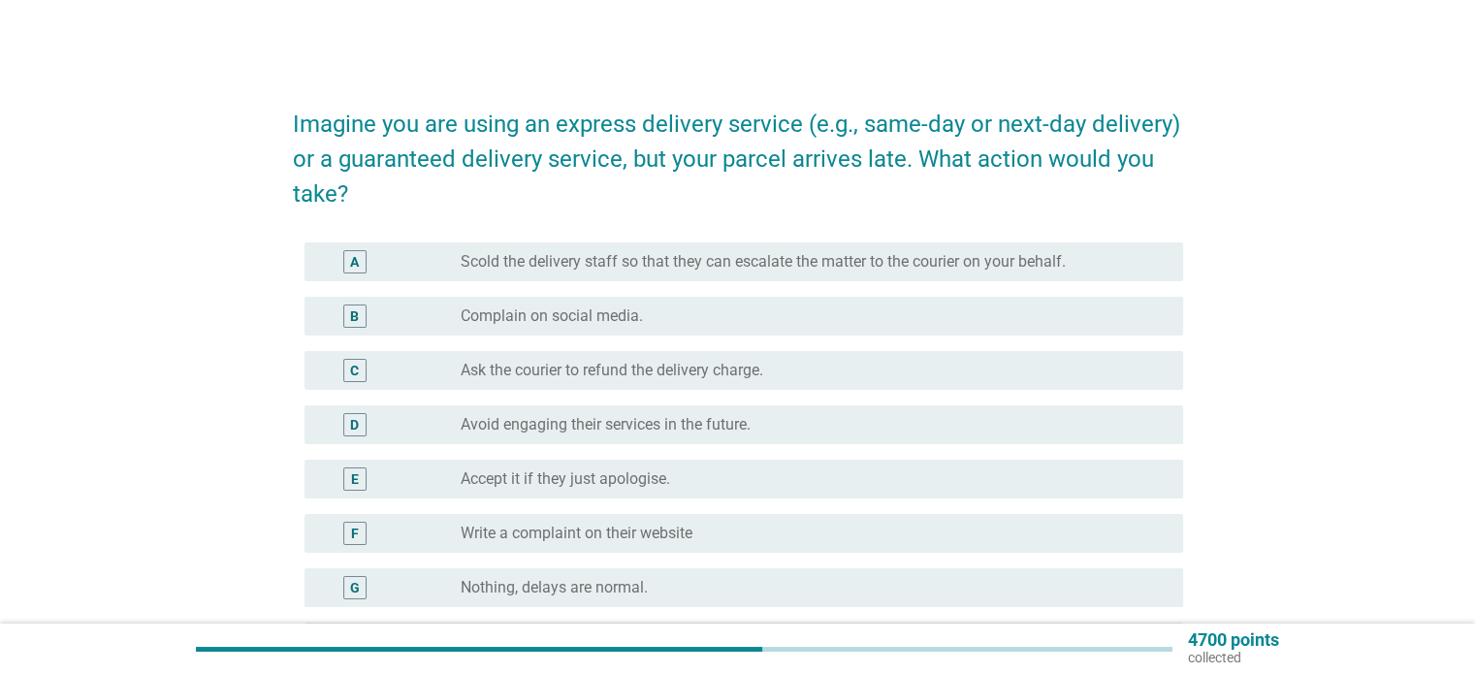
click at [737, 336] on div "B radio_button_unchecked Complain on social media." at bounding box center [738, 316] width 890 height 54
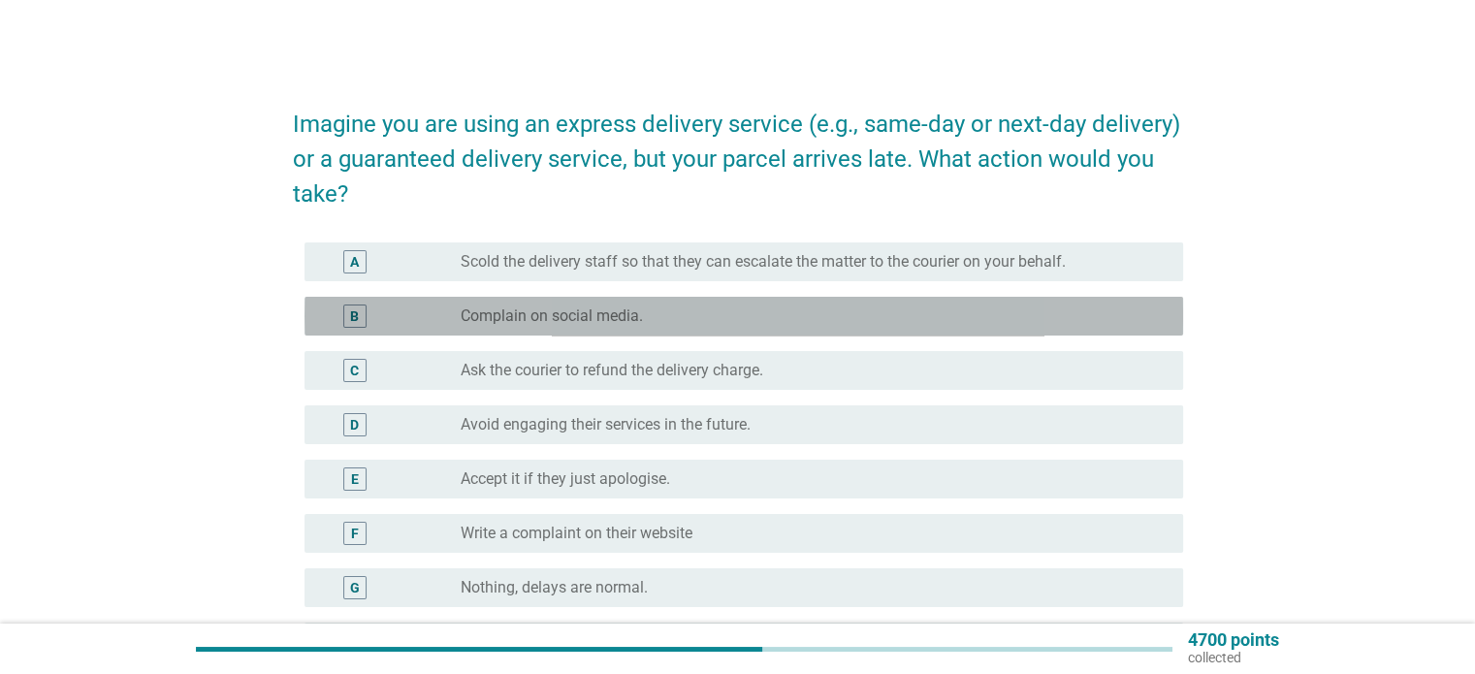
click at [756, 318] on div "radio_button_unchecked Complain on social media." at bounding box center [806, 315] width 691 height 19
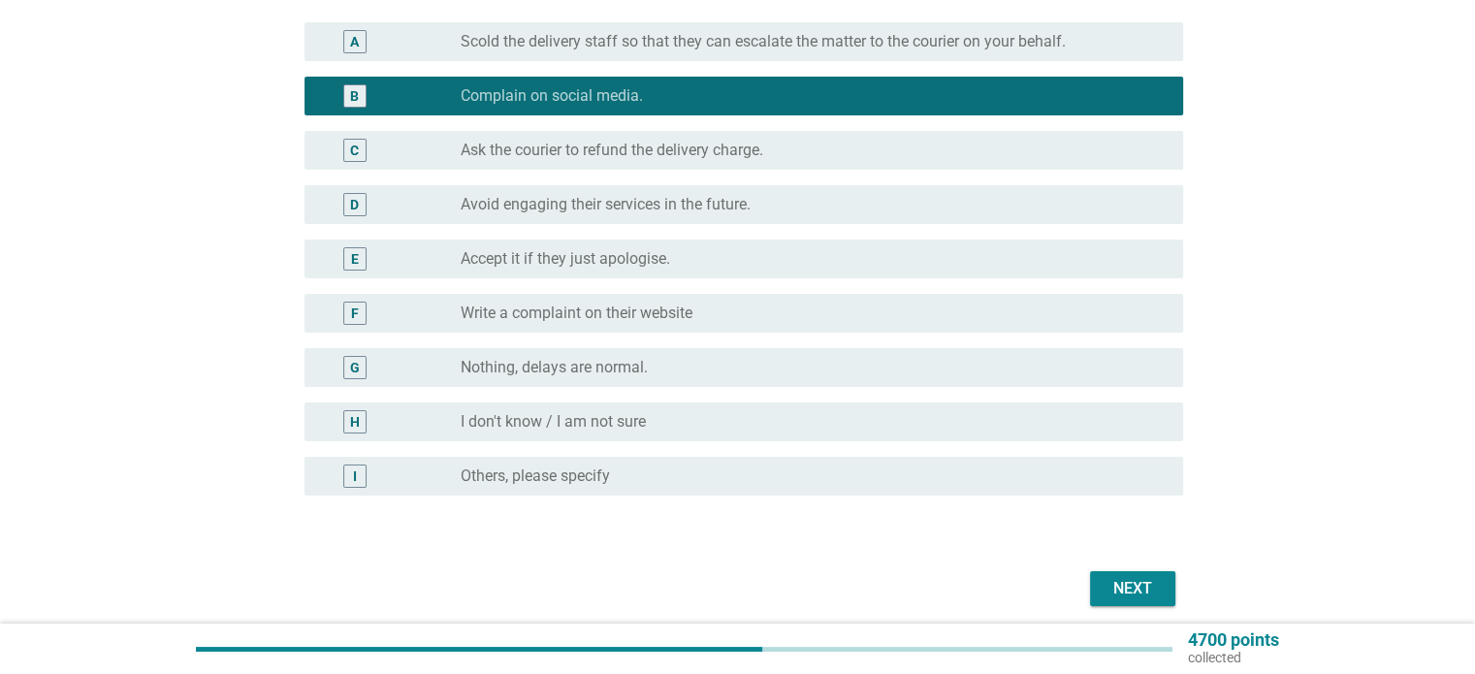
scroll to position [295, 0]
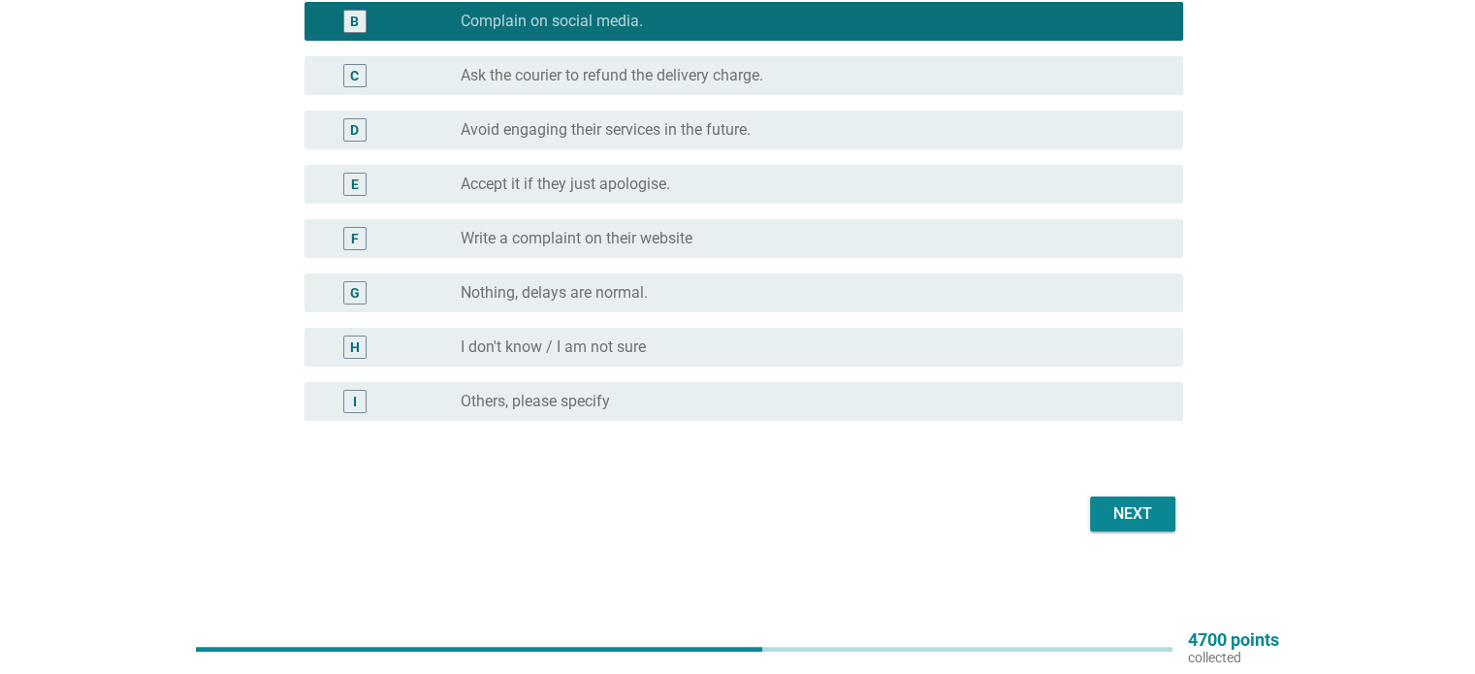
click at [1148, 514] on div "Next" at bounding box center [1133, 513] width 54 height 23
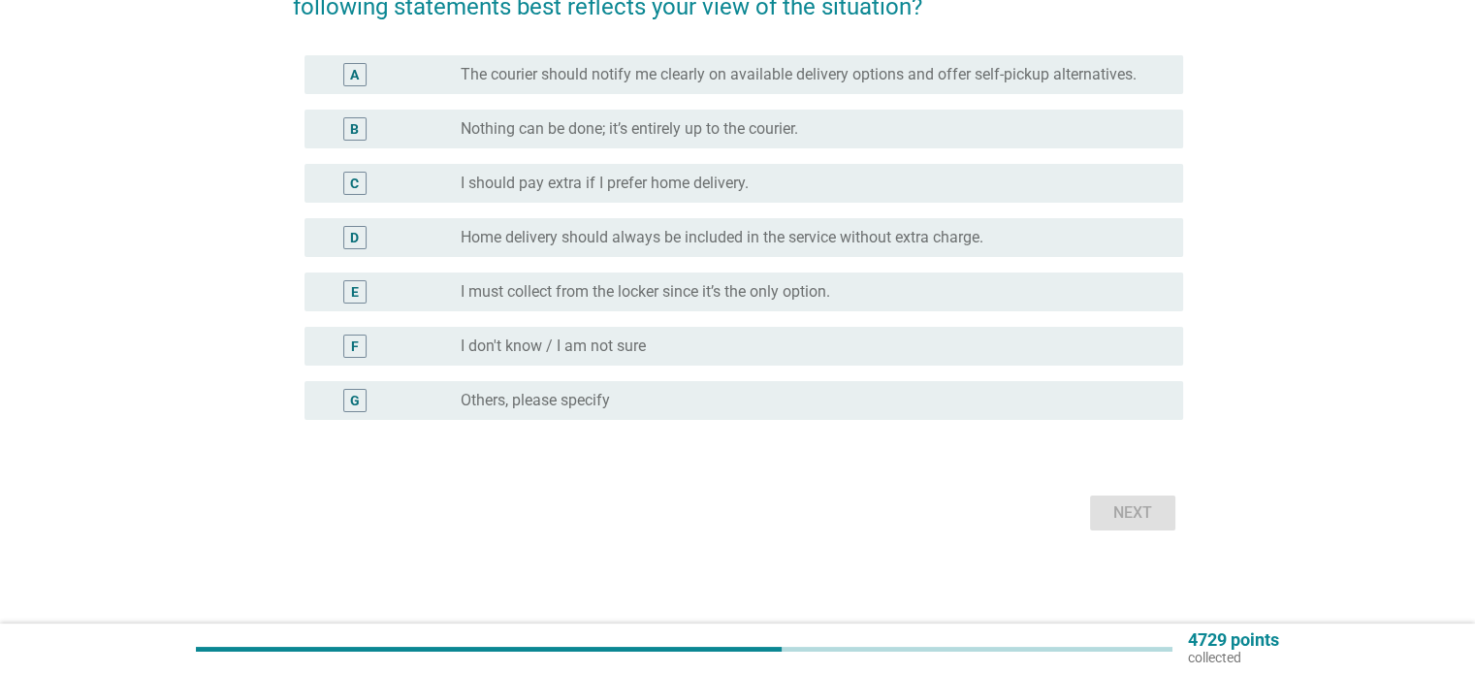
scroll to position [0, 0]
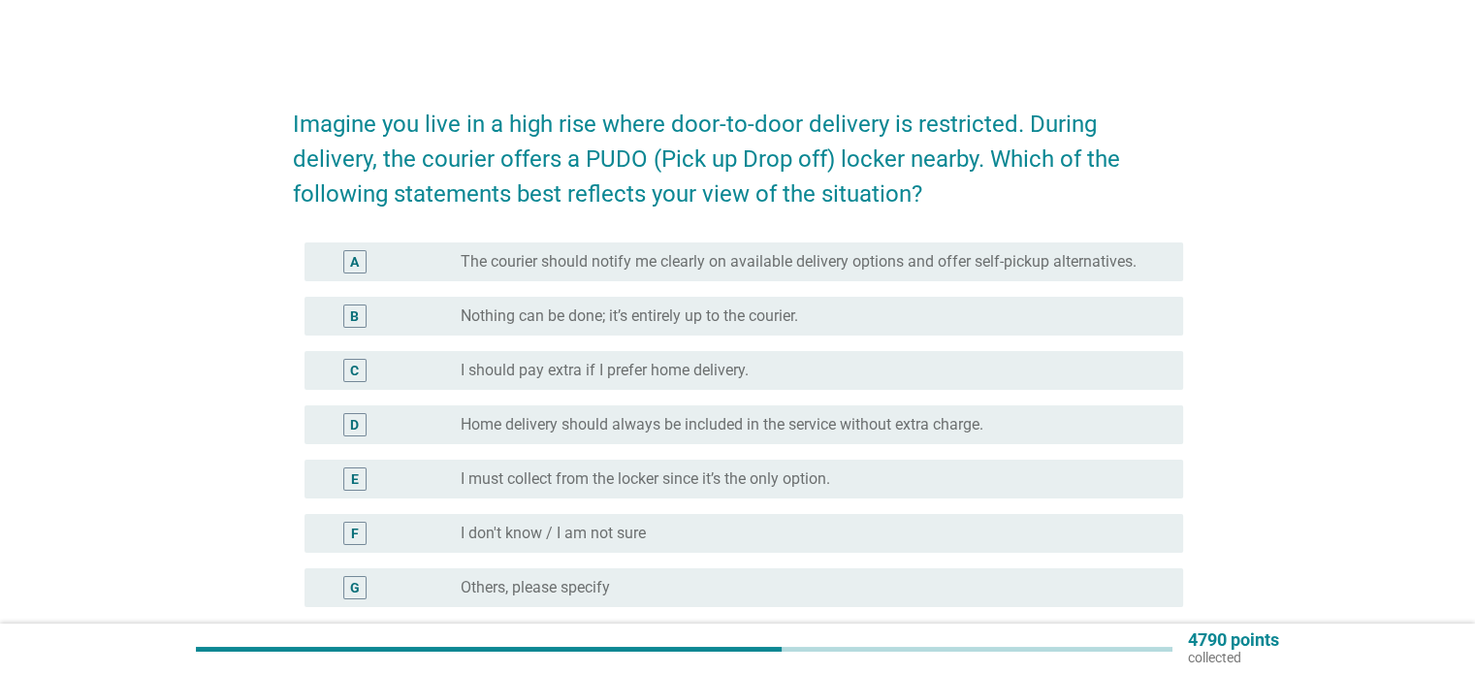
click at [764, 427] on label "Home delivery should always be included in the service without extra charge." at bounding box center [722, 424] width 523 height 19
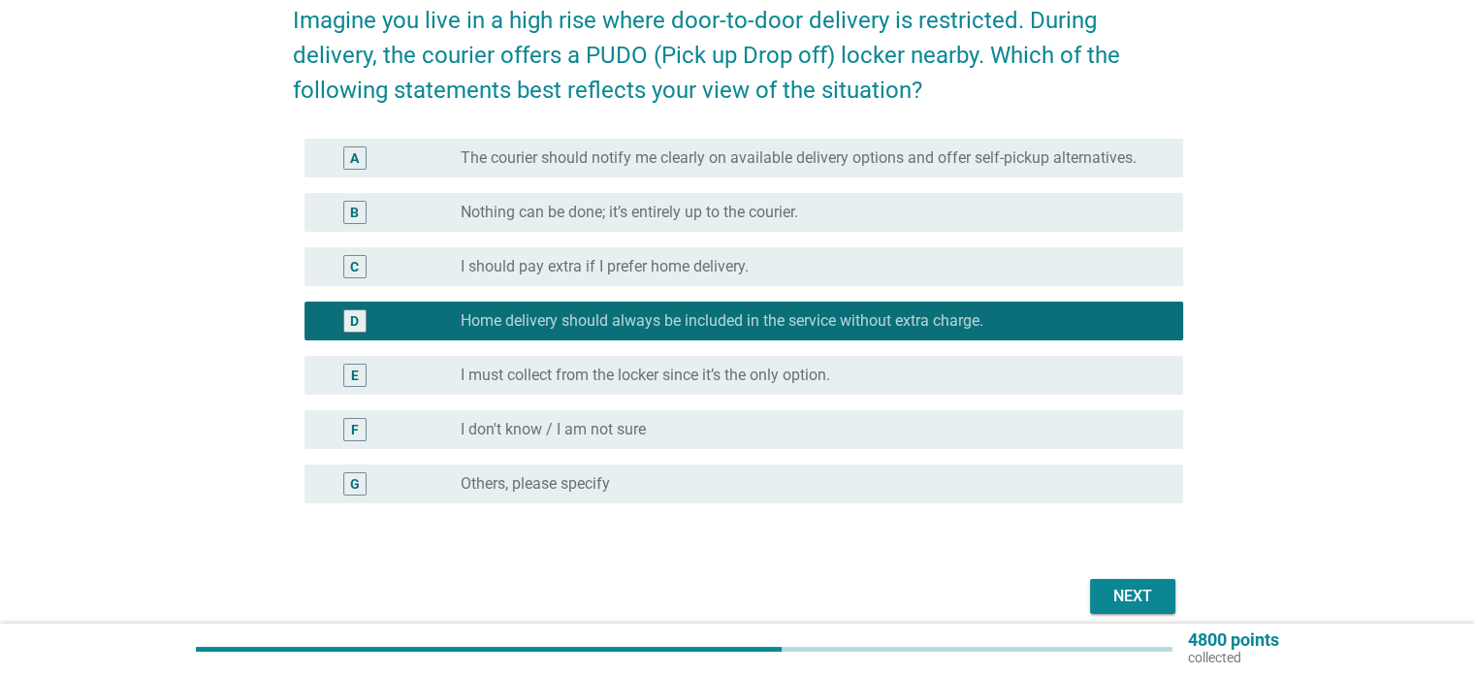
scroll to position [186, 0]
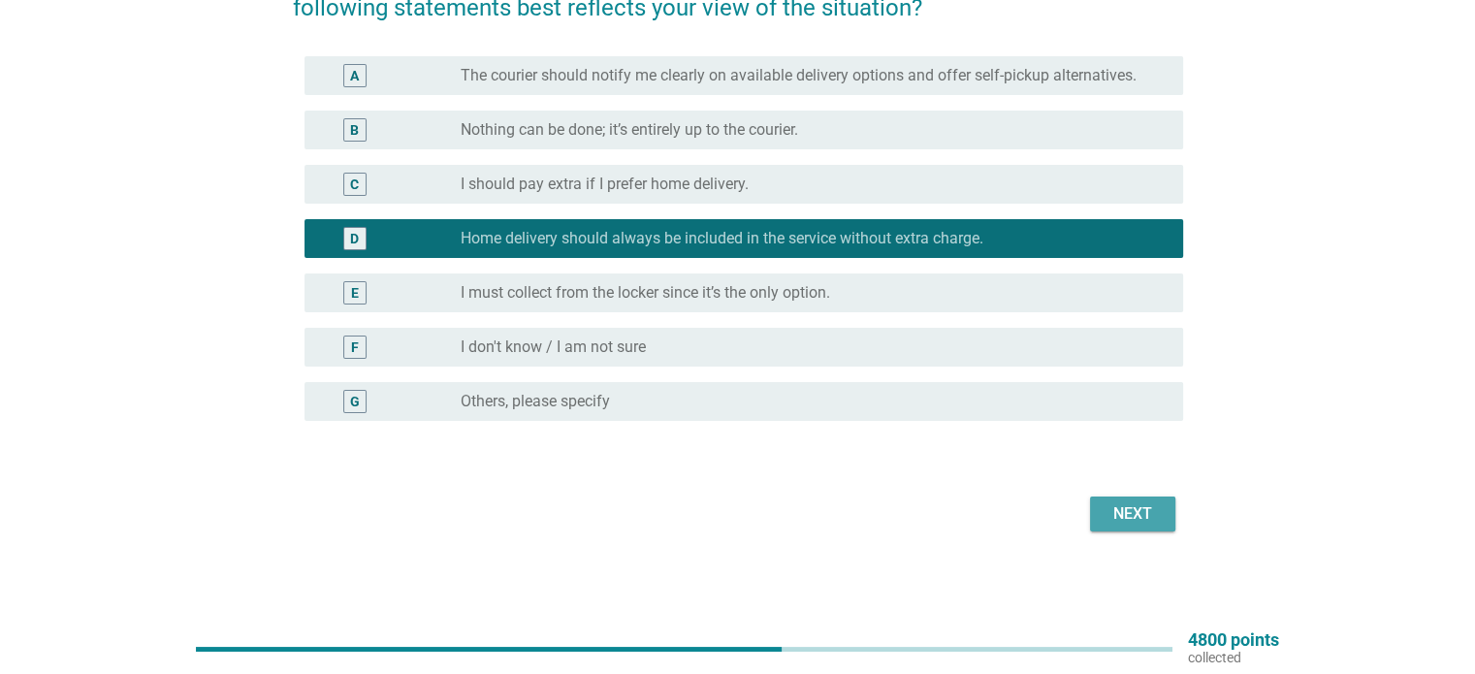
click at [1139, 519] on div "Next" at bounding box center [1133, 513] width 54 height 23
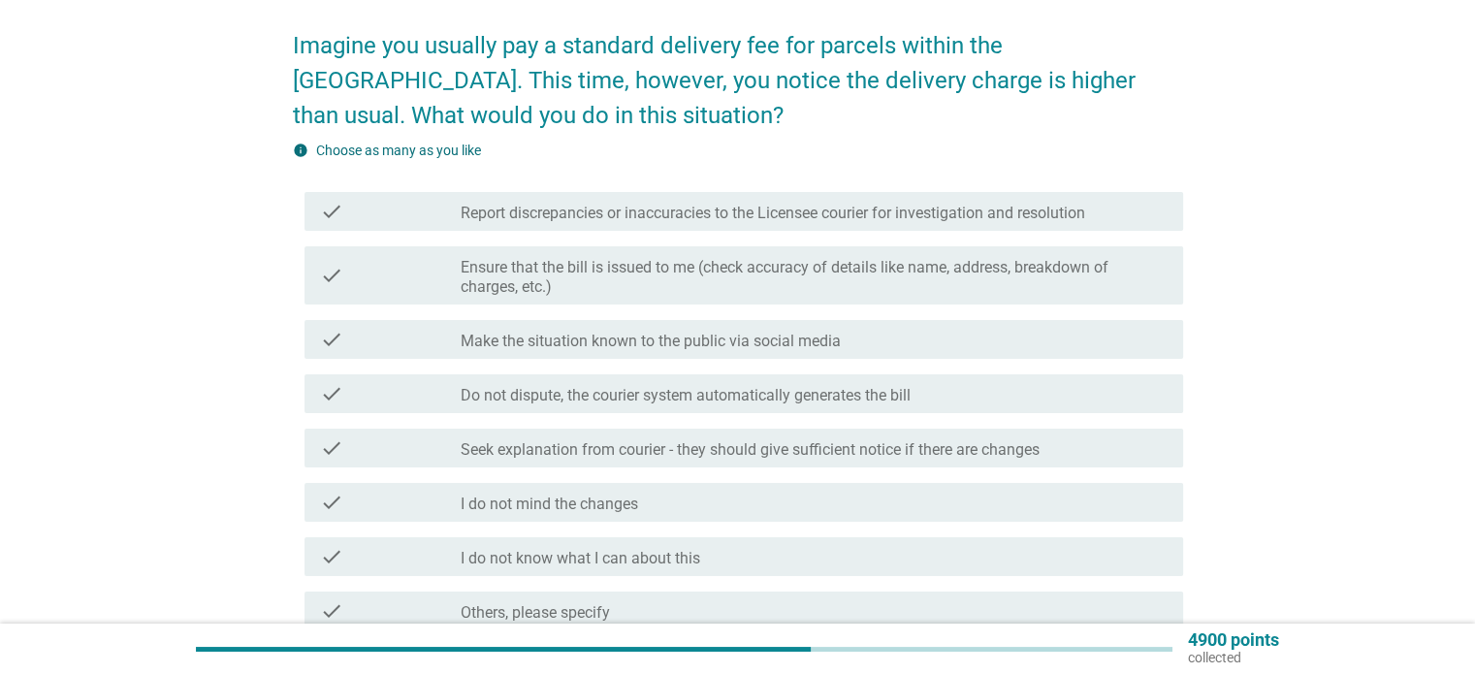
scroll to position [265, 0]
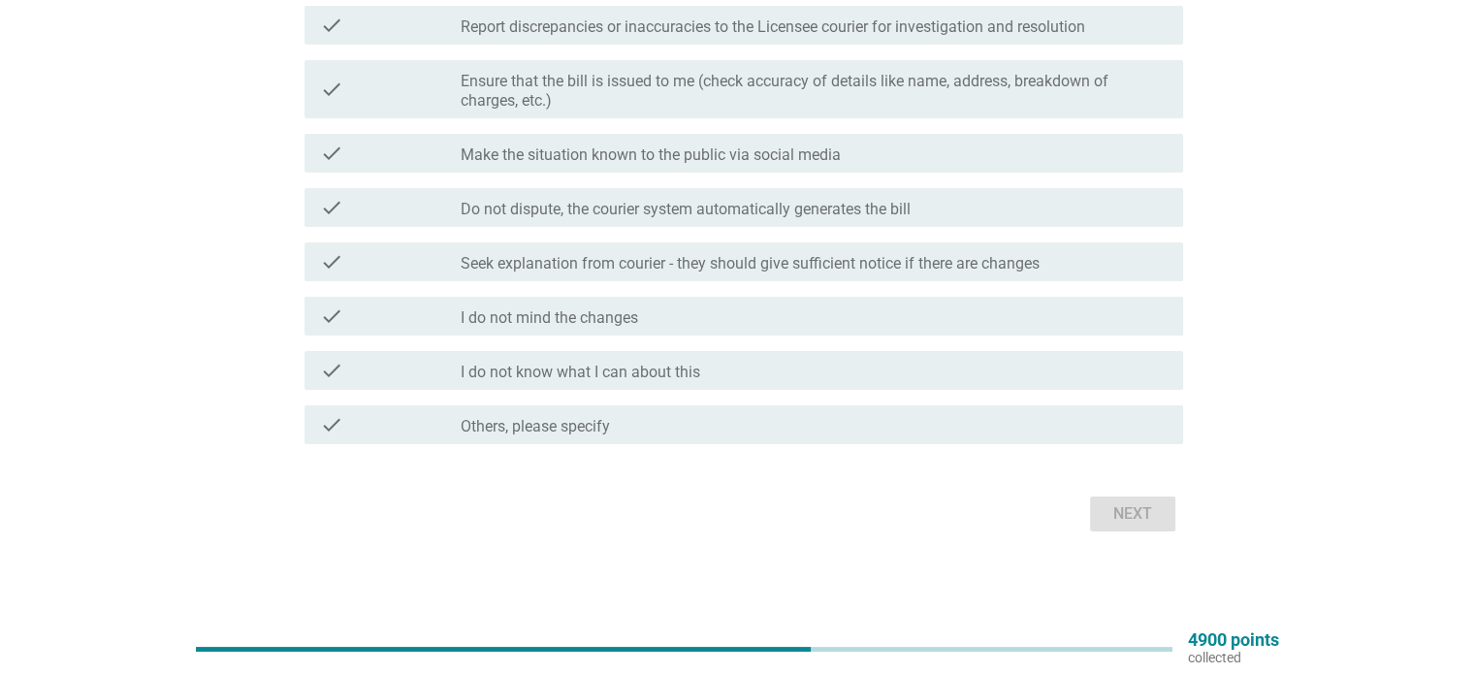
click at [729, 359] on div "check_box_outline_blank I do not know what I can about this" at bounding box center [814, 370] width 706 height 23
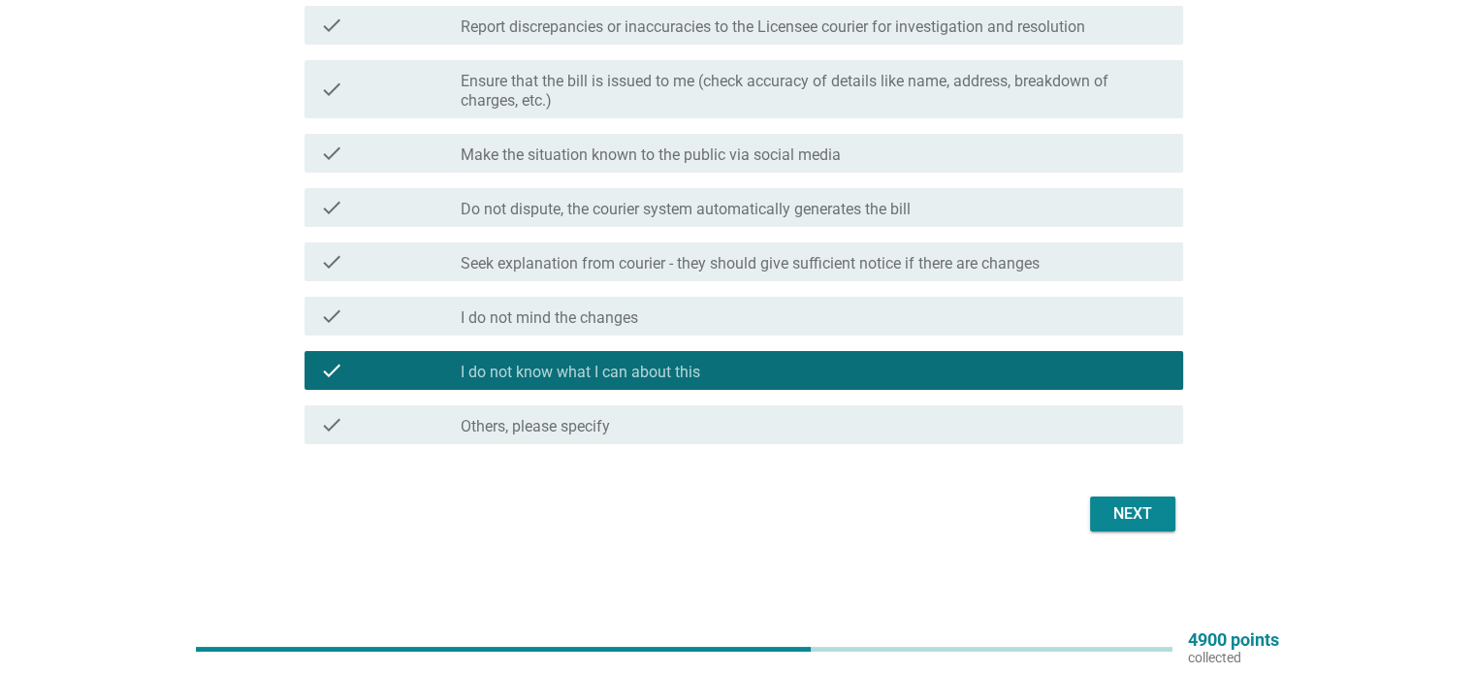
click at [1126, 508] on div "Next" at bounding box center [1133, 513] width 54 height 23
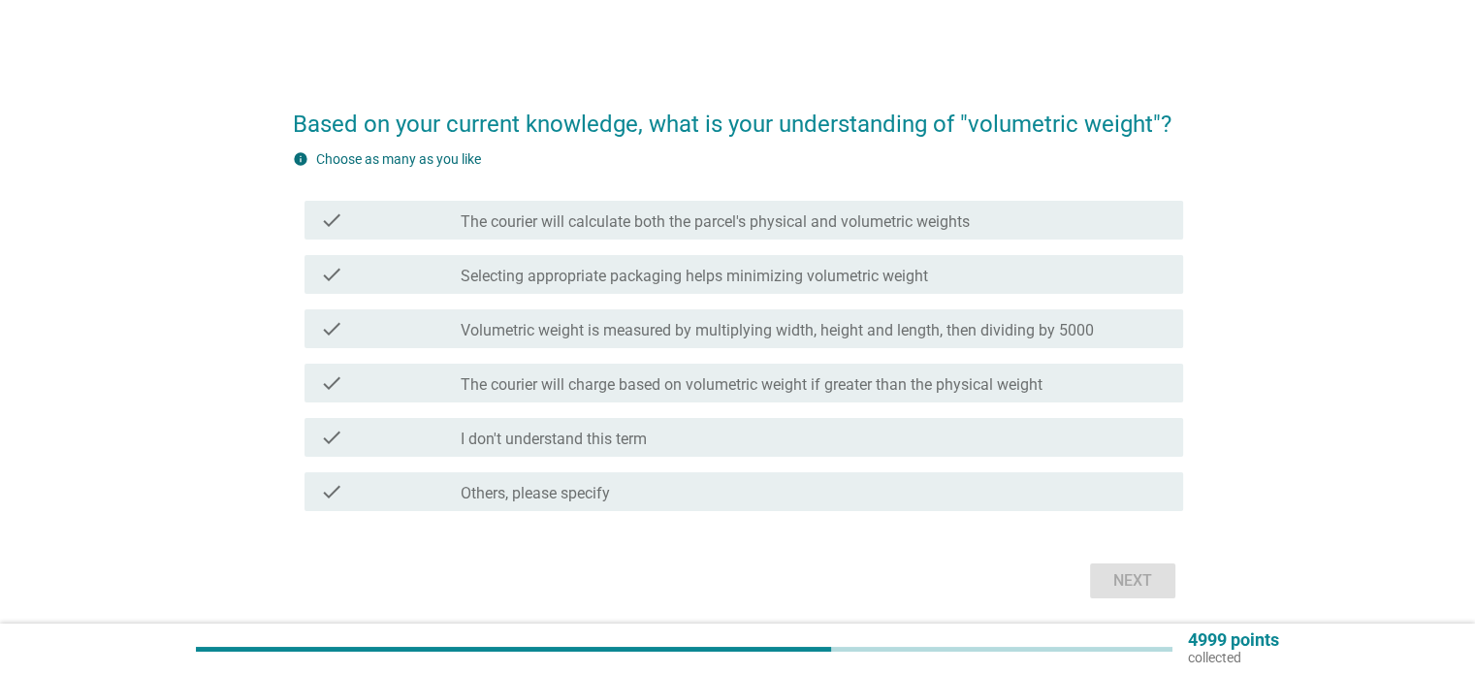
click at [814, 216] on label "The courier will calculate both the parcel's physical and volumetric weights" at bounding box center [715, 221] width 509 height 19
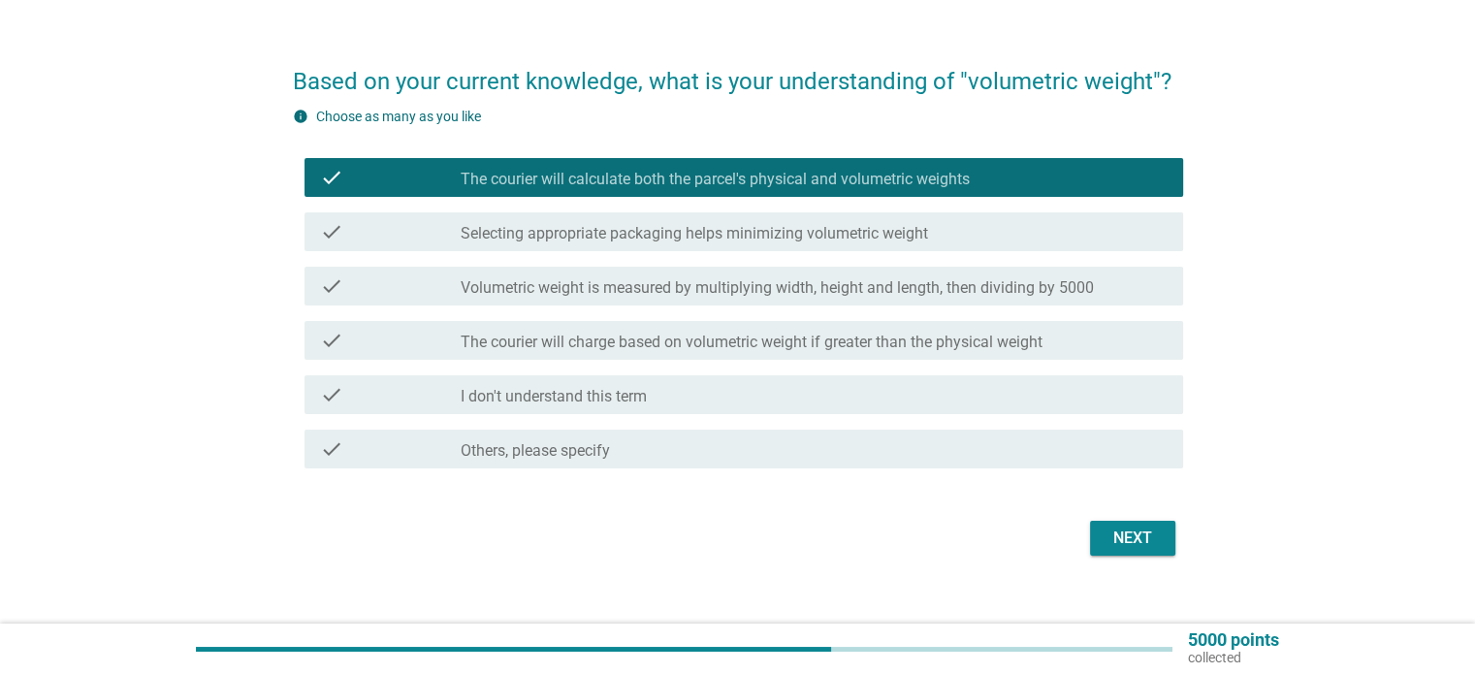
scroll to position [67, 0]
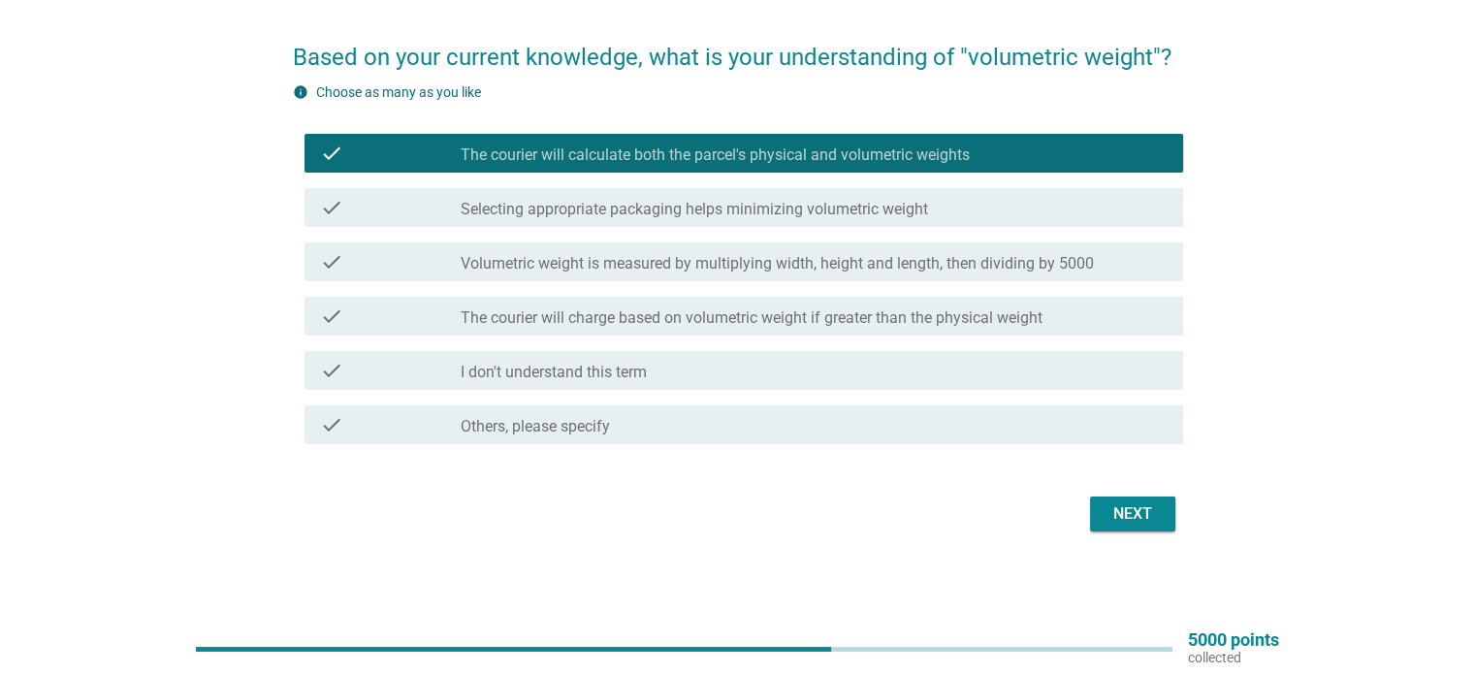
click at [1150, 499] on button "Next" at bounding box center [1132, 514] width 85 height 35
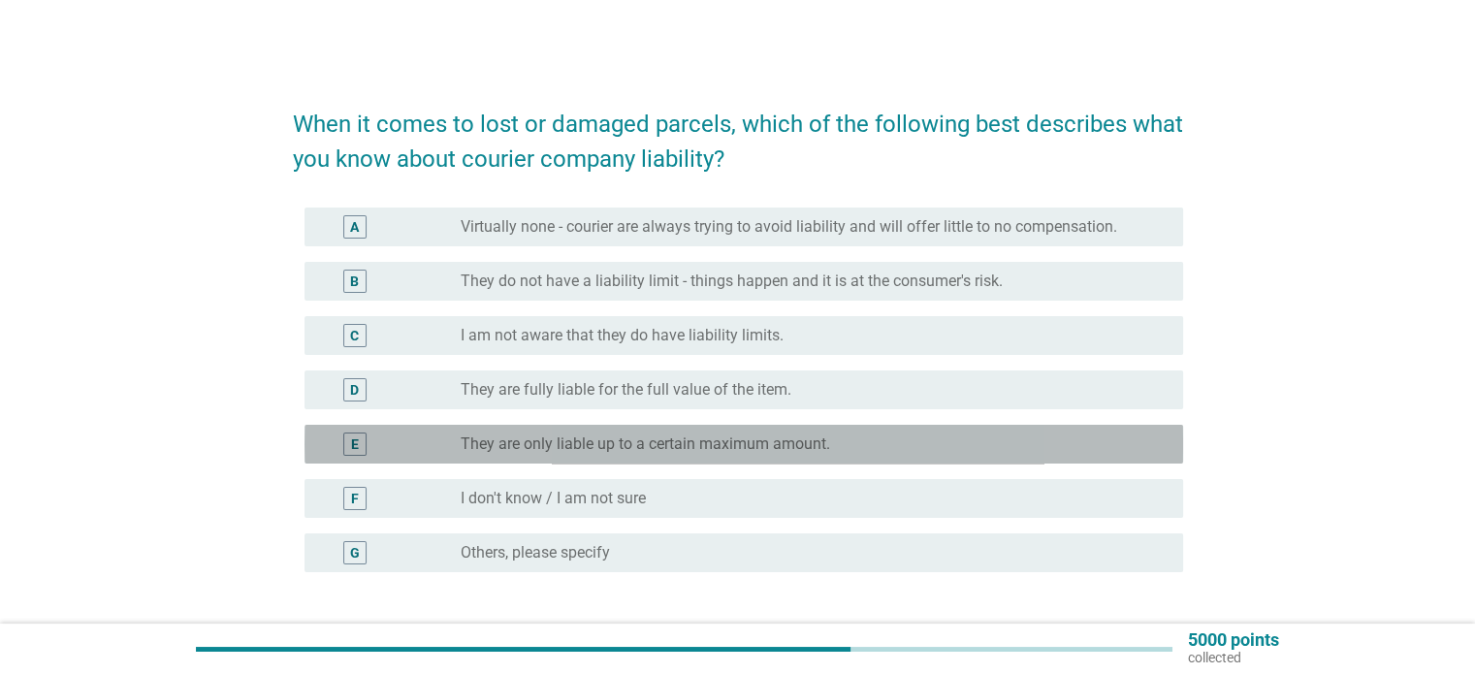
click at [753, 441] on label "They are only liable up to a certain maximum amount." at bounding box center [646, 443] width 370 height 19
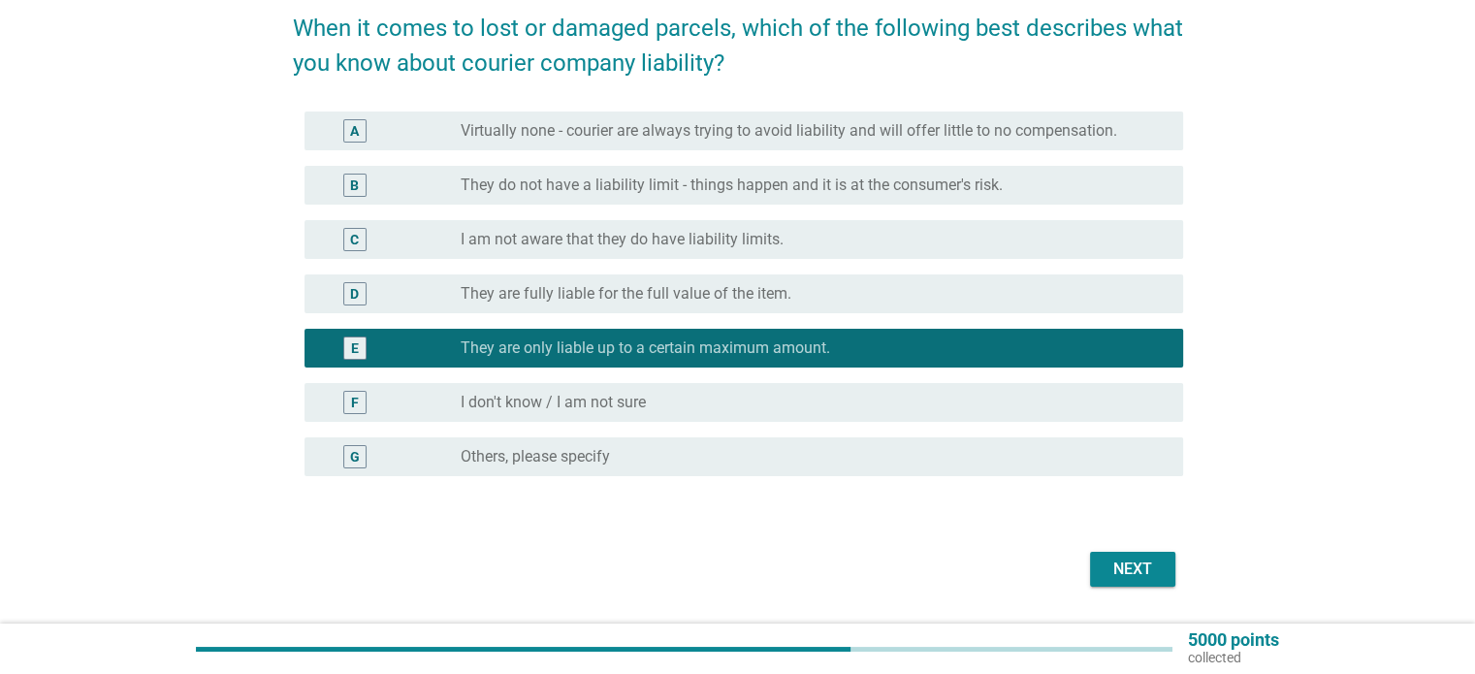
scroll to position [151, 0]
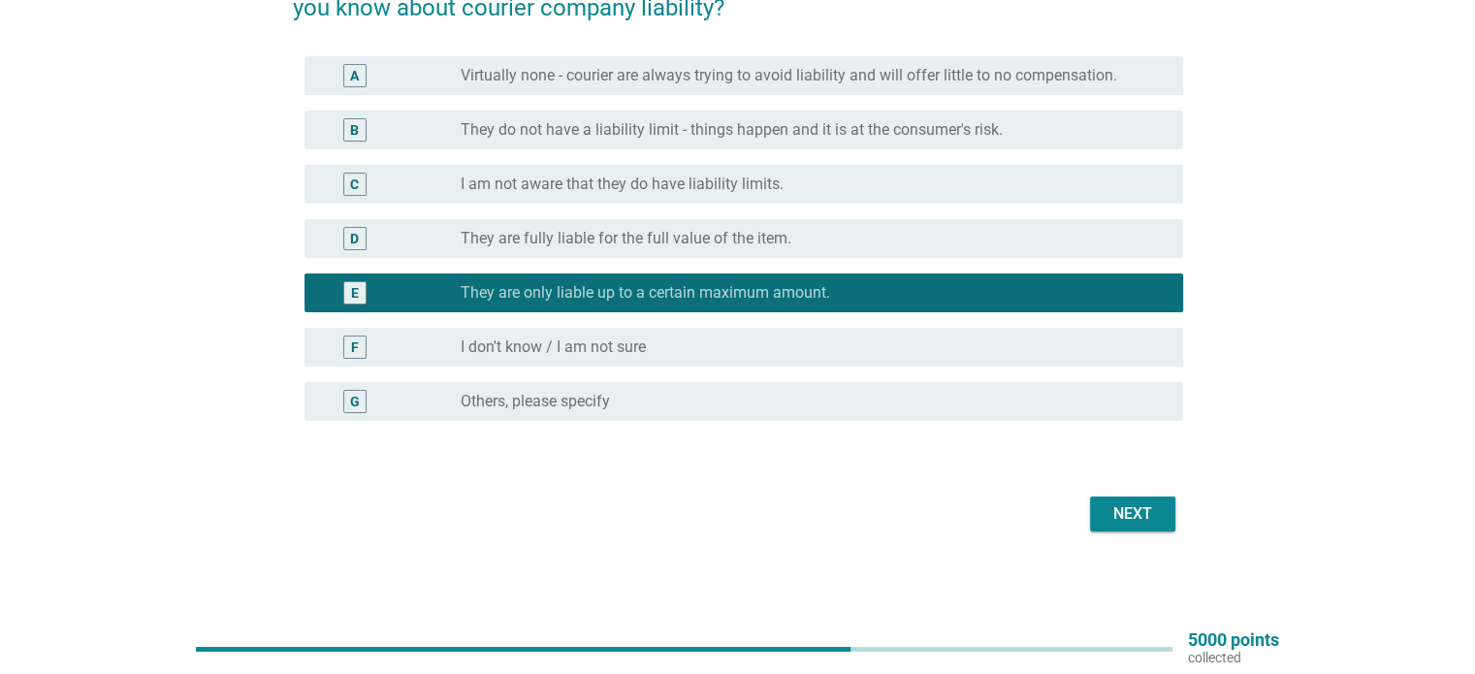
click at [1123, 511] on div "Next" at bounding box center [1133, 513] width 54 height 23
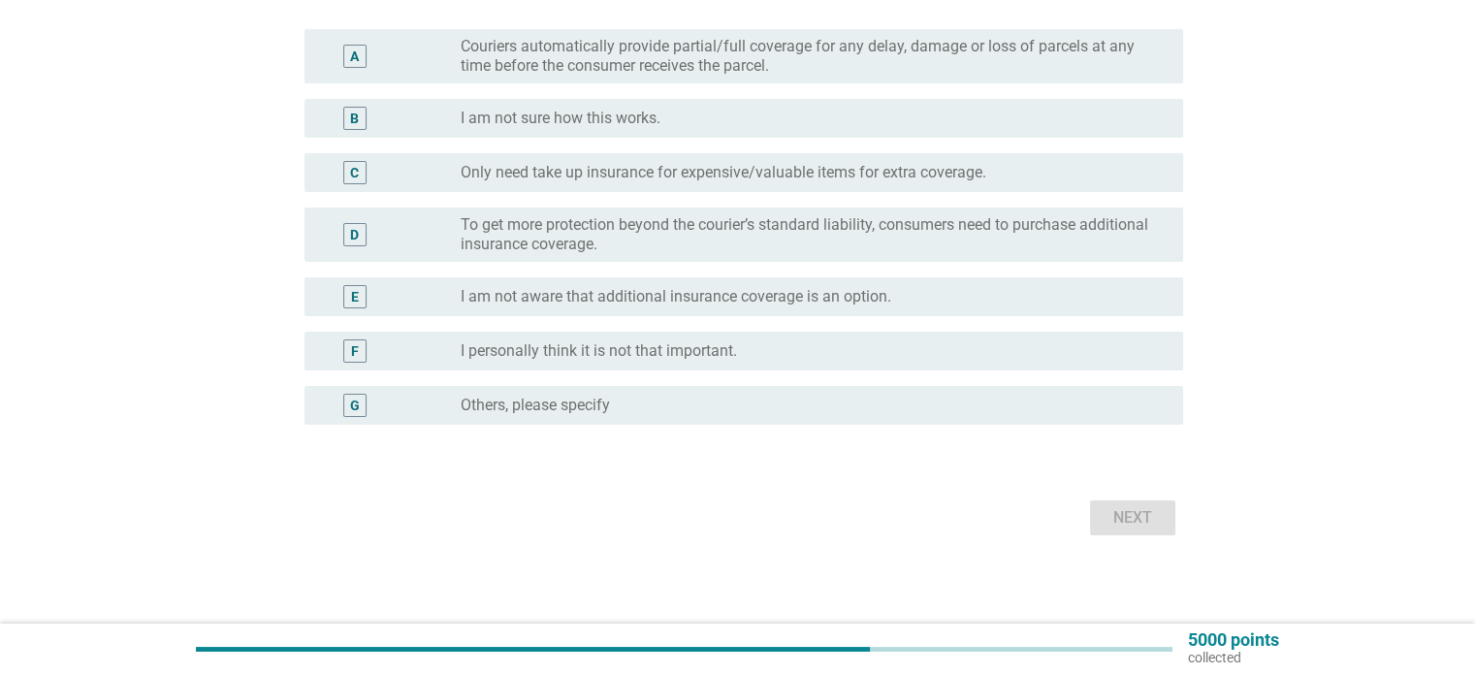
scroll to position [182, 0]
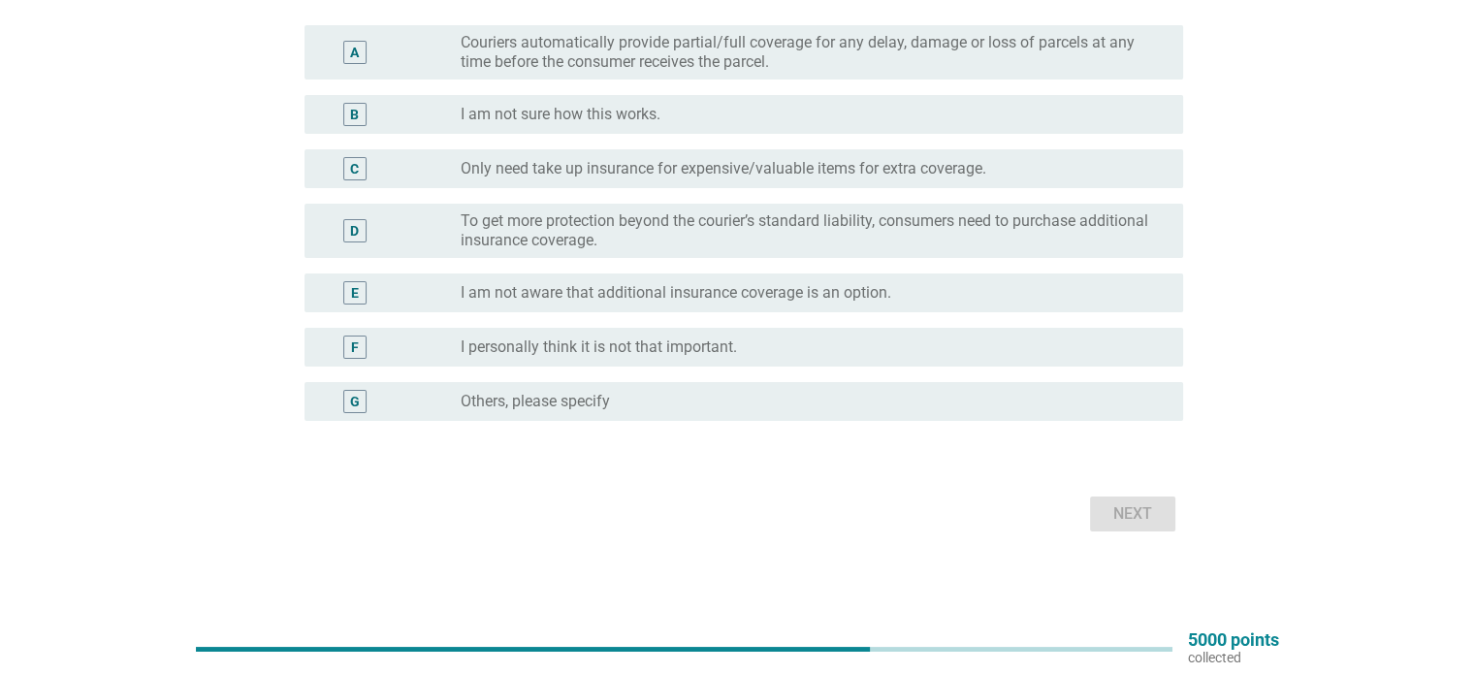
click at [785, 392] on div "radio_button_unchecked Others, please specify" at bounding box center [806, 401] width 691 height 19
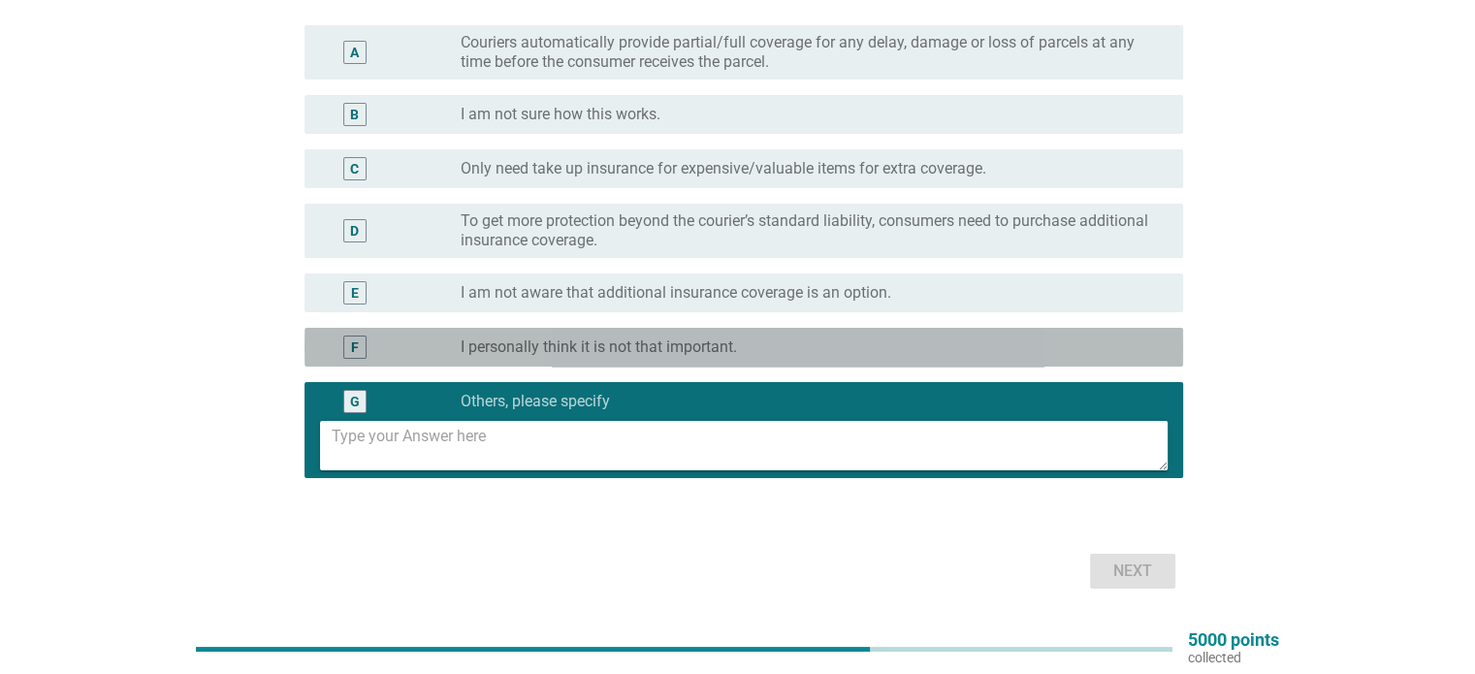
click at [873, 340] on div "radio_button_unchecked I personally think it is not that important." at bounding box center [806, 347] width 691 height 19
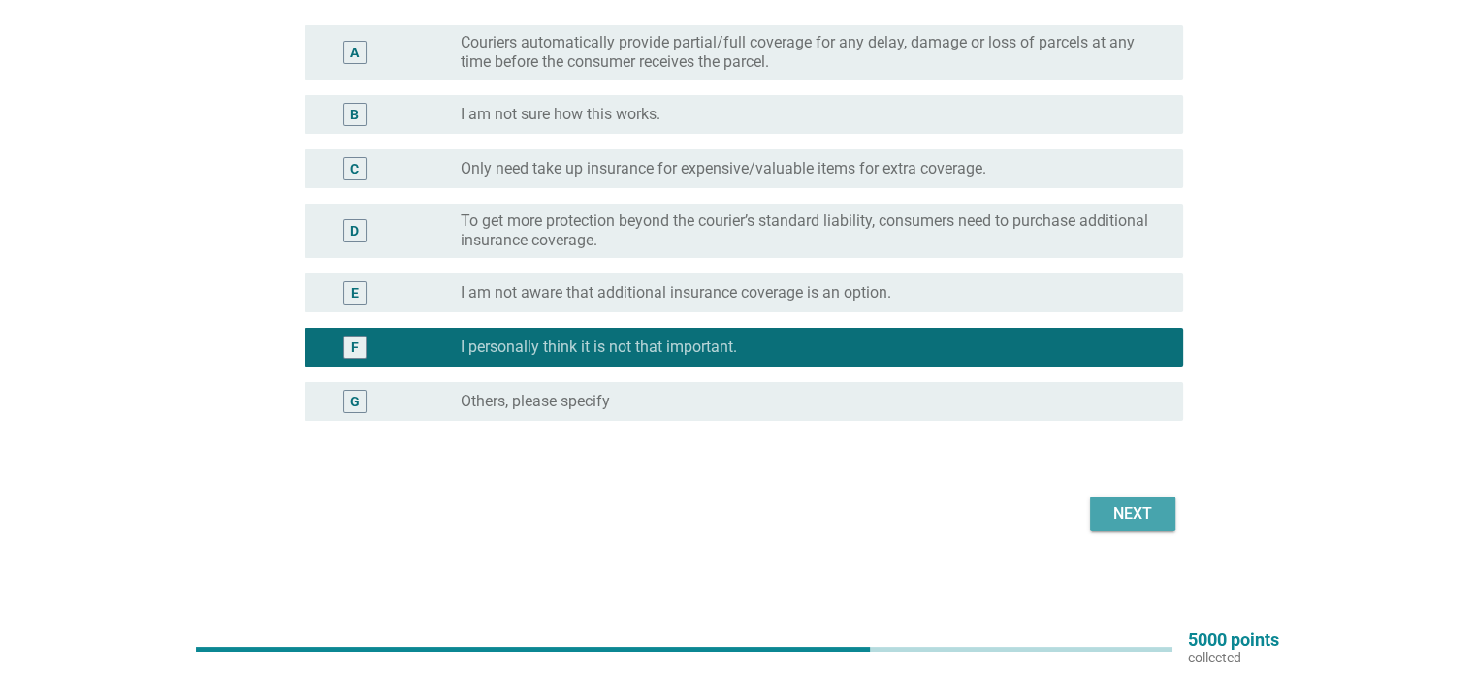
click at [1133, 517] on div "Next" at bounding box center [1133, 513] width 54 height 23
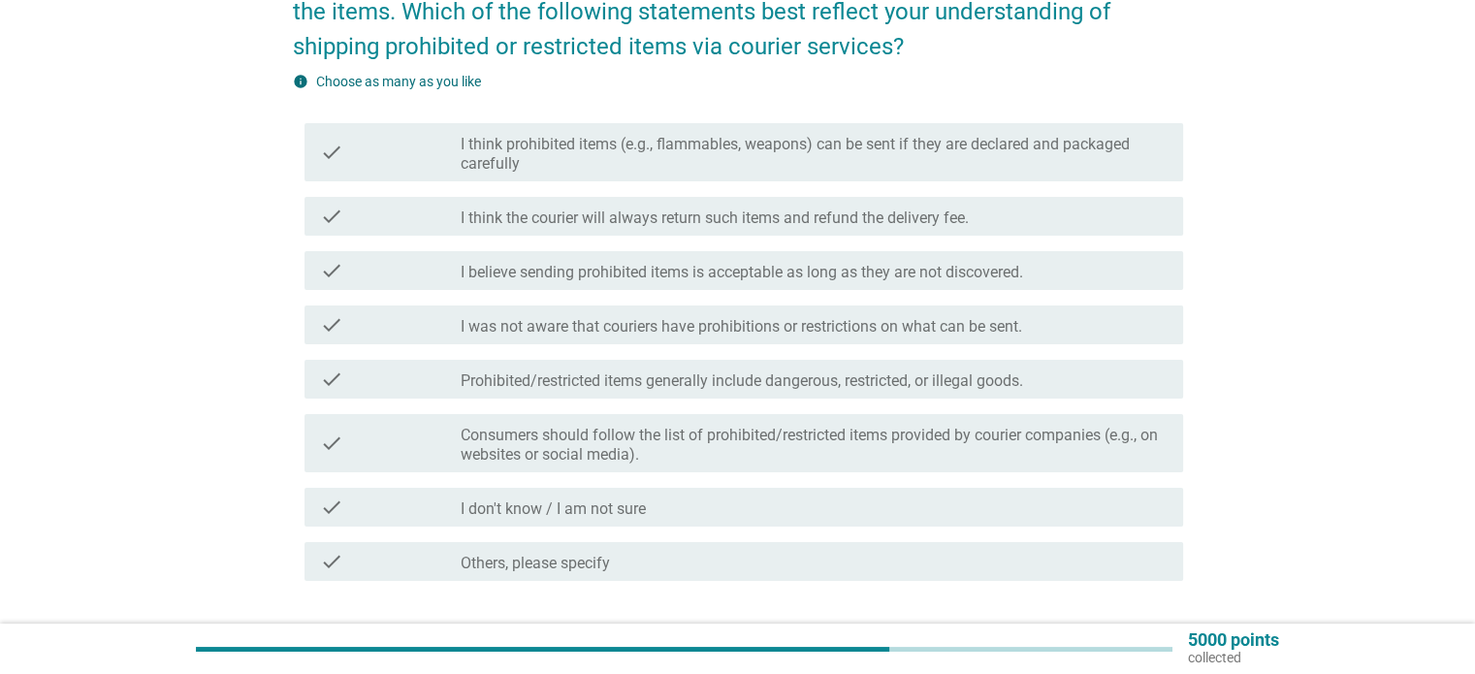
scroll to position [0, 0]
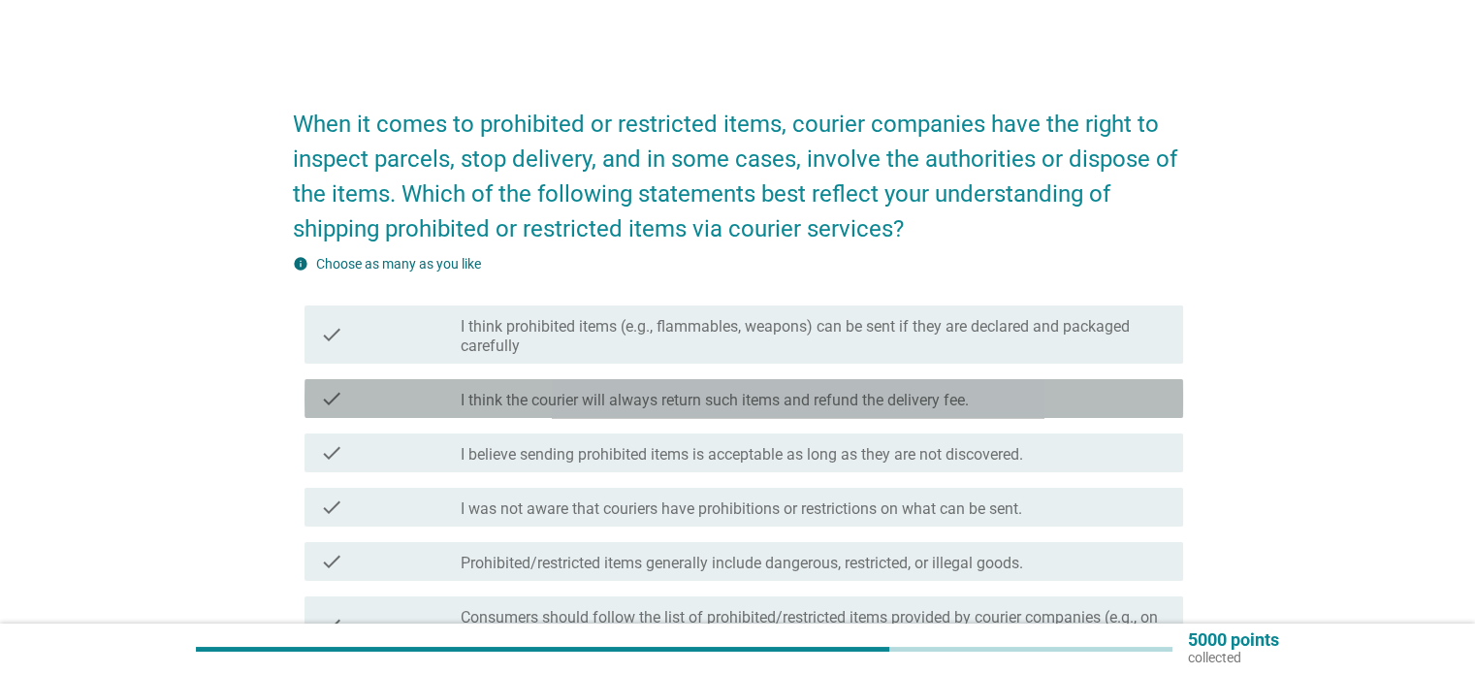
click at [1001, 408] on div "check_box_outline_blank I think the courier will always return such items and r…" at bounding box center [814, 398] width 706 height 23
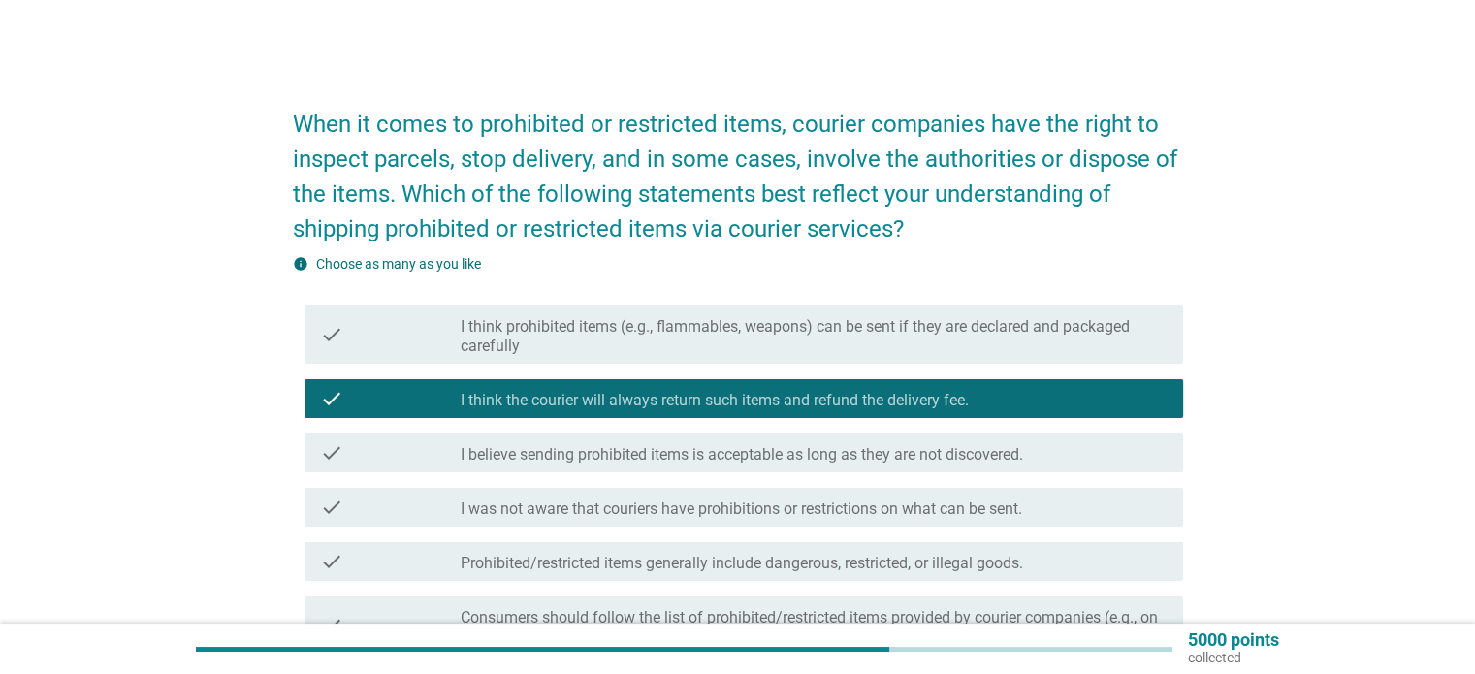
scroll to position [319, 0]
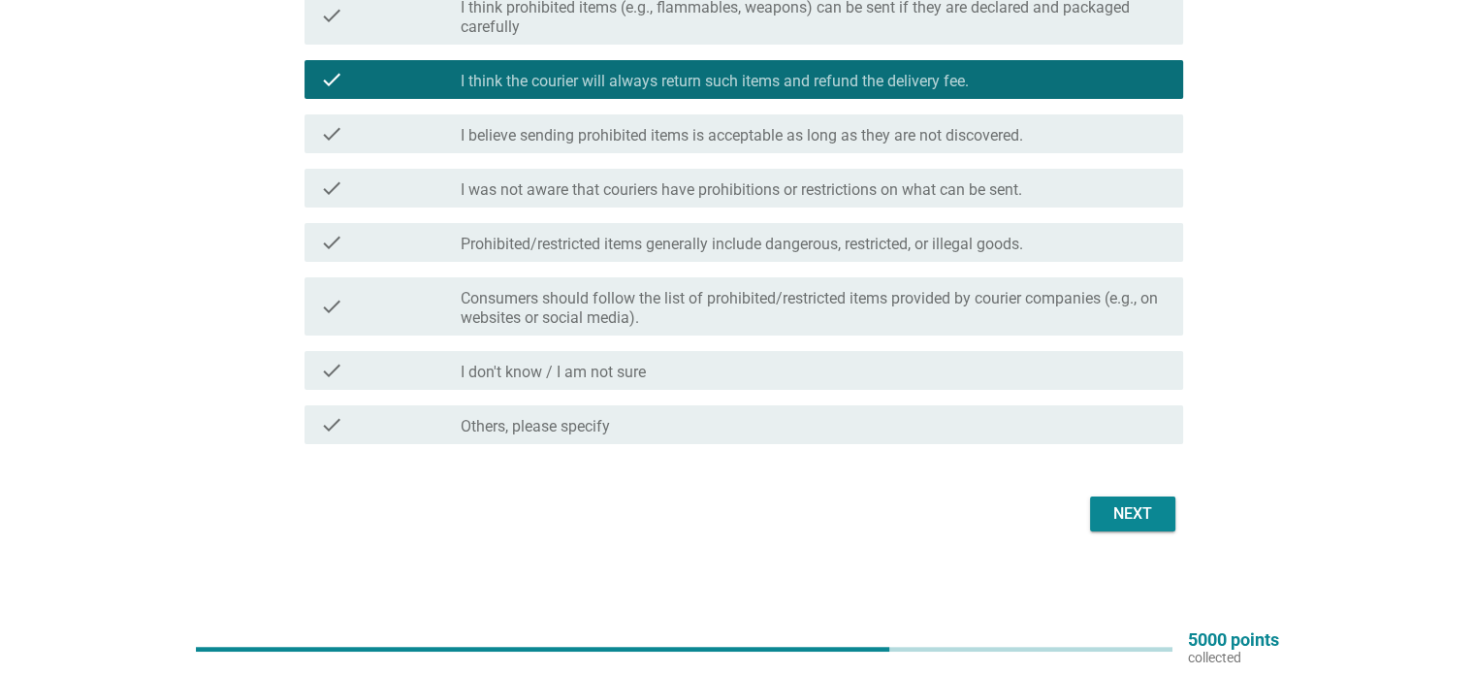
click at [1138, 511] on div "Next" at bounding box center [1133, 513] width 54 height 23
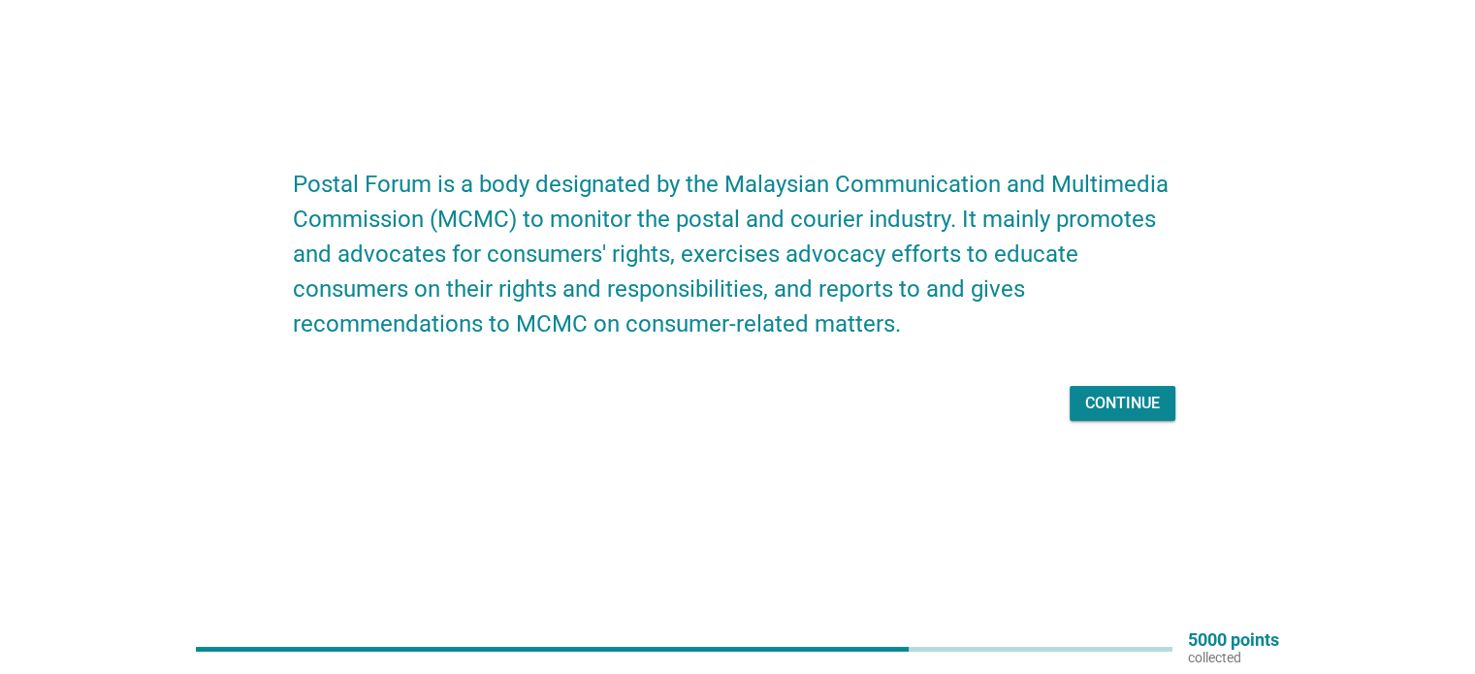
scroll to position [0, 0]
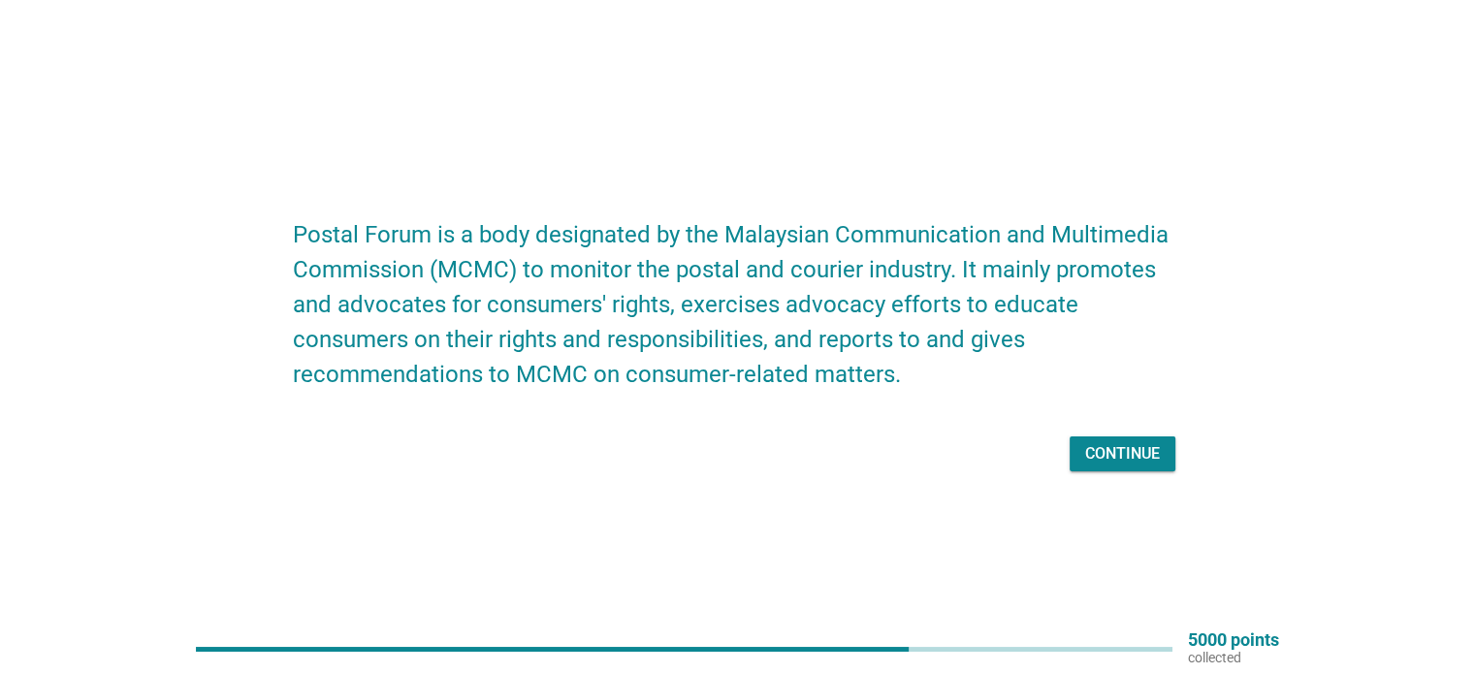
click at [1104, 450] on div "Continue" at bounding box center [1122, 453] width 75 height 23
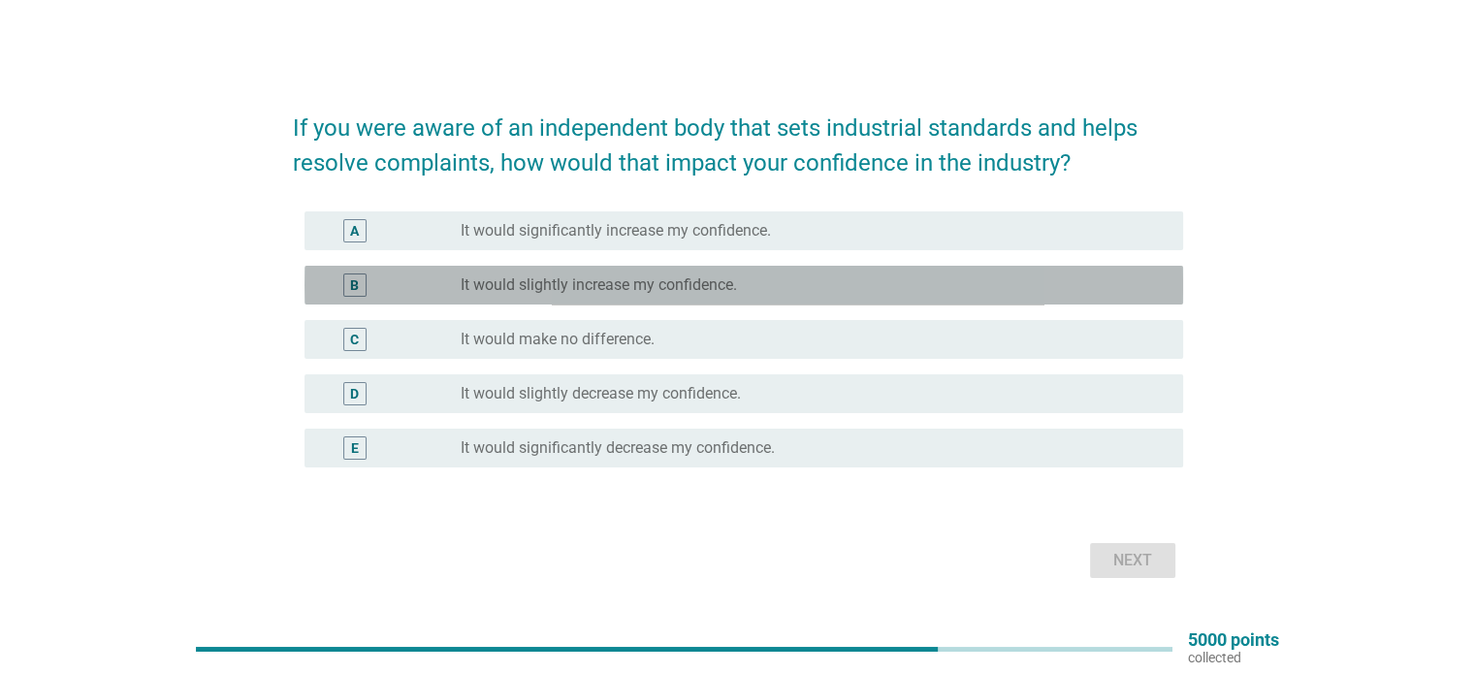
click at [941, 282] on div "radio_button_unchecked It would slightly increase my confidence." at bounding box center [806, 284] width 691 height 19
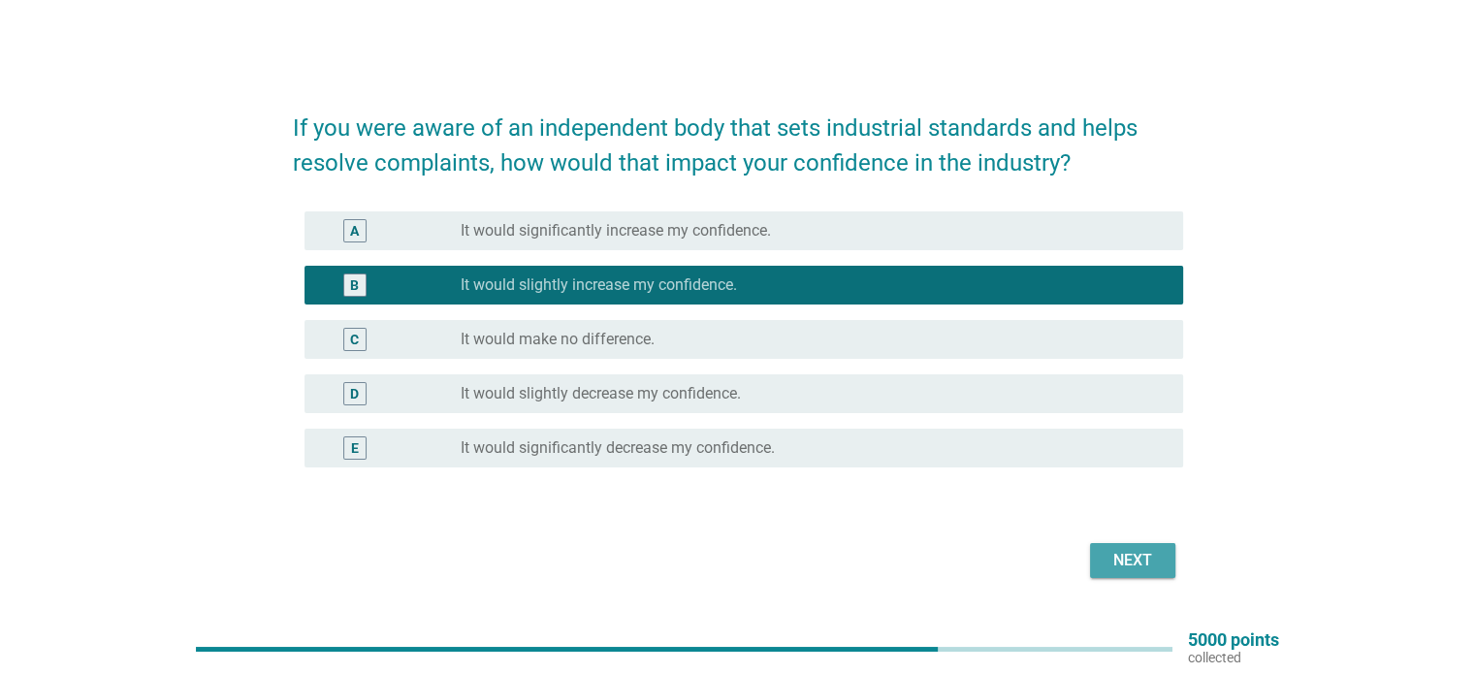
click at [1142, 560] on div "Next" at bounding box center [1133, 560] width 54 height 23
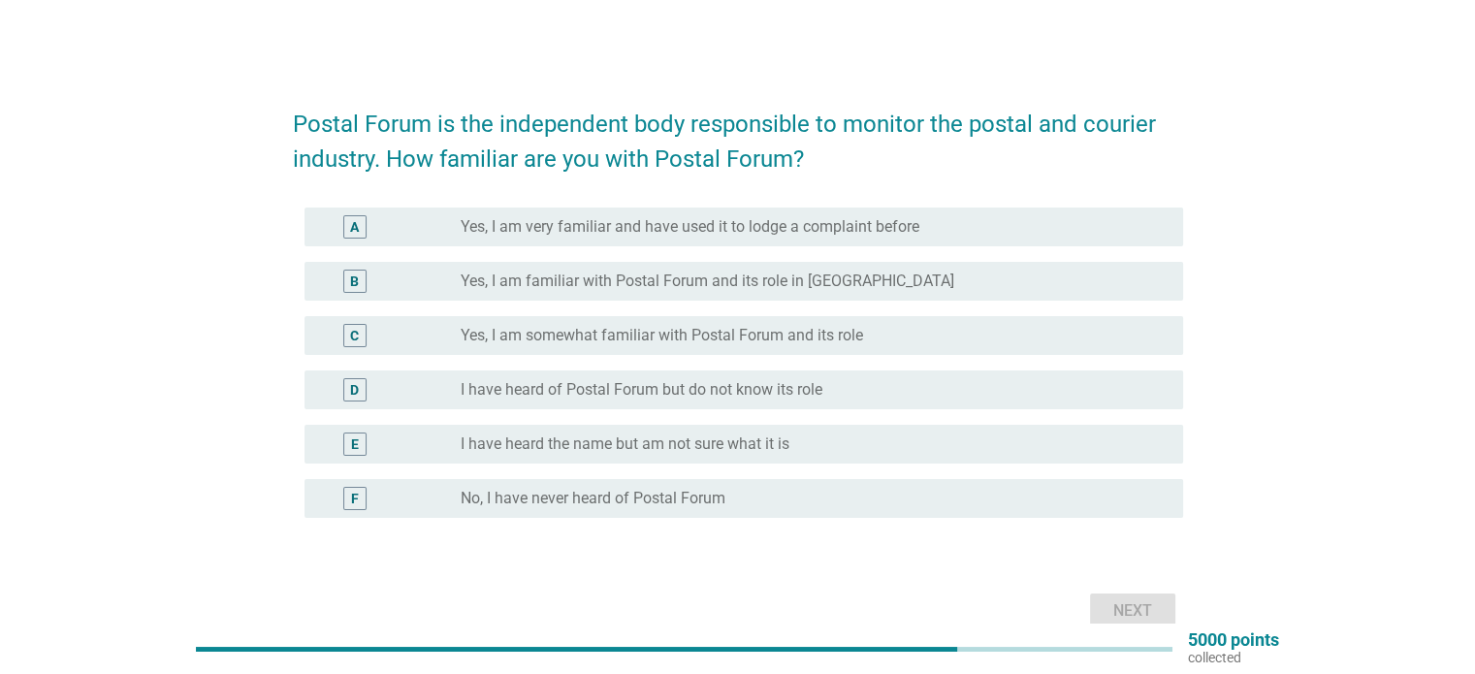
click at [942, 389] on div "radio_button_unchecked I have heard of Postal Forum but do not know its role" at bounding box center [806, 389] width 691 height 19
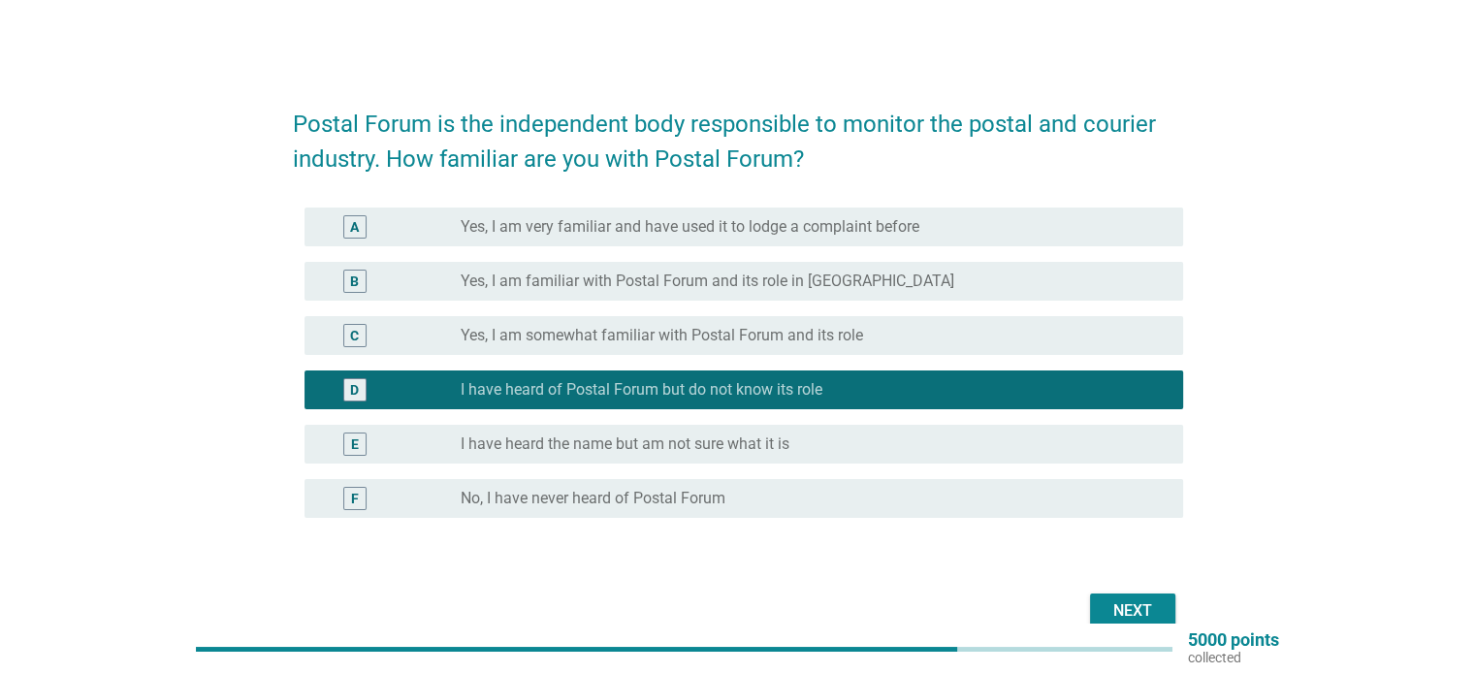
click at [1137, 609] on div "Next" at bounding box center [1133, 610] width 54 height 23
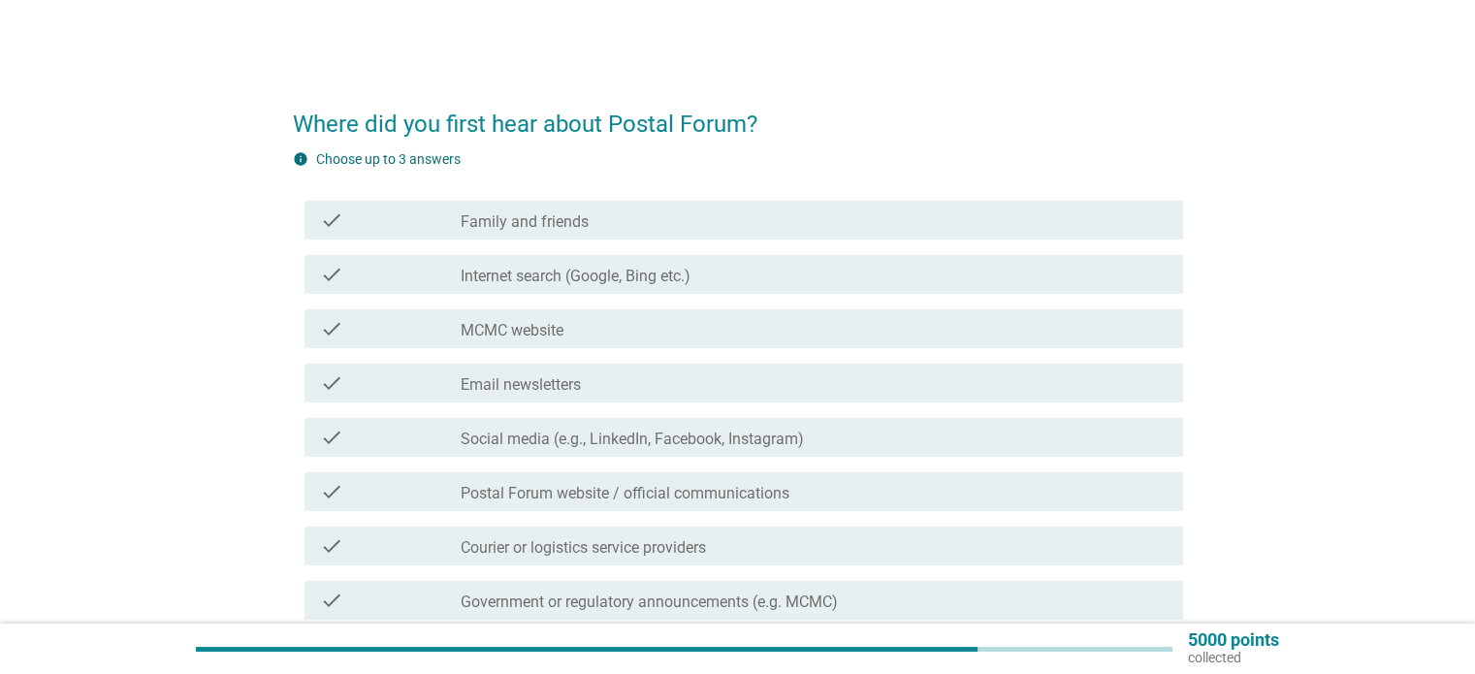
click at [945, 305] on div "check check_box_outline_blank MCMC website" at bounding box center [738, 329] width 890 height 54
click at [950, 326] on div "check_box_outline_blank MCMC website" at bounding box center [814, 328] width 706 height 23
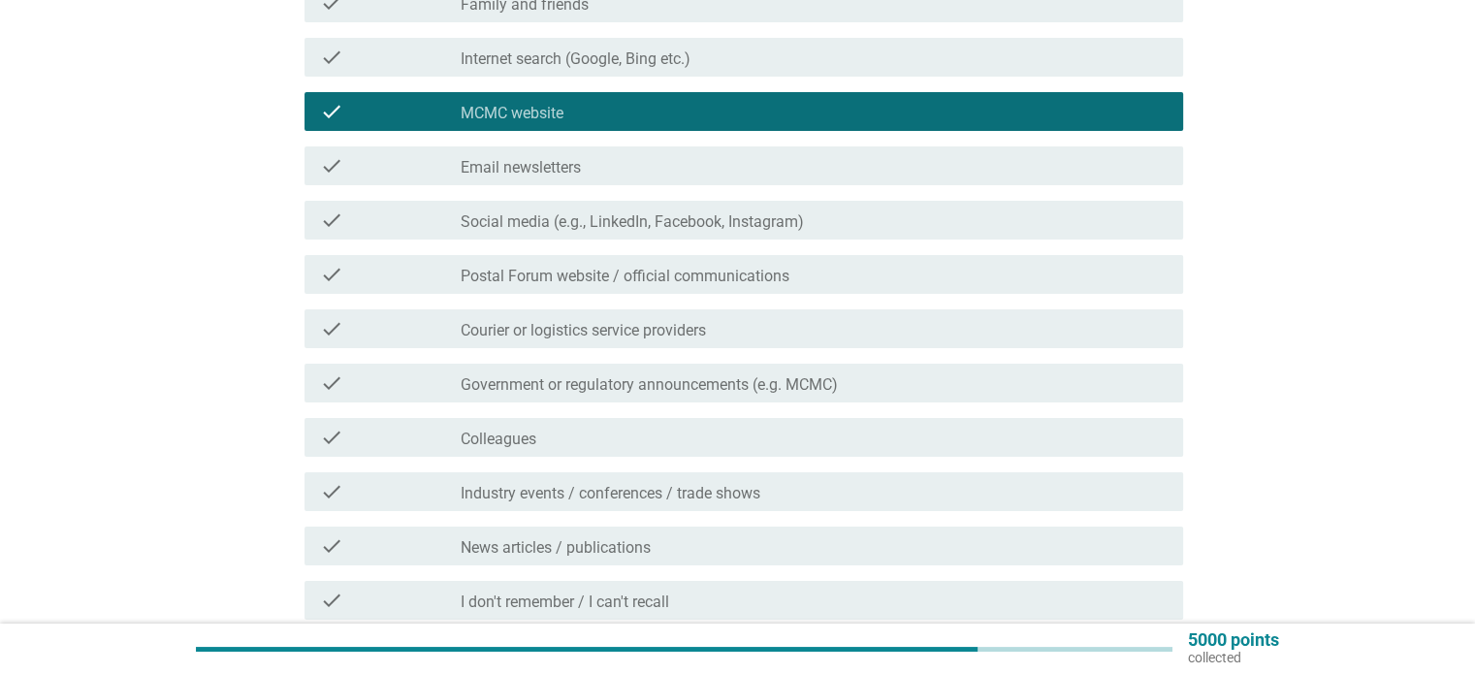
scroll to position [476, 0]
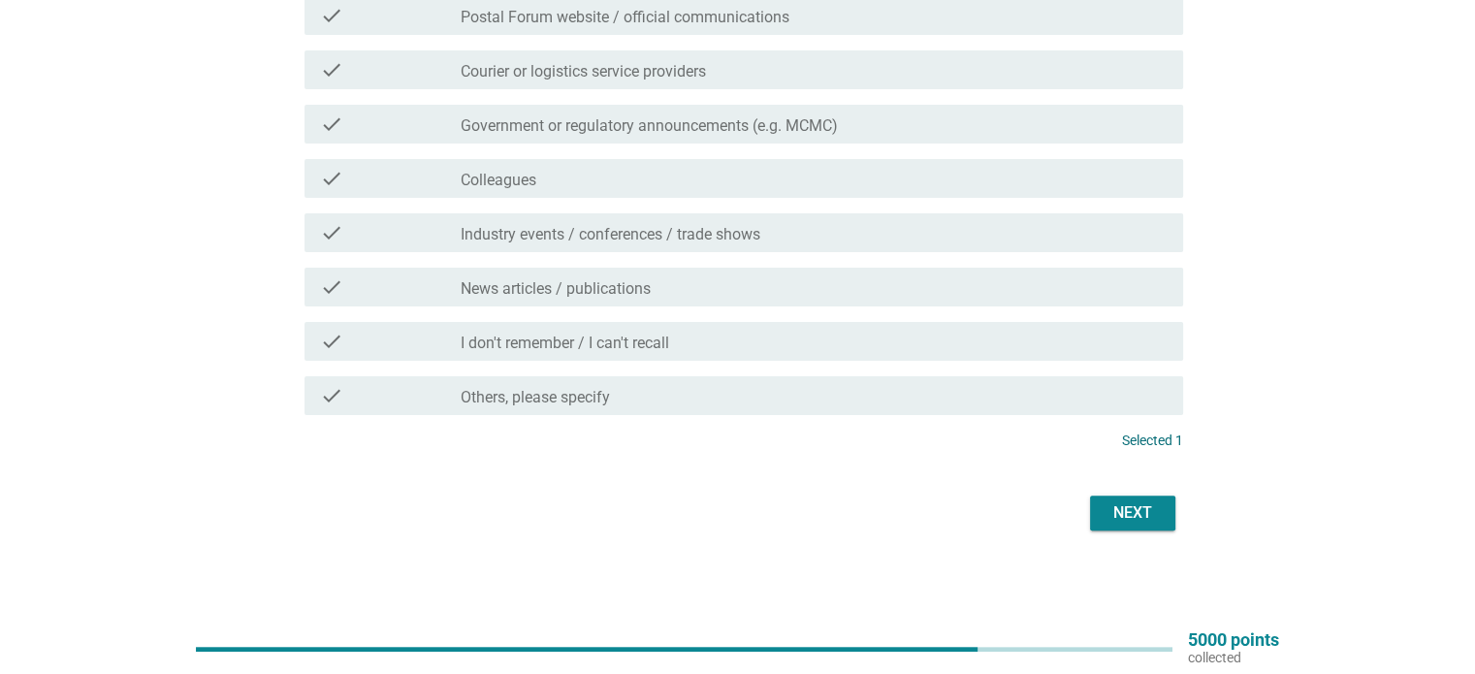
click at [1134, 501] on div "Next" at bounding box center [1133, 512] width 54 height 23
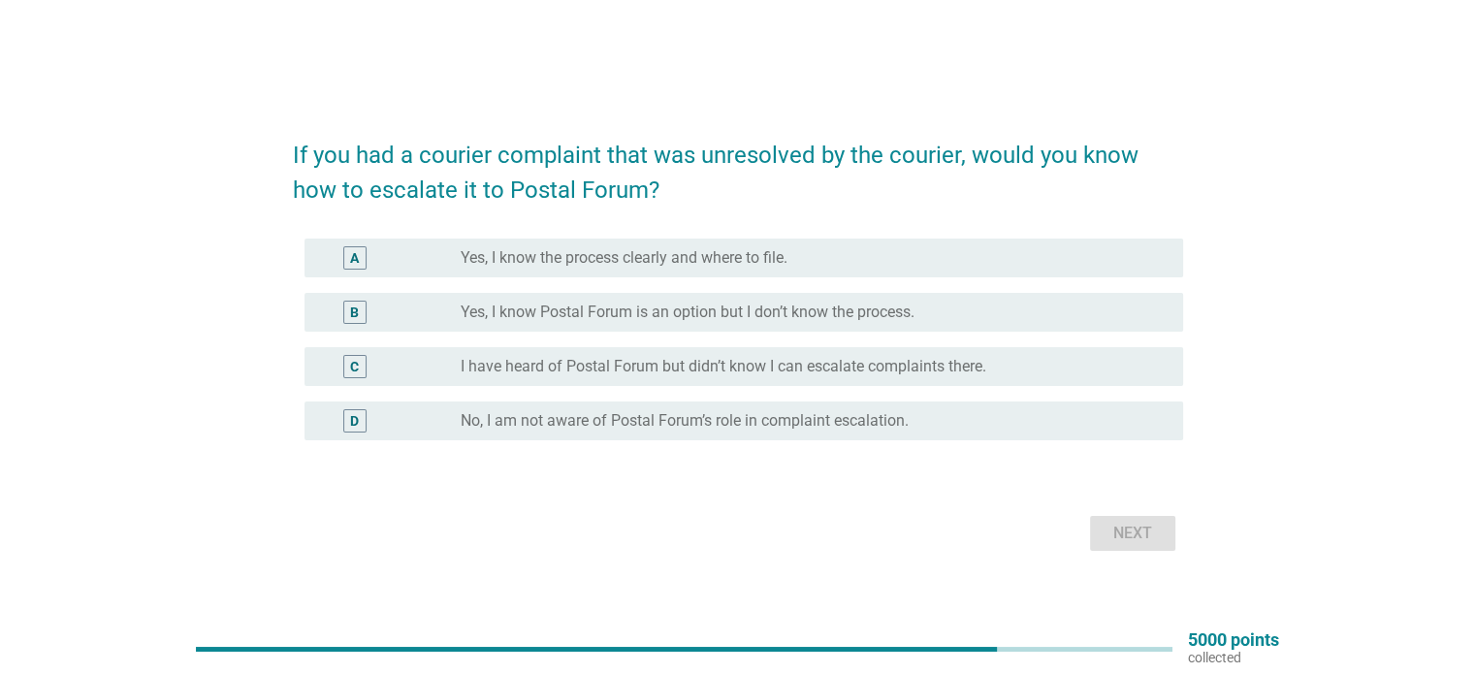
click at [917, 382] on div "C radio_button_unchecked I have heard of Postal Forum but didn’t know I can esc…" at bounding box center [744, 366] width 879 height 39
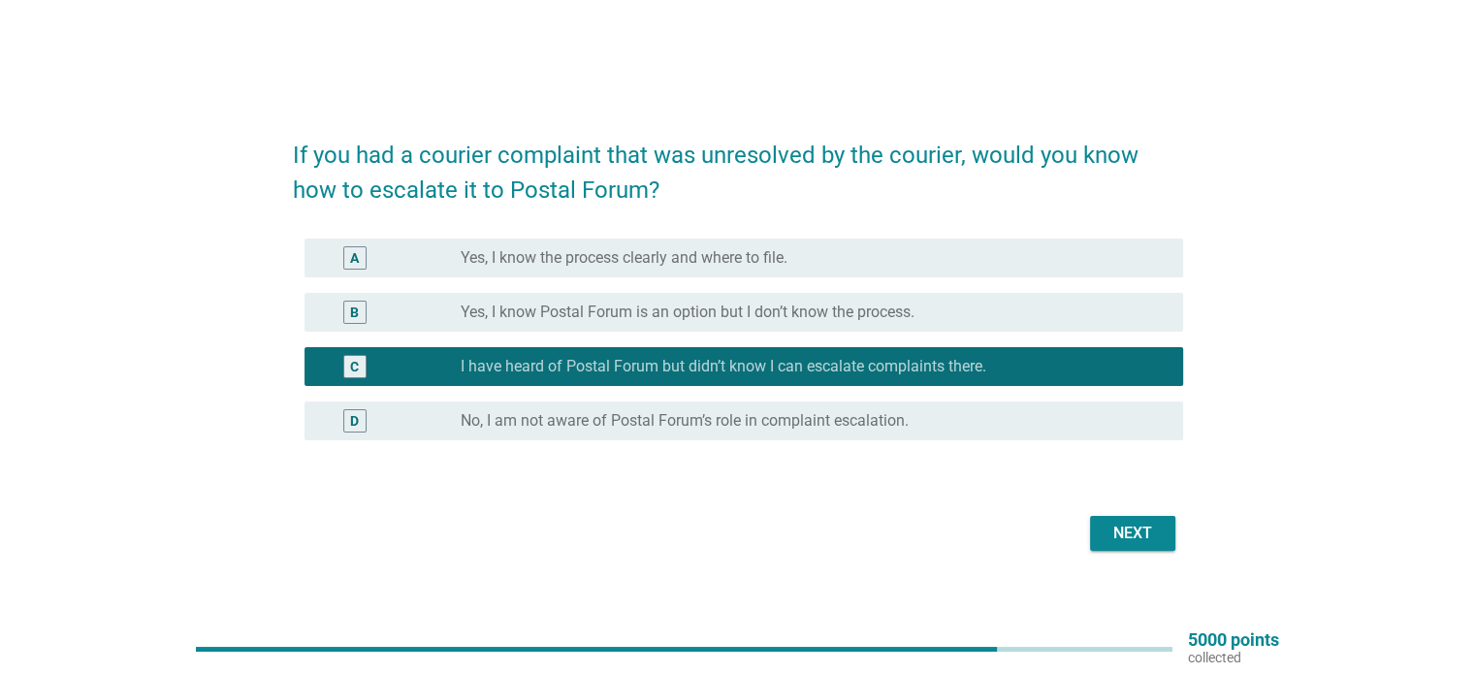
click at [1141, 534] on div "Next" at bounding box center [1133, 533] width 54 height 23
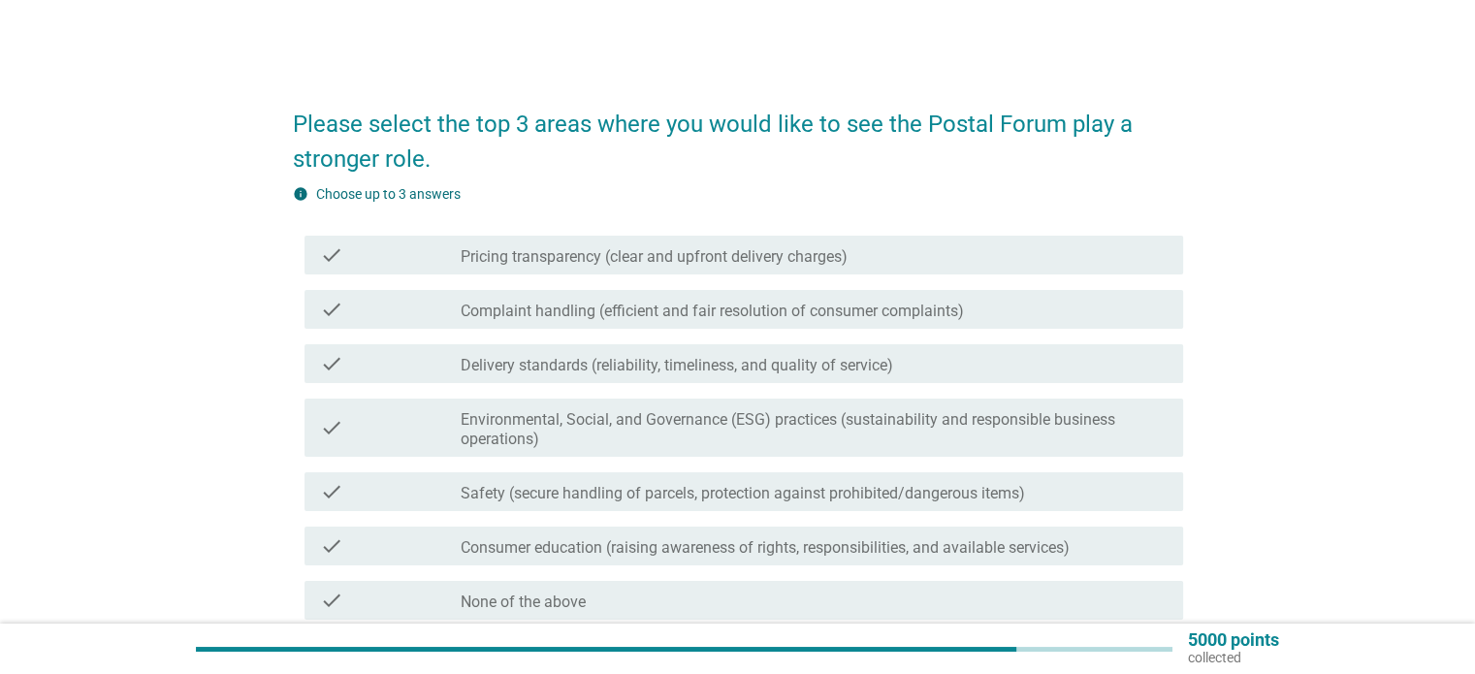
click at [961, 317] on label "Complaint handling (efficient and fair resolution of consumer complaints)" at bounding box center [712, 311] width 503 height 19
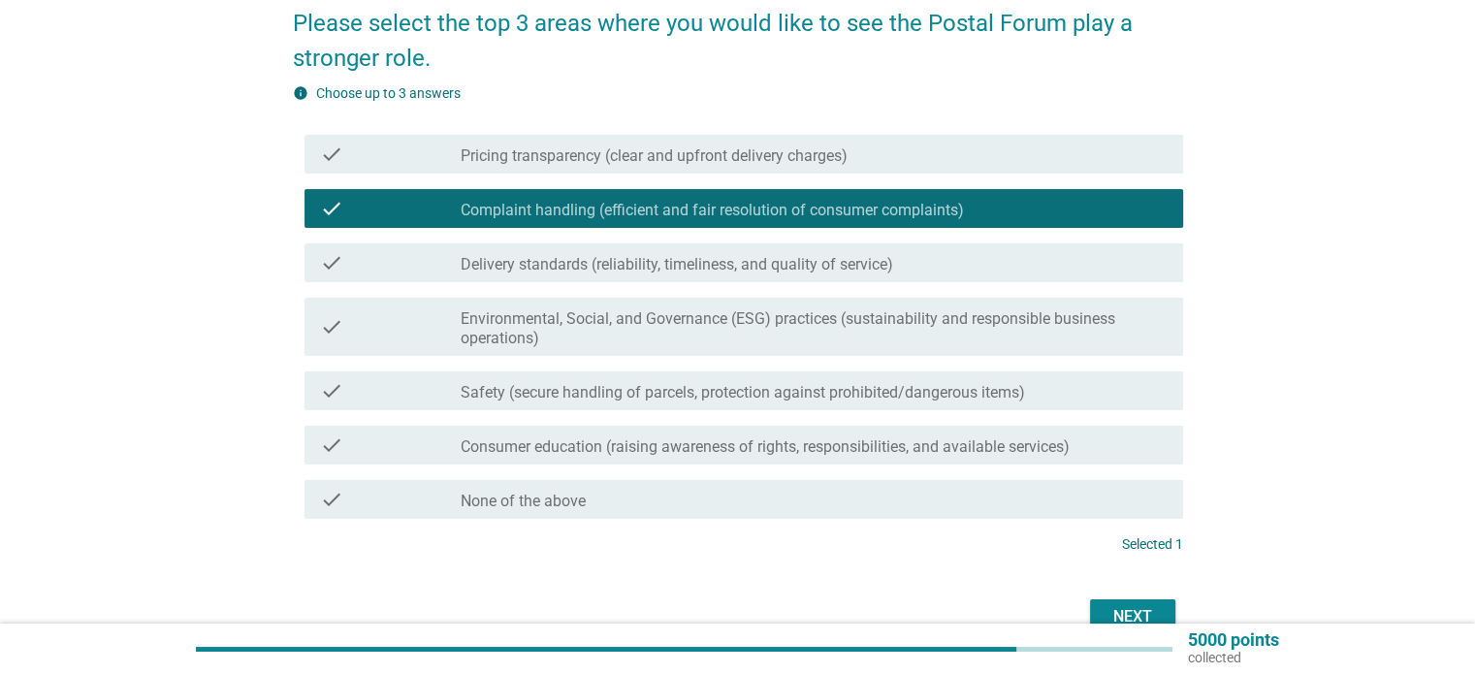
scroll to position [205, 0]
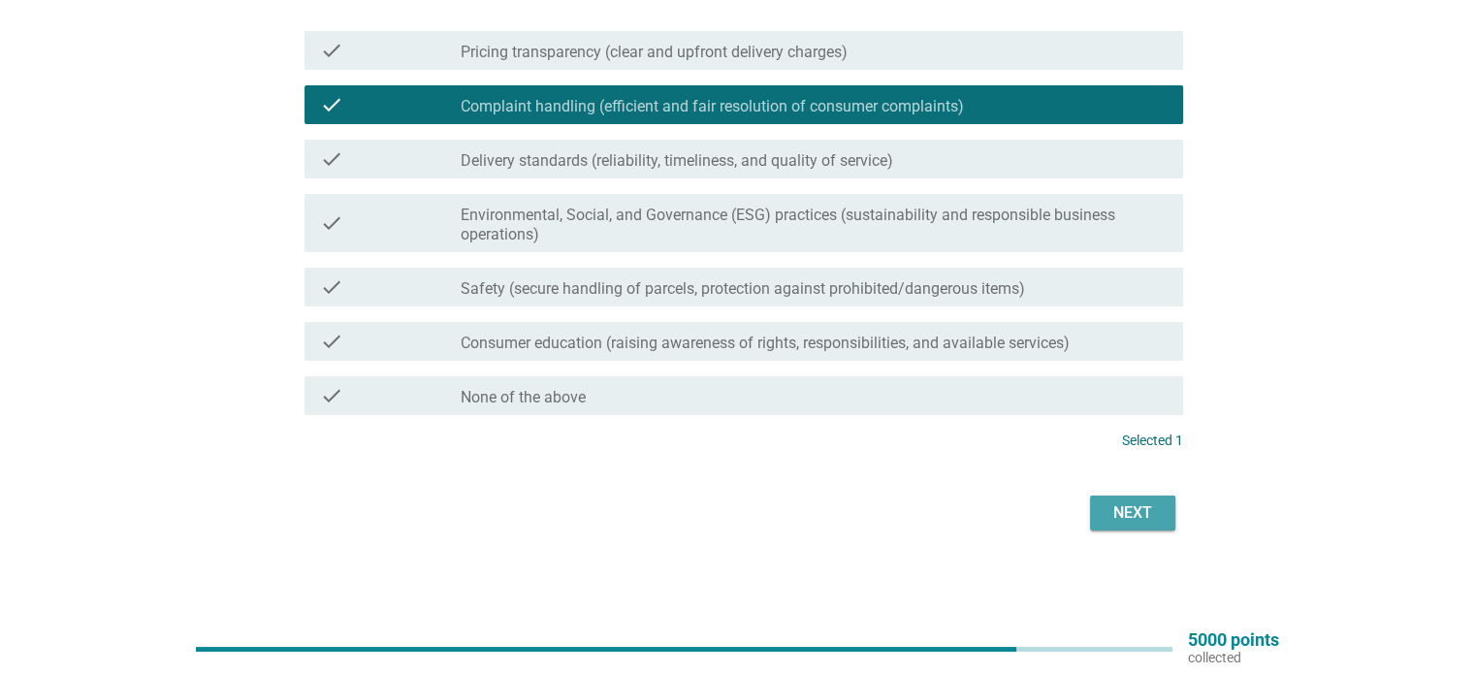
click at [1117, 514] on div "Next" at bounding box center [1133, 512] width 54 height 23
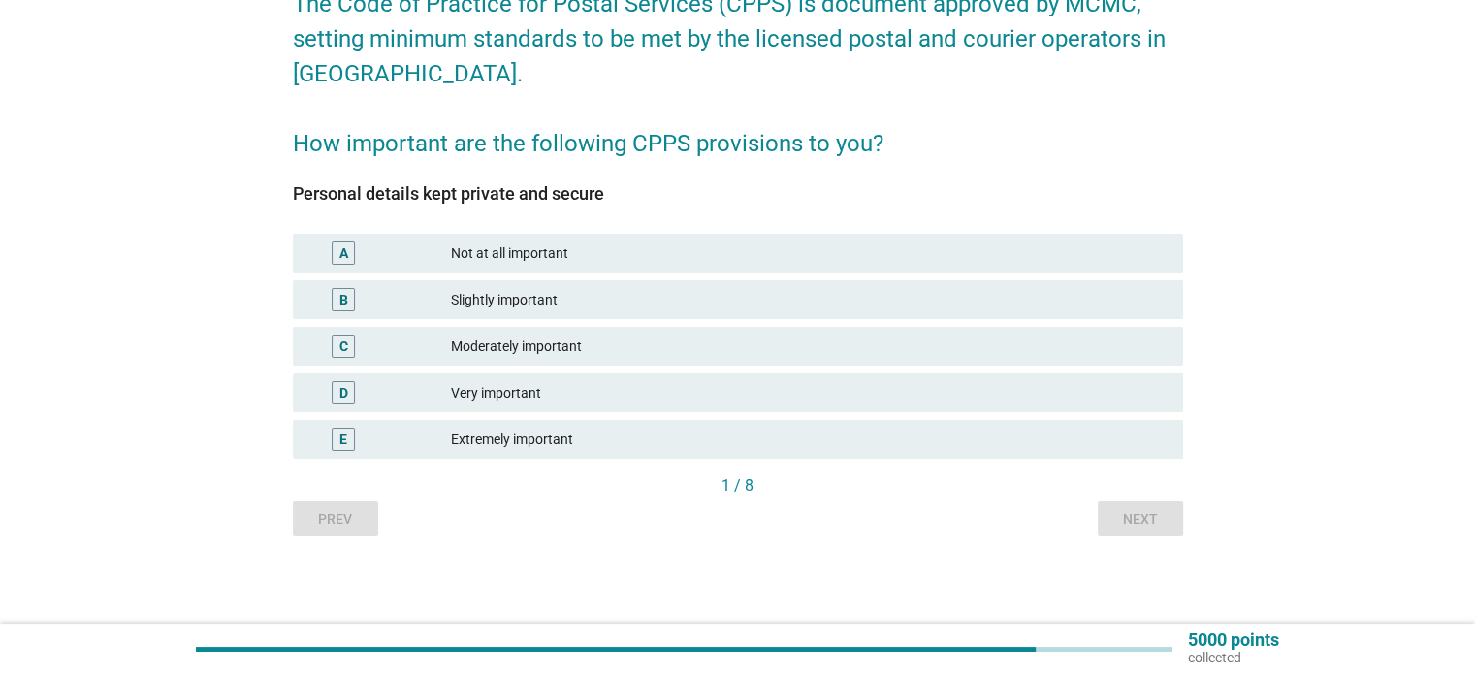
scroll to position [0, 0]
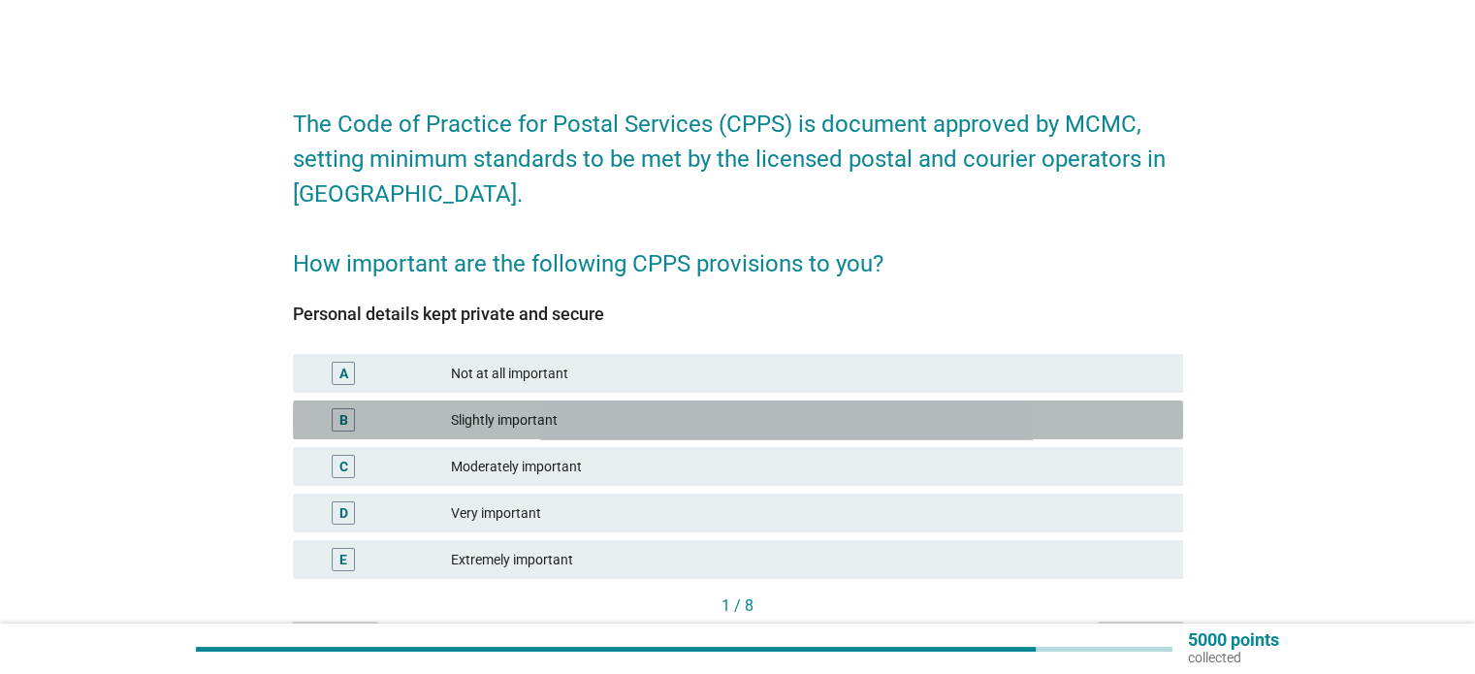
click at [966, 421] on div "Slightly important" at bounding box center [809, 419] width 716 height 23
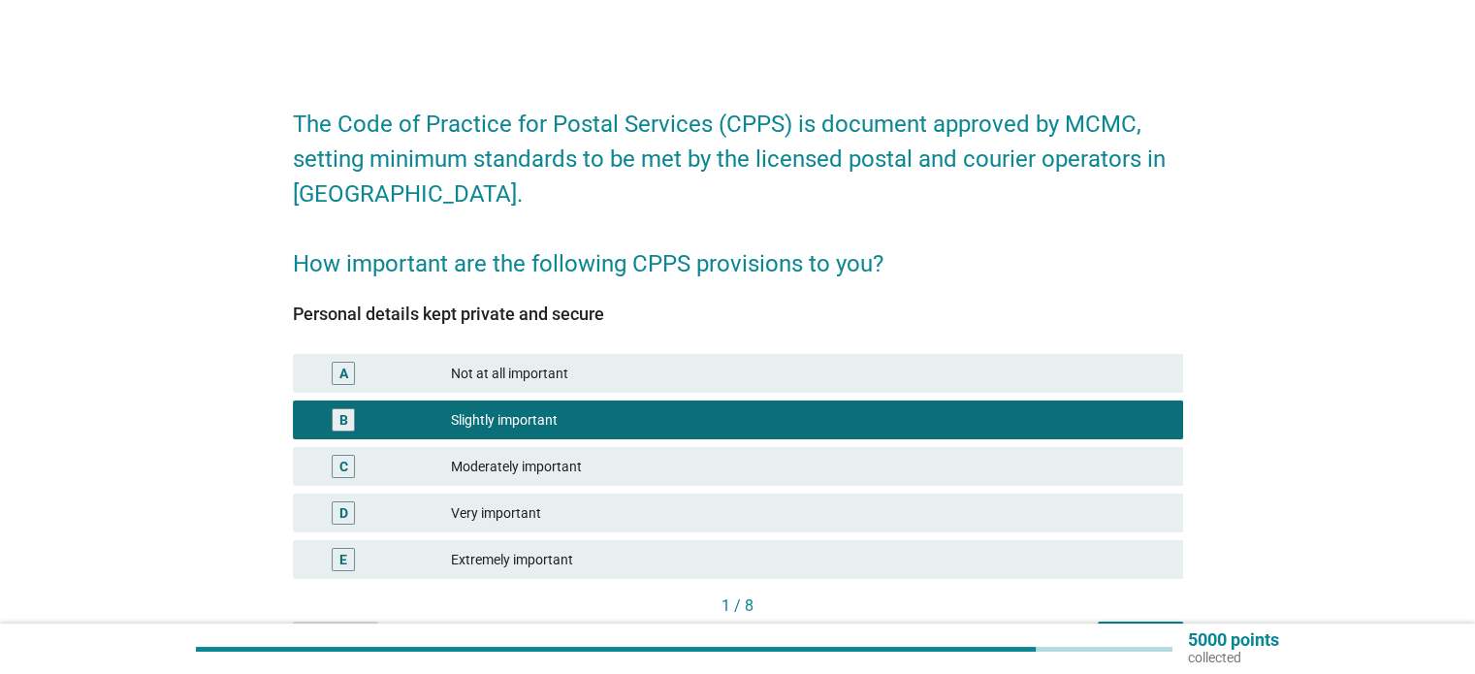
scroll to position [120, 0]
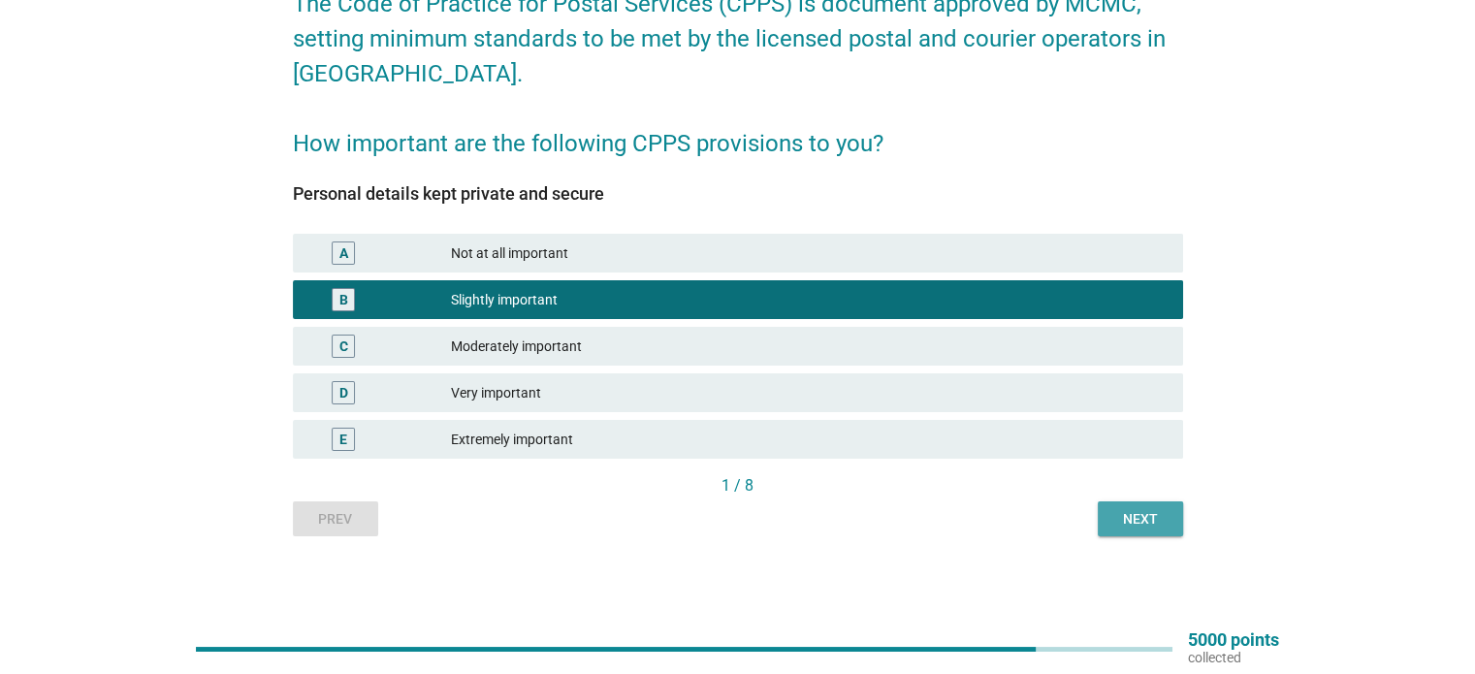
click at [1141, 523] on div "Next" at bounding box center [1140, 519] width 54 height 20
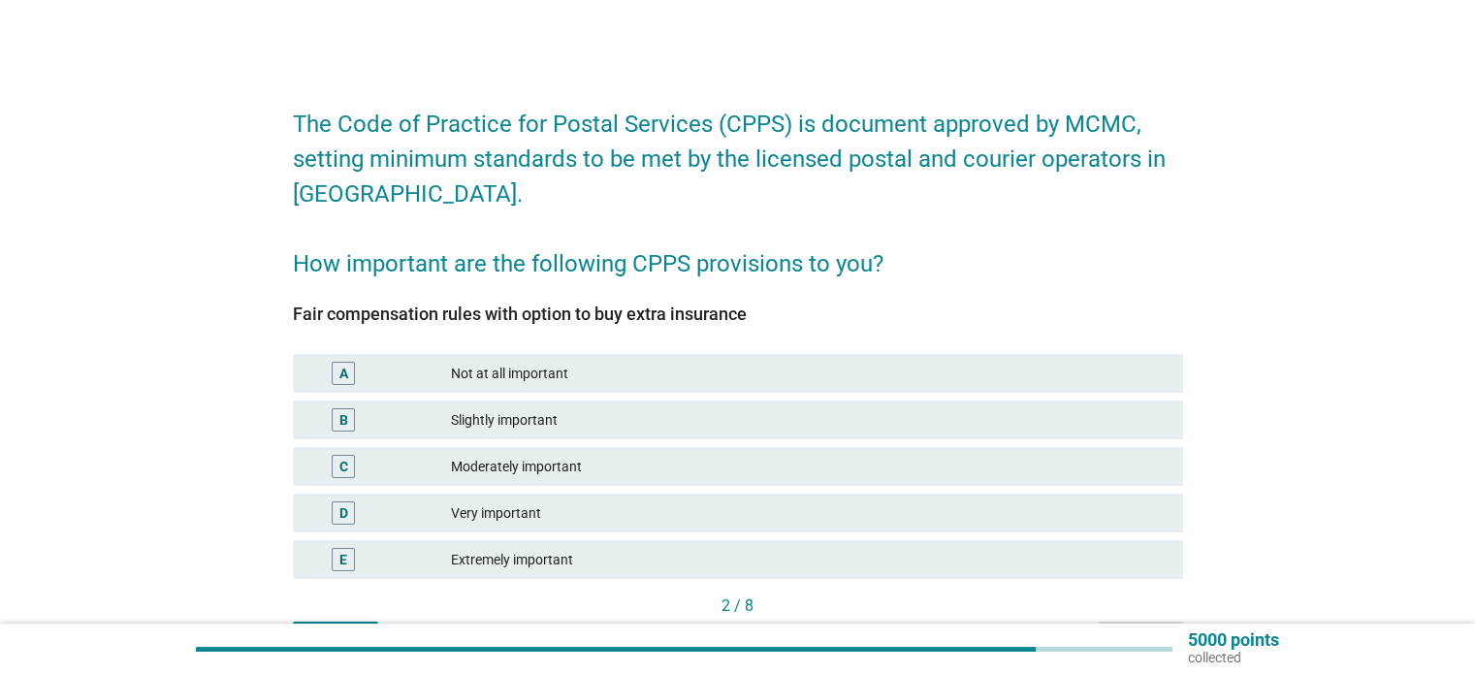
click at [847, 385] on div "A Not at all important" at bounding box center [738, 373] width 890 height 39
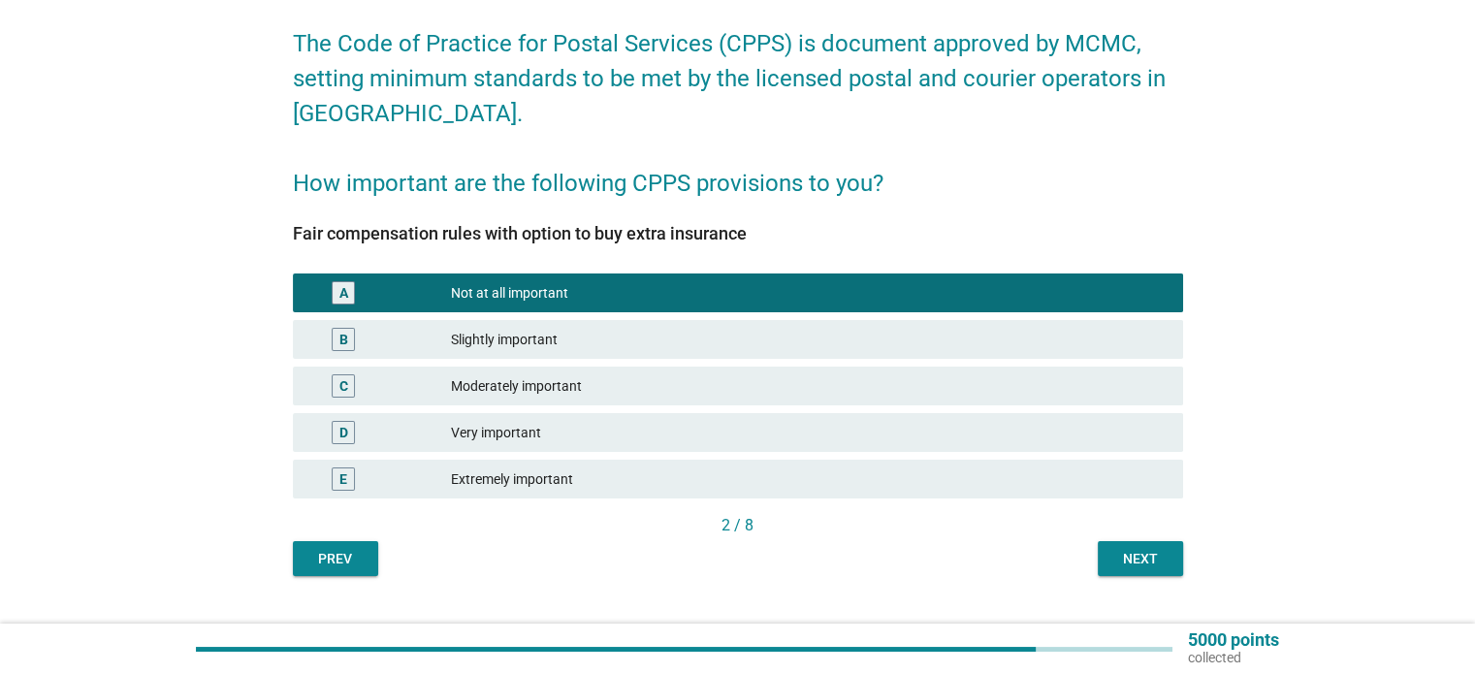
scroll to position [120, 0]
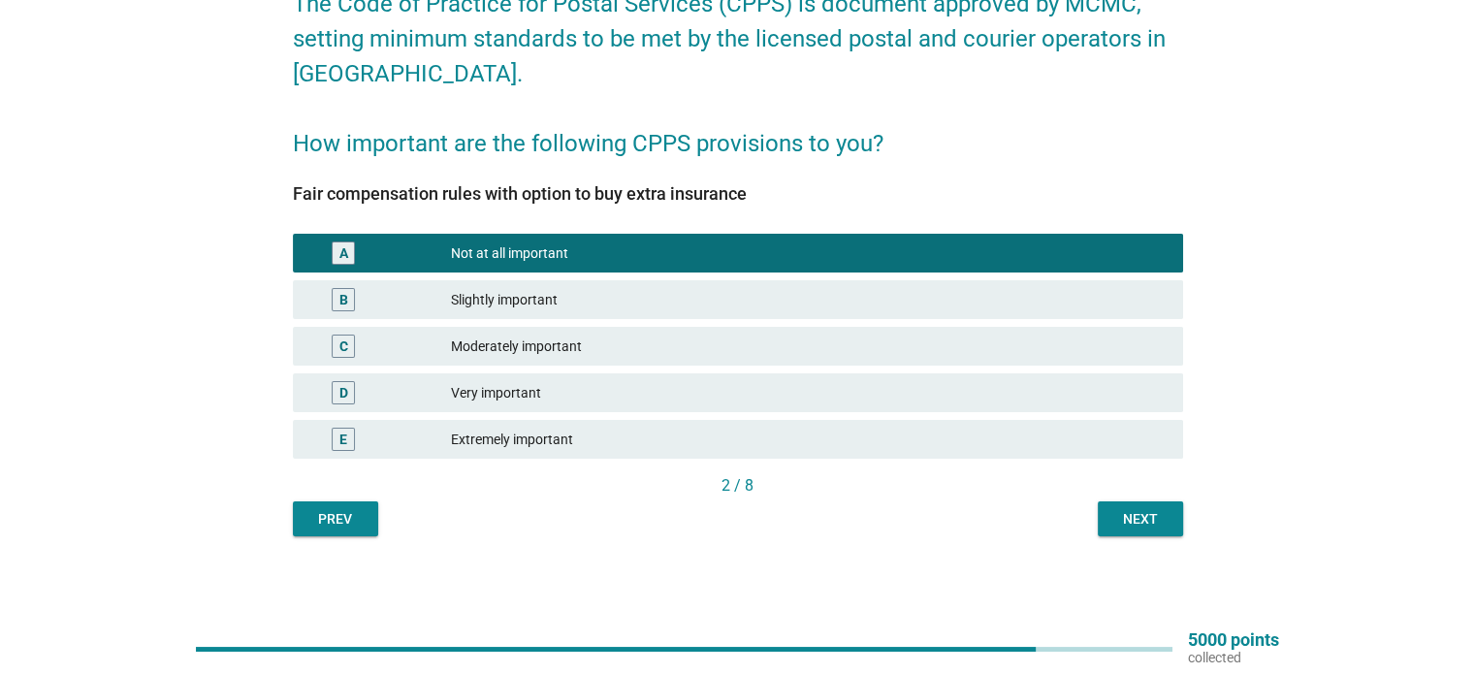
click at [1151, 519] on div "Next" at bounding box center [1140, 519] width 54 height 20
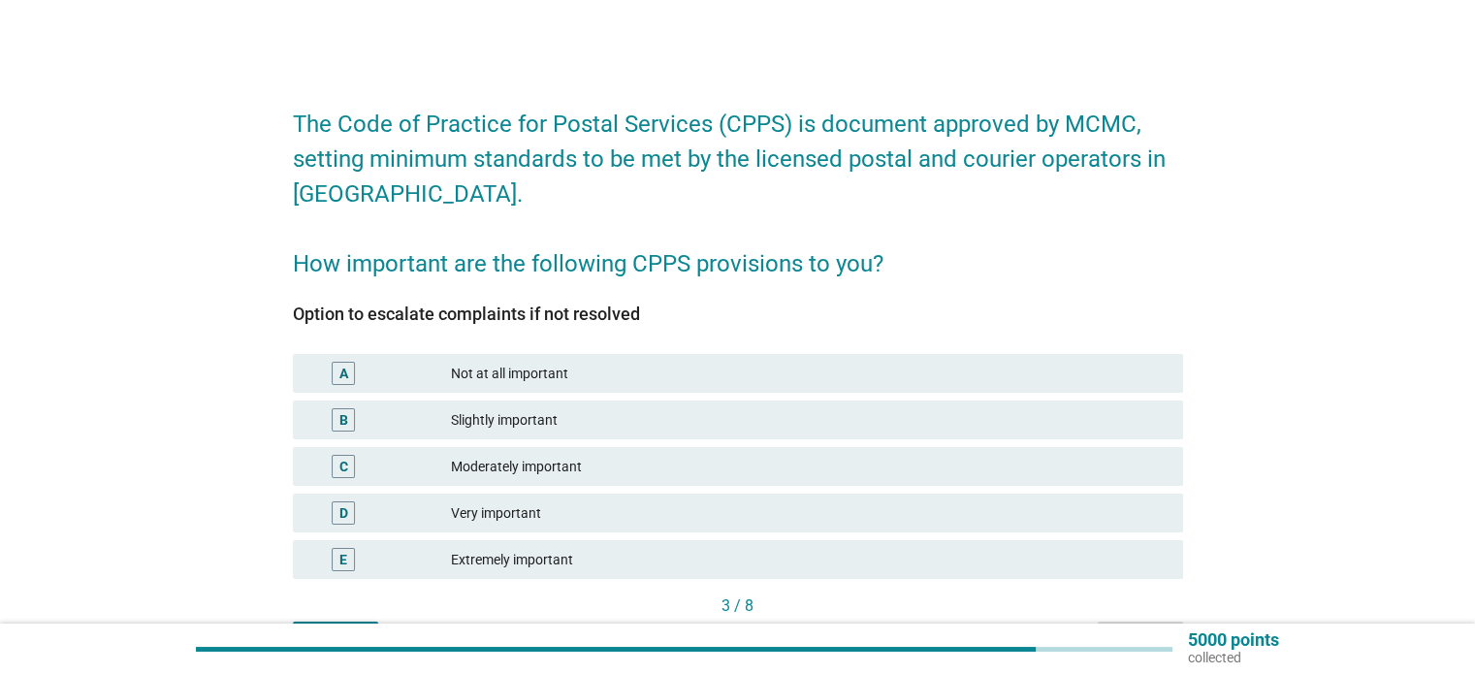
click at [821, 468] on div "Moderately important" at bounding box center [809, 466] width 716 height 23
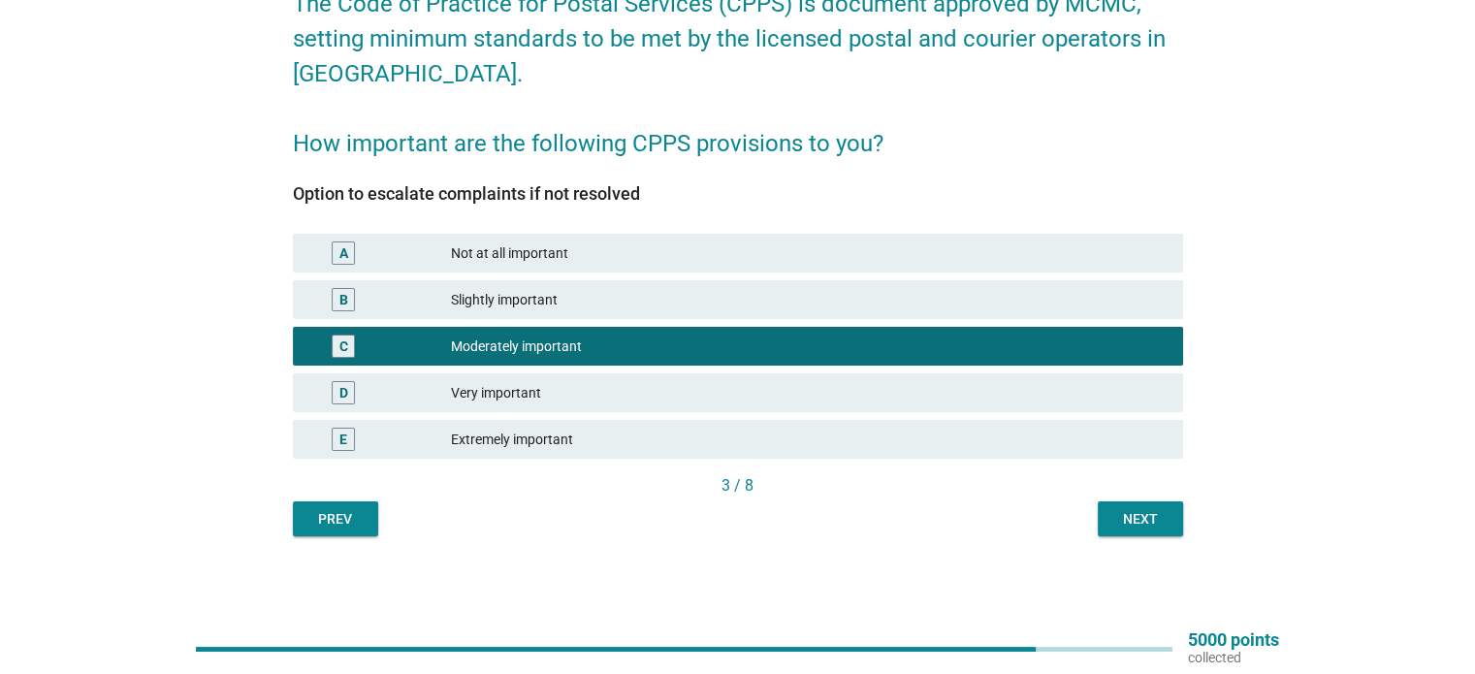
click at [1128, 518] on div "Next" at bounding box center [1140, 519] width 54 height 20
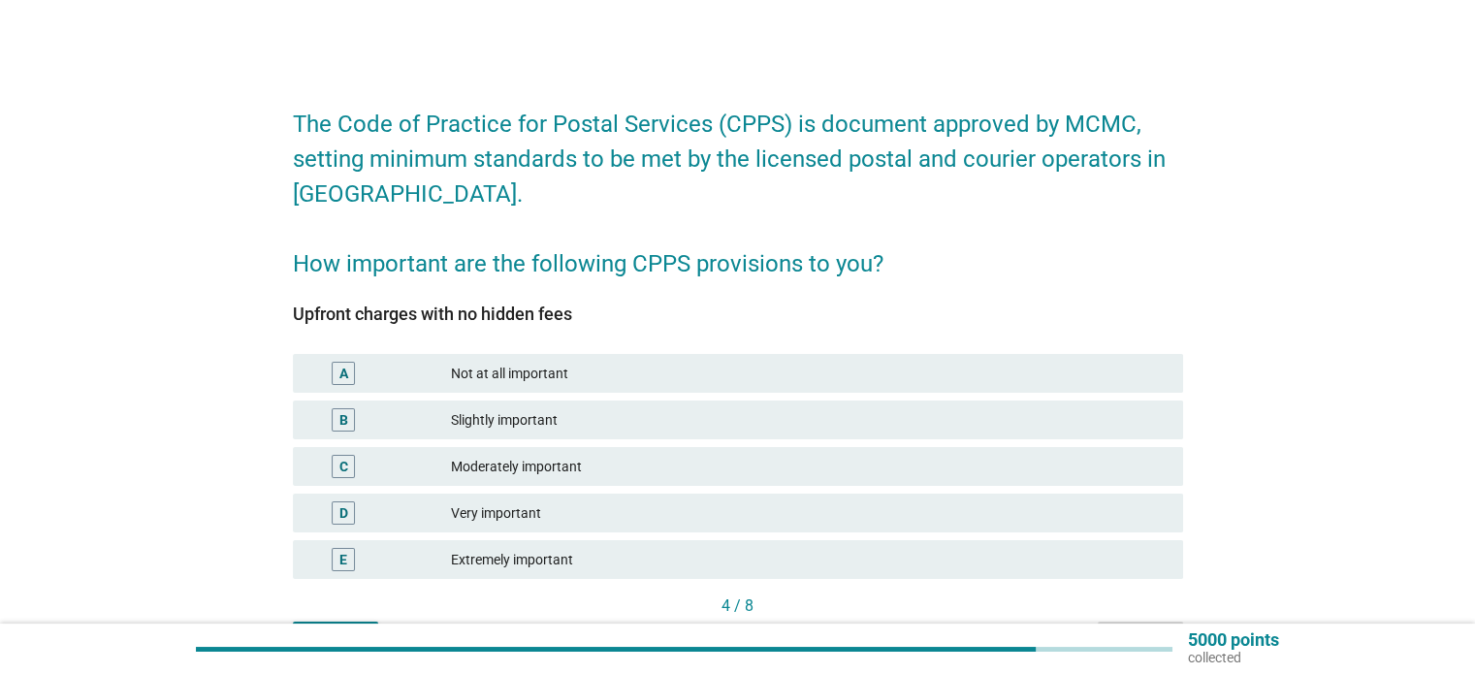
click at [860, 447] on div "C Moderately important" at bounding box center [738, 466] width 890 height 39
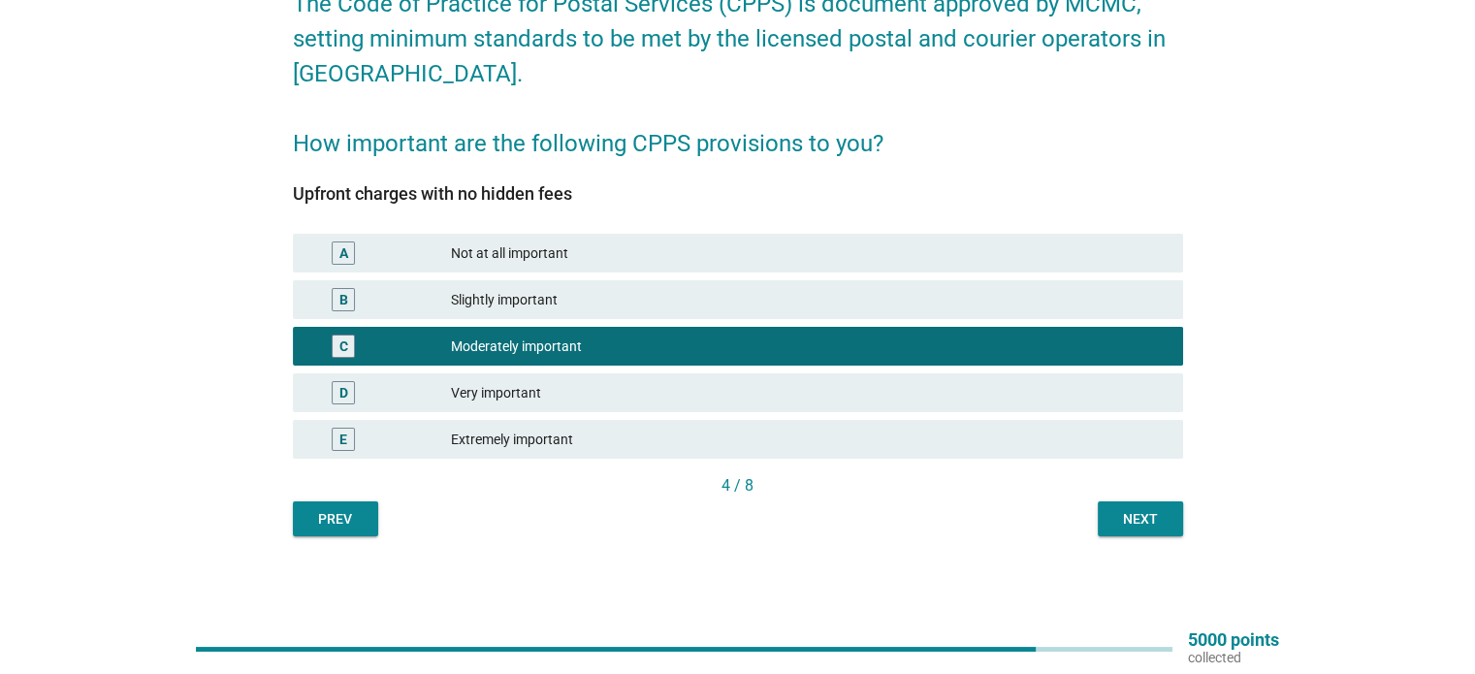
click at [1114, 517] on div "Next" at bounding box center [1140, 519] width 54 height 20
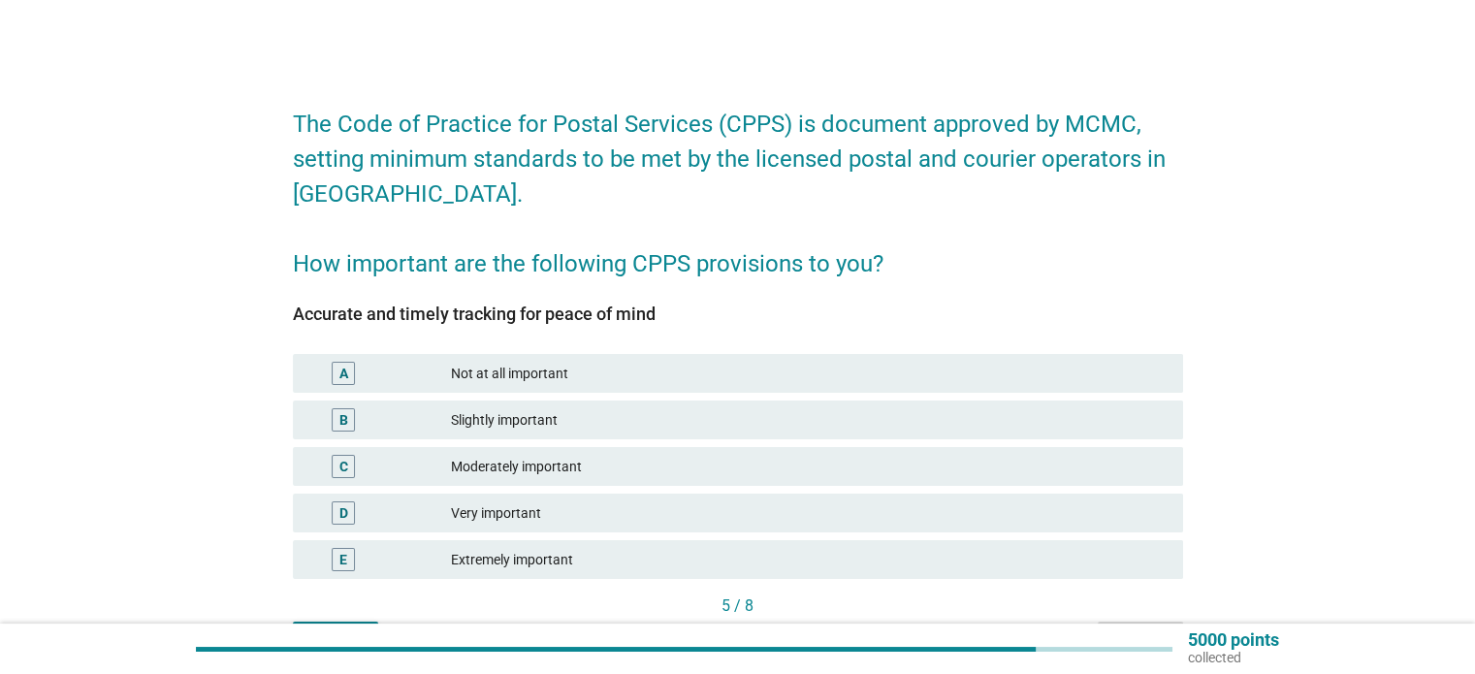
click at [844, 466] on div "Moderately important" at bounding box center [809, 466] width 716 height 23
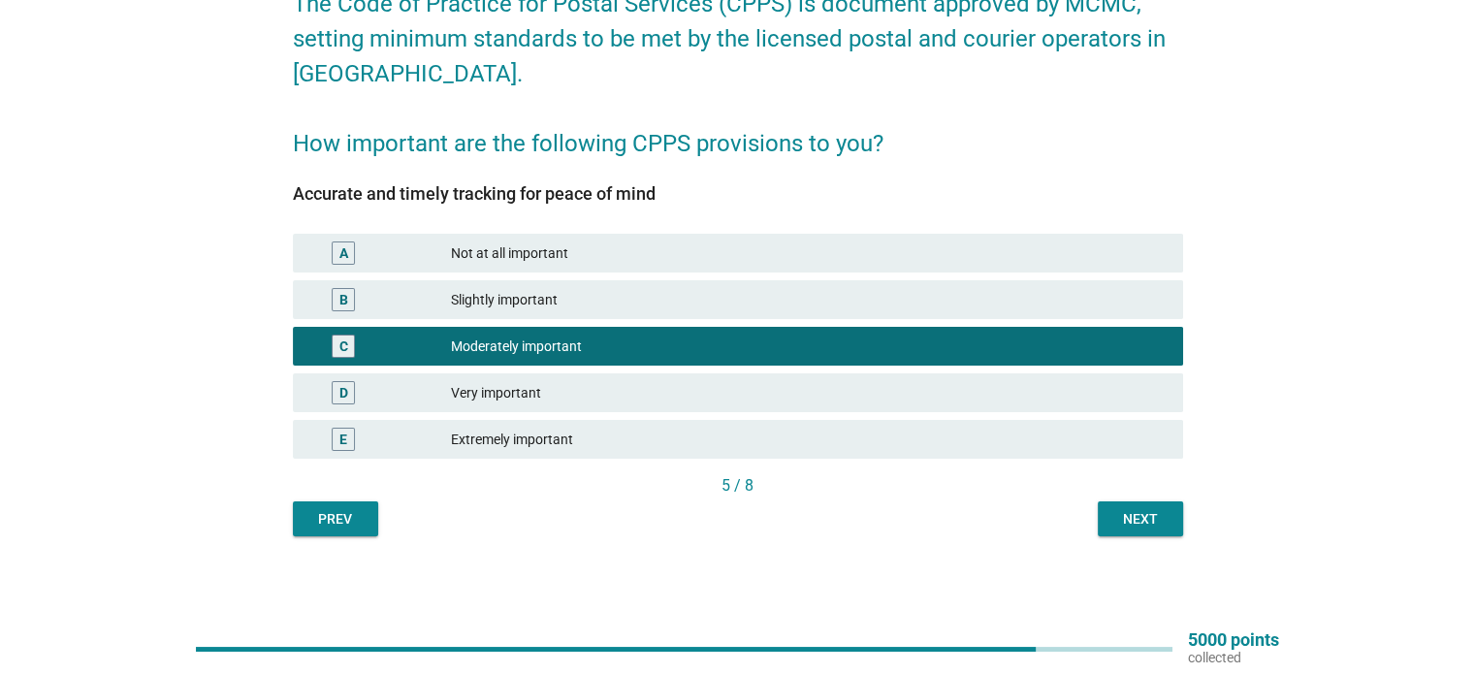
click at [1153, 514] on div "Next" at bounding box center [1140, 519] width 54 height 20
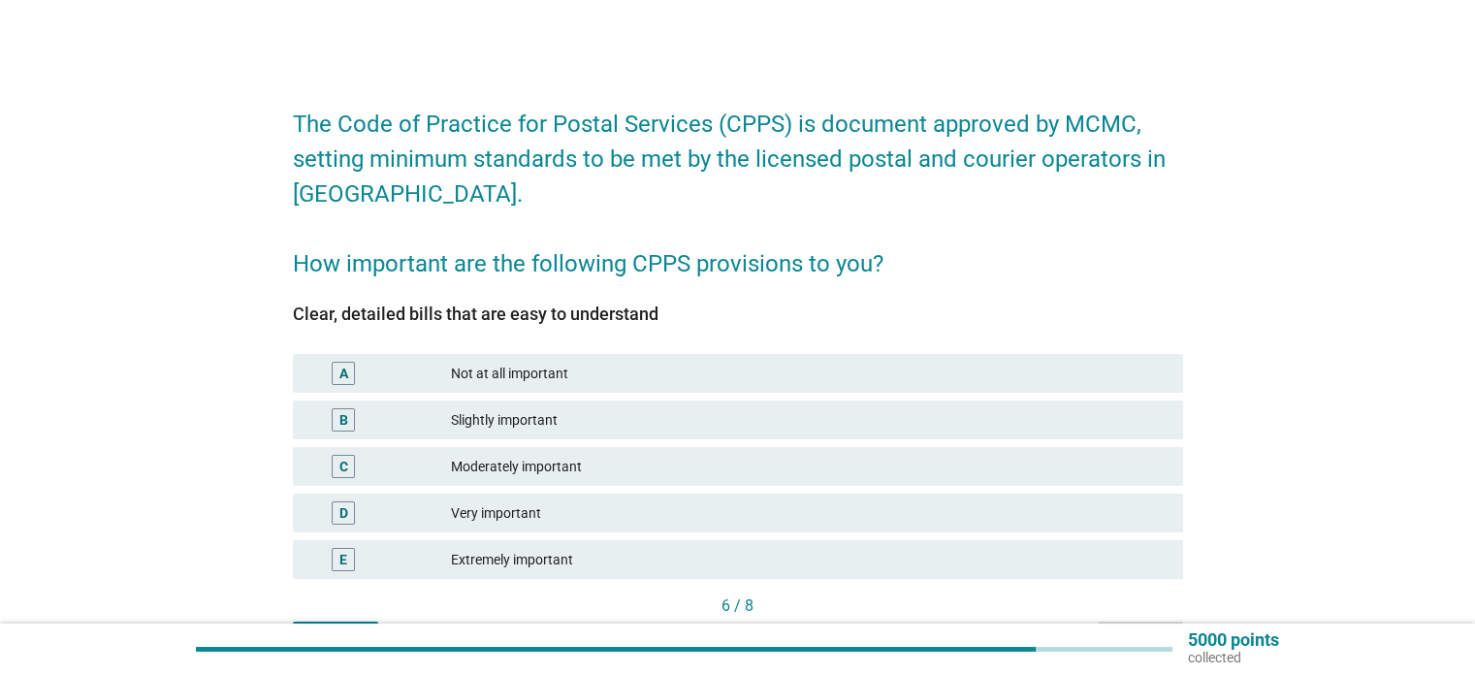
click at [741, 412] on div "Slightly important" at bounding box center [809, 419] width 716 height 23
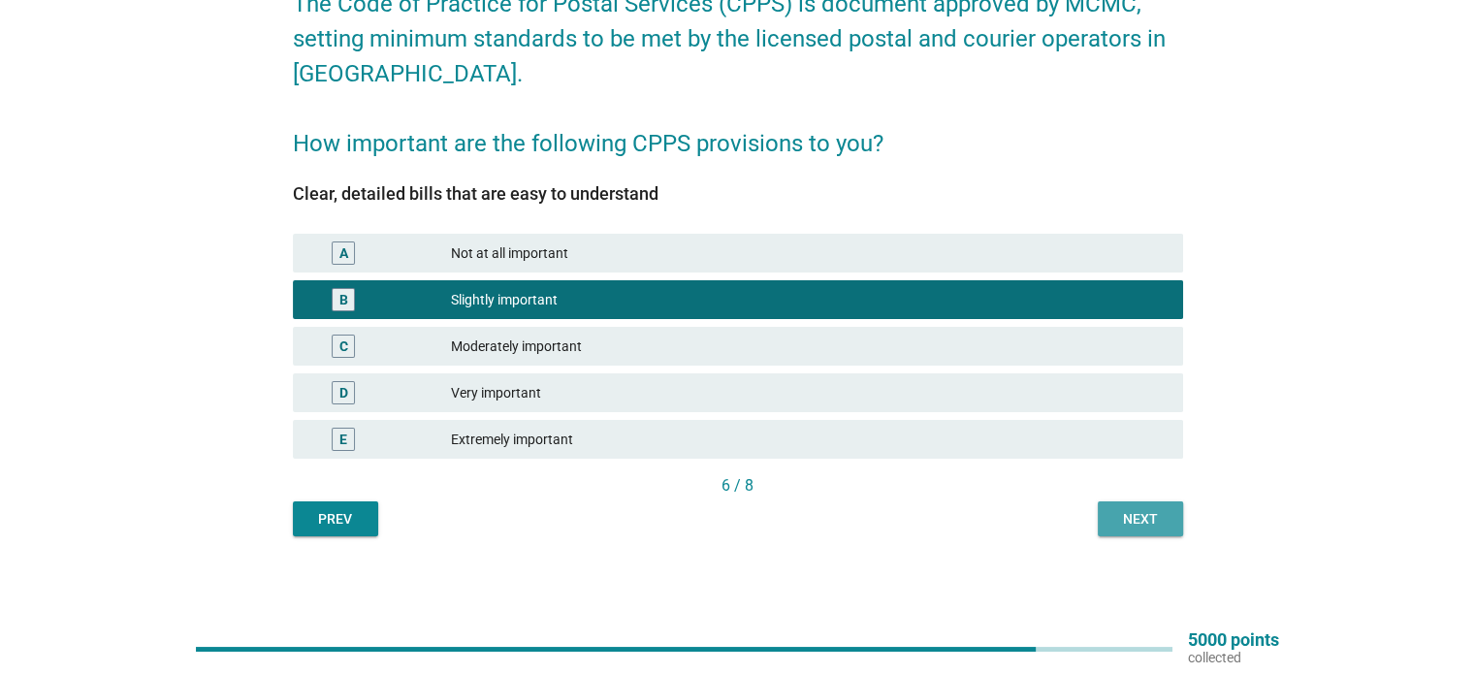
click at [1144, 518] on div "Next" at bounding box center [1140, 519] width 54 height 20
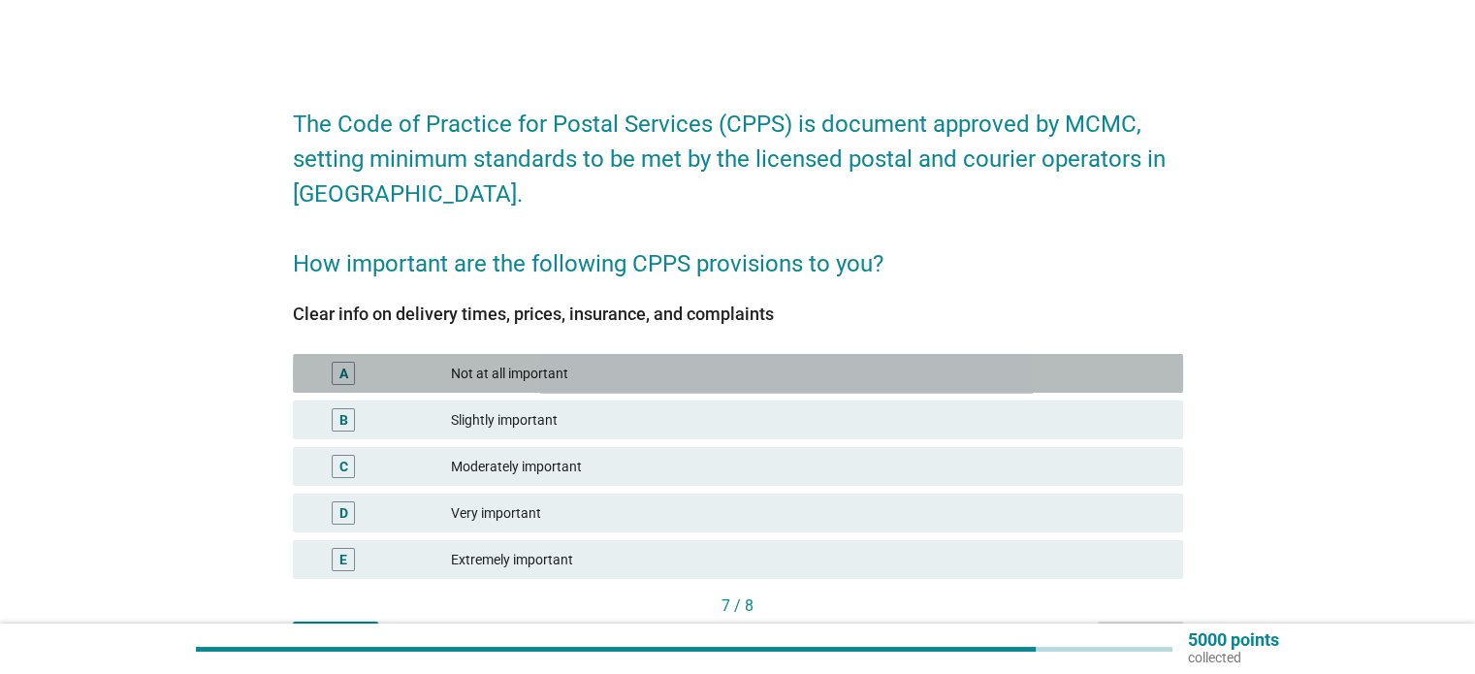
click at [824, 371] on div "Not at all important" at bounding box center [809, 373] width 716 height 23
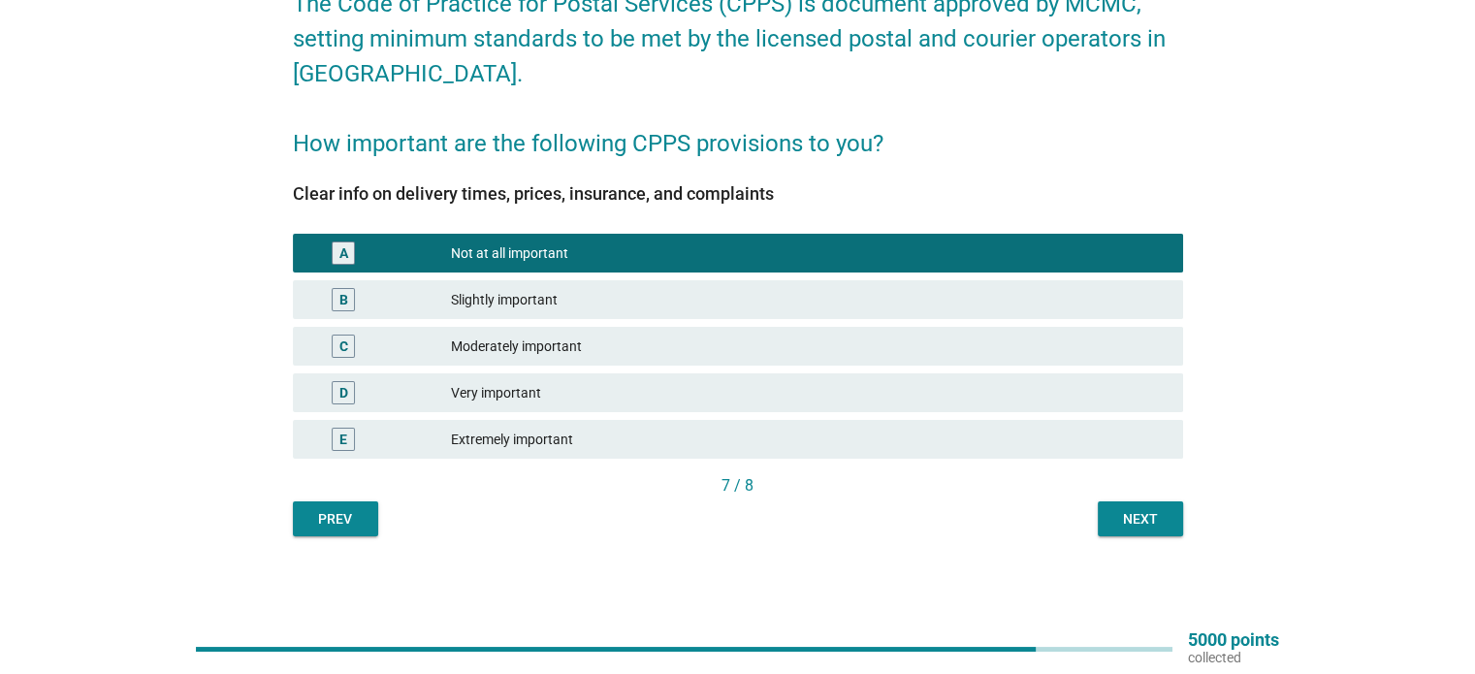
click at [1142, 511] on div "Next" at bounding box center [1140, 519] width 54 height 20
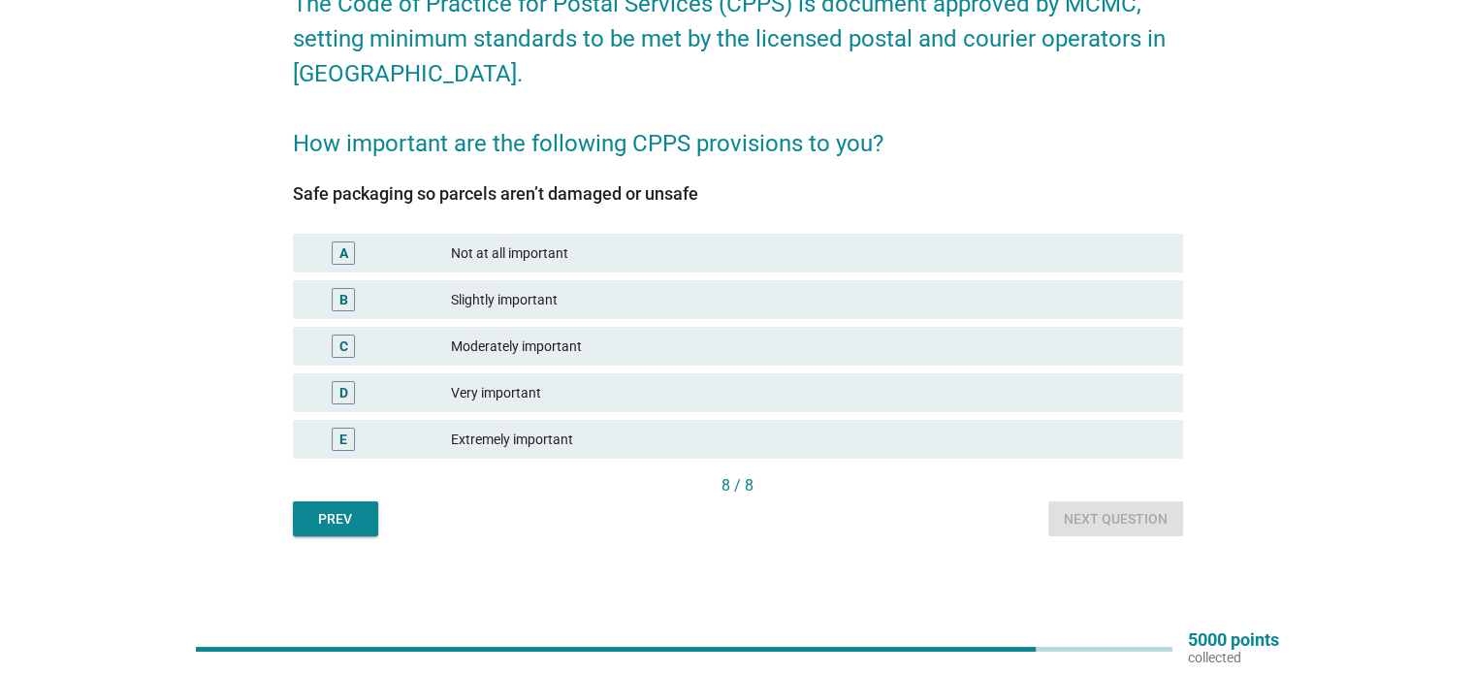
click at [683, 437] on div "Extremely important" at bounding box center [809, 439] width 716 height 23
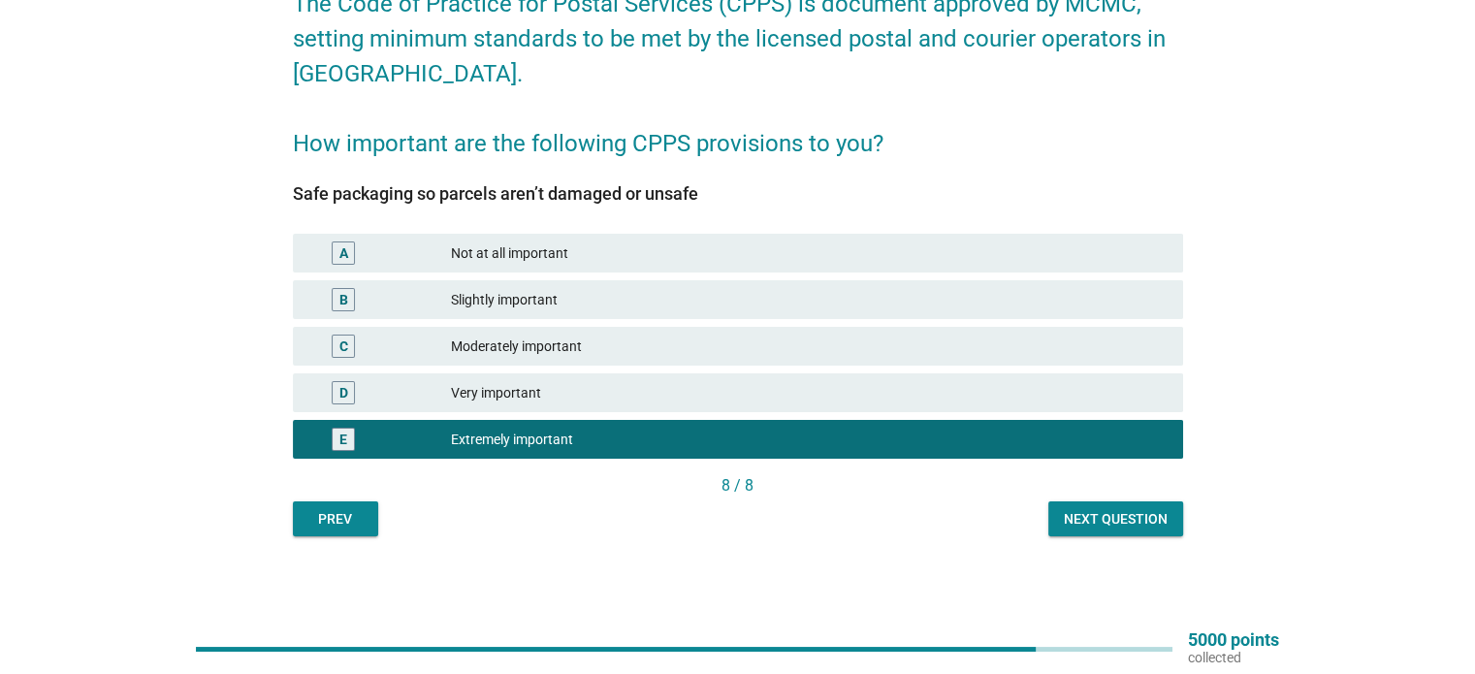
click at [1092, 519] on div "Next question" at bounding box center [1116, 519] width 104 height 20
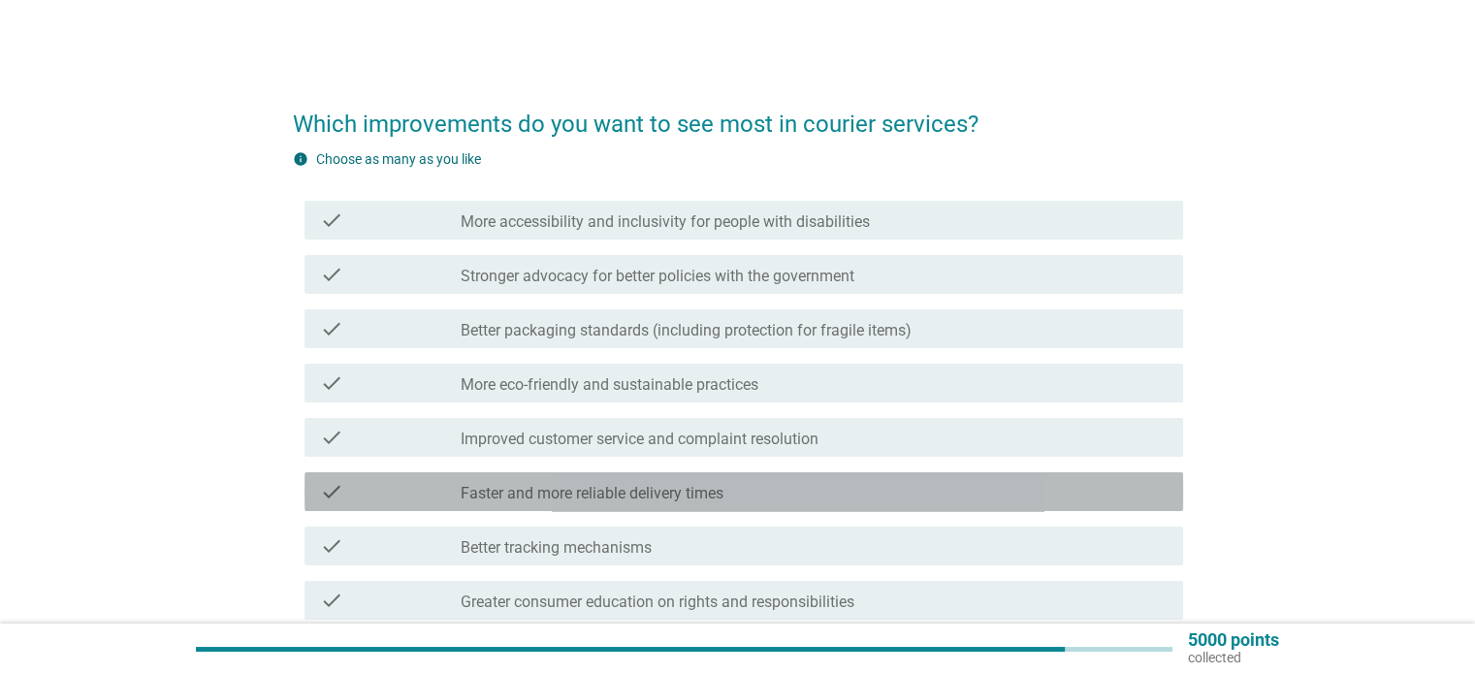
click at [955, 492] on div "check_box_outline_blank Faster and more reliable delivery times" at bounding box center [814, 491] width 706 height 23
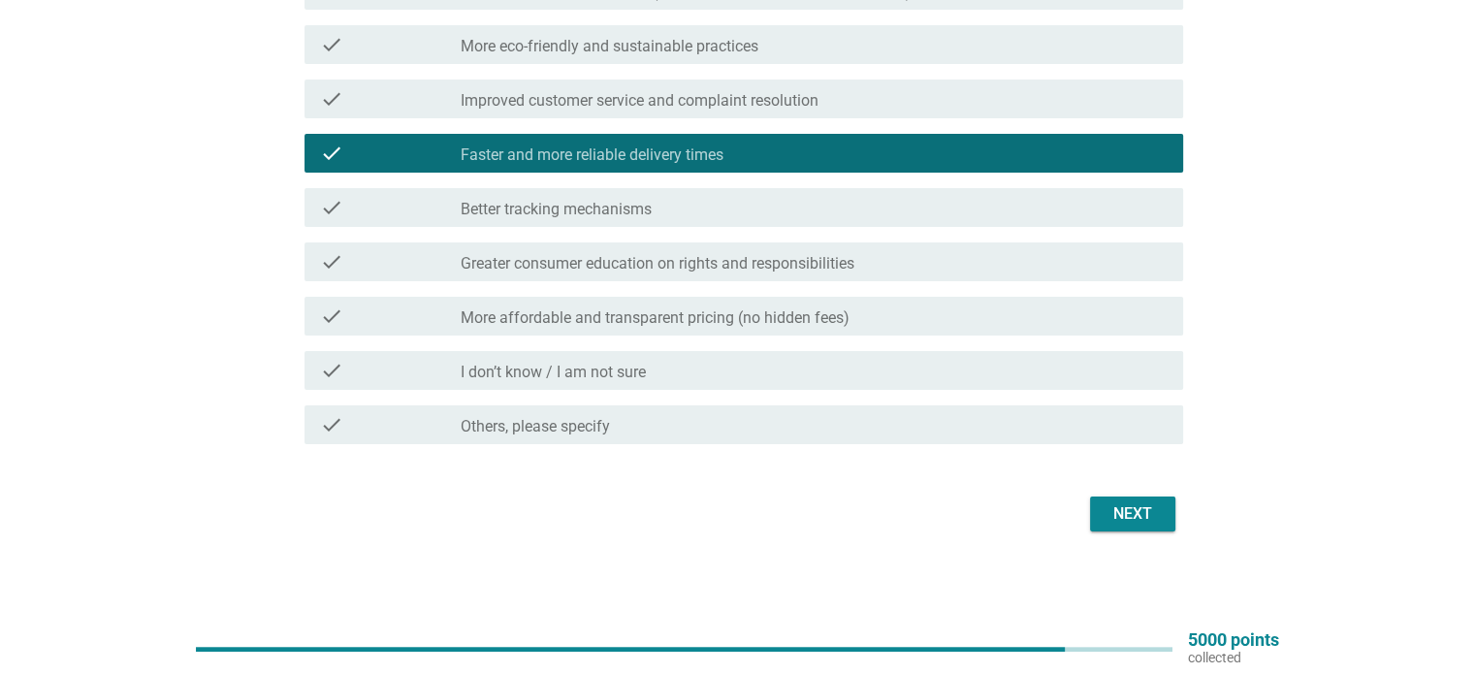
click at [1134, 509] on div "Next" at bounding box center [1133, 513] width 54 height 23
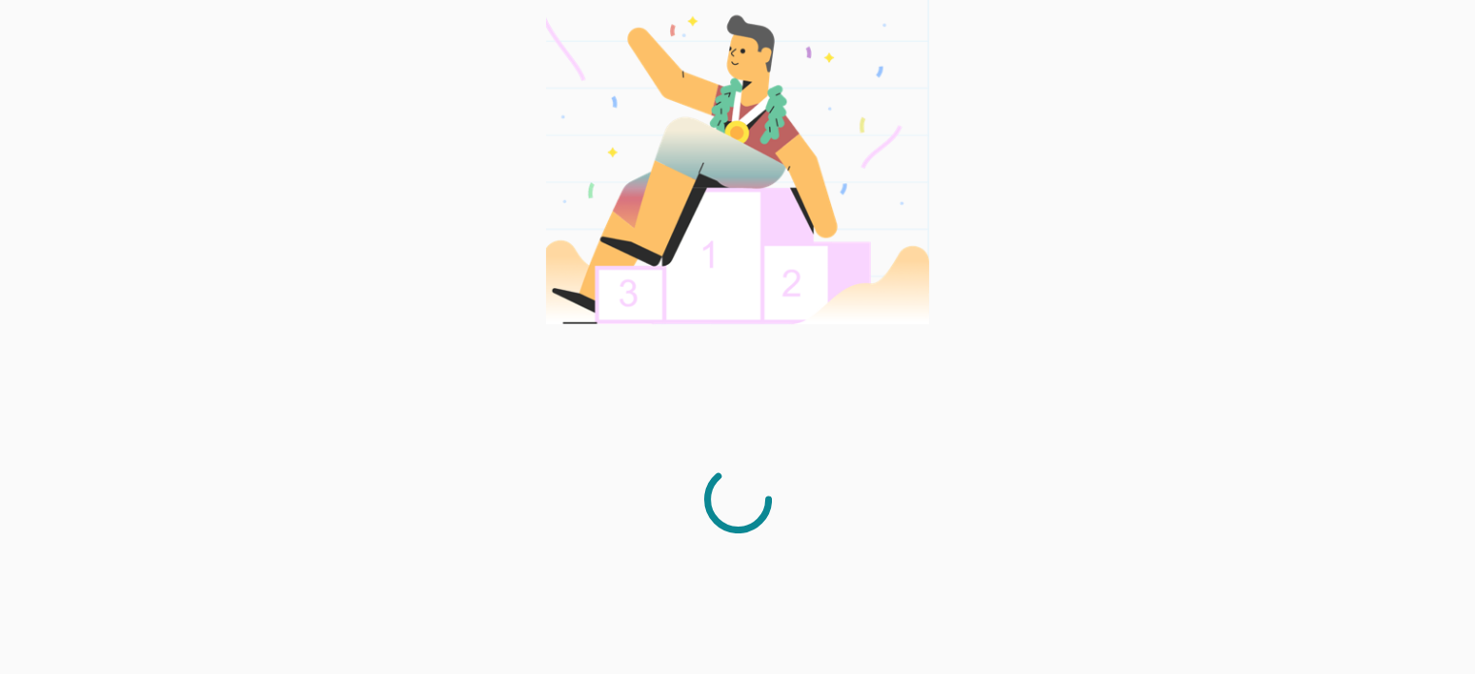
click at [974, 402] on div at bounding box center [737, 337] width 1475 height 674
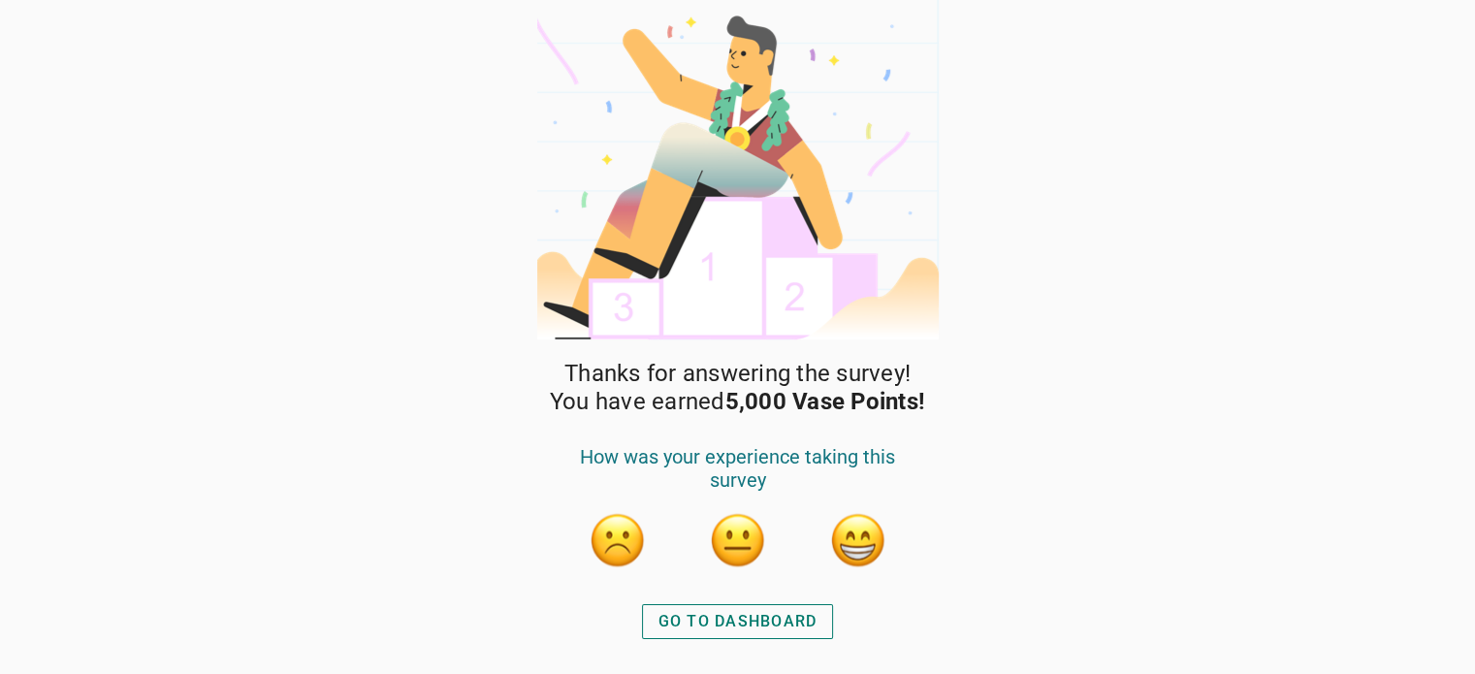
click at [776, 619] on div "GO TO DASHBOARD" at bounding box center [738, 621] width 159 height 23
